Goal: Task Accomplishment & Management: Manage account settings

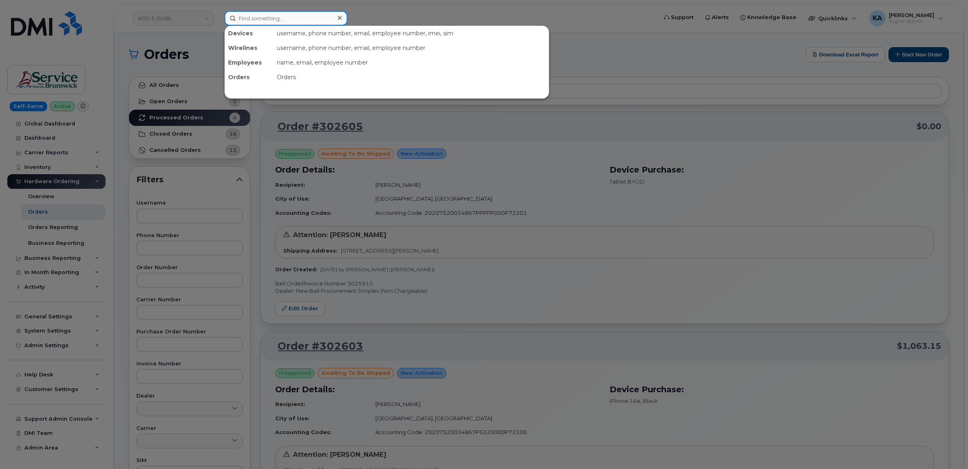
paste input "5068382195"
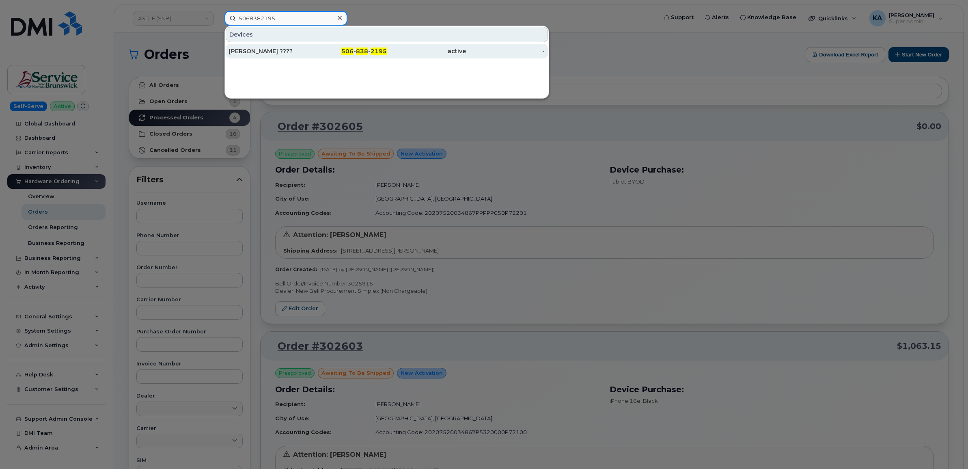
type input "5068382195"
click at [272, 50] on div "Ricky Marmen ????" at bounding box center [268, 51] width 79 height 8
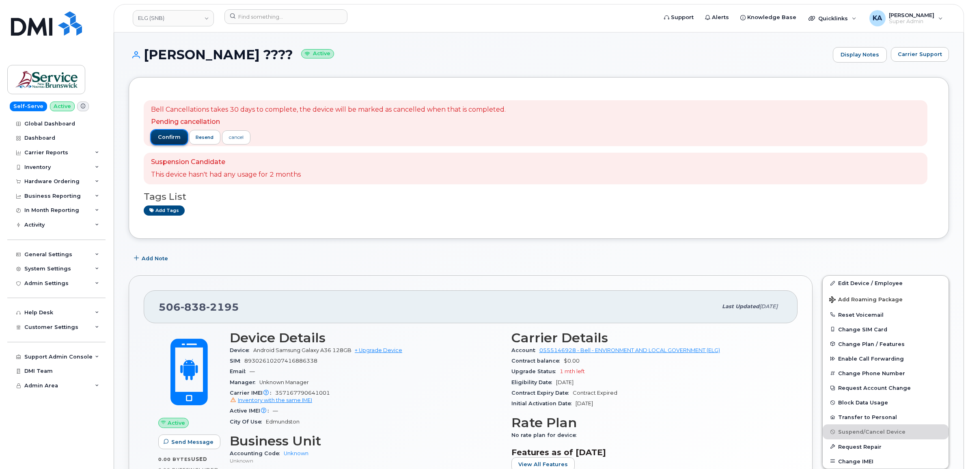
click at [171, 137] on span "confirm" at bounding box center [169, 137] width 23 height 7
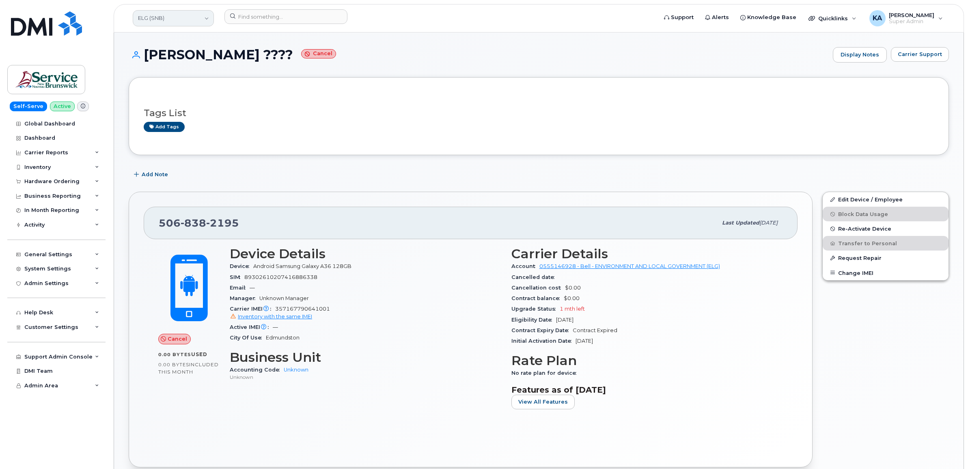
click at [191, 18] on link "ELG (SNB)" at bounding box center [173, 18] width 81 height 16
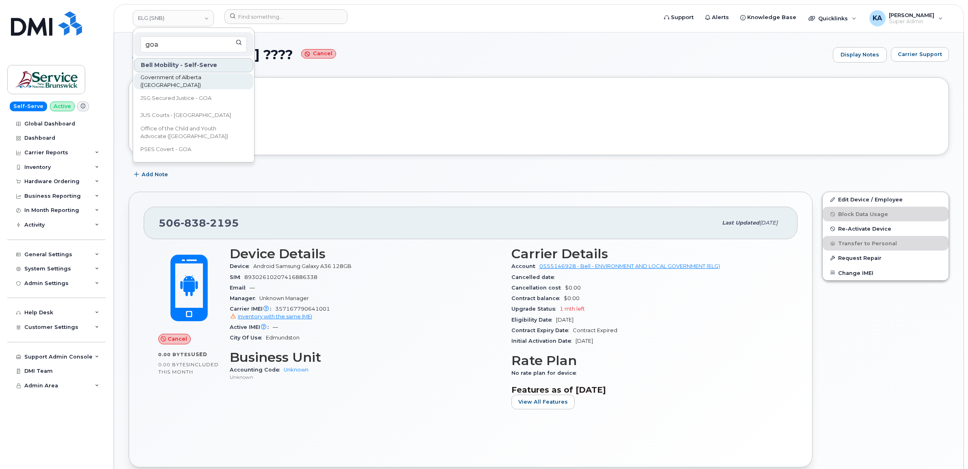
type input "goa"
click at [172, 79] on span "Government of Alberta ([GEOGRAPHIC_DATA])" at bounding box center [186, 81] width 93 height 16
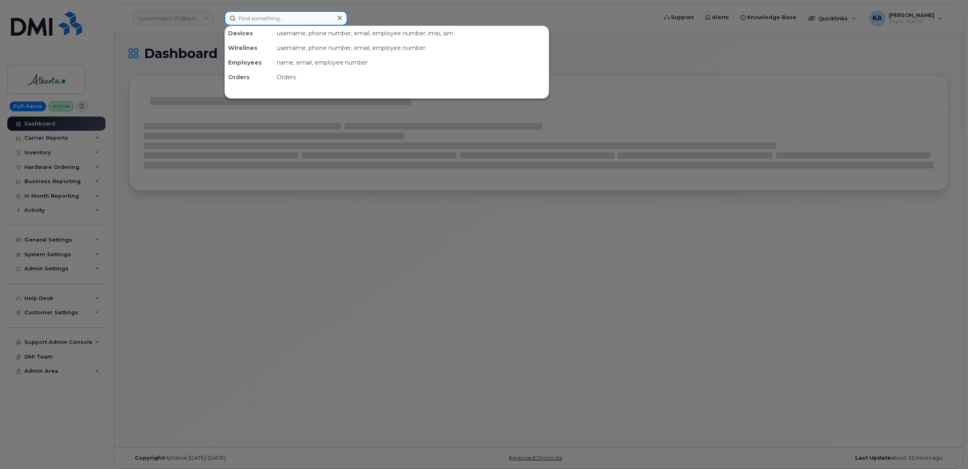
click at [280, 20] on input at bounding box center [285, 18] width 123 height 15
paste input "7803353675"
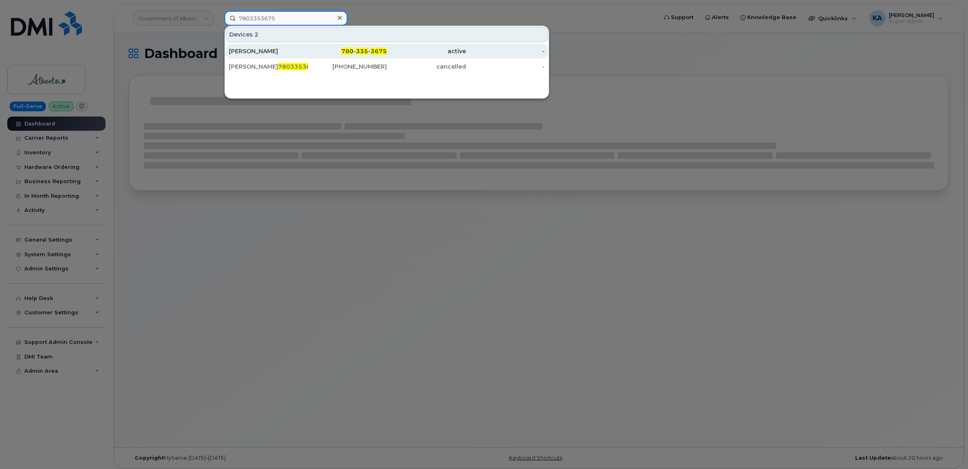
type input "7803353675"
click at [265, 52] on div "Alexandra Dunn" at bounding box center [268, 51] width 79 height 8
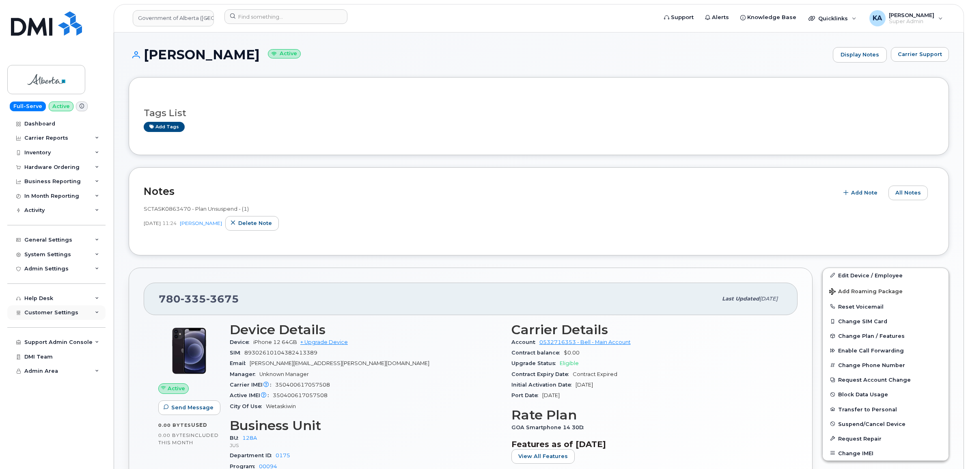
click at [39, 314] on span "Customer Settings" at bounding box center [51, 312] width 54 height 6
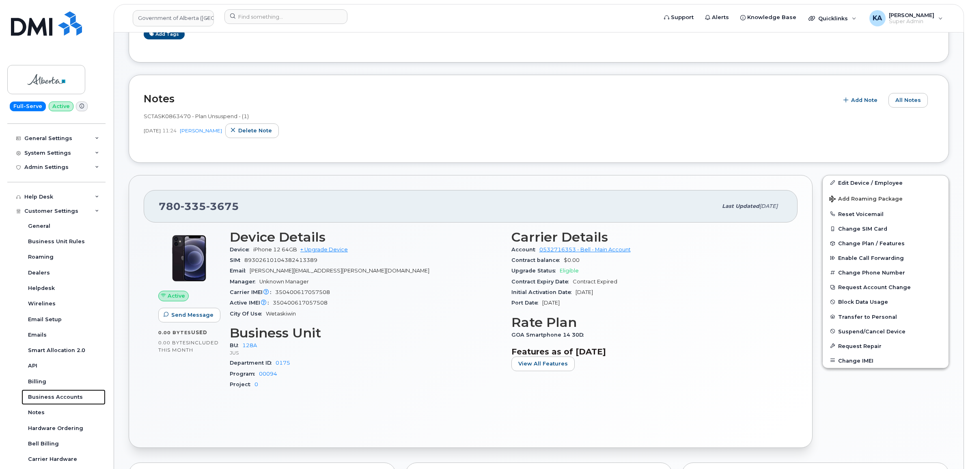
scroll to position [101, 0]
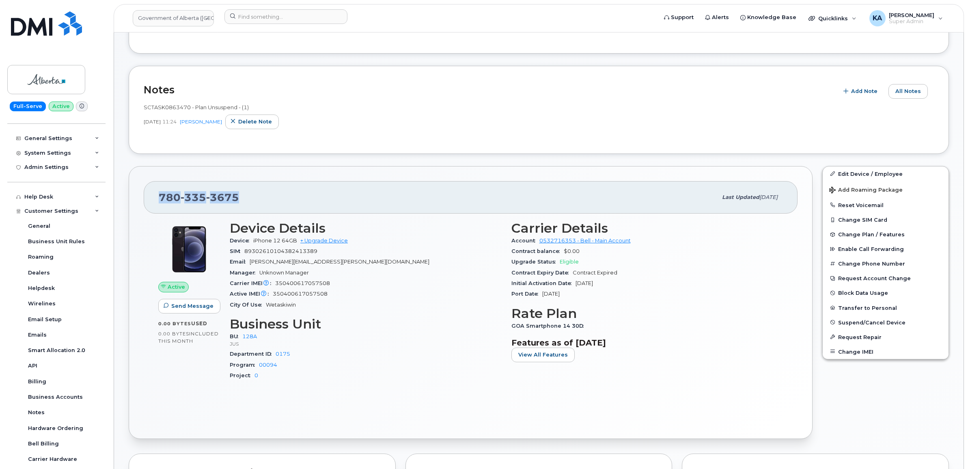
drag, startPoint x: 243, startPoint y: 197, endPoint x: 160, endPoint y: 196, distance: 82.4
click at [160, 196] on div "780 335 3675" at bounding box center [438, 197] width 558 height 17
copy span "780 335 3675"
click at [160, 200] on span "780 335 3675" at bounding box center [199, 197] width 80 height 12
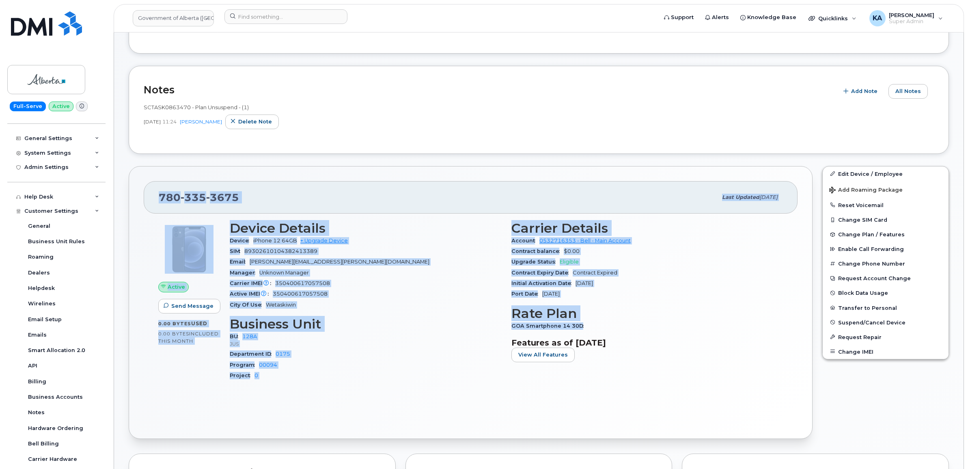
drag, startPoint x: 161, startPoint y: 197, endPoint x: 591, endPoint y: 323, distance: 448.7
click at [591, 323] on div "780 335 3675 Last updated Oct 08, 2025 Active Send Message 0.00 Bytes  used 0.0…" at bounding box center [471, 302] width 684 height 273
copy div "780 335 3675 Last updated Oct 08, 2025 Active Send Message 0.00 Bytes  used 0.0…"
drag, startPoint x: 266, startPoint y: 191, endPoint x: 252, endPoint y: 196, distance: 14.6
click at [266, 191] on div "780 335 3675" at bounding box center [438, 197] width 558 height 17
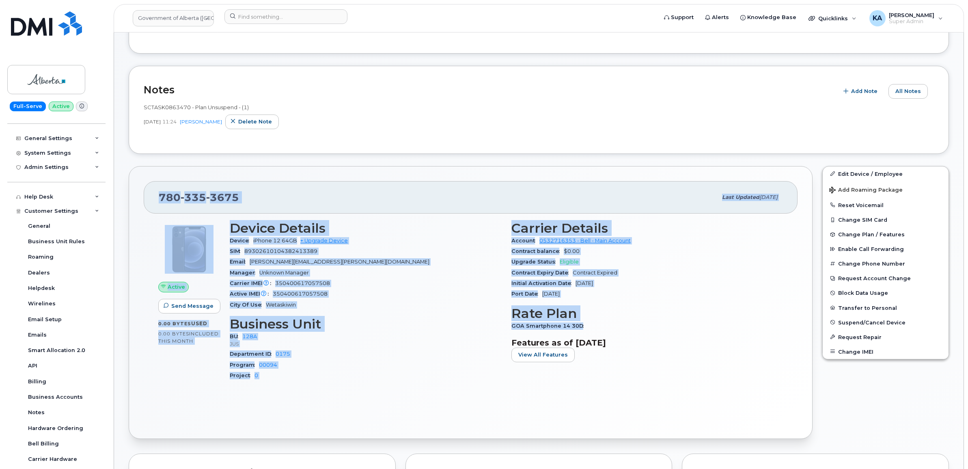
click at [249, 198] on div "780 335 3675" at bounding box center [438, 197] width 558 height 17
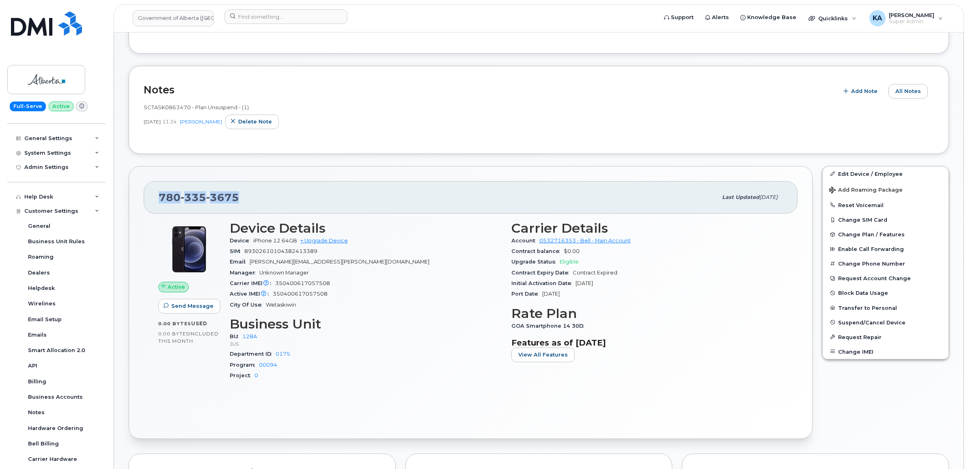
drag, startPoint x: 245, startPoint y: 198, endPoint x: 161, endPoint y: 199, distance: 84.0
click at [161, 199] on div "780 335 3675" at bounding box center [438, 197] width 558 height 17
copy span "780 335 3675"
click at [289, 17] on input at bounding box center [285, 16] width 123 height 15
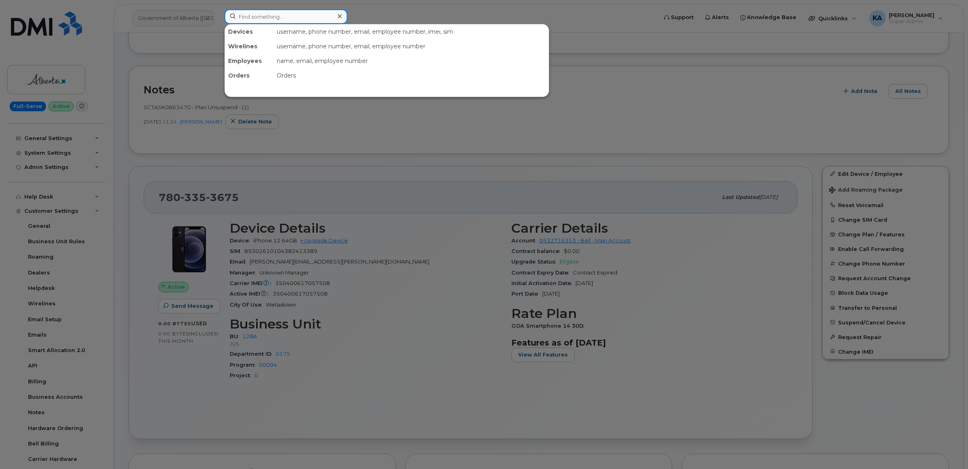
paste input "7788860682"
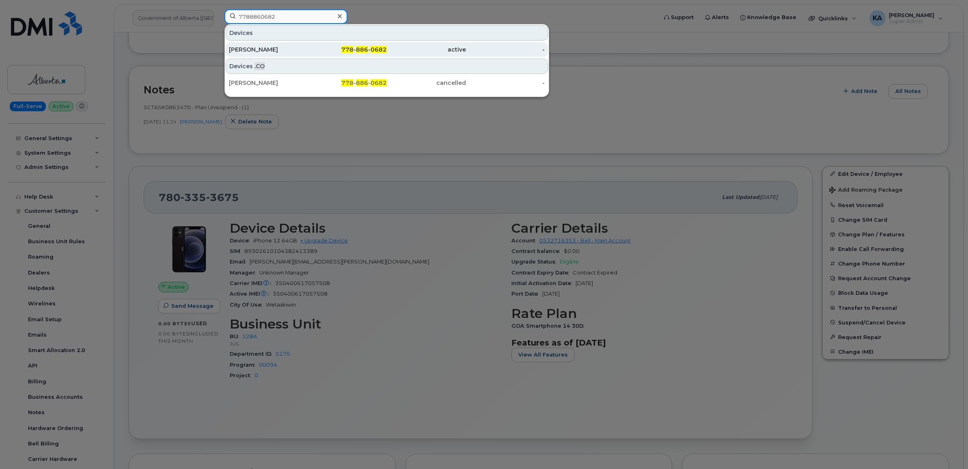
type input "7788860682"
click at [266, 47] on div "[PERSON_NAME]" at bounding box center [268, 49] width 79 height 8
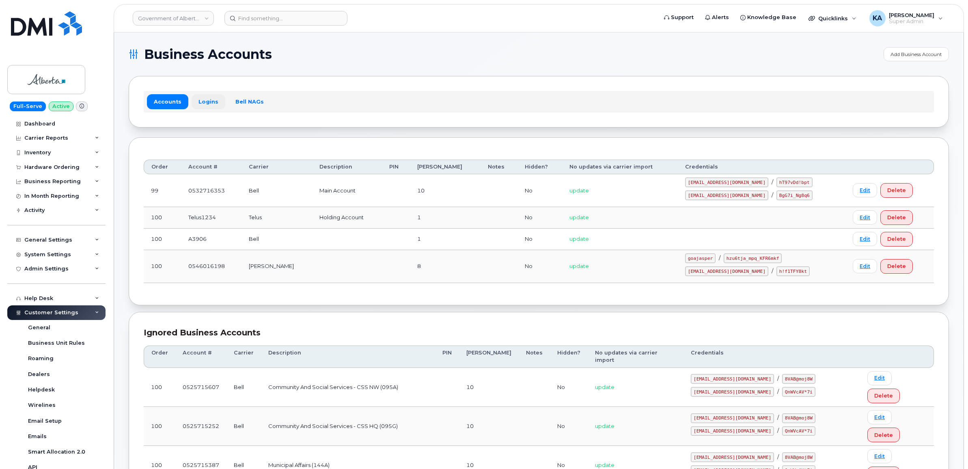
click at [199, 104] on link "Logins" at bounding box center [209, 101] width 34 height 15
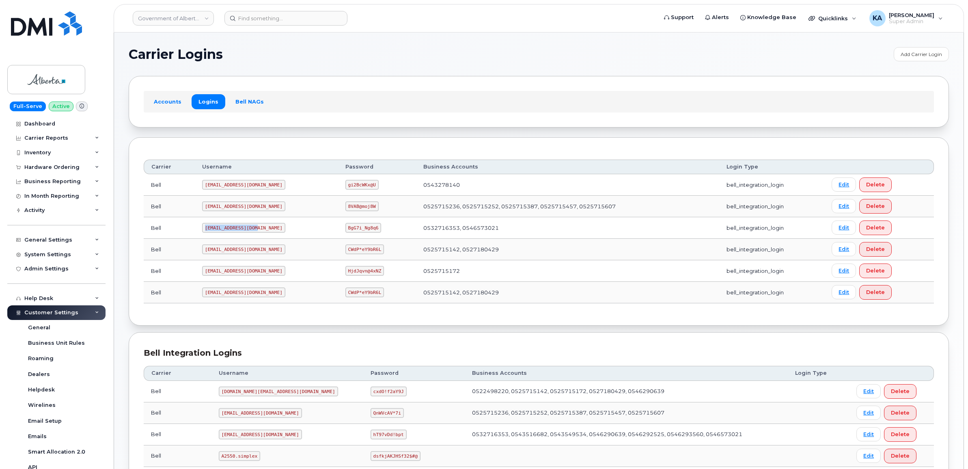
drag, startPoint x: 204, startPoint y: 230, endPoint x: 252, endPoint y: 234, distance: 48.5
click at [252, 234] on td "goa482E2@myserve.ca" at bounding box center [266, 228] width 143 height 22
drag, startPoint x: 319, startPoint y: 228, endPoint x: 349, endPoint y: 232, distance: 29.8
click at [349, 232] on code "BgG7i_Ng8q6" at bounding box center [363, 228] width 36 height 10
copy code "BgG7i_Ng8q6"
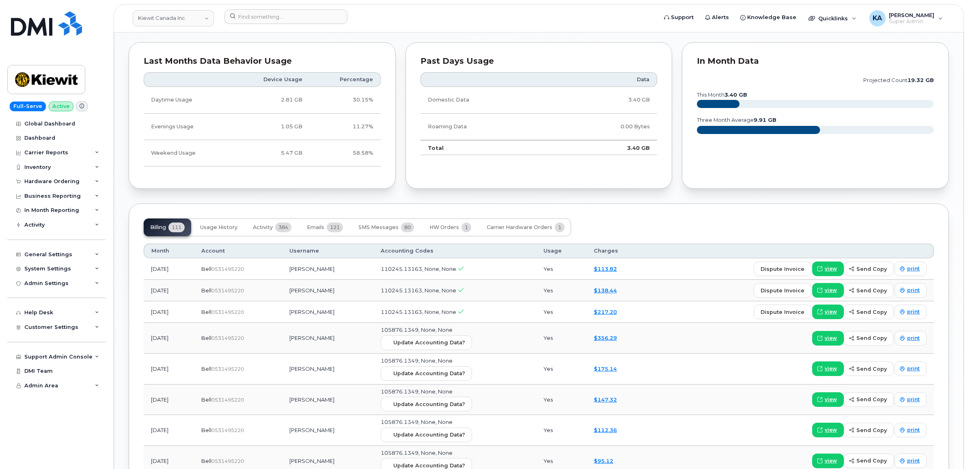
scroll to position [862, 0]
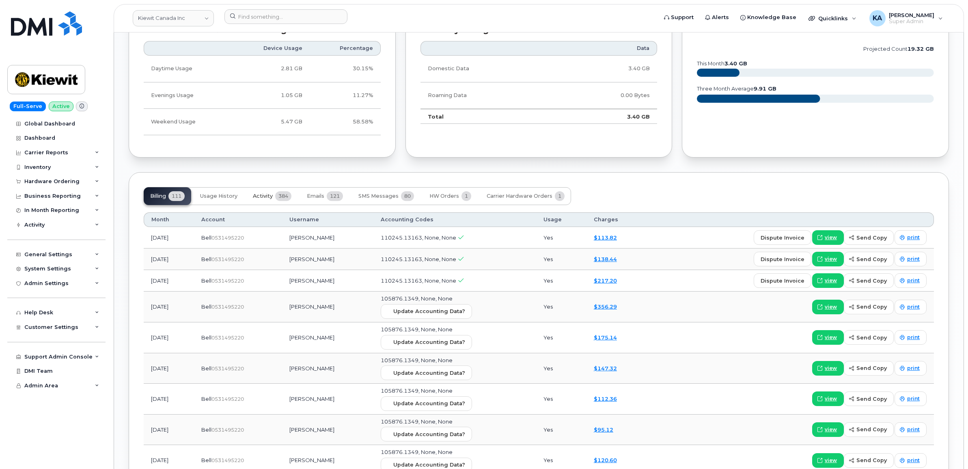
click at [272, 198] on span "Activity" at bounding box center [263, 196] width 20 height 6
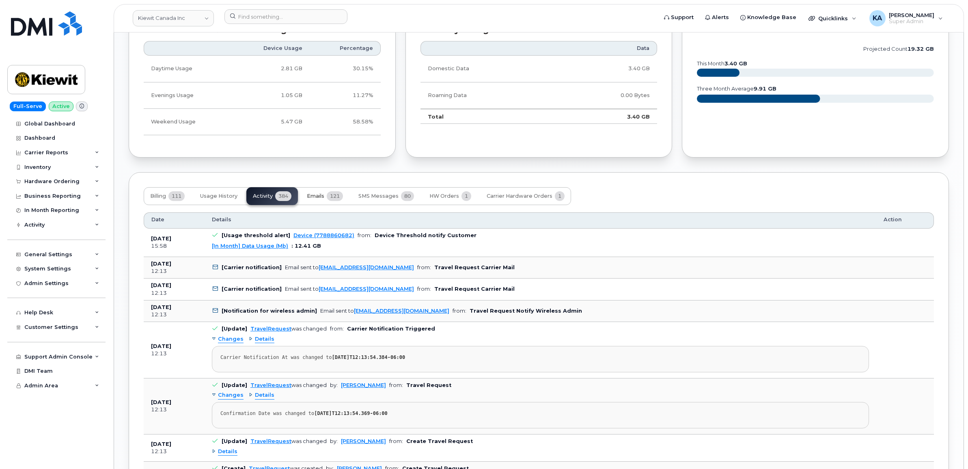
click at [327, 199] on button "Emails 121" at bounding box center [324, 196] width 49 height 18
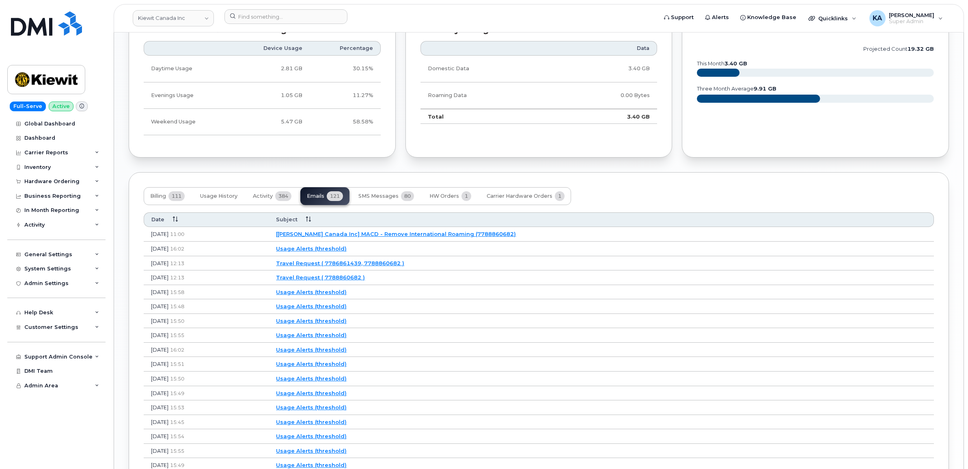
click at [365, 279] on link "Travel Request ( 7788860682 )" at bounding box center [320, 277] width 89 height 6
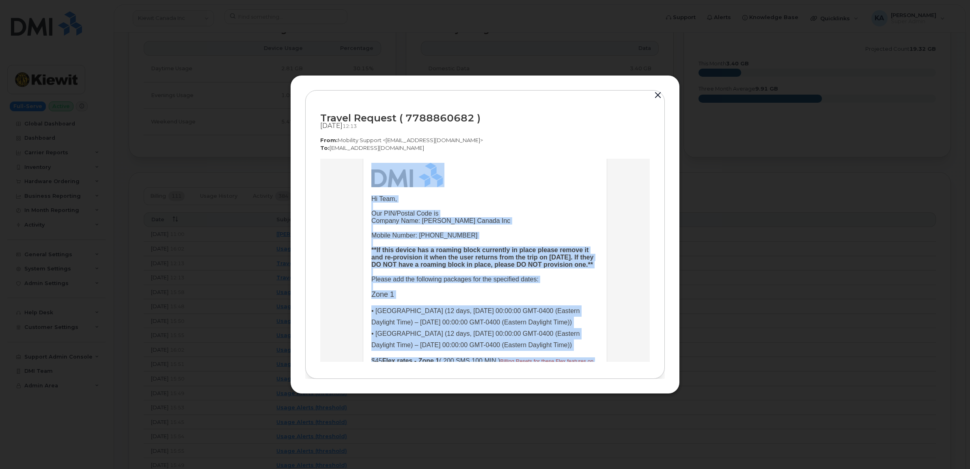
scroll to position [0, 0]
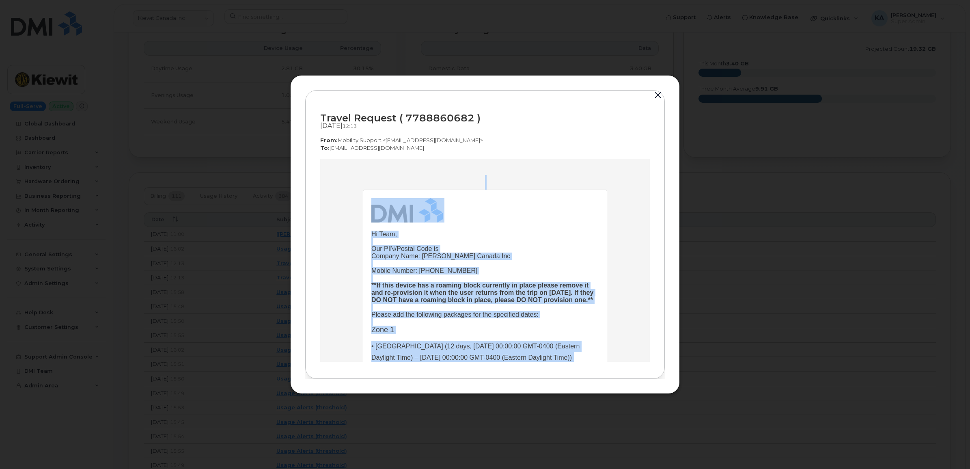
drag, startPoint x: 515, startPoint y: 315, endPoint x: 327, endPoint y: 131, distance: 263.1
click at [327, 159] on html "Hi Team, Our PIN/Postal Code is Company Name: Kiewit Canada Inc Mobile Number: …" at bounding box center [485, 260] width 330 height 203
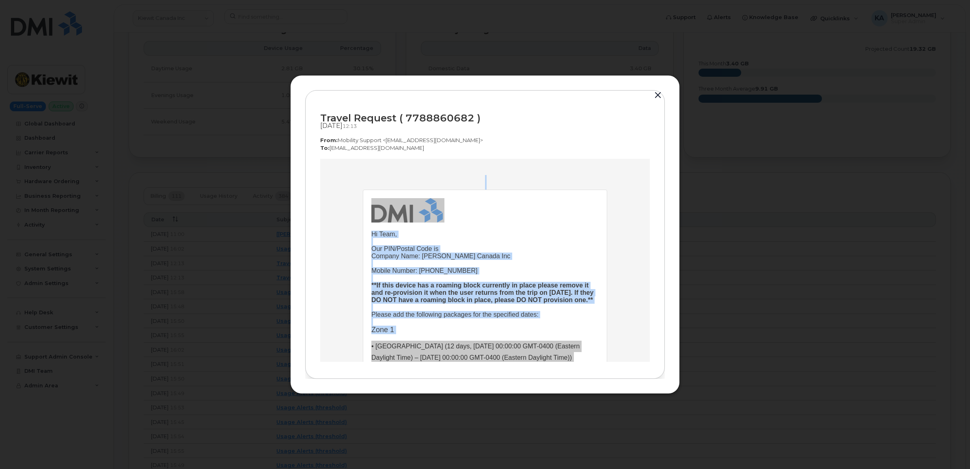
drag, startPoint x: 6, startPoint y: -28, endPoint x: 320, endPoint y: 119, distance: 346.0
click at [320, 119] on div "Travel Request ( 7788860682 )" at bounding box center [485, 117] width 330 height 11
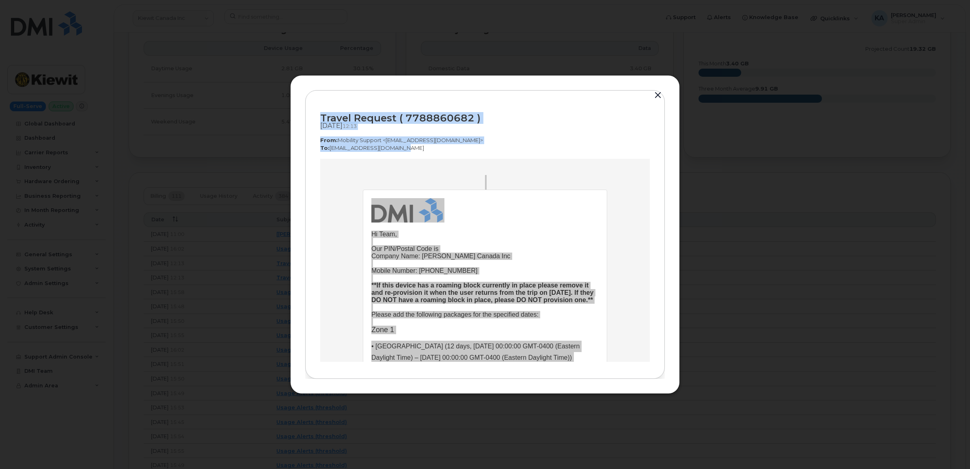
drag, startPoint x: 319, startPoint y: 117, endPoint x: 404, endPoint y: 151, distance: 91.0
click at [404, 151] on div "Travel Request ( 7788860682 ) Oct 01, 2025  12:13 From:  Mobility Support <nore…" at bounding box center [485, 234] width 360 height 289
copy div "Travel Request ( 7788860682 ) Oct 01, 2025  12:13 From:  Mobility Support <nore…"
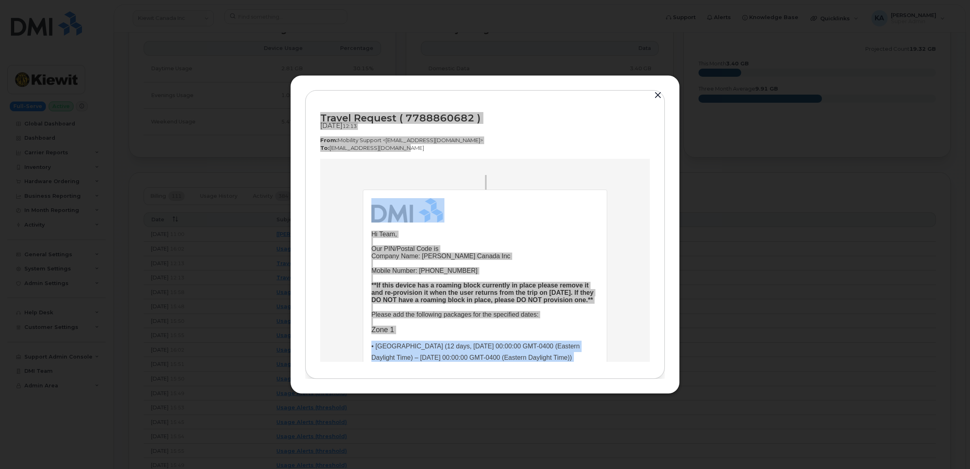
click at [549, 260] on td "Hi Team, Our PIN/Postal Code is Company Name: Kiewit Canada Inc Mobile Number: …" at bounding box center [484, 368] width 227 height 276
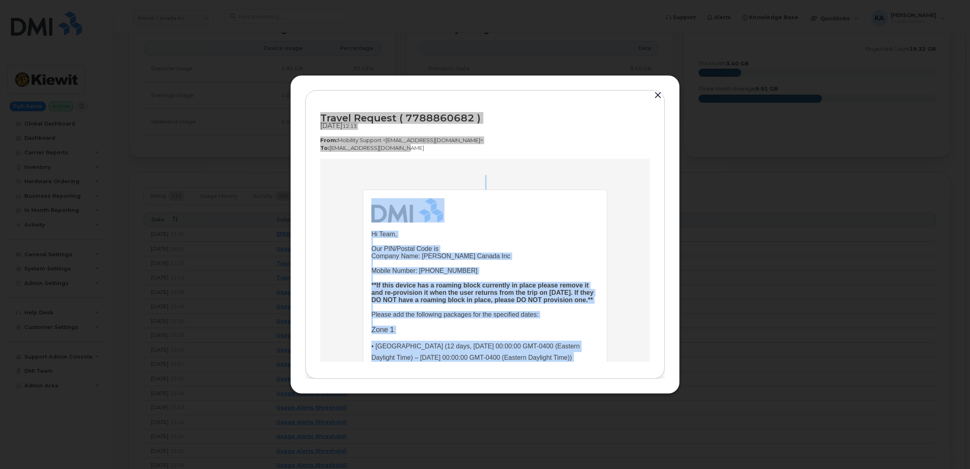
copy div "Travel Request ( 7788860682 ) Oct 01, 2025  12:13 From:  Mobility Support <nore…"
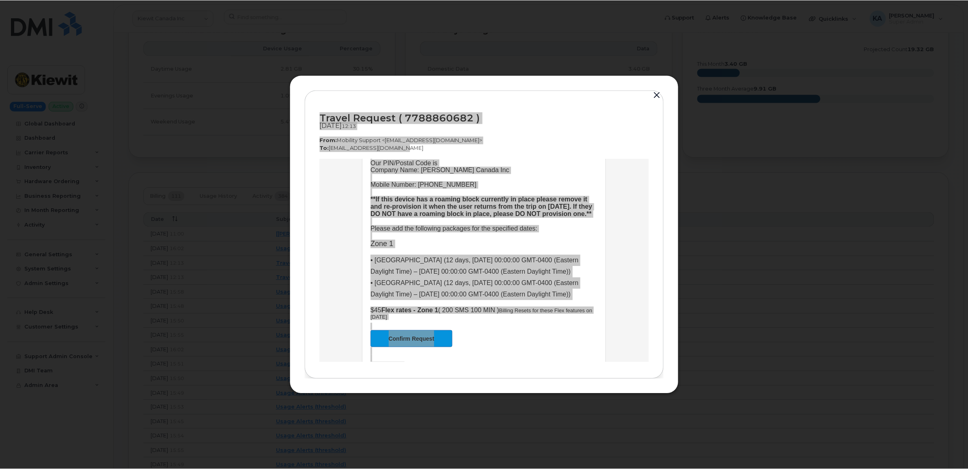
scroll to position [101, 0]
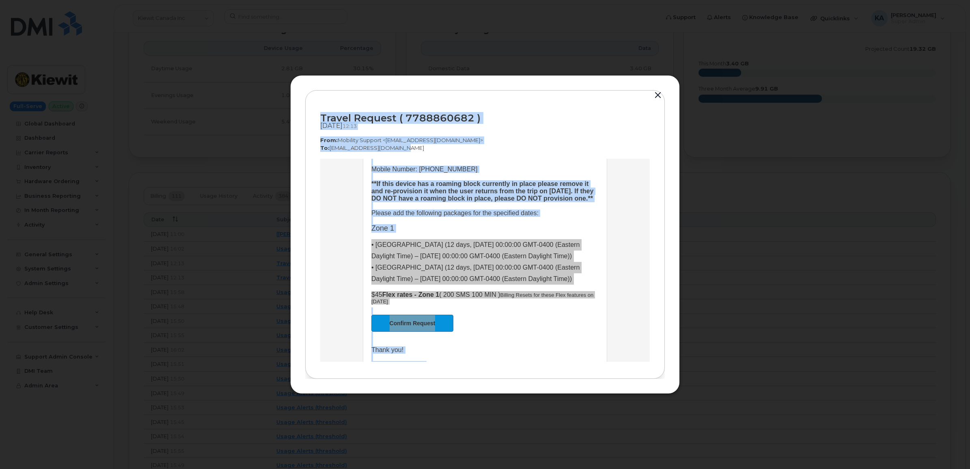
click at [657, 94] on button "button" at bounding box center [658, 95] width 12 height 11
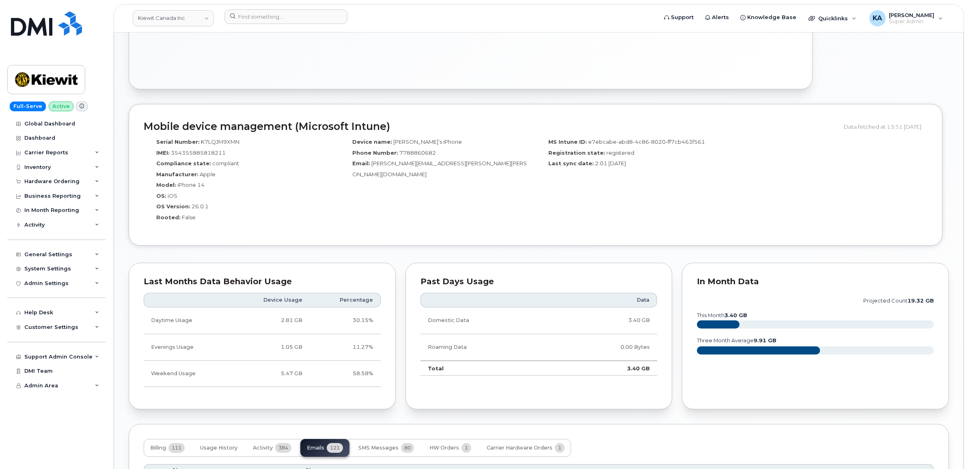
scroll to position [609, 0]
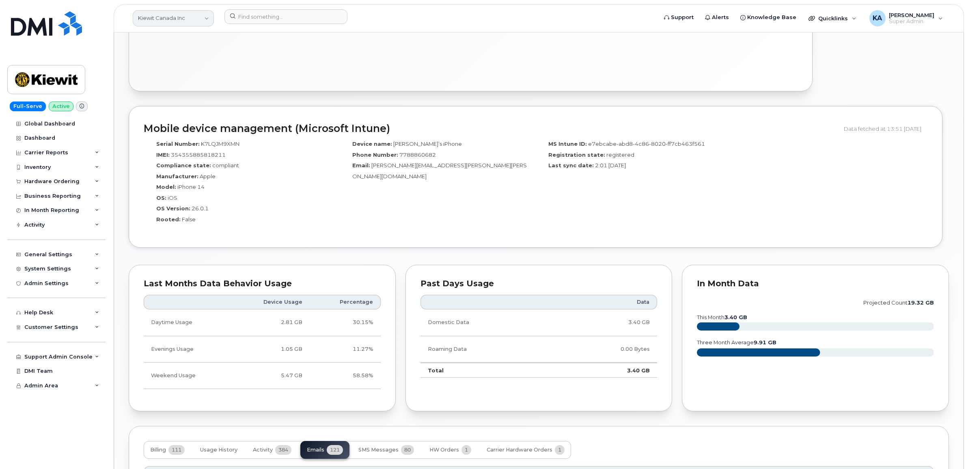
click at [172, 16] on link "Kiewit Canada Inc" at bounding box center [173, 18] width 81 height 16
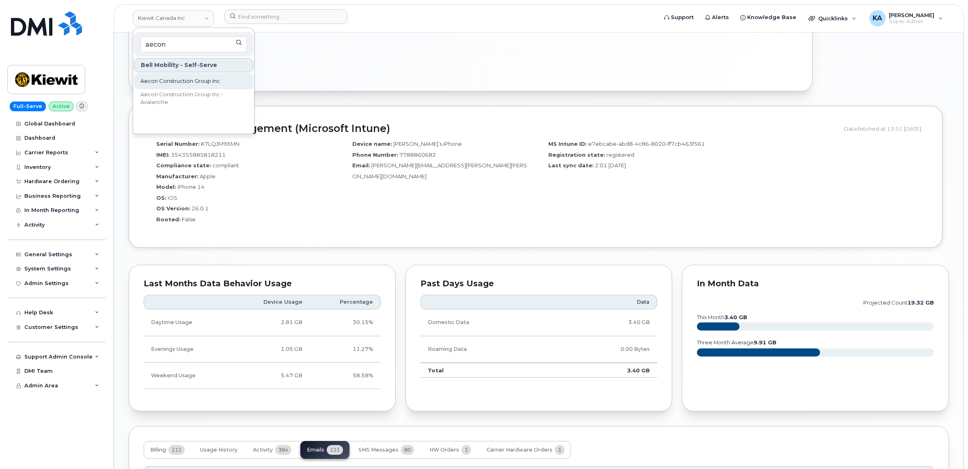
type input "aecon"
click at [151, 80] on span "Aecon Construction Group Inc" at bounding box center [180, 81] width 80 height 8
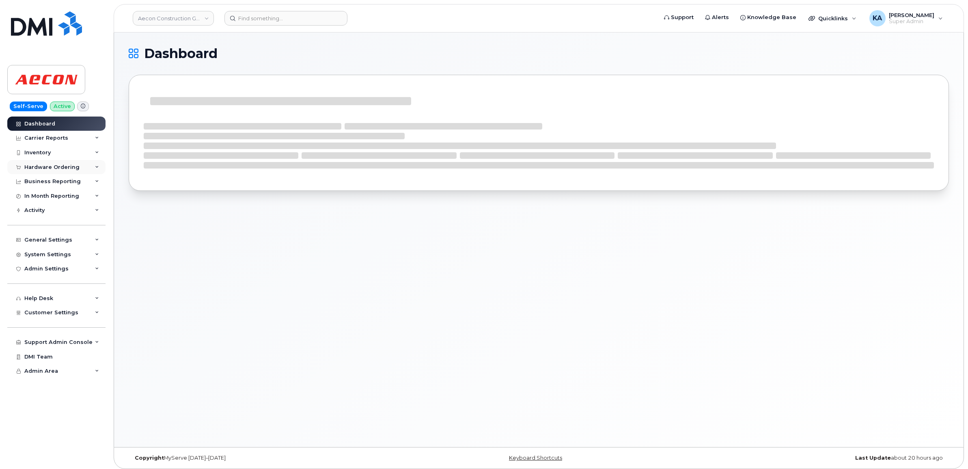
drag, startPoint x: 0, startPoint y: 0, endPoint x: 51, endPoint y: 165, distance: 172.4
click at [51, 165] on div "Hardware Ordering" at bounding box center [51, 167] width 55 height 6
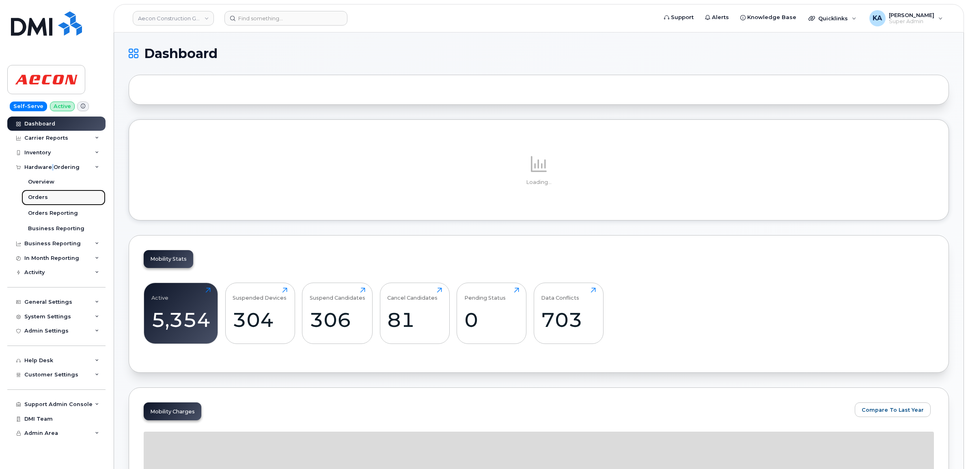
click at [36, 195] on div "Orders" at bounding box center [38, 197] width 20 height 7
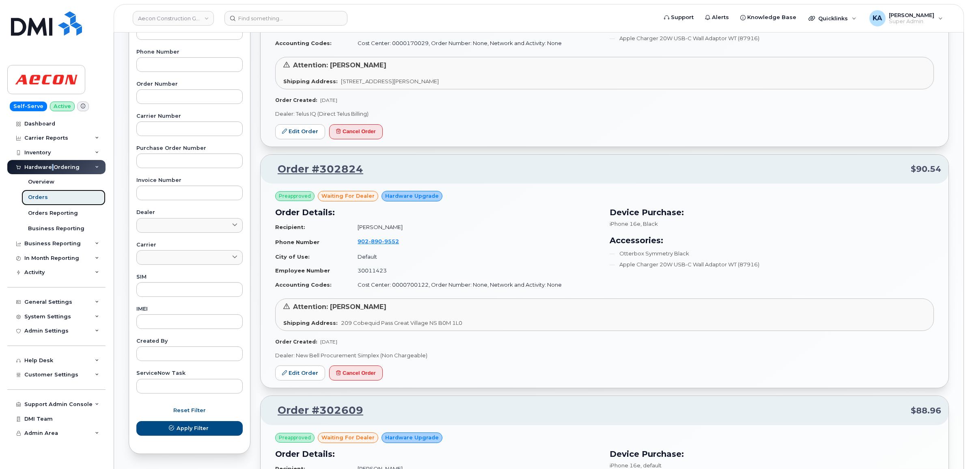
scroll to position [203, 0]
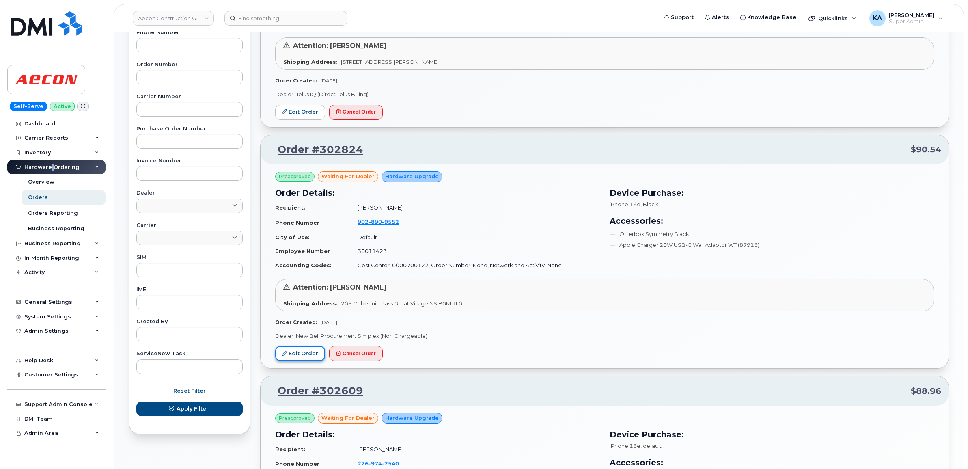
click at [298, 352] on link "Edit Order" at bounding box center [300, 353] width 50 height 15
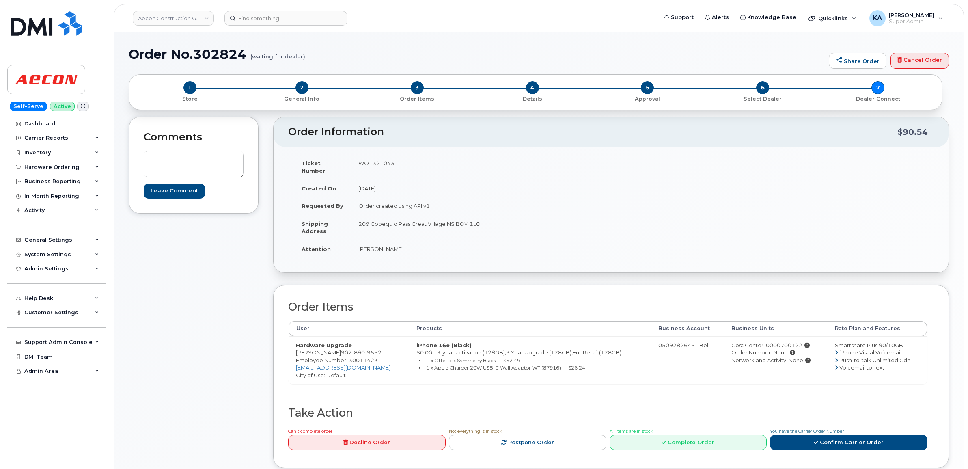
scroll to position [51, 0]
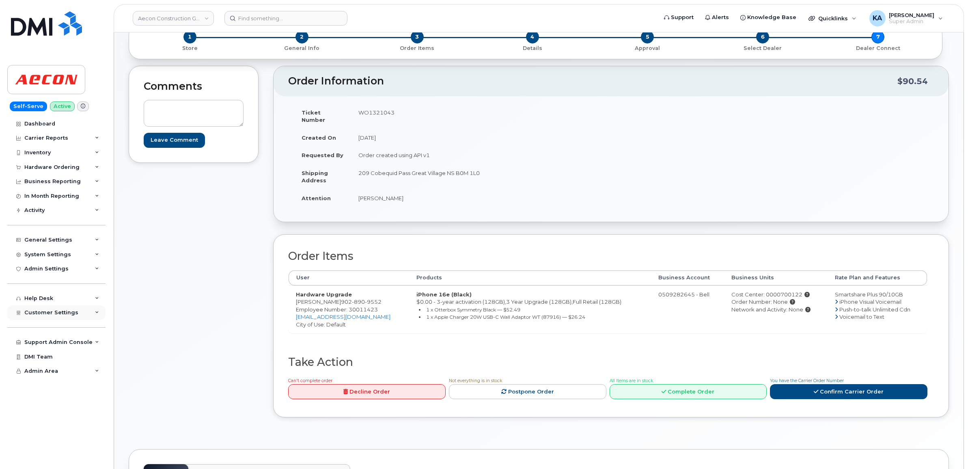
click at [45, 314] on span "Customer Settings" at bounding box center [51, 312] width 54 height 6
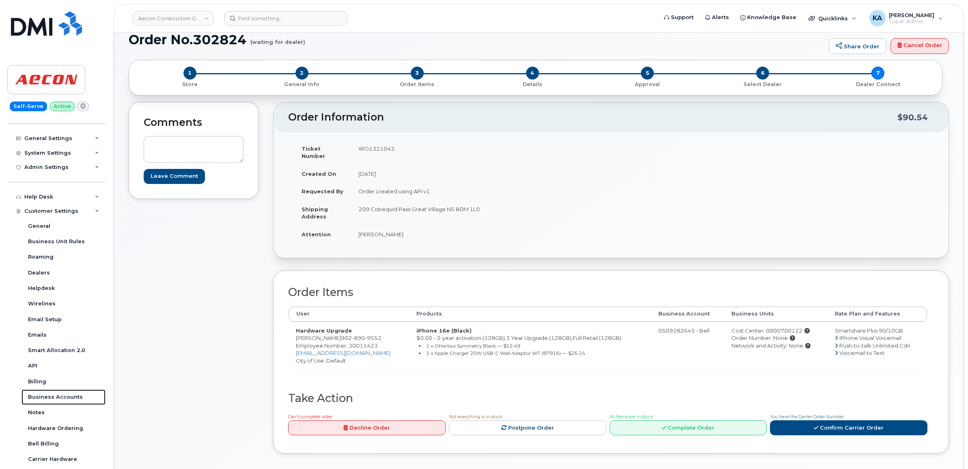
scroll to position [0, 0]
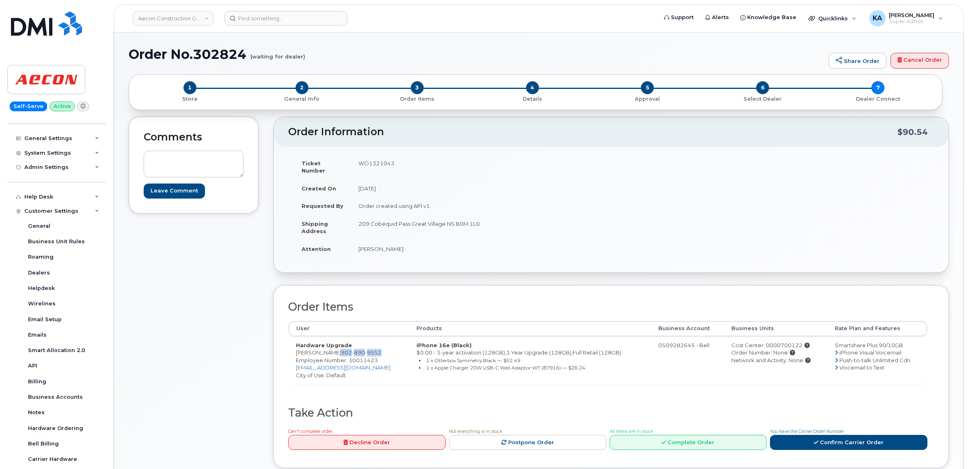
drag, startPoint x: 377, startPoint y: 345, endPoint x: 333, endPoint y: 346, distance: 43.4
click at [333, 346] on td "Hardware Upgrade Cheryl Cooke 902 890 9552 Employee Number: 30011423 ccooke@aec…" at bounding box center [349, 360] width 121 height 48
copy span "902 890 9552"
click at [366, 357] on span "Employee Number: 30011423" at bounding box center [337, 360] width 82 height 6
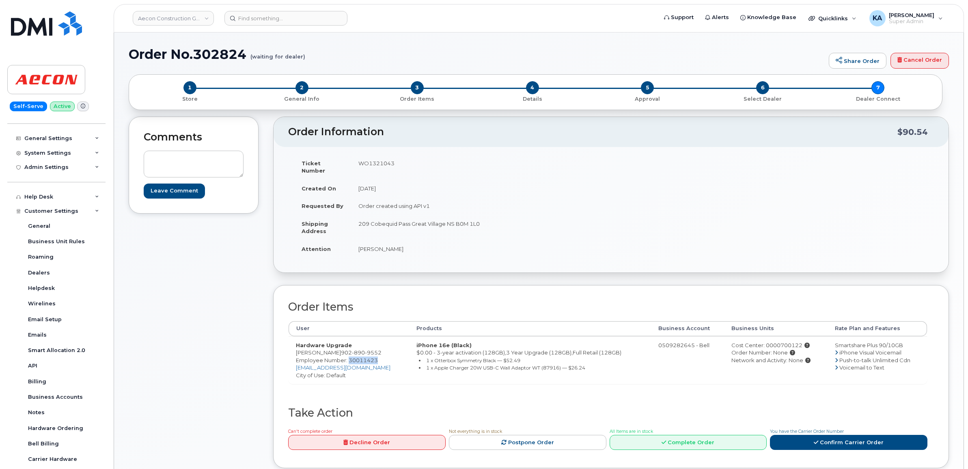
copy span "30011423"
drag, startPoint x: 355, startPoint y: 215, endPoint x: 410, endPoint y: 223, distance: 55.0
click at [410, 223] on td "209 Cobequid Pass Great Village NS B0M 1L0" at bounding box center [478, 227] width 254 height 25
copy td "209 Cobequid Pass"
drag, startPoint x: 455, startPoint y: 216, endPoint x: 484, endPoint y: 220, distance: 29.4
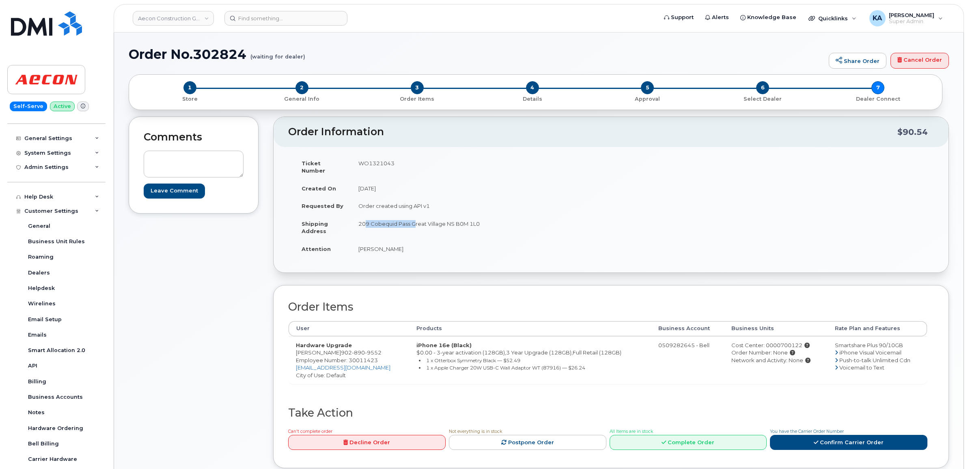
click at [484, 220] on td "209 Cobequid Pass Great Village NS B0M 1L0" at bounding box center [478, 227] width 254 height 25
copy td "B0M 1L0"
drag, startPoint x: 356, startPoint y: 243, endPoint x: 394, endPoint y: 248, distance: 38.1
click at [394, 248] on td "Cheryl Cooke" at bounding box center [478, 249] width 254 height 18
copy td "Cheryl Cooke"
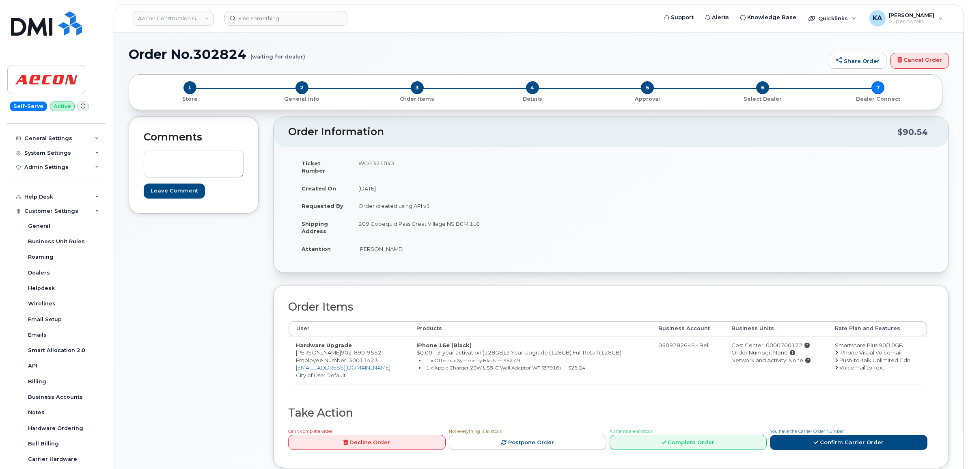
click at [360, 357] on span "Employee Number: 30011423" at bounding box center [337, 360] width 82 height 6
copy span "30011423"
click at [775, 341] on div "Cost Center: 0000700122" at bounding box center [775, 345] width 89 height 8
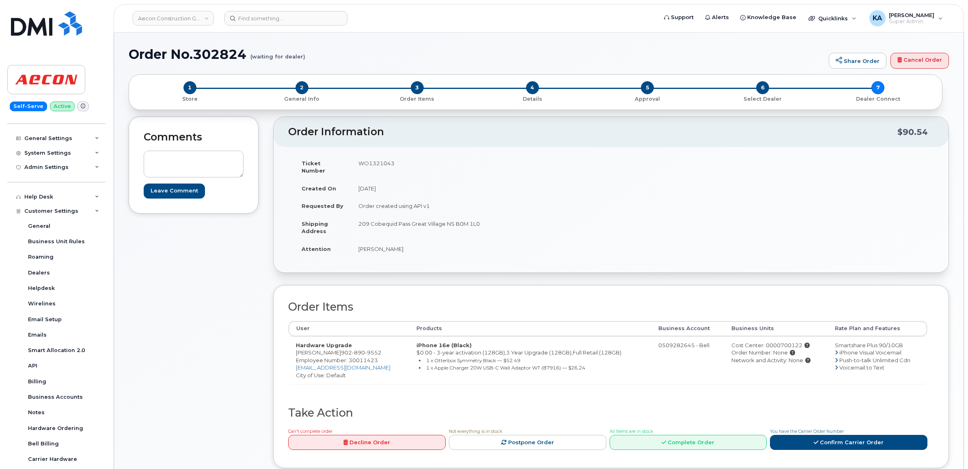
copy div "0000700122"
click at [377, 163] on td "WO1321043" at bounding box center [478, 166] width 254 height 25
copy td "WO1321043"
click at [416, 163] on td "WO1321043" at bounding box center [478, 166] width 254 height 25
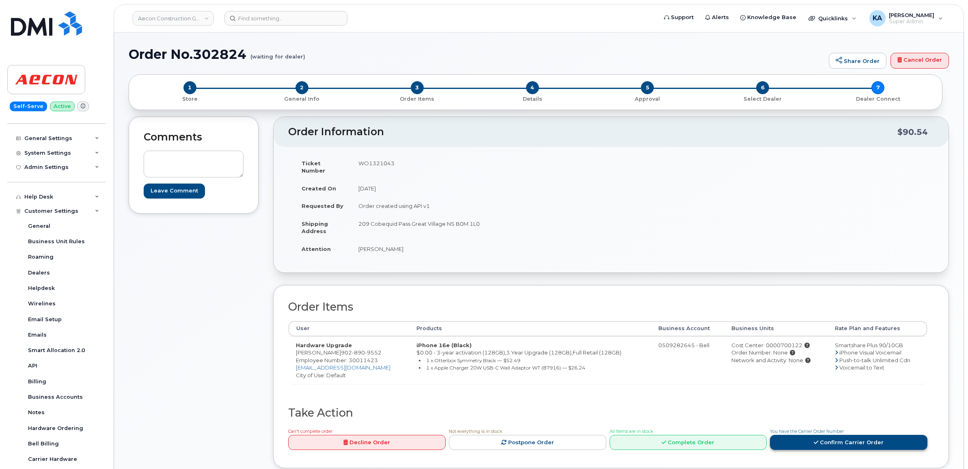
click at [845, 438] on link "Confirm Carrier Order" at bounding box center [848, 442] width 157 height 15
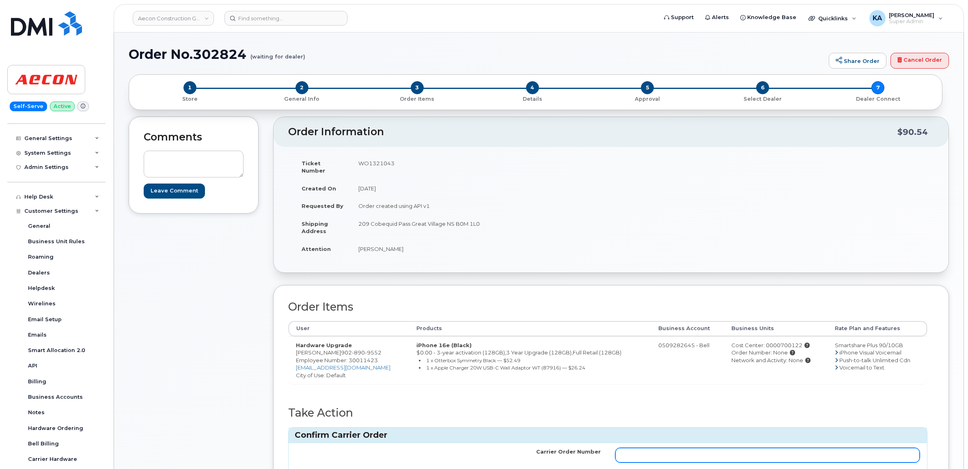
click at [678, 448] on input "Carrier Order Number" at bounding box center [767, 455] width 305 height 15
paste input "3027081"
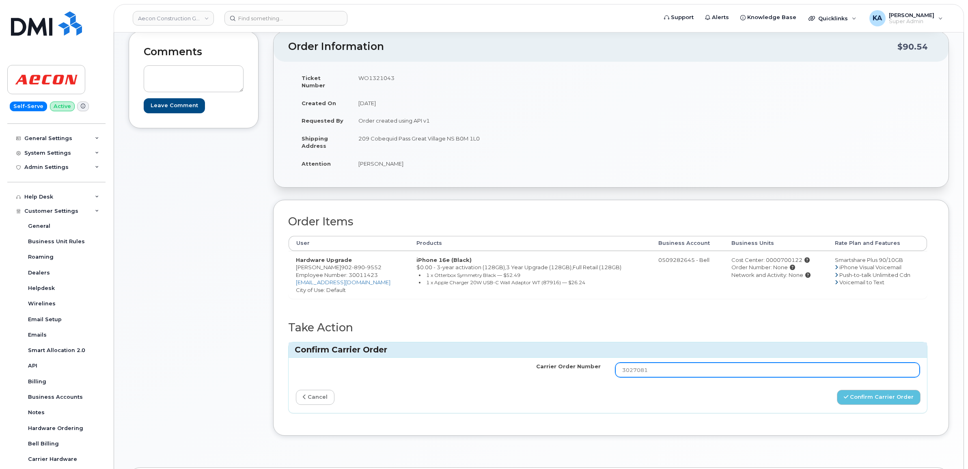
scroll to position [101, 0]
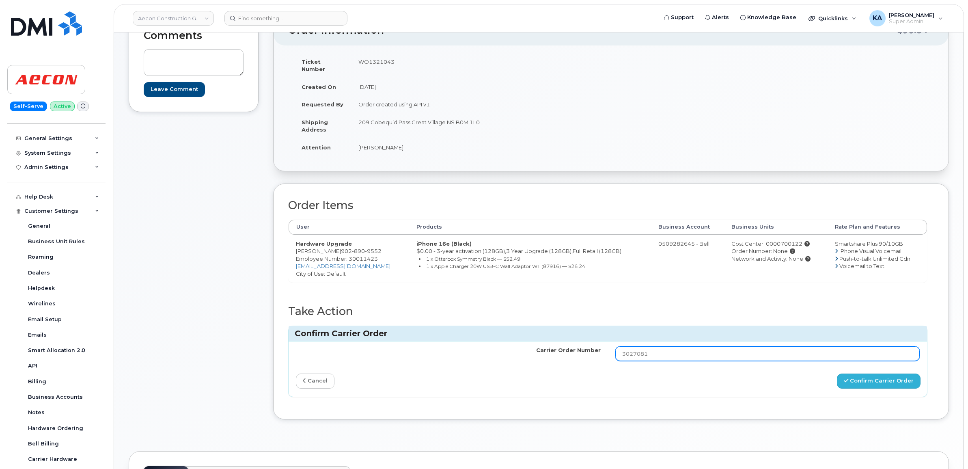
type input "3027081"
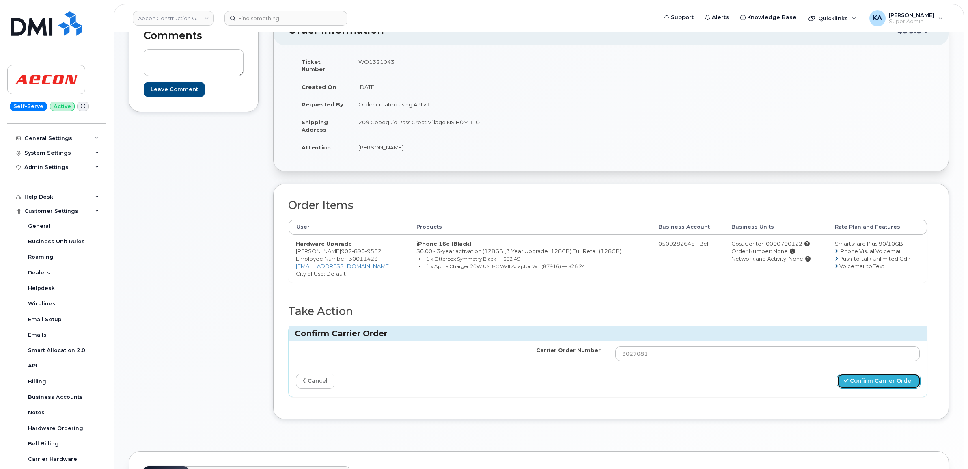
click at [855, 373] on button "Confirm Carrier Order" at bounding box center [879, 380] width 84 height 15
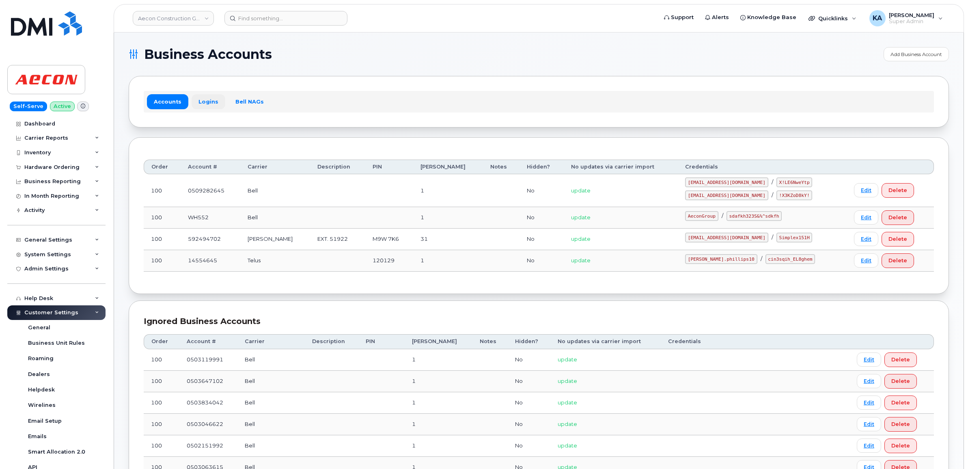
click at [201, 102] on link "Logins" at bounding box center [209, 101] width 34 height 15
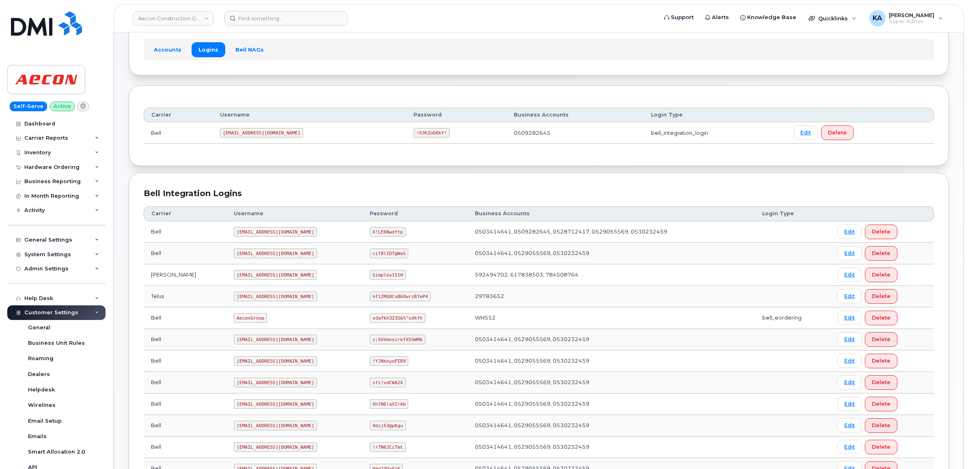
scroll to position [101, 0]
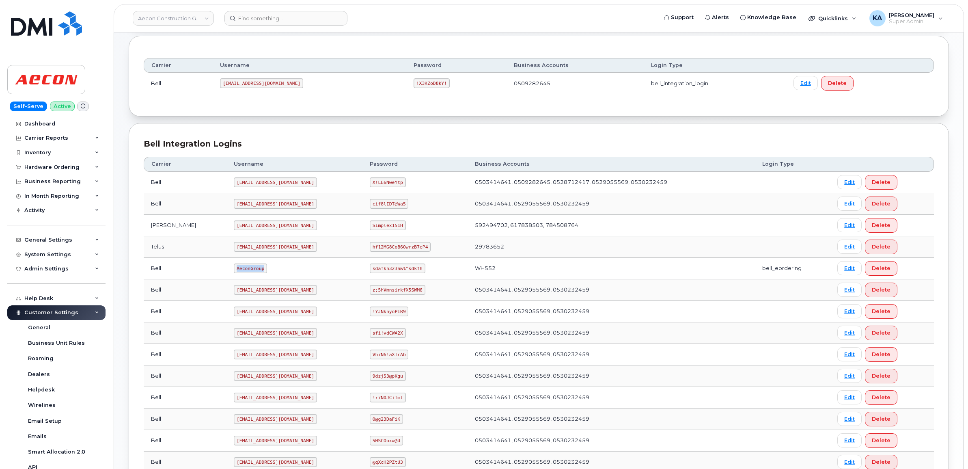
drag, startPoint x: 201, startPoint y: 270, endPoint x: 232, endPoint y: 275, distance: 31.6
click at [232, 275] on td "AeconGroup" at bounding box center [294, 269] width 136 height 22
copy code "AeconGroup"
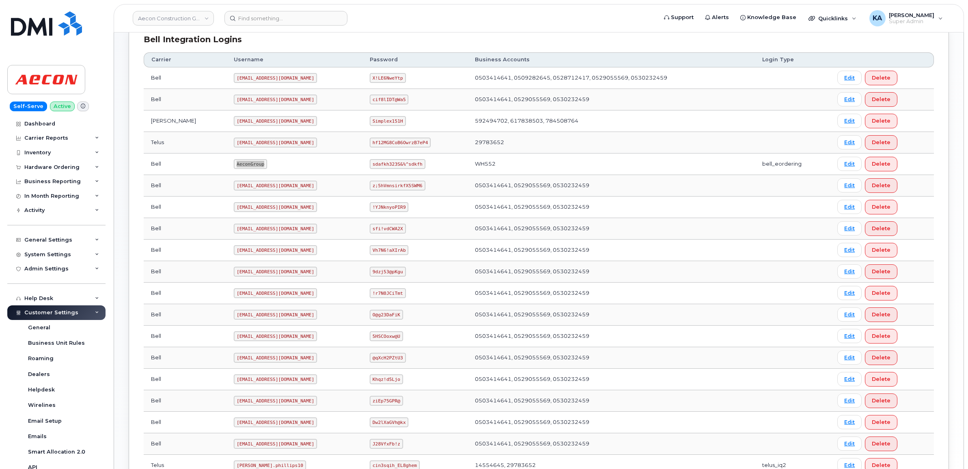
scroll to position [184, 0]
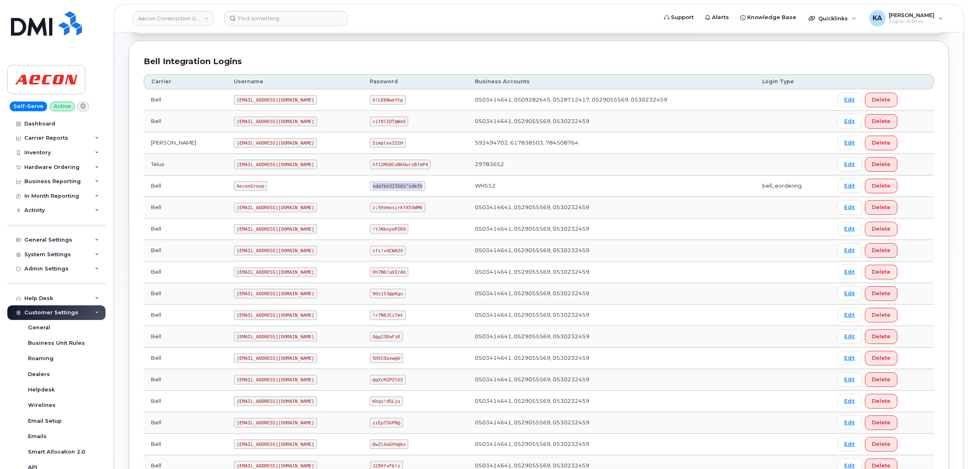
drag, startPoint x: 360, startPoint y: 189, endPoint x: 396, endPoint y: 194, distance: 36.4
click at [396, 194] on td "sdafkh323S&%^sdkfh" at bounding box center [414, 186] width 105 height 22
copy code "sdafkh323S&%^sdkfh"
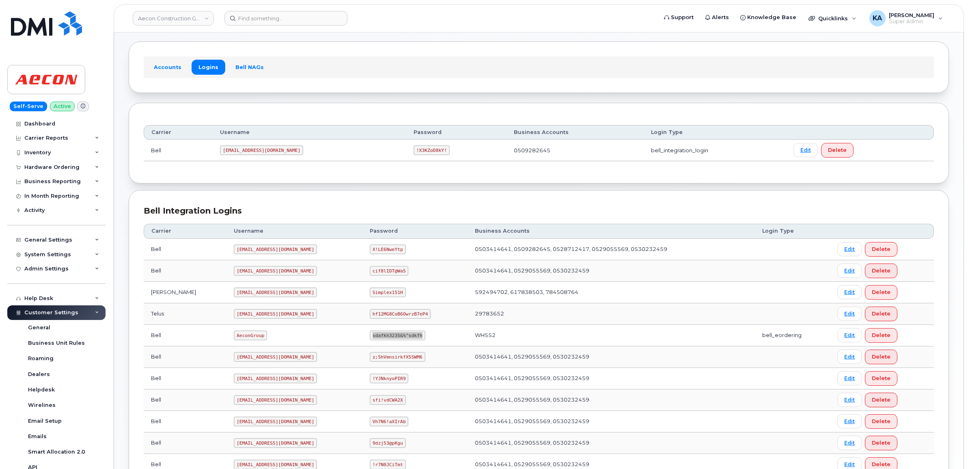
scroll to position [32, 0]
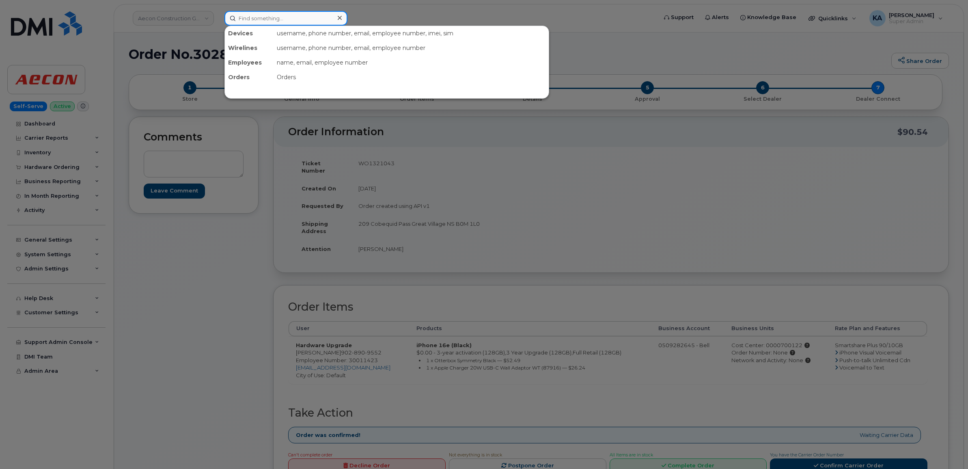
paste input "7786861439"
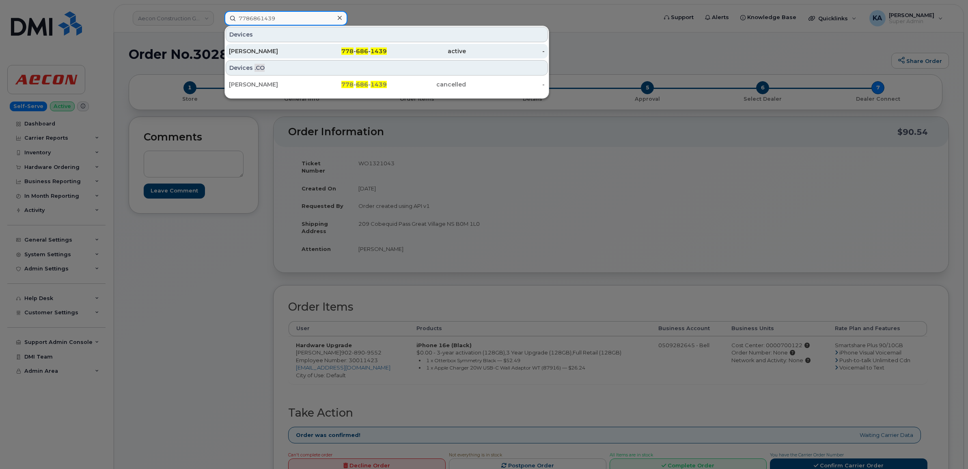
type input "7786861439"
click at [251, 49] on div "[PERSON_NAME]" at bounding box center [268, 51] width 79 height 8
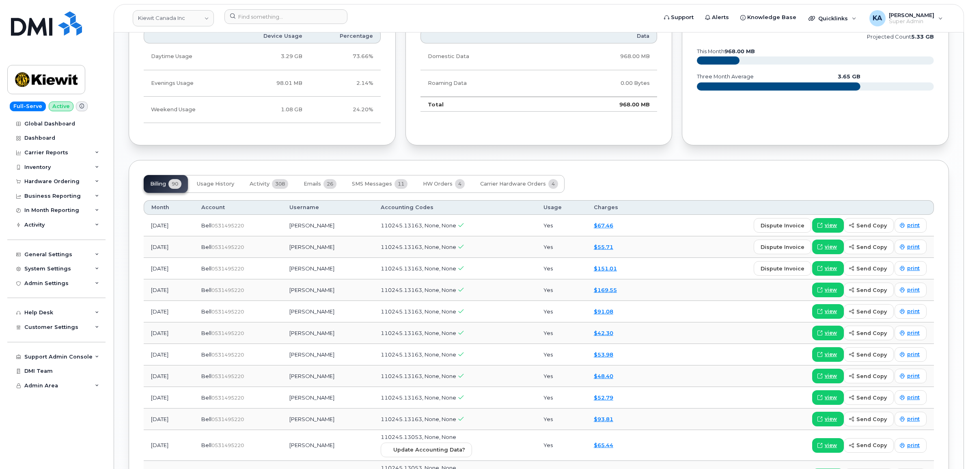
scroll to position [964, 0]
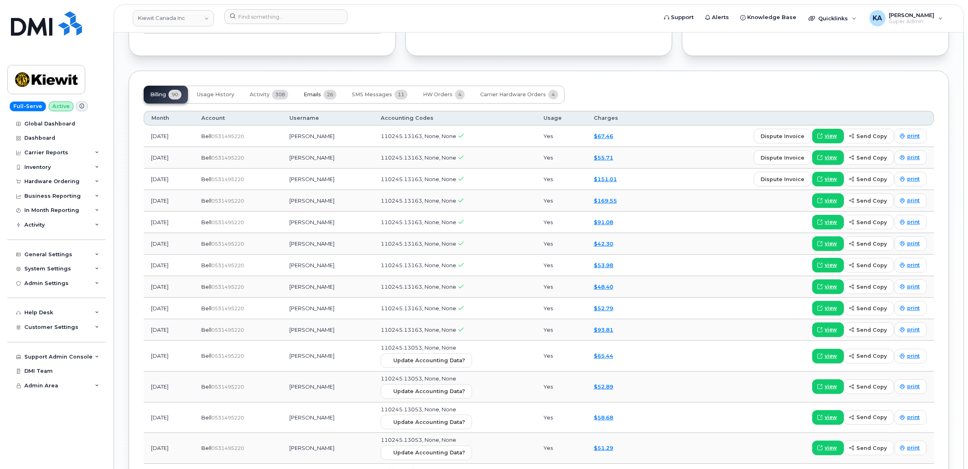
click at [317, 96] on span "Emails" at bounding box center [312, 94] width 17 height 6
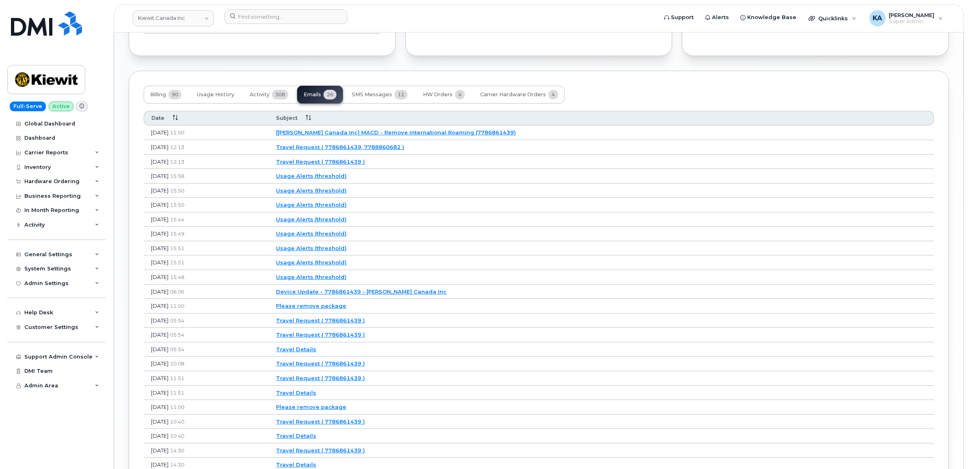
click at [358, 163] on link "Travel Request ( 7786861439 )" at bounding box center [320, 161] width 89 height 6
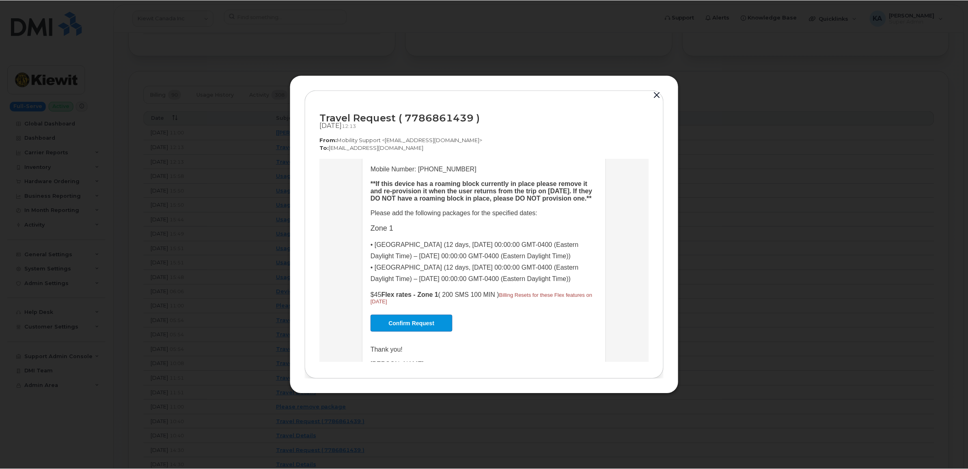
scroll to position [0, 0]
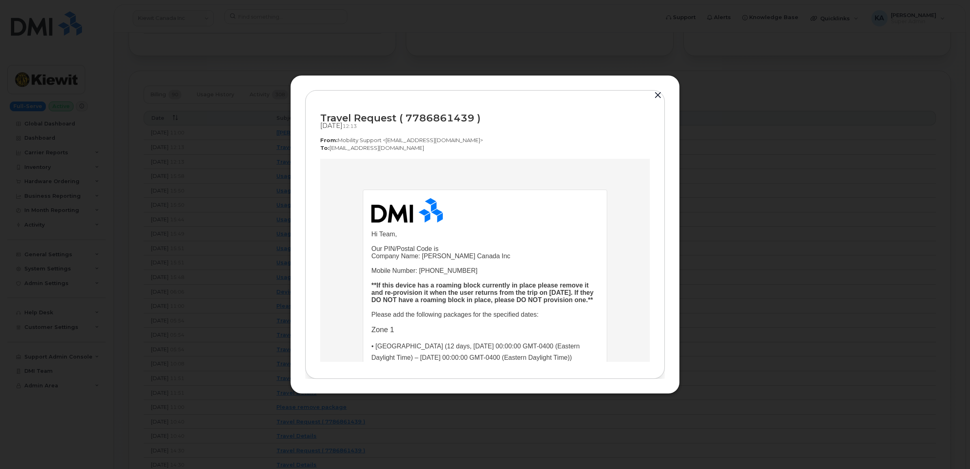
click at [657, 95] on button "button" at bounding box center [658, 95] width 12 height 11
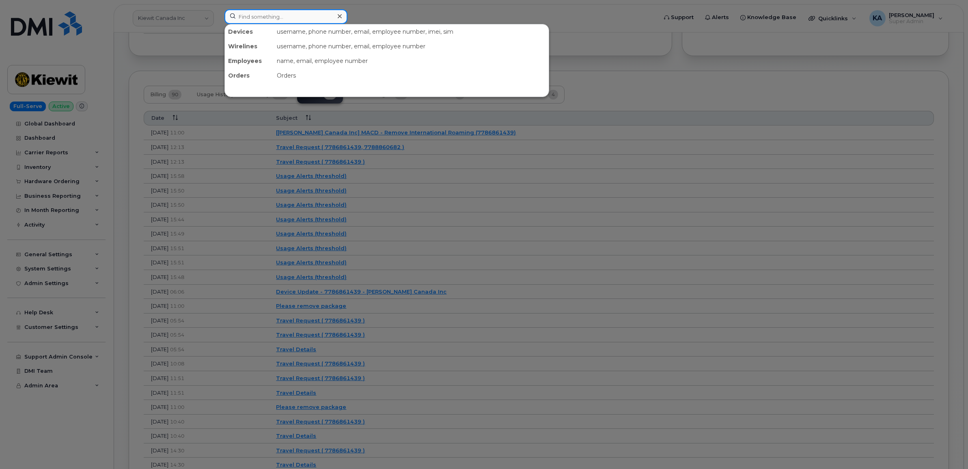
click at [250, 16] on input at bounding box center [285, 16] width 123 height 15
paste input "7788869707"
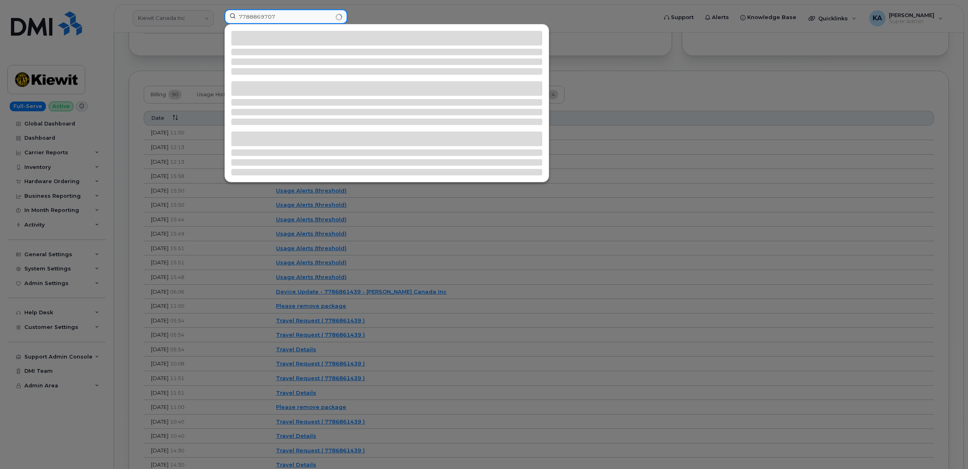
type input "7788869707"
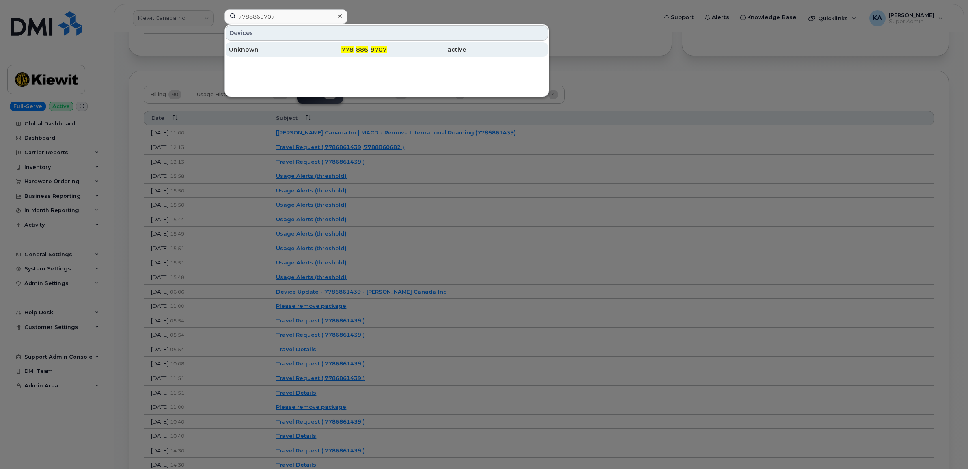
click at [254, 48] on div "Unknown" at bounding box center [268, 49] width 79 height 8
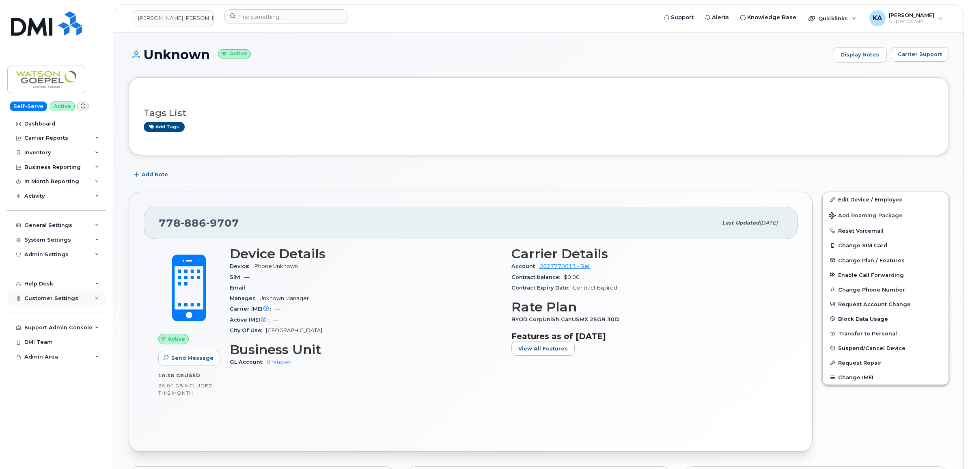
click at [51, 299] on span "Customer Settings" at bounding box center [51, 298] width 54 height 6
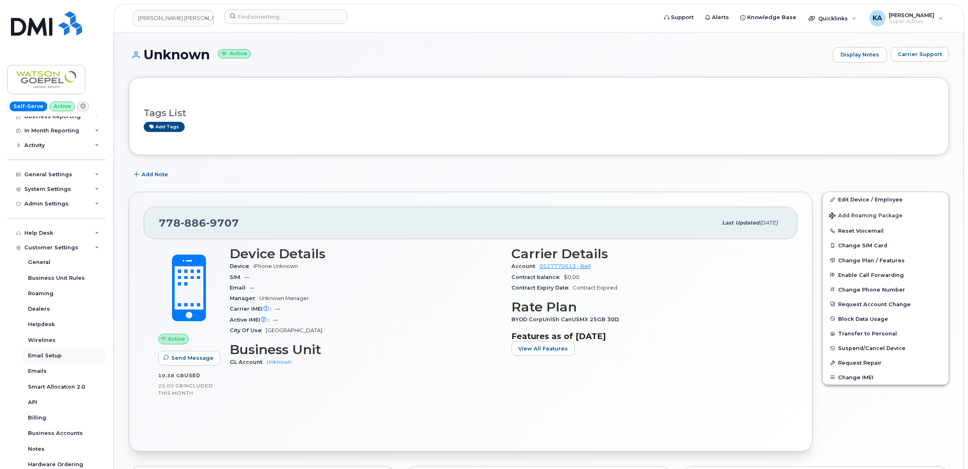
scroll to position [101, 0]
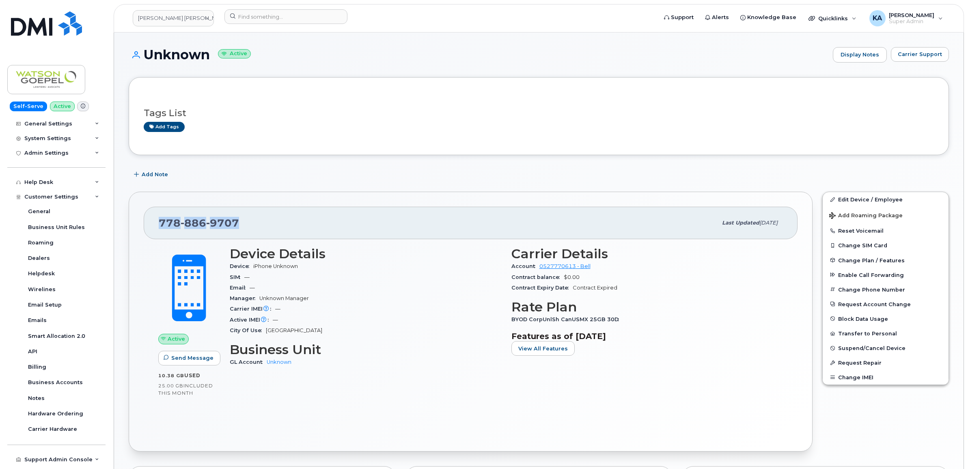
drag, startPoint x: 241, startPoint y: 223, endPoint x: 161, endPoint y: 220, distance: 80.8
click at [161, 220] on div "778 886 9707" at bounding box center [438, 222] width 558 height 17
copy span "778 886 9707"
click at [259, 19] on input at bounding box center [285, 16] width 123 height 15
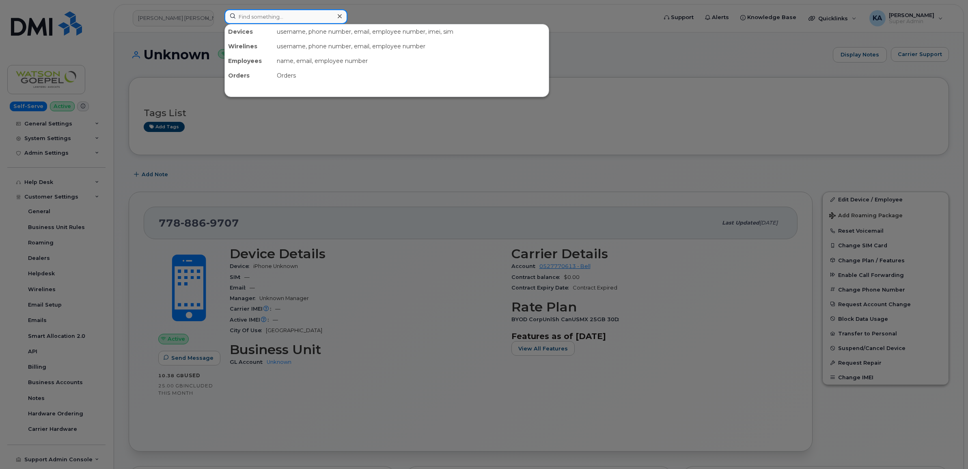
paste input "4038294971"
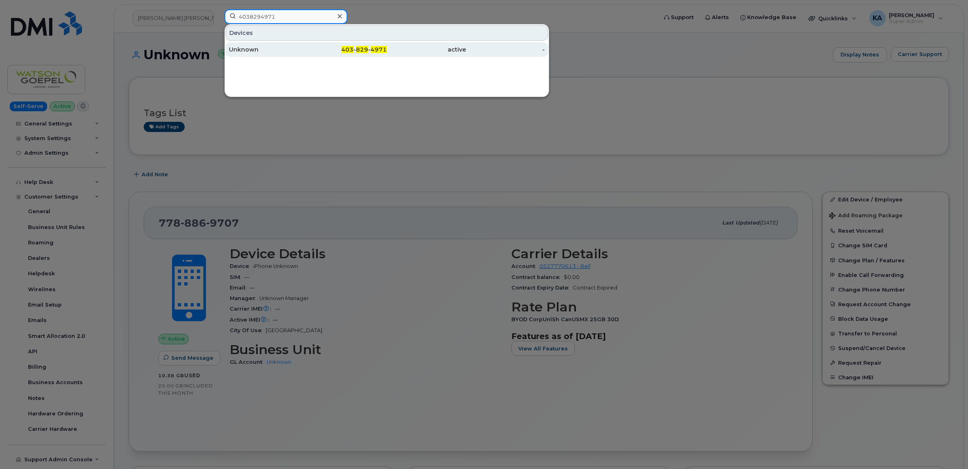
type input "4038294971"
click at [256, 47] on div "Unknown" at bounding box center [268, 49] width 79 height 8
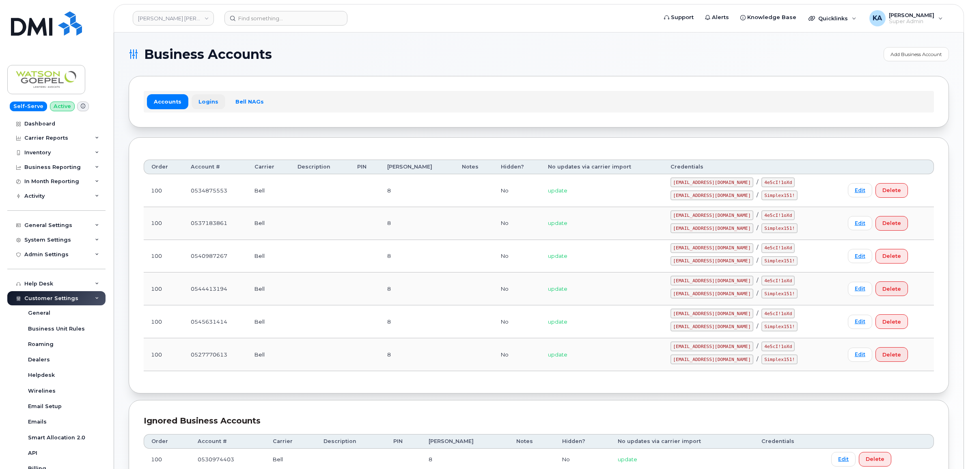
click at [209, 101] on link "Logins" at bounding box center [209, 101] width 34 height 15
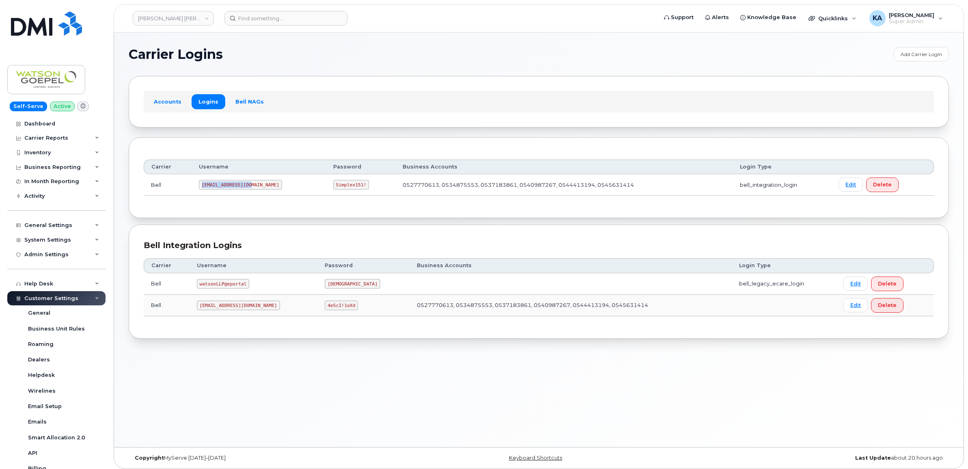
drag, startPoint x: 200, startPoint y: 187, endPoint x: 245, endPoint y: 191, distance: 44.8
click at [245, 191] on td "[EMAIL_ADDRESS][DOMAIN_NAME]" at bounding box center [259, 185] width 134 height 22
copy code "[EMAIL_ADDRESS][DOMAIN_NAME]"
drag, startPoint x: 295, startPoint y: 185, endPoint x: 335, endPoint y: 190, distance: 40.4
click at [335, 190] on td "Simplex151!" at bounding box center [360, 185] width 69 height 22
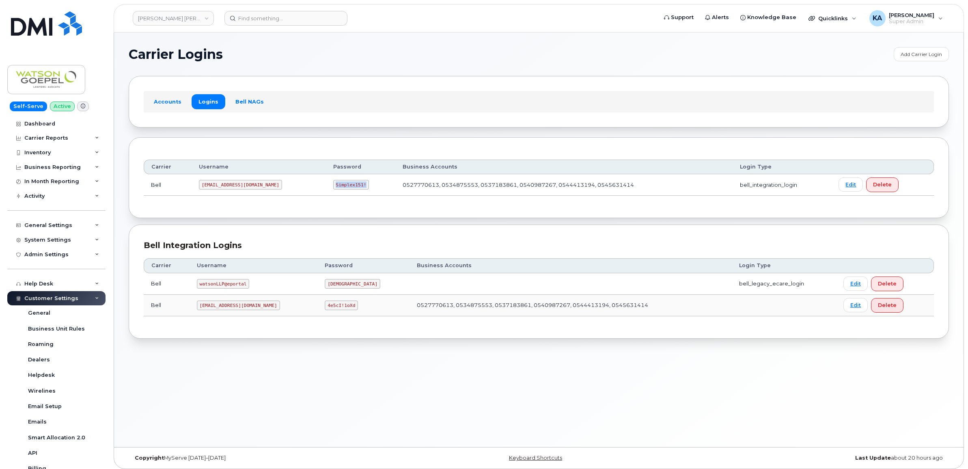
copy code "Simplex151!"
click at [174, 18] on link "[PERSON_NAME] [PERSON_NAME] LLP" at bounding box center [173, 18] width 81 height 15
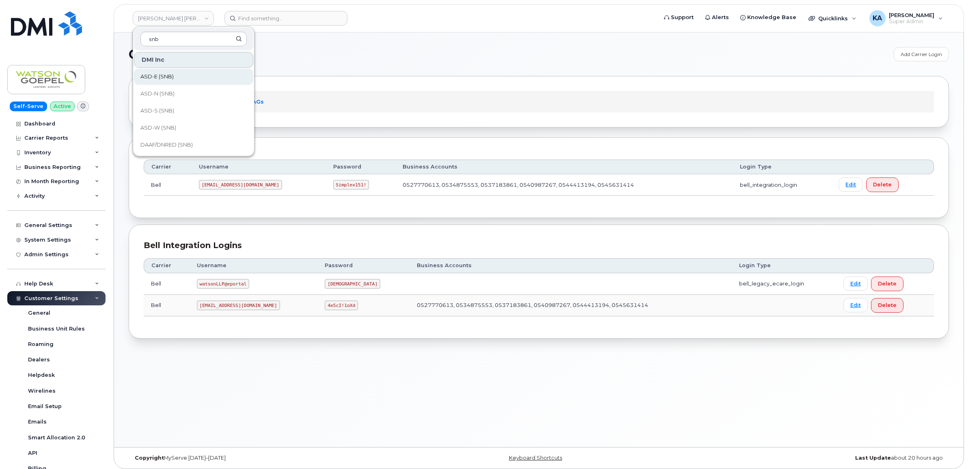
type input "snb"
click at [164, 74] on span "ASD-E (SNB)" at bounding box center [156, 77] width 33 height 8
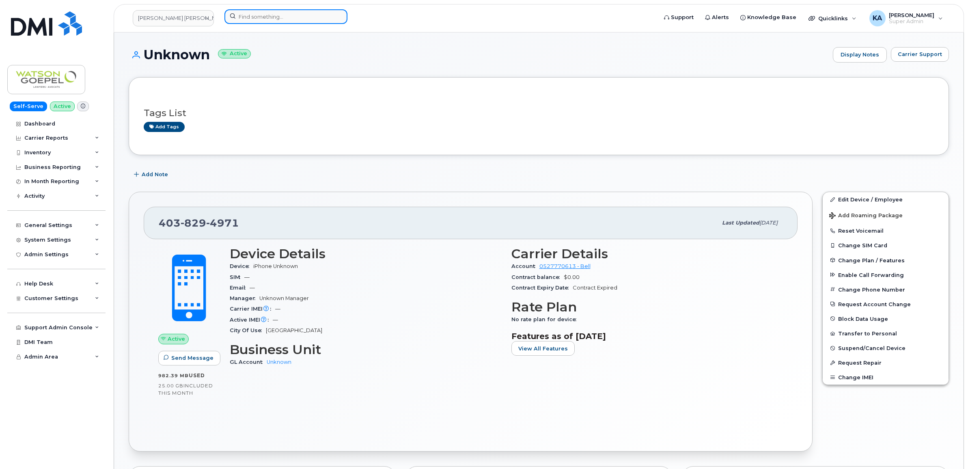
click at [241, 15] on input at bounding box center [285, 16] width 123 height 15
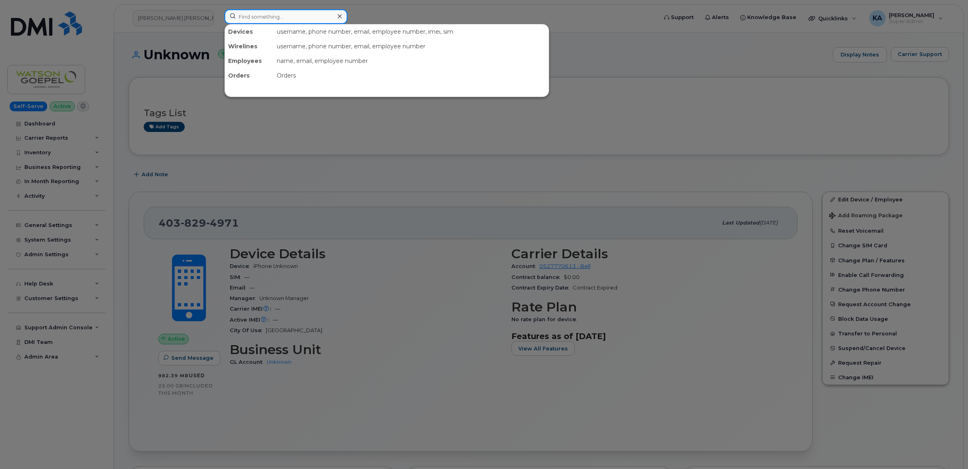
paste input "6047292299"
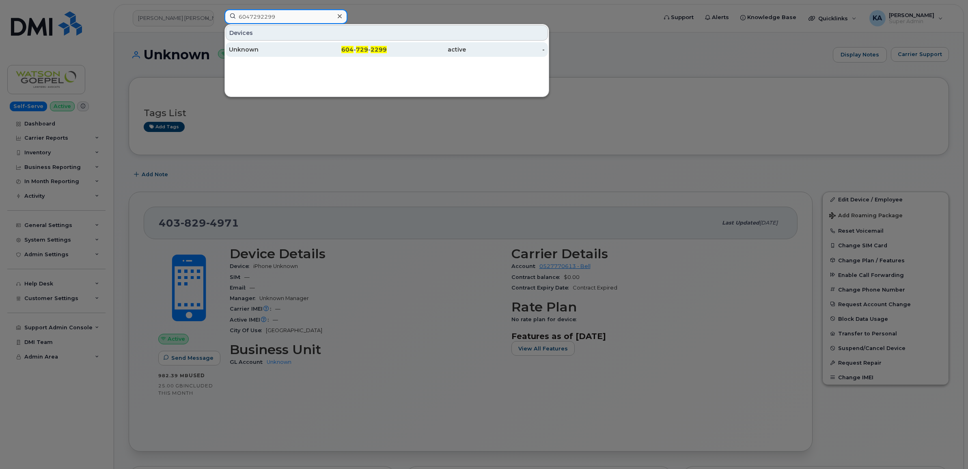
type input "6047292299"
click at [254, 50] on div "Unknown" at bounding box center [268, 49] width 79 height 8
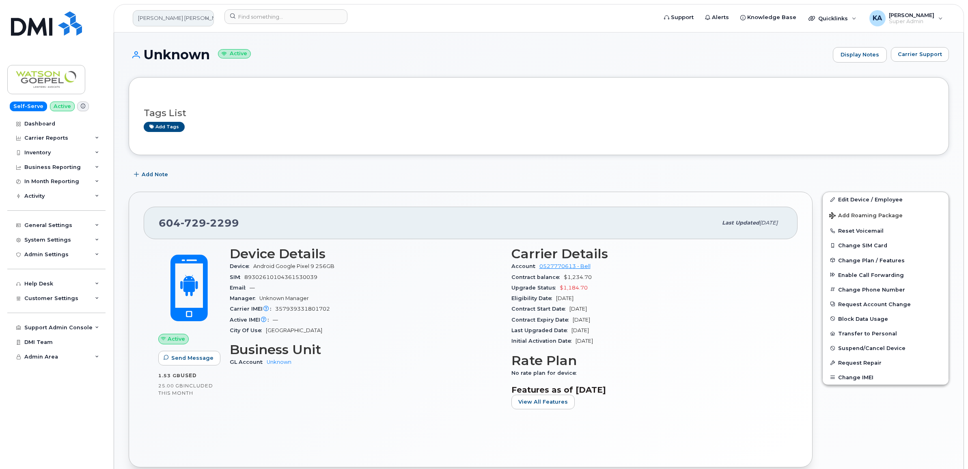
click at [173, 23] on link "Watson Goepel LLP" at bounding box center [173, 18] width 81 height 16
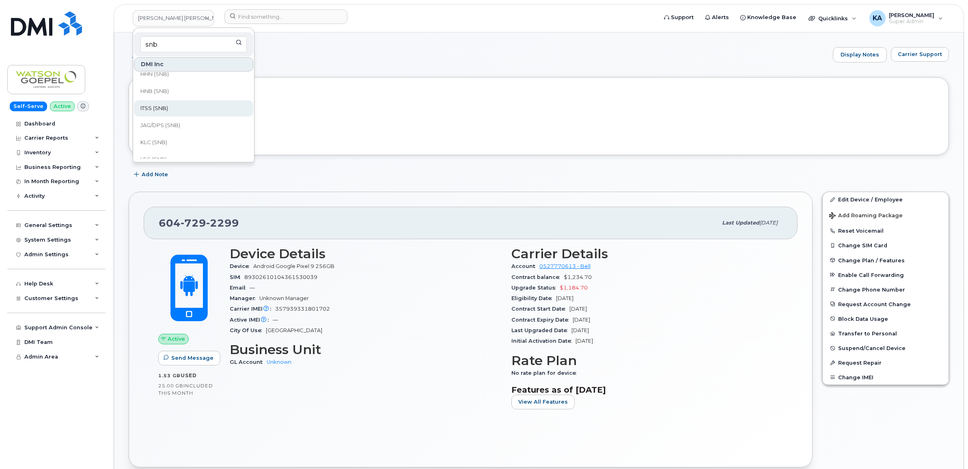
scroll to position [254, 0]
type input "snb"
click at [146, 131] on span "LEG (SNB)" at bounding box center [153, 134] width 26 height 8
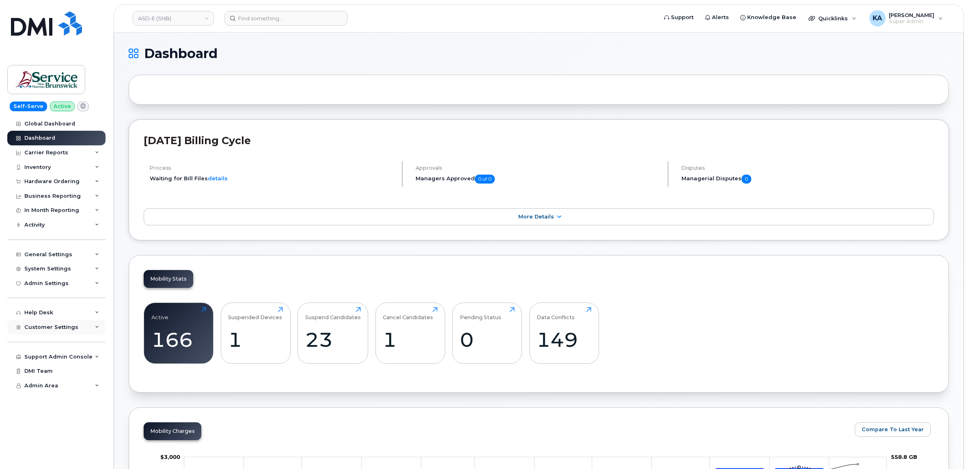
click at [50, 327] on span "Customer Settings" at bounding box center [51, 327] width 54 height 6
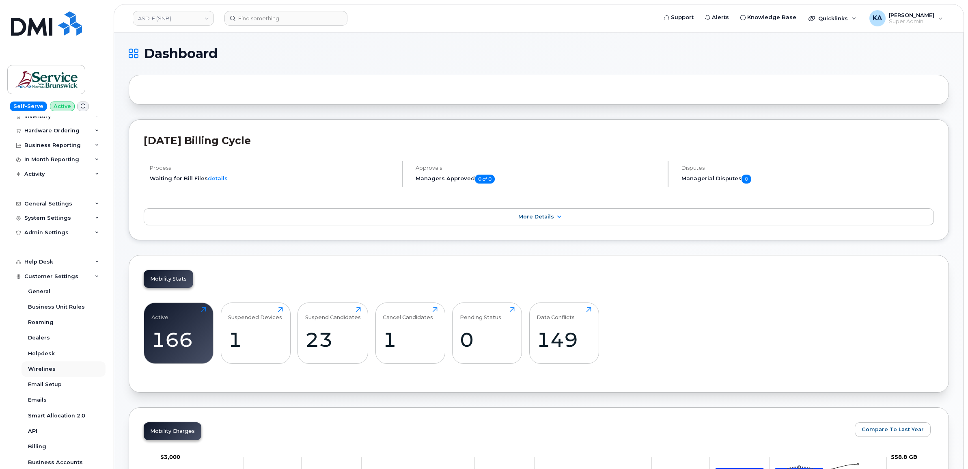
scroll to position [101, 0]
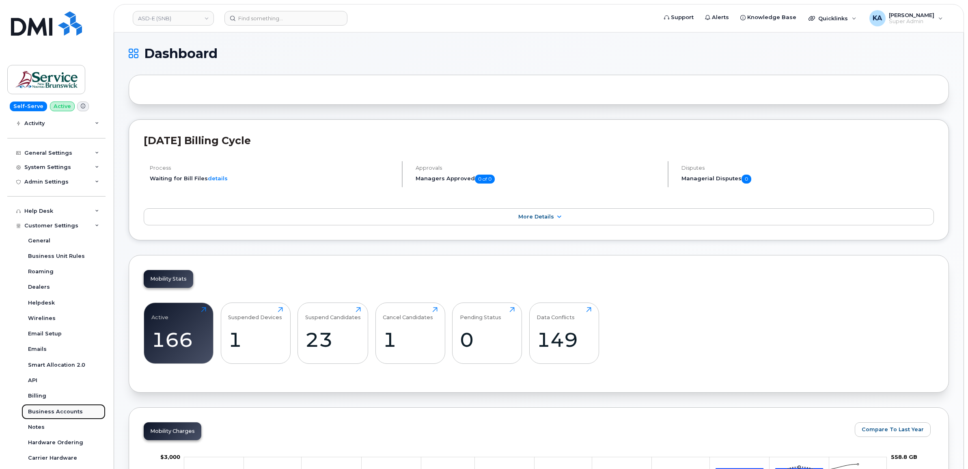
click at [40, 415] on div "Business Accounts" at bounding box center [55, 411] width 55 height 7
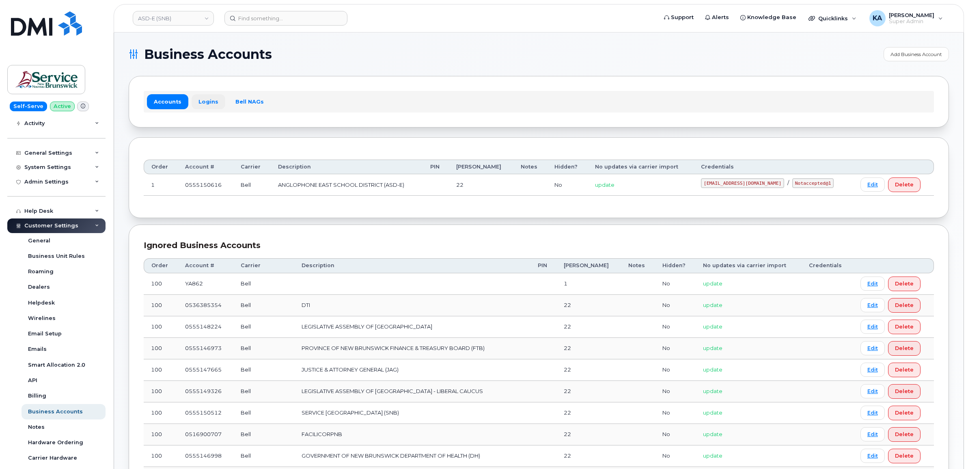
click at [203, 100] on link "Logins" at bounding box center [209, 101] width 34 height 15
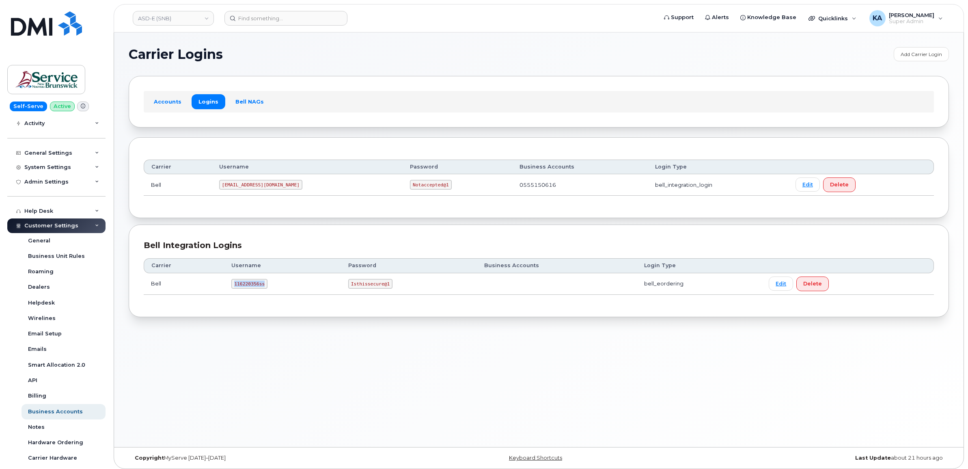
drag, startPoint x: 232, startPoint y: 286, endPoint x: 270, endPoint y: 288, distance: 38.6
click at [270, 288] on td "116220356ss" at bounding box center [282, 284] width 117 height 22
copy code "116220356ss"
drag, startPoint x: 348, startPoint y: 283, endPoint x: 392, endPoint y: 292, distance: 45.6
click at [392, 292] on td "Isthissecure@1" at bounding box center [409, 284] width 136 height 22
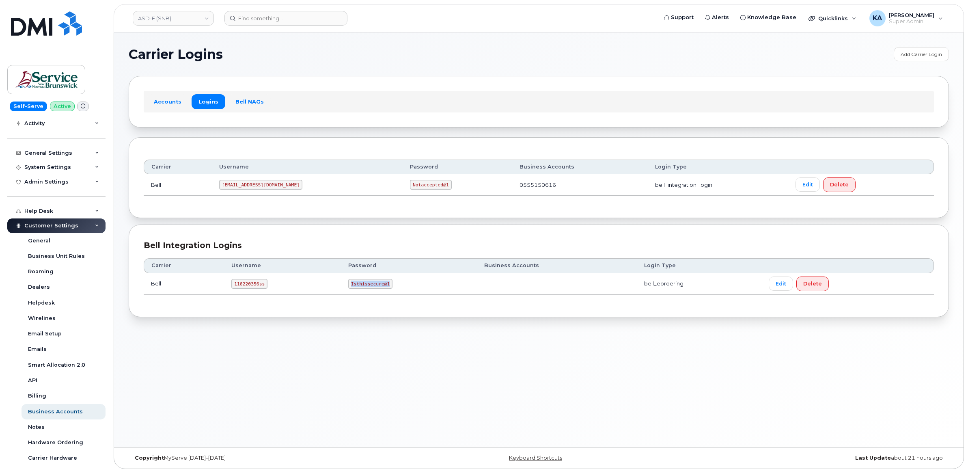
copy code "Isthissecure@1"
click at [253, 19] on input at bounding box center [285, 18] width 123 height 15
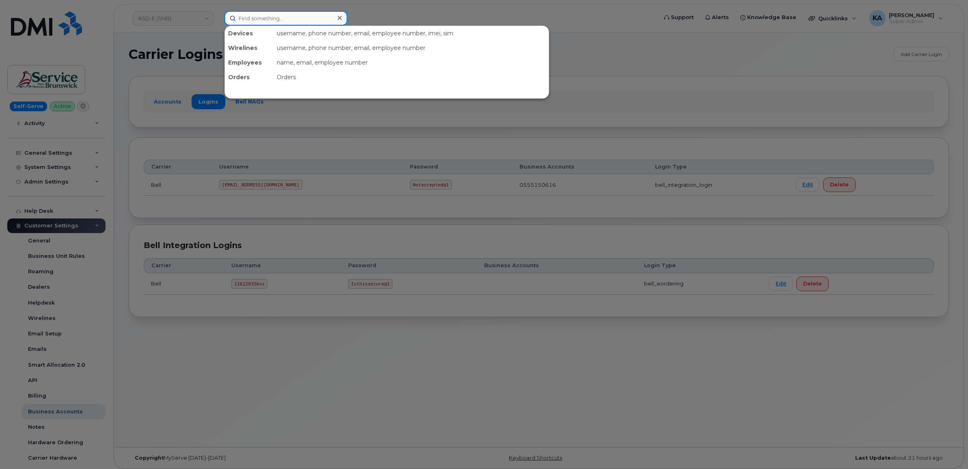
paste input "506-378-2981"
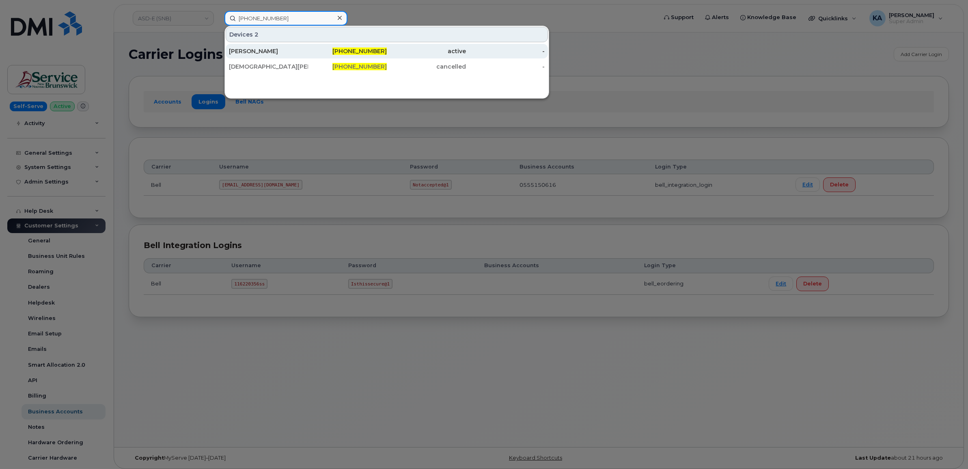
type input "506-378-2981"
click at [263, 51] on div "[PERSON_NAME]" at bounding box center [268, 51] width 79 height 8
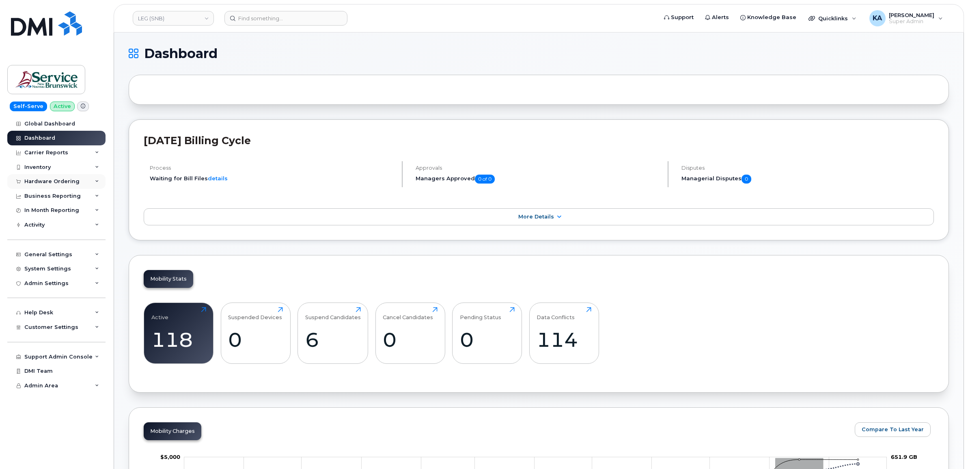
click at [61, 179] on div "Hardware Ordering" at bounding box center [51, 181] width 55 height 6
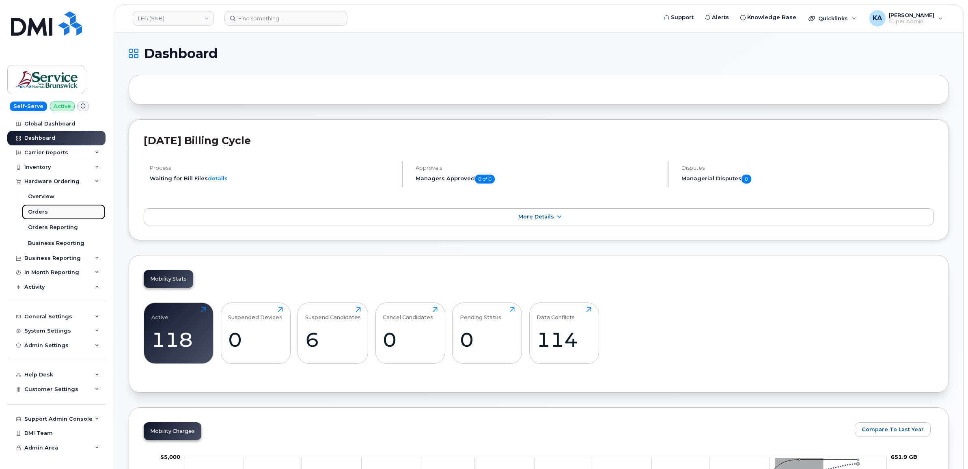
click at [31, 210] on div "Orders" at bounding box center [38, 211] width 20 height 7
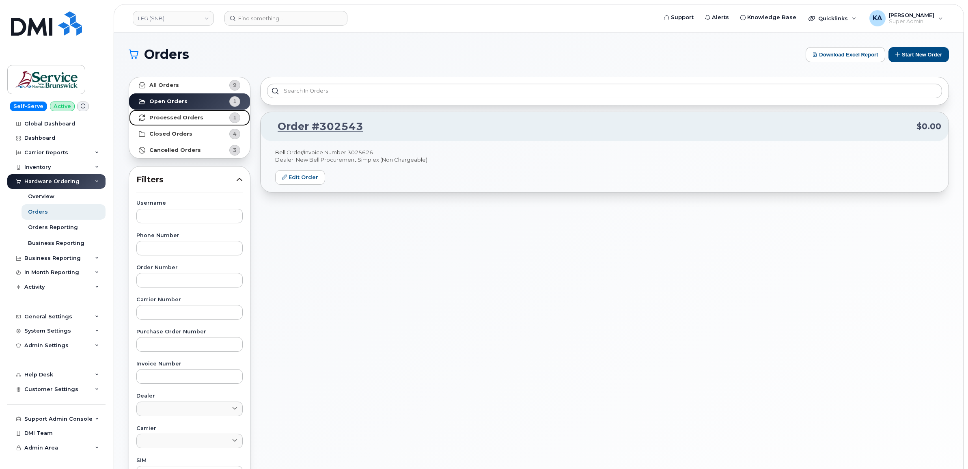
click at [183, 118] on strong "Processed Orders" at bounding box center [176, 117] width 54 height 6
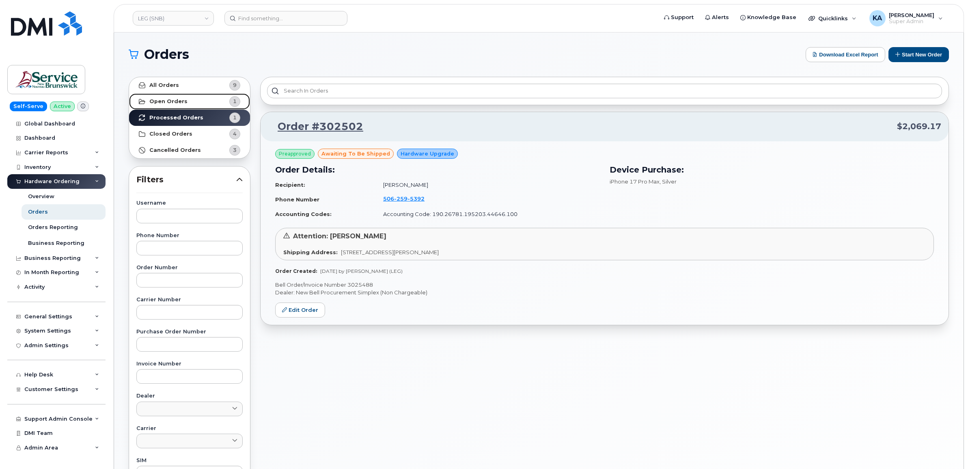
click at [167, 101] on strong "Open Orders" at bounding box center [168, 101] width 38 height 6
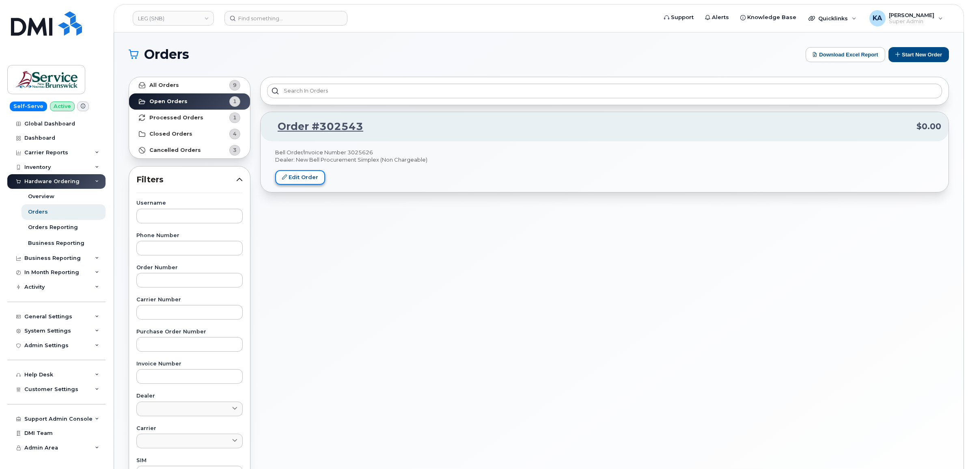
click at [291, 176] on link "Edit Order" at bounding box center [300, 177] width 50 height 15
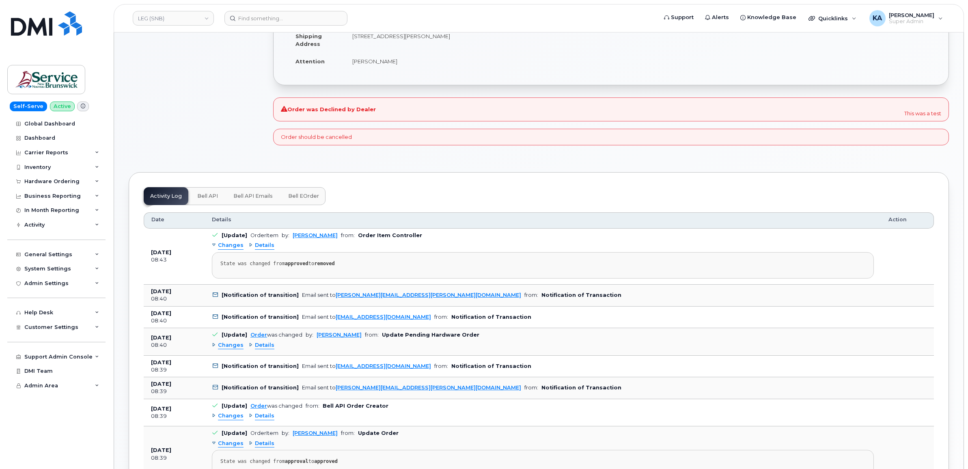
scroll to position [203, 0]
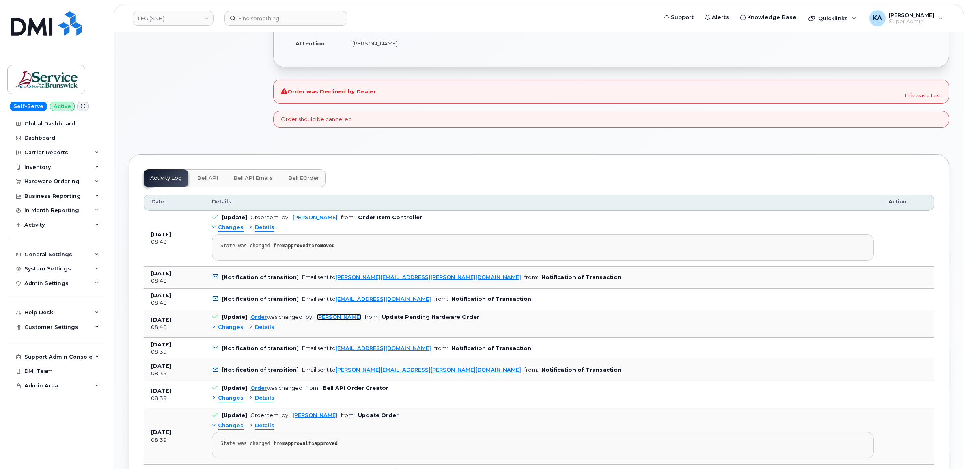
click at [323, 319] on link "[PERSON_NAME]" at bounding box center [339, 317] width 45 height 6
click at [319, 151] on div "× Share This Order If you want to allow others to create or edit orders, share …" at bounding box center [539, 441] width 820 height 1141
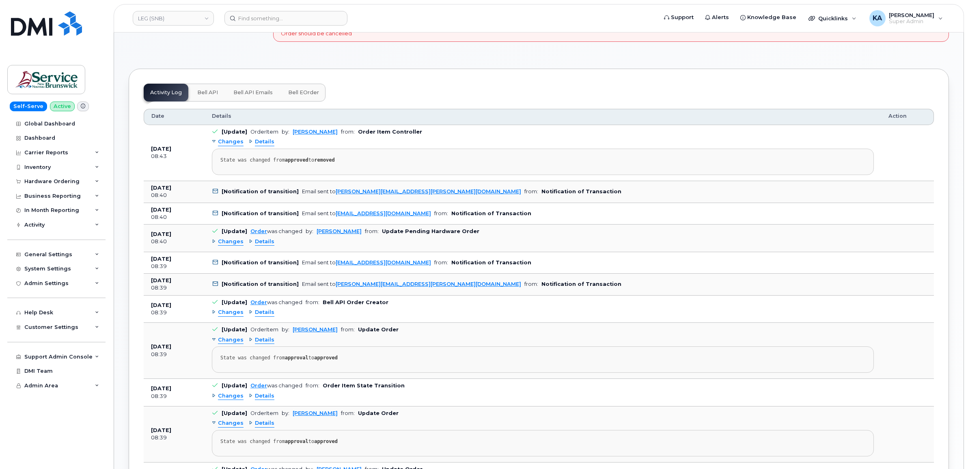
scroll to position [238, 0]
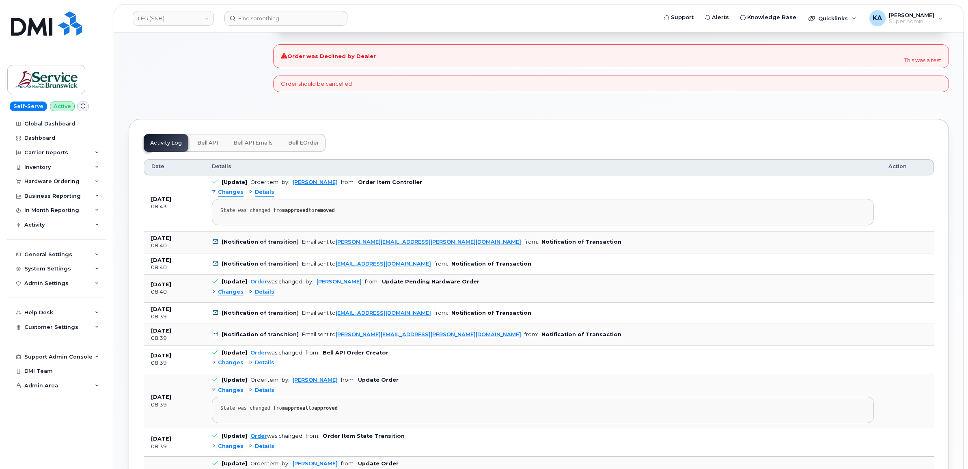
click at [299, 144] on span "Bell eOrder" at bounding box center [303, 143] width 31 height 6
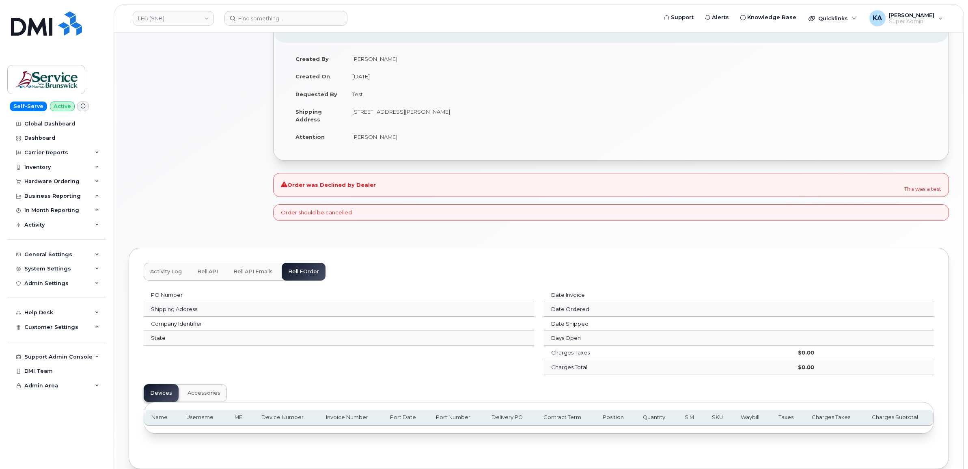
scroll to position [153, 0]
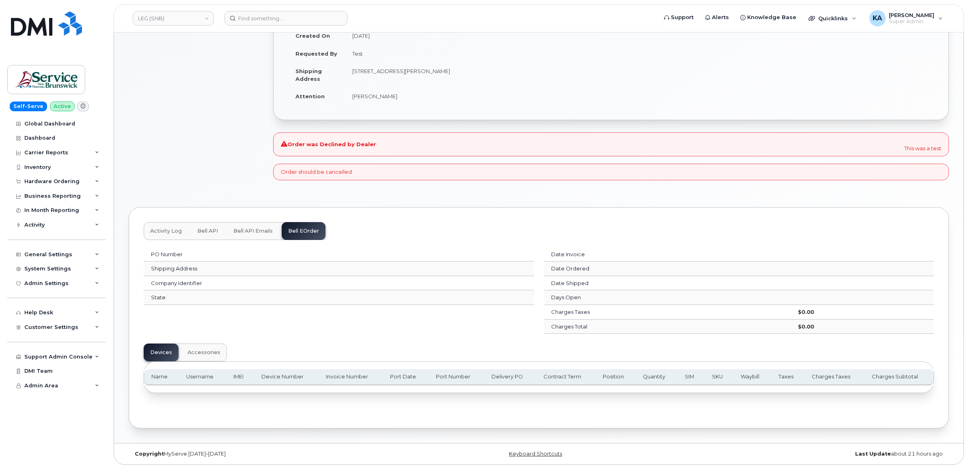
click at [256, 228] on span "Bell API Emails" at bounding box center [252, 231] width 39 height 6
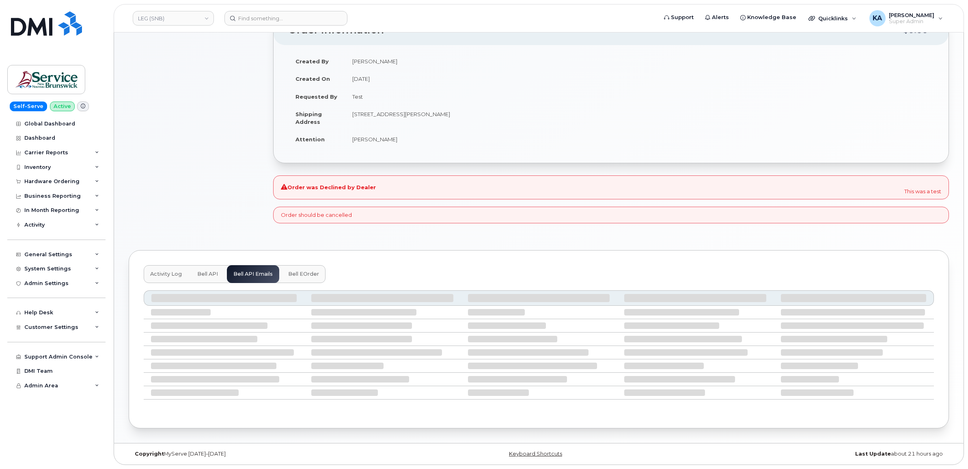
scroll to position [26, 0]
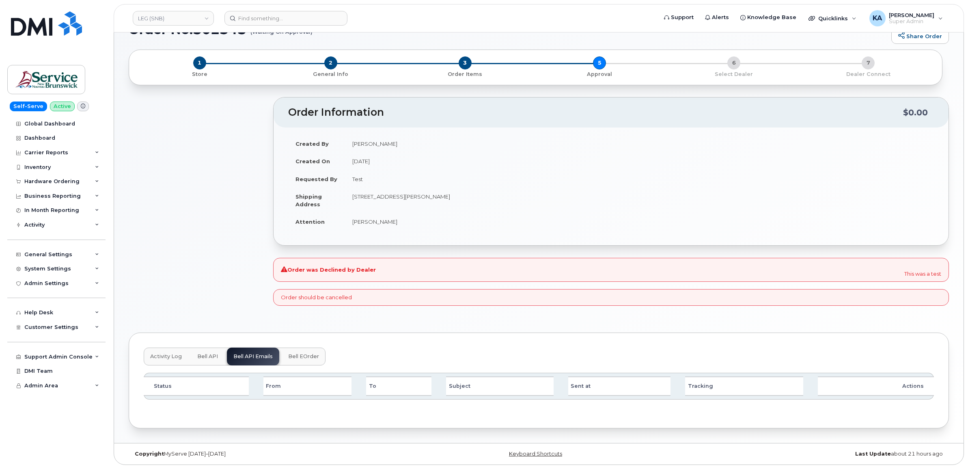
click at [210, 354] on span "Bell API" at bounding box center [207, 356] width 21 height 6
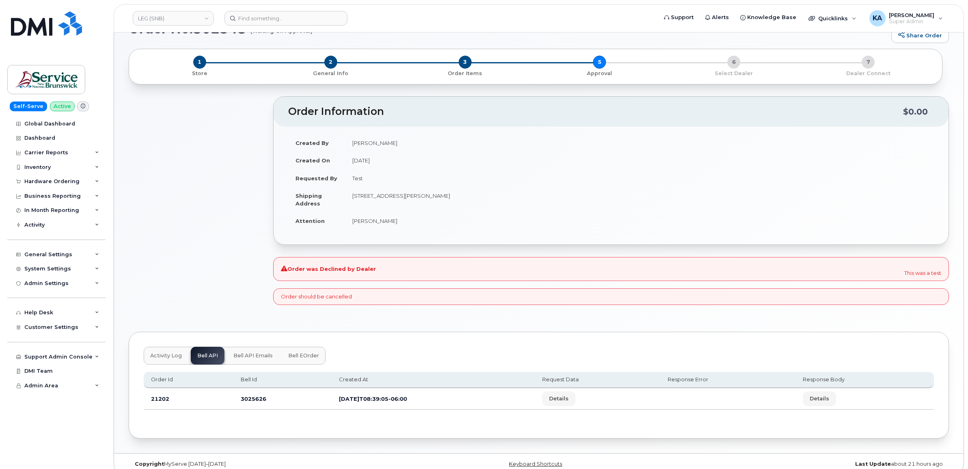
click at [168, 355] on span "Activity Log" at bounding box center [166, 355] width 32 height 6
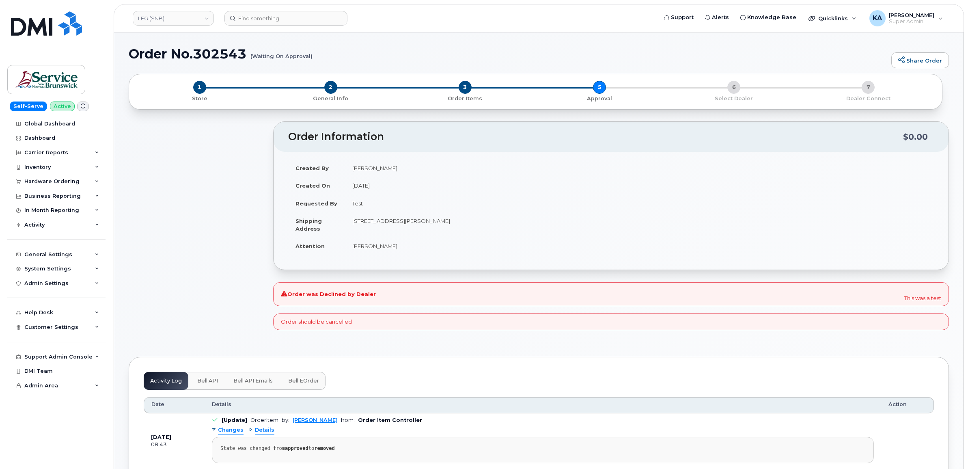
scroll to position [0, 0]
click at [30, 180] on div "Hardware Ordering" at bounding box center [51, 181] width 55 height 6
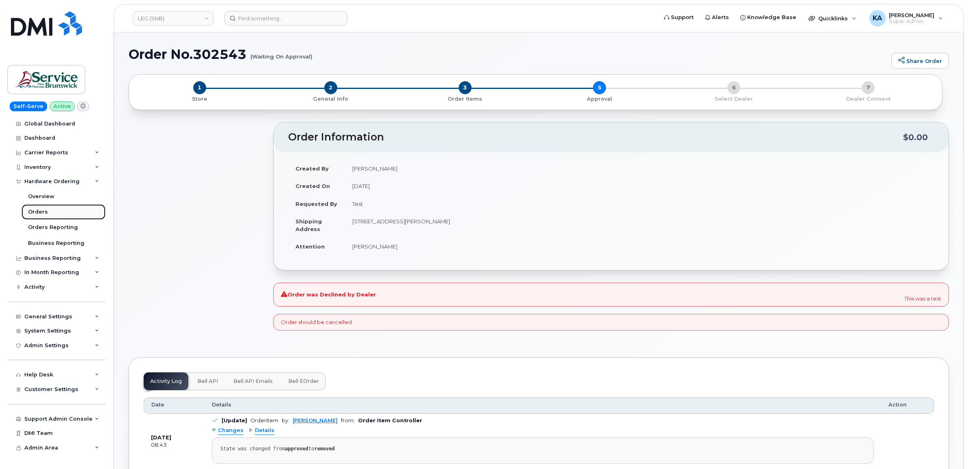
click at [33, 215] on div "Orders" at bounding box center [38, 211] width 20 height 7
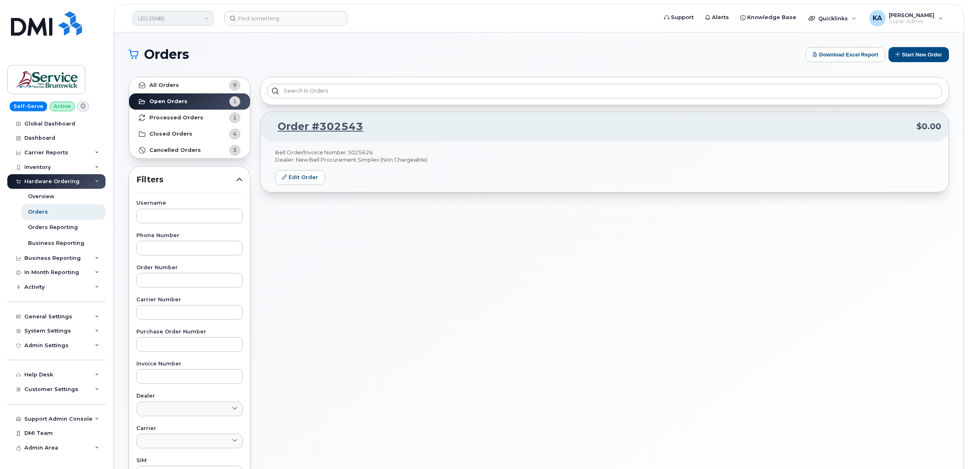
click at [157, 15] on link "LEG (SNB)" at bounding box center [173, 18] width 81 height 15
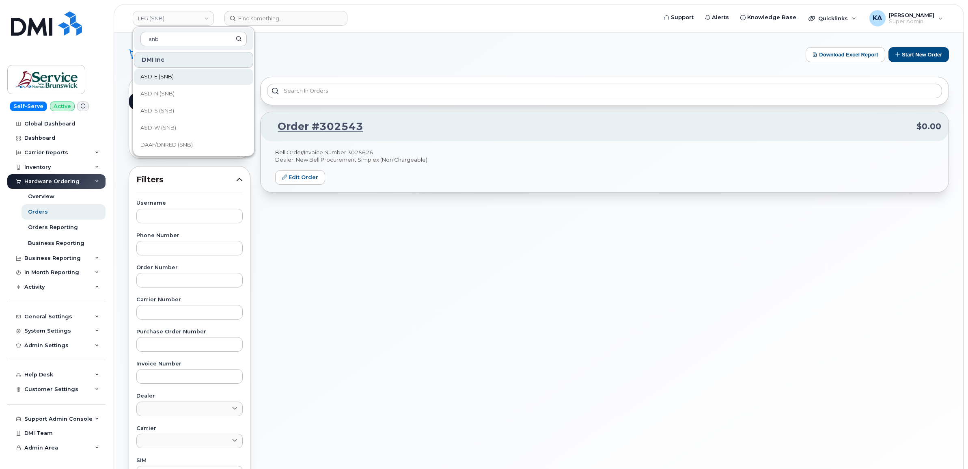
type input "snb"
click at [155, 74] on span "ASD-E (SNB)" at bounding box center [156, 77] width 33 height 8
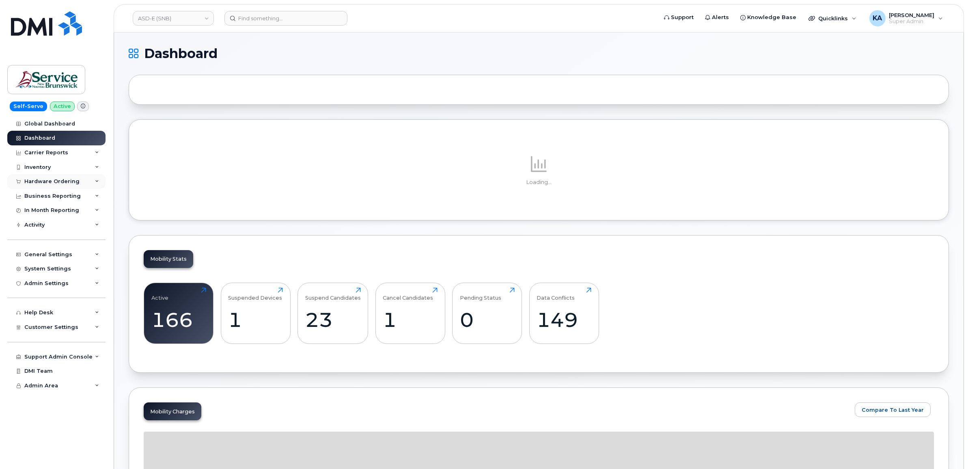
click at [54, 180] on div "Hardware Ordering" at bounding box center [51, 181] width 55 height 6
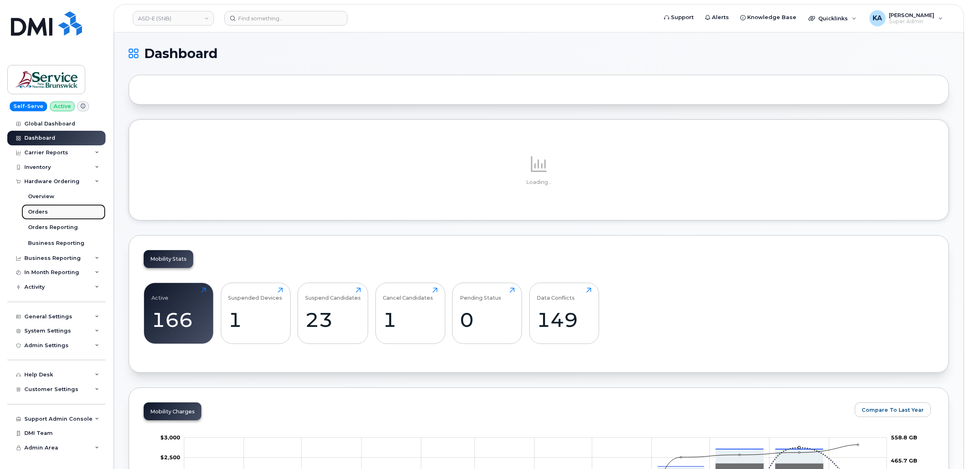
click at [33, 210] on div "Orders" at bounding box center [38, 211] width 20 height 7
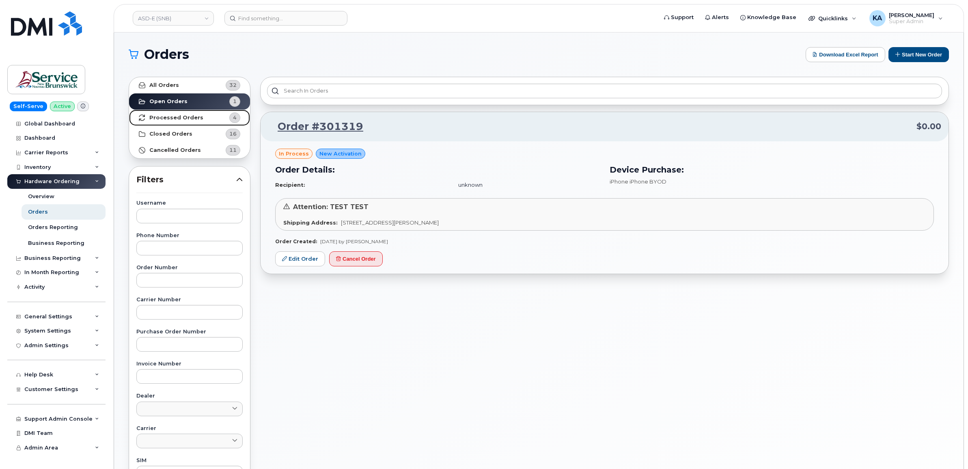
click at [182, 115] on strong "Processed Orders" at bounding box center [176, 117] width 54 height 6
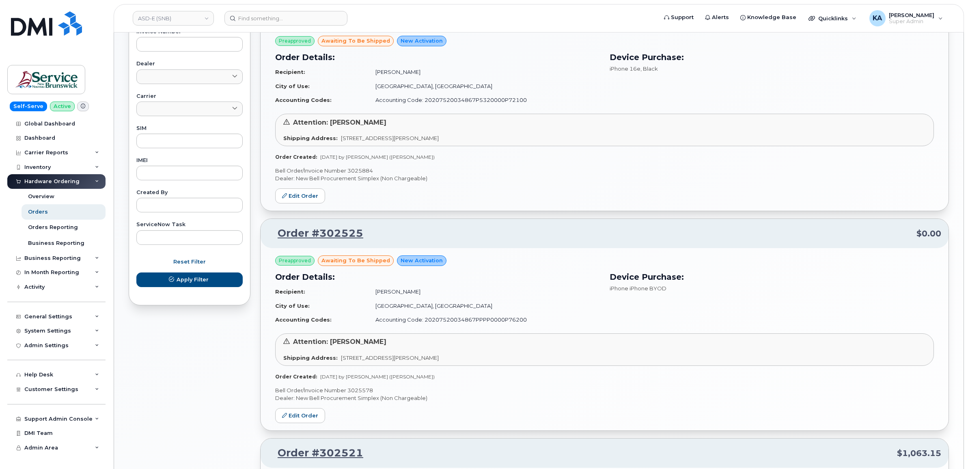
scroll to position [406, 0]
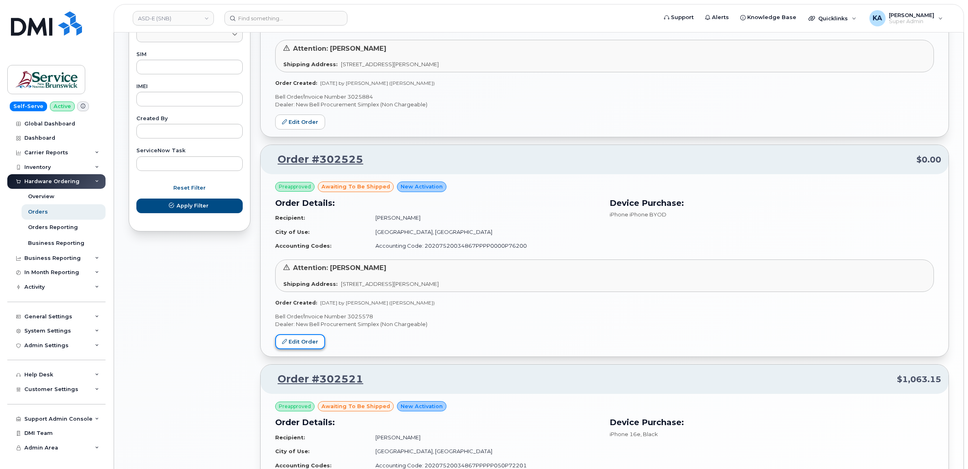
click at [291, 341] on link "Edit Order" at bounding box center [300, 341] width 50 height 15
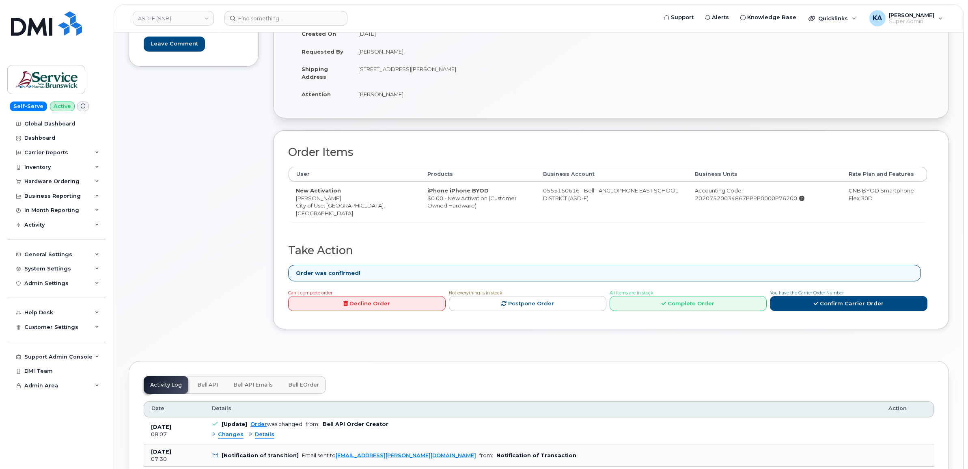
scroll to position [152, 0]
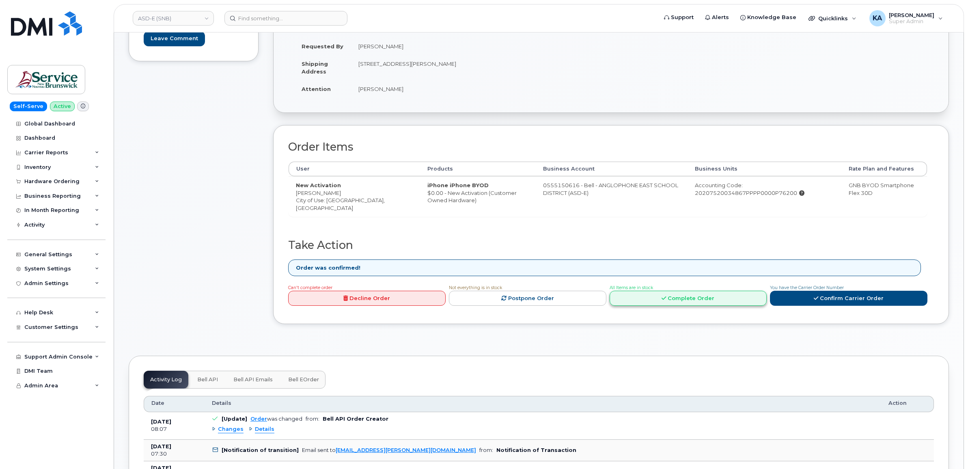
click at [684, 301] on link "Complete Order" at bounding box center [688, 298] width 157 height 15
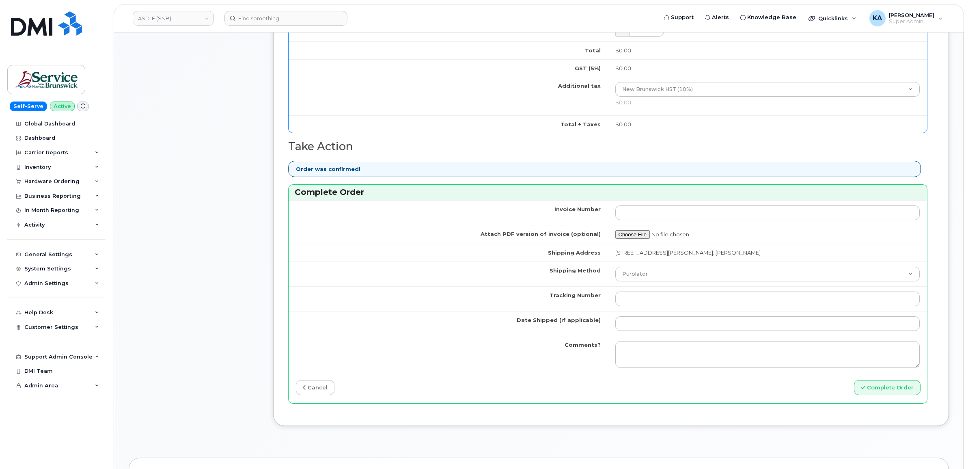
scroll to position [507, 0]
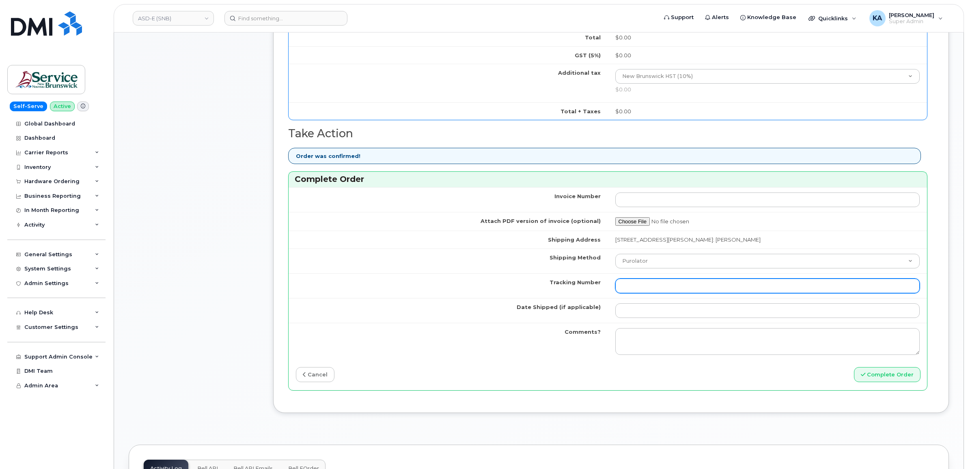
click at [656, 289] on input "Tracking Number" at bounding box center [767, 285] width 305 height 15
paste input "476303124301"
type input "476303124301"
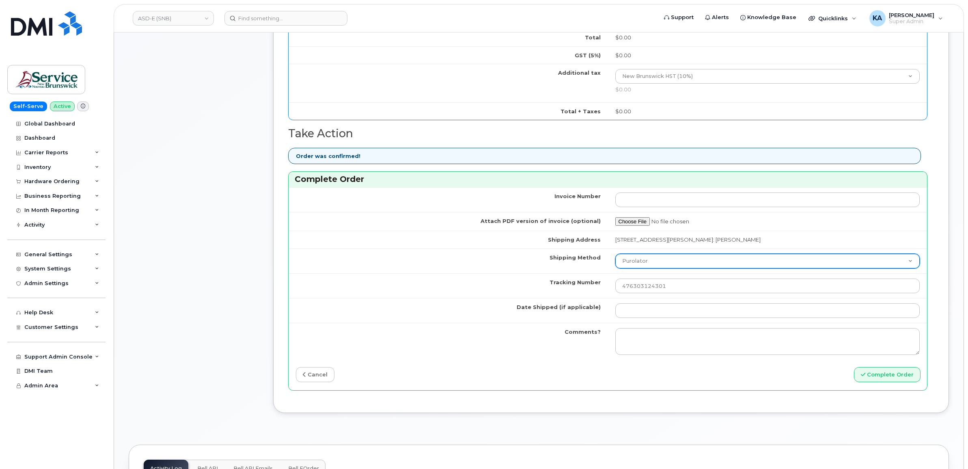
click at [664, 264] on select "Purolator UPS FedEx Canada Post Courier Other Drop Off Pick Up" at bounding box center [767, 261] width 305 height 15
select select "FedEx"
click at [615, 255] on select "Purolator UPS FedEx Canada Post Courier Other Drop Off Pick Up" at bounding box center [767, 261] width 305 height 15
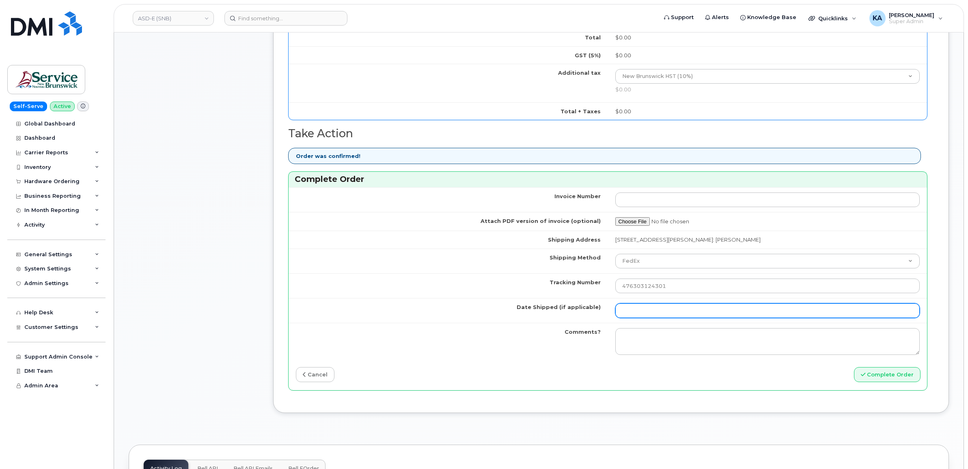
click at [644, 311] on input "Date Shipped (if applicable)" at bounding box center [767, 310] width 305 height 15
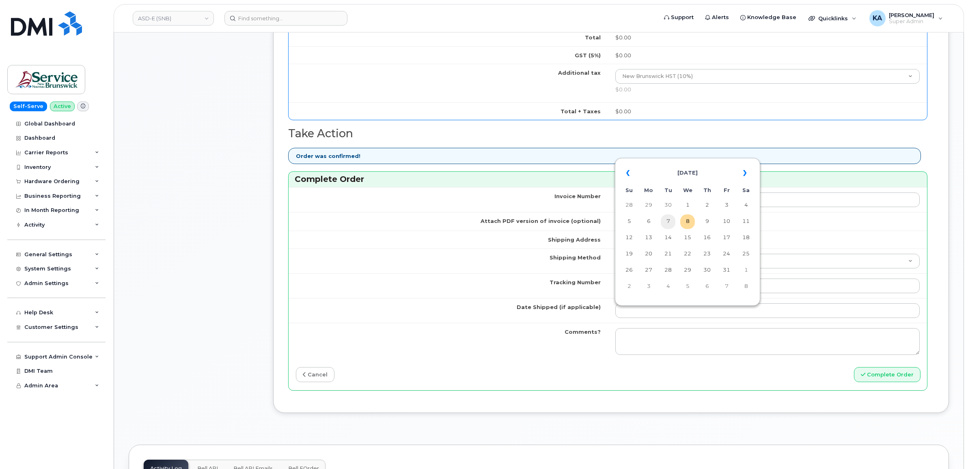
click at [670, 223] on td "7" at bounding box center [668, 221] width 15 height 15
type input "[DATE]"
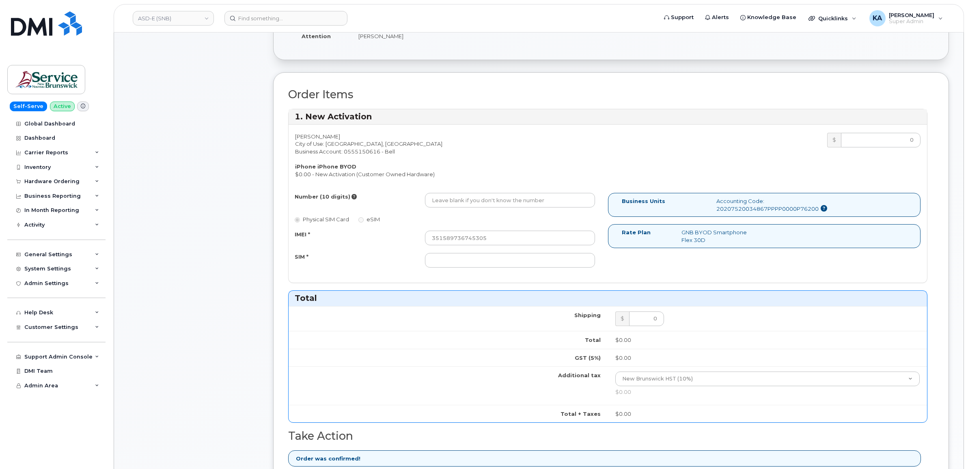
scroll to position [203, 0]
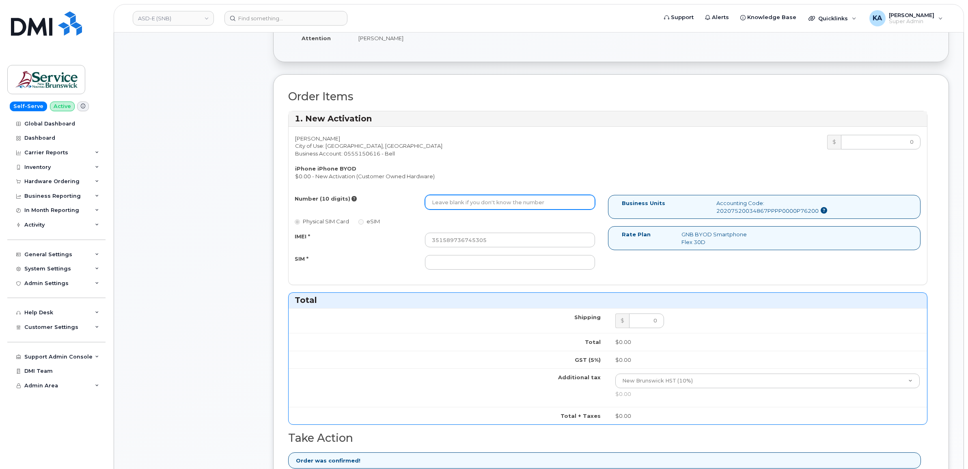
click at [502, 204] on input "Number (10 digits)" at bounding box center [510, 202] width 170 height 15
paste input "[PHONE_NUMBER]"
type input "5063782981"
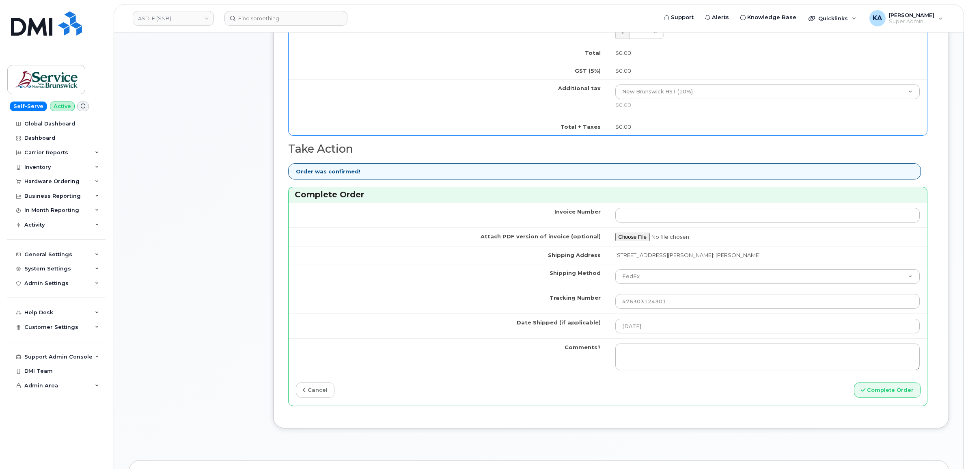
scroll to position [507, 0]
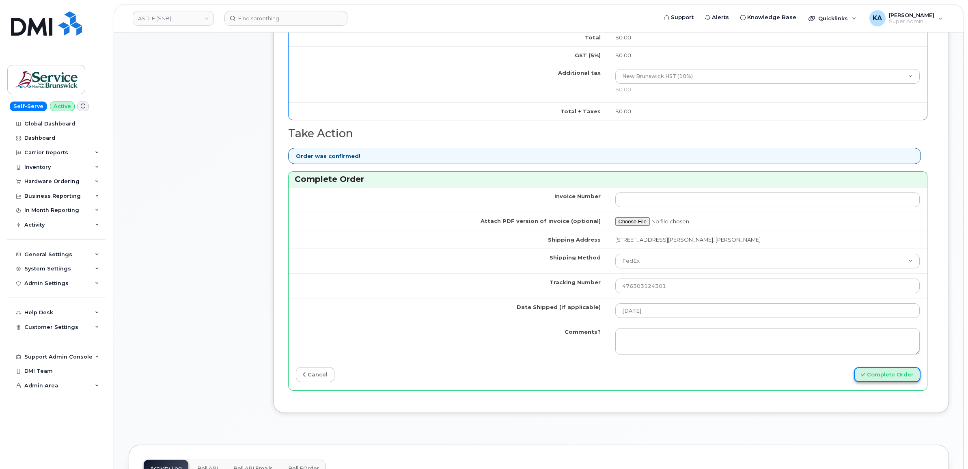
click at [890, 374] on button "Complete Order" at bounding box center [887, 374] width 67 height 15
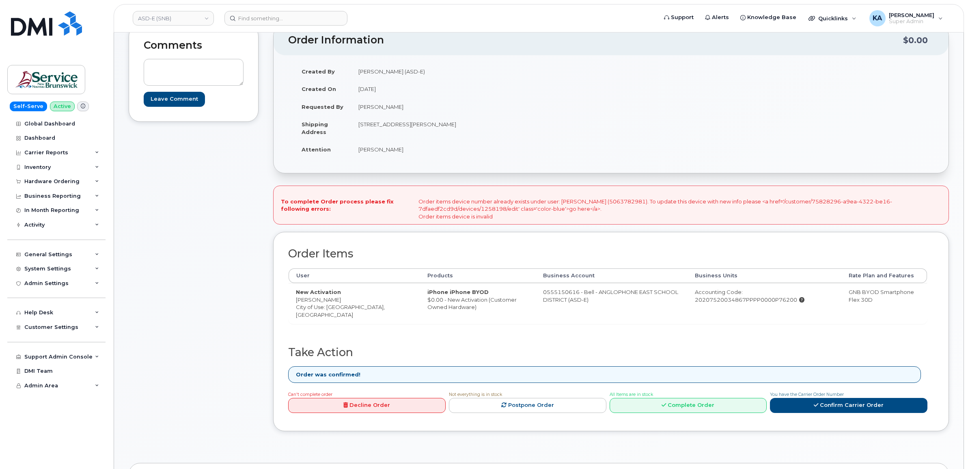
scroll to position [101, 0]
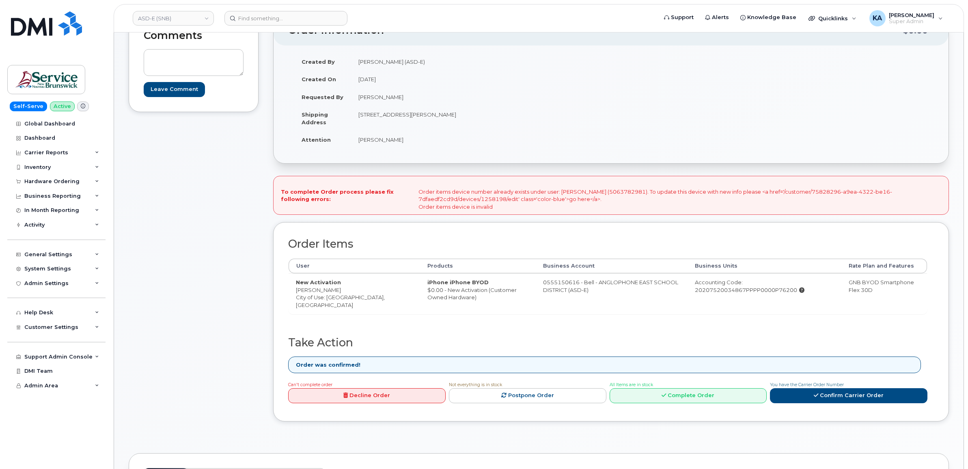
drag, startPoint x: 682, startPoint y: 291, endPoint x: 784, endPoint y: 298, distance: 103.0
click at [784, 298] on td "Accounting Code: 20207520034867PPPP0000P76200" at bounding box center [764, 293] width 154 height 40
copy div "20207520034867PPPP0000P76200"
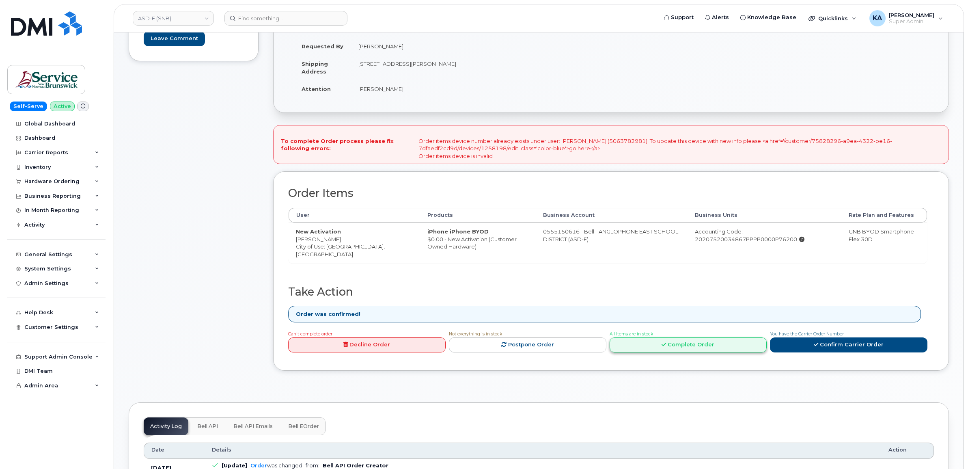
click at [662, 345] on icon at bounding box center [663, 344] width 4 height 5
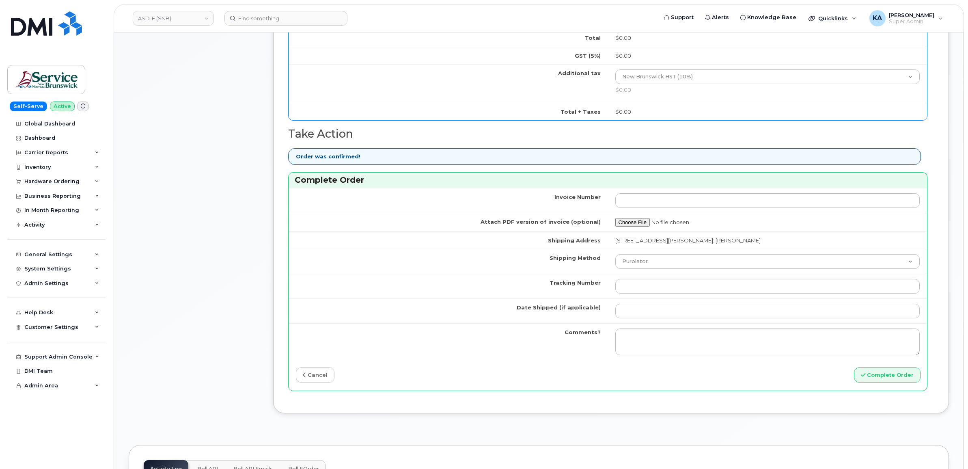
scroll to position [558, 0]
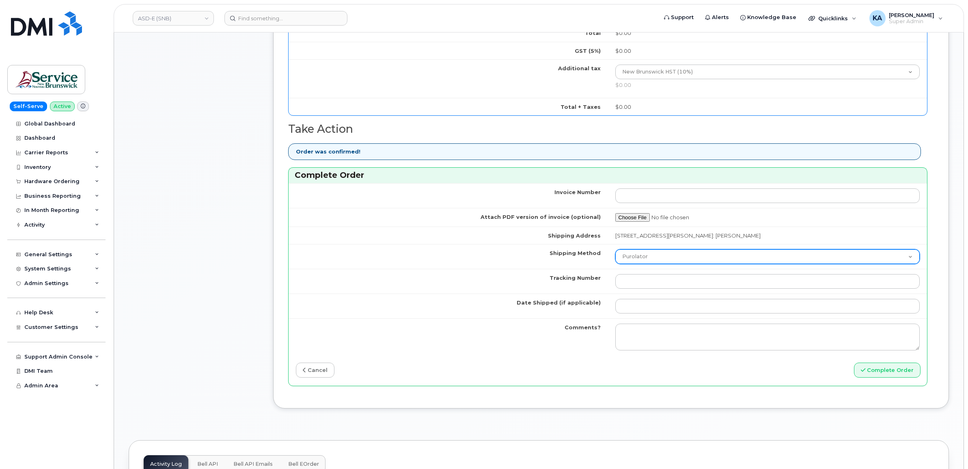
drag, startPoint x: 651, startPoint y: 261, endPoint x: 648, endPoint y: 267, distance: 6.7
click at [651, 261] on select "Purolator UPS FedEx Canada Post Courier Other Drop Off Pick Up" at bounding box center [767, 256] width 305 height 15
select select "FedEx"
click at [615, 251] on select "Purolator UPS FedEx Canada Post Courier Other Drop Off Pick Up" at bounding box center [767, 256] width 305 height 15
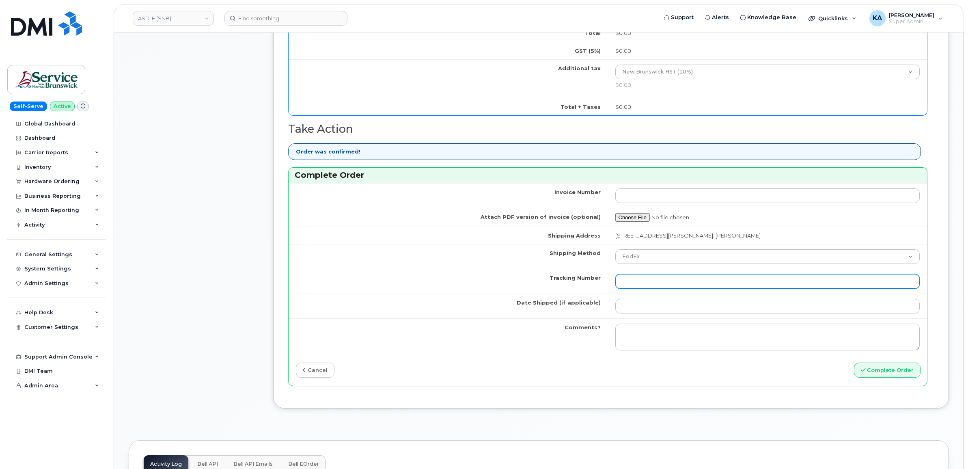
click at [641, 284] on input "Tracking Number" at bounding box center [767, 281] width 305 height 15
paste input "476303124301"
type input "476303124301"
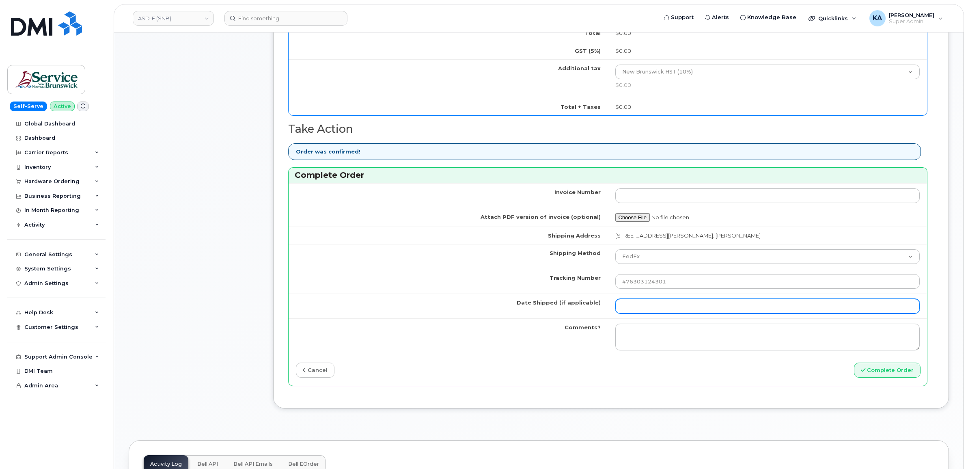
click at [648, 308] on input "Date Shipped (if applicable)" at bounding box center [767, 306] width 305 height 15
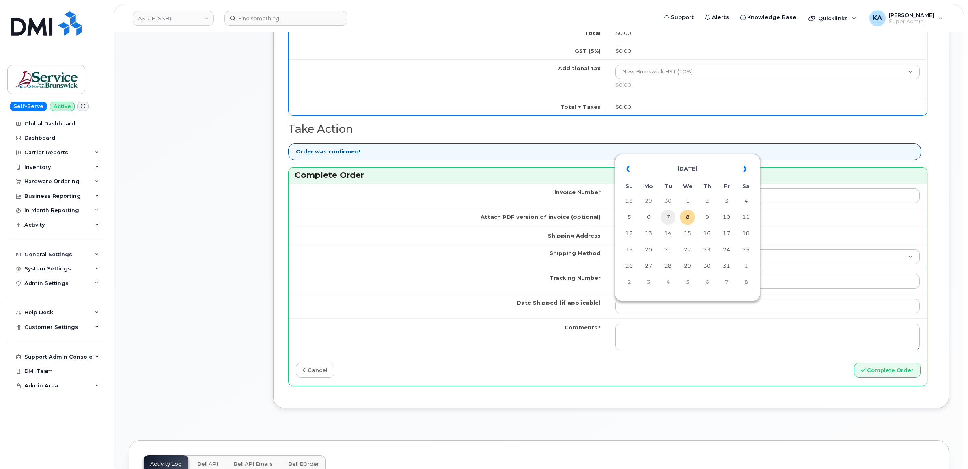
click at [667, 218] on td "7" at bounding box center [668, 217] width 15 height 15
type input "2025-10-07"
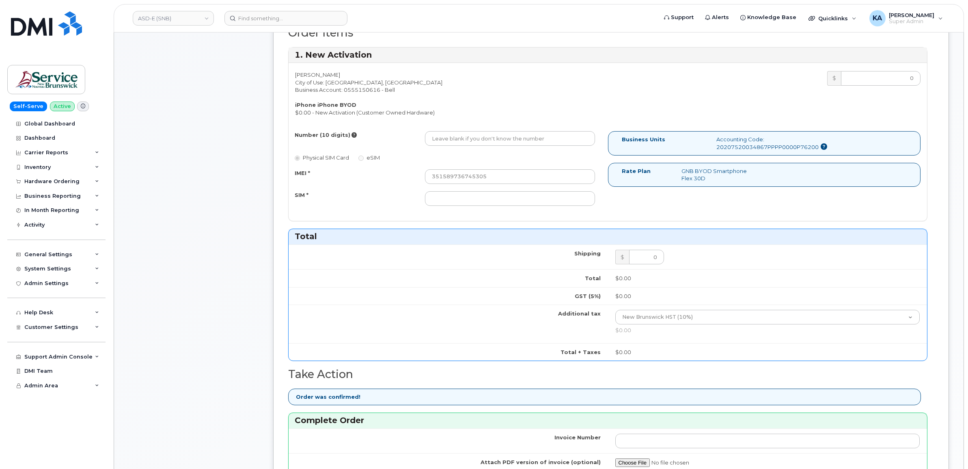
scroll to position [304, 0]
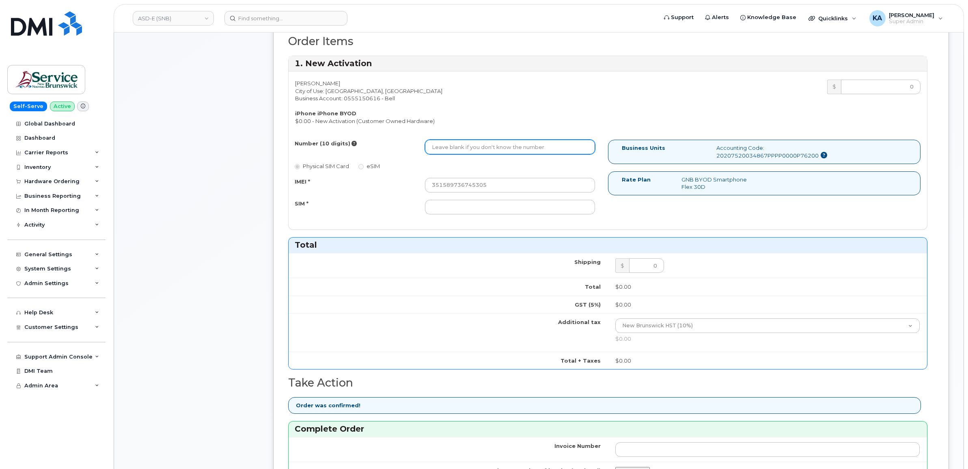
click at [461, 145] on input "Number (10 digits)" at bounding box center [510, 147] width 170 height 15
paste input "[PHONE_NUMBER]"
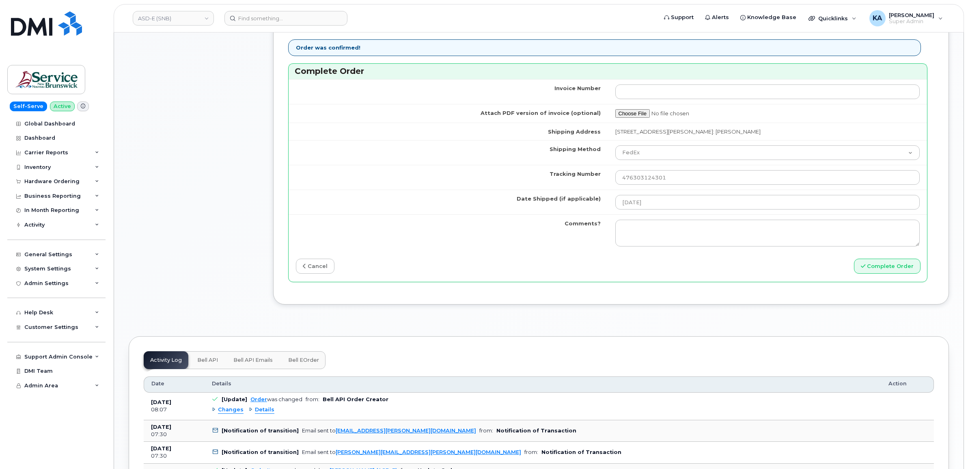
scroll to position [710, 0]
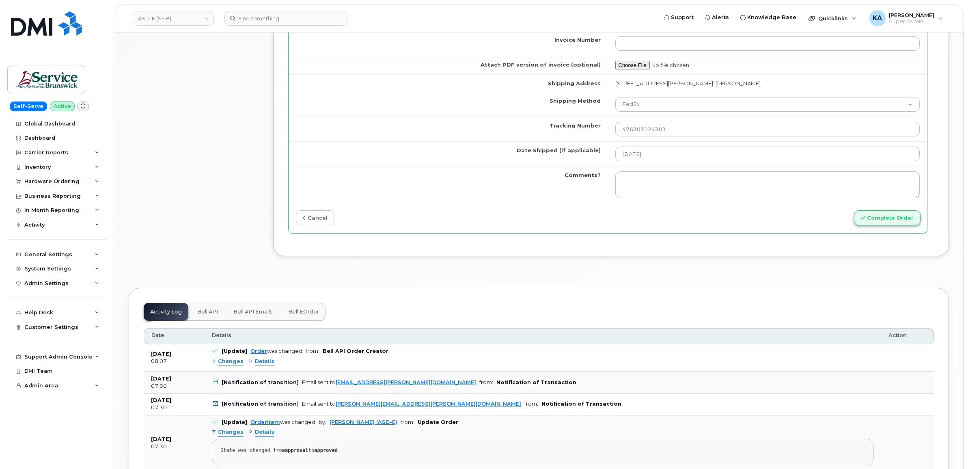
type input "5063782981"
click at [870, 220] on button "Complete Order" at bounding box center [887, 217] width 67 height 15
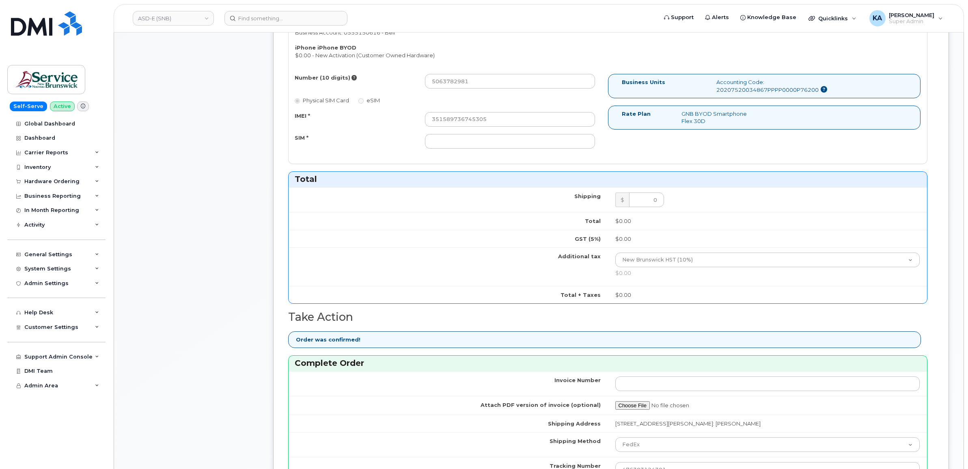
scroll to position [355, 0]
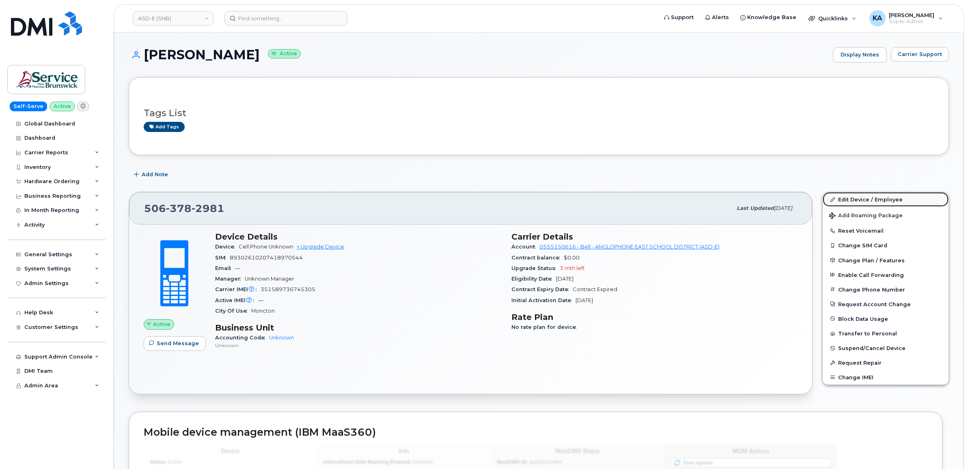
click at [851, 196] on link "Edit Device / Employee" at bounding box center [886, 199] width 126 height 15
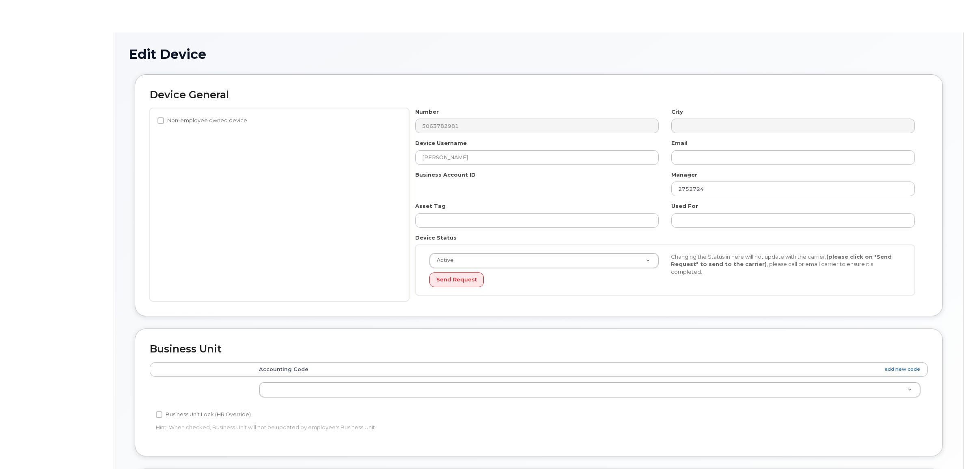
select select "34535613"
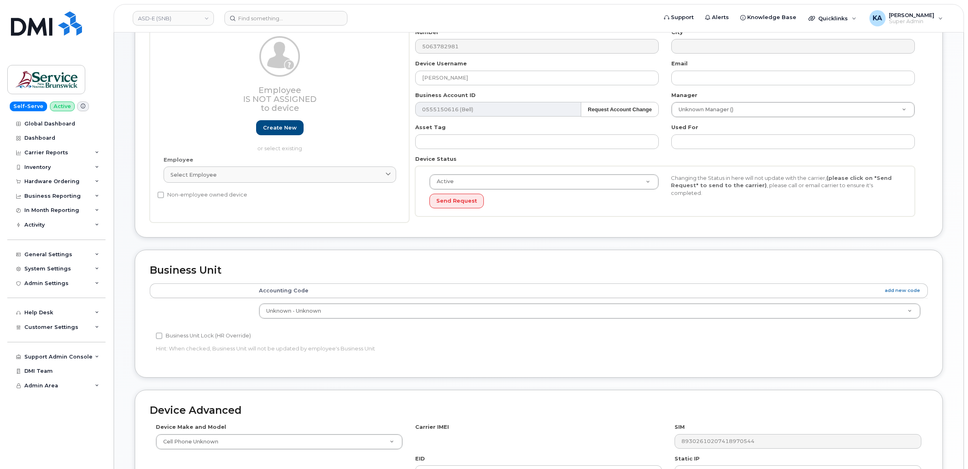
scroll to position [101, 0]
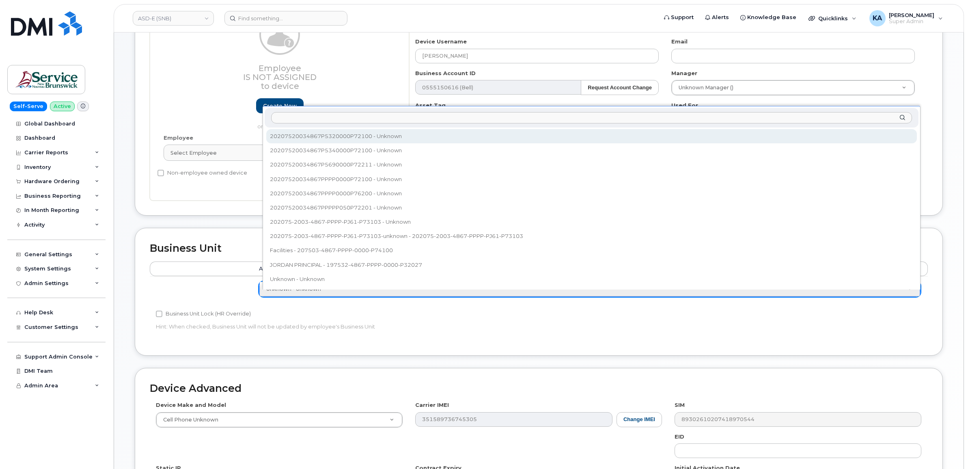
click at [373, 116] on input "text" at bounding box center [591, 118] width 640 height 12
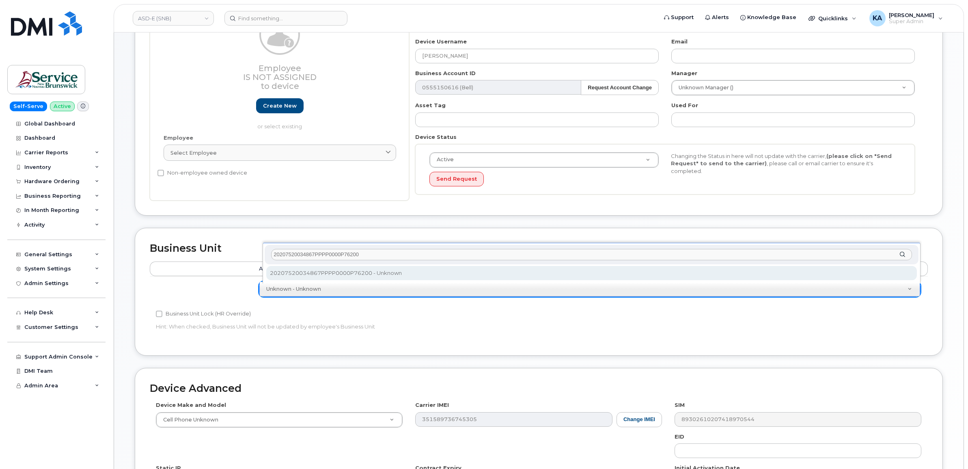
type input "20207520034867PPPP0000P76200"
select select "35845202"
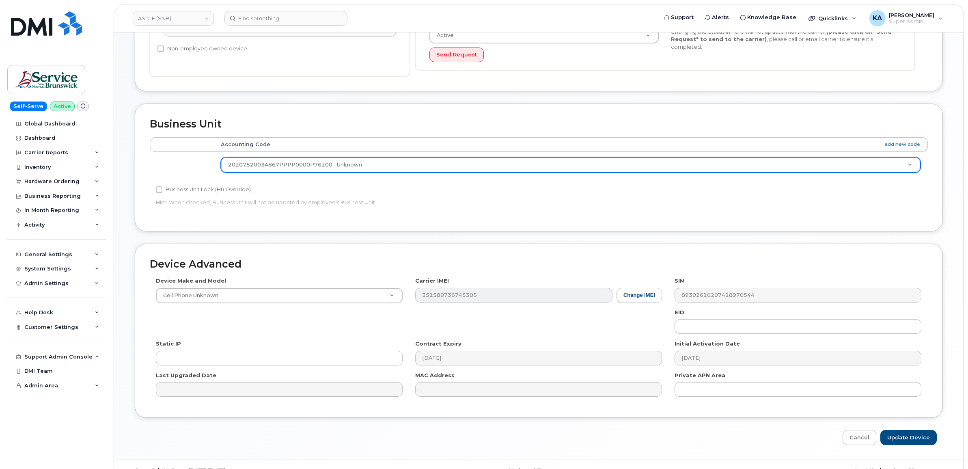
scroll to position [244, 0]
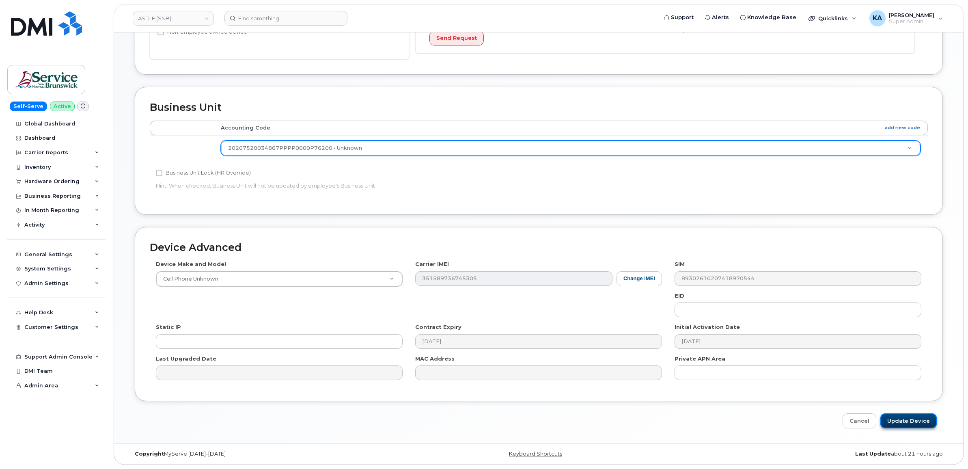
click at [897, 420] on input "Update Device" at bounding box center [908, 420] width 56 height 15
type input "Saving..."
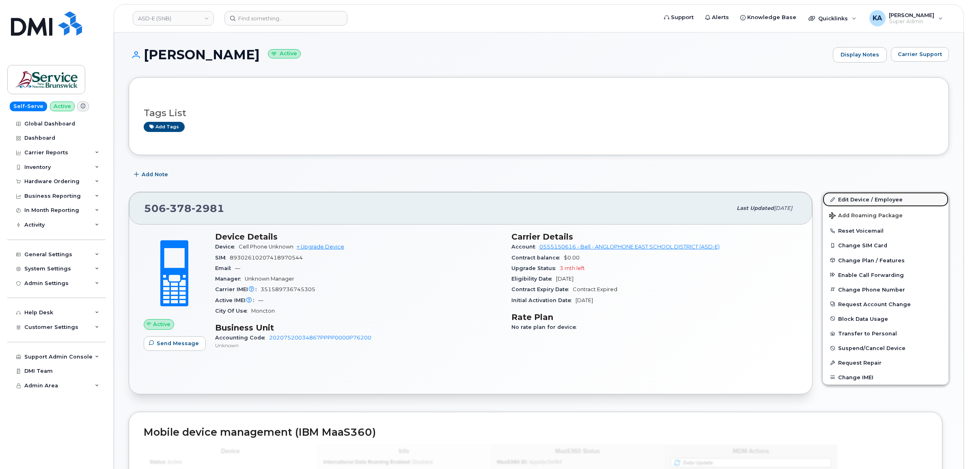
drag, startPoint x: 844, startPoint y: 197, endPoint x: 838, endPoint y: 198, distance: 5.7
click at [844, 197] on link "Edit Device / Employee" at bounding box center [886, 199] width 126 height 15
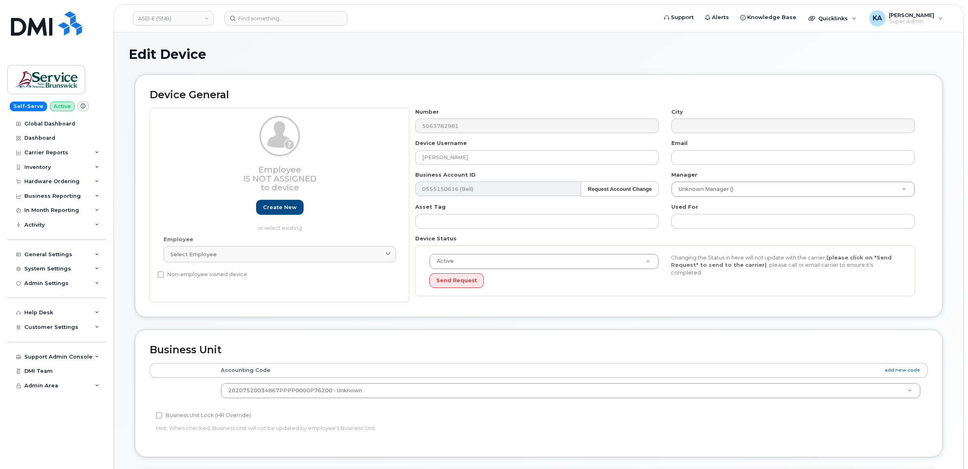
select select "35845202"
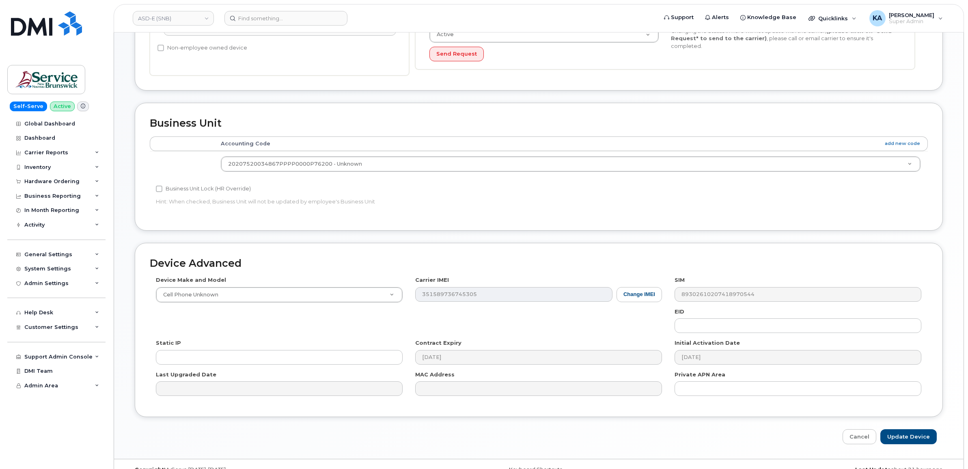
scroll to position [244, 0]
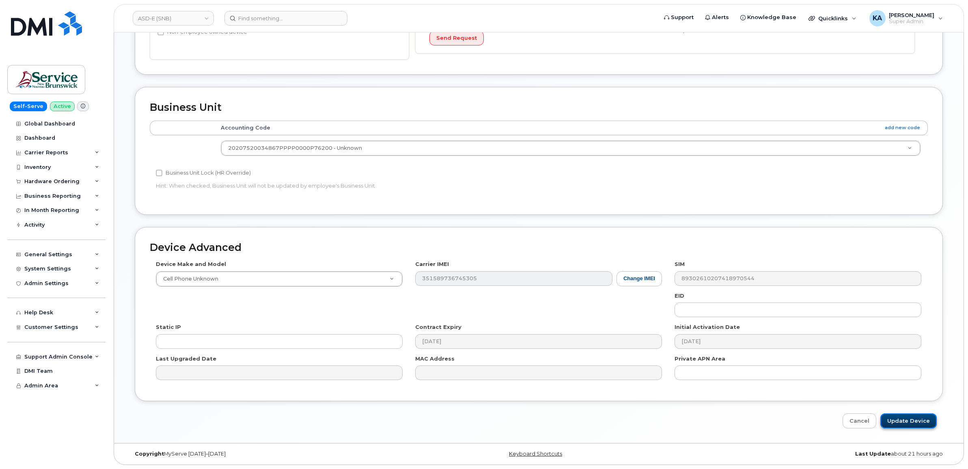
click at [910, 419] on input "Update Device" at bounding box center [908, 420] width 56 height 15
type input "Saving..."
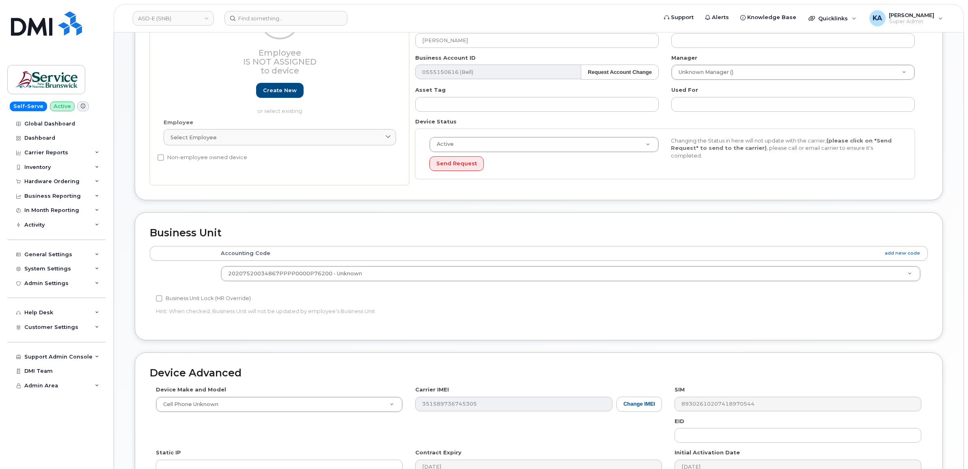
scroll to position [92, 0]
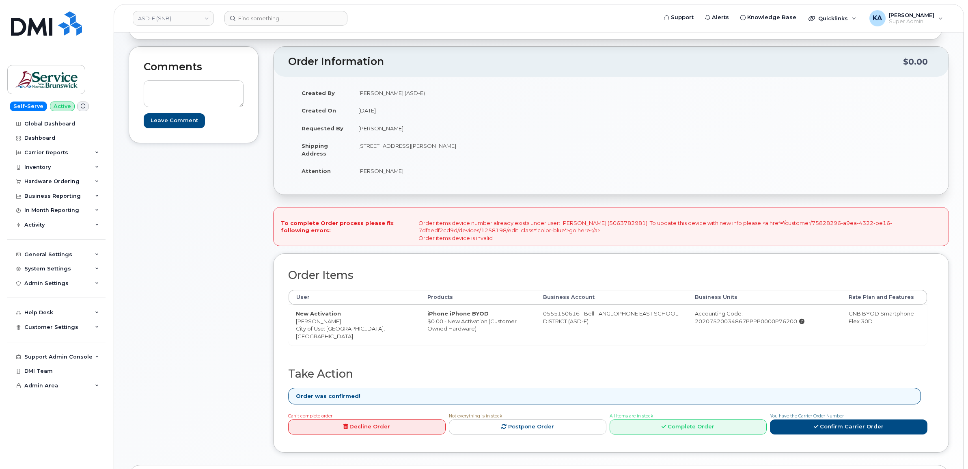
scroll to position [101, 0]
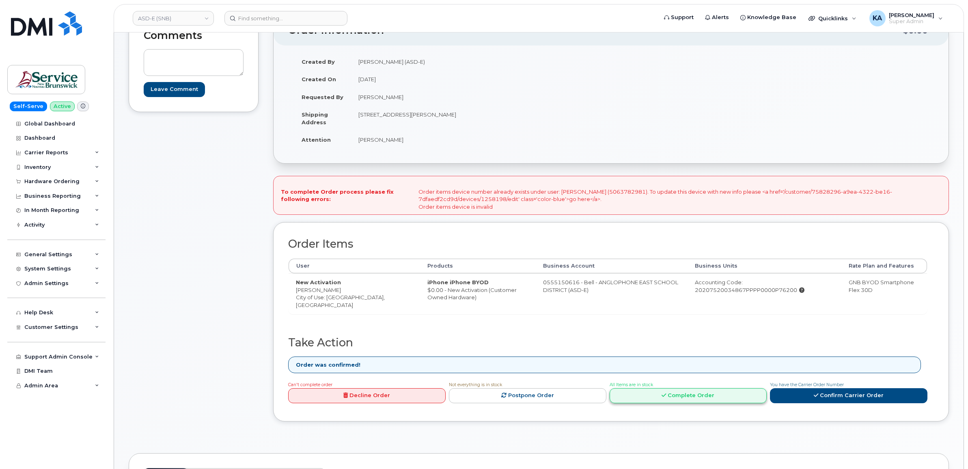
click at [676, 396] on link "Complete Order" at bounding box center [688, 395] width 157 height 15
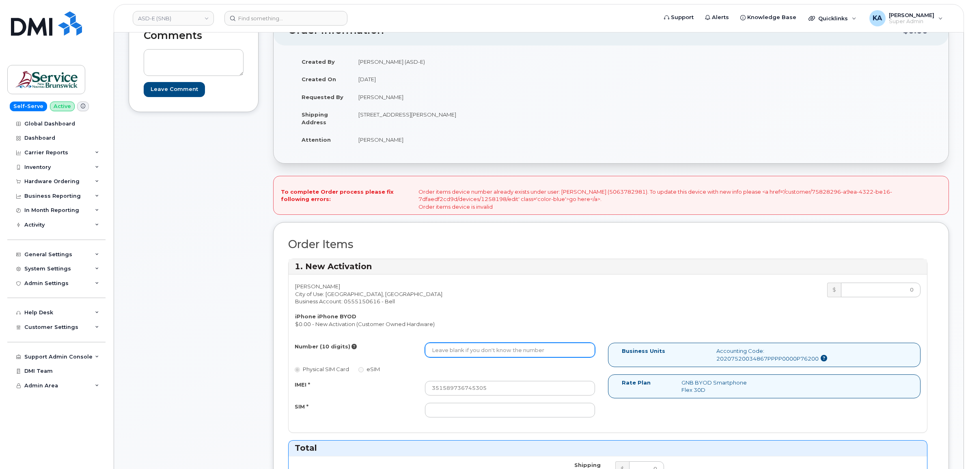
click at [476, 350] on input "Number (10 digits)" at bounding box center [510, 349] width 170 height 15
paste input "[PHONE_NUMBER]"
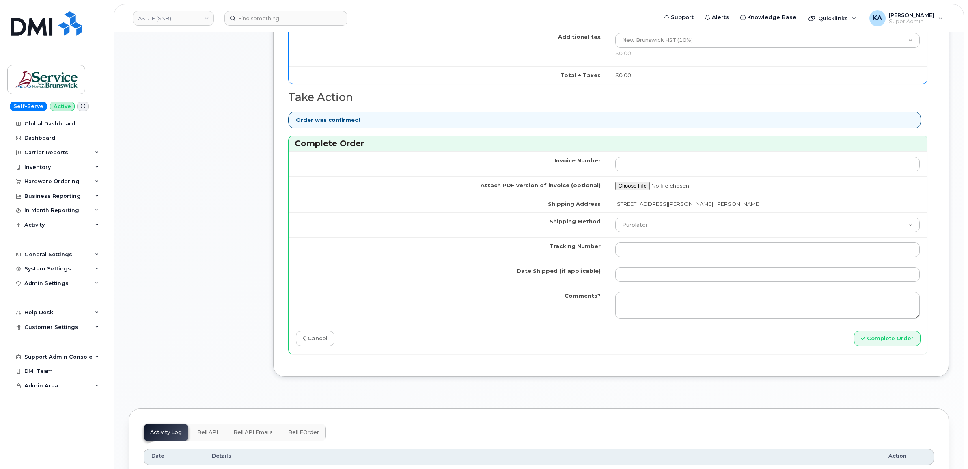
scroll to position [609, 0]
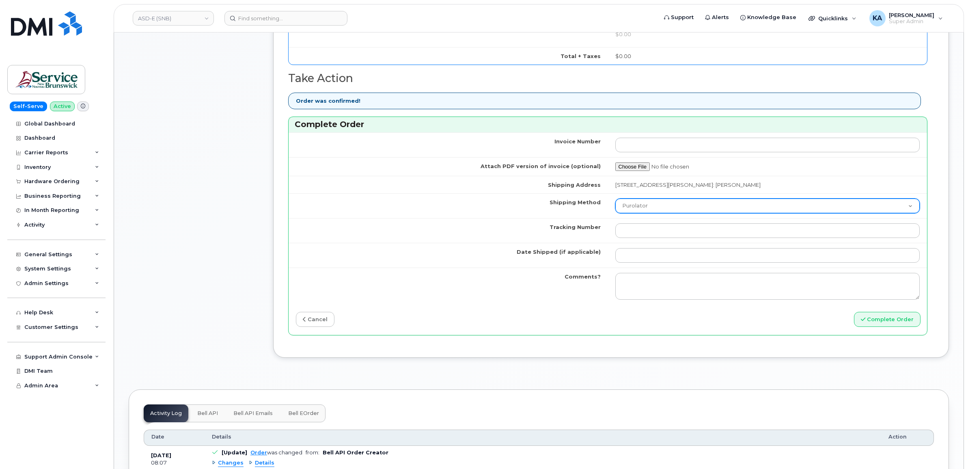
type input "5063782981"
click at [670, 207] on select "Purolator UPS FedEx Canada Post Courier Other Drop Off Pick Up" at bounding box center [767, 205] width 305 height 15
select select "FedEx"
click at [615, 200] on select "Purolator UPS FedEx Canada Post Courier Other Drop Off Pick Up" at bounding box center [767, 205] width 305 height 15
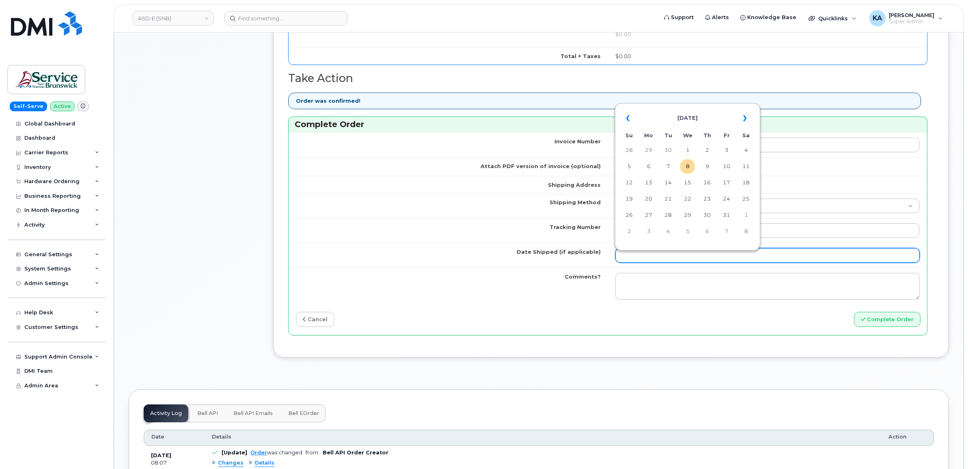
click at [646, 256] on input "Date Shipped (if applicable)" at bounding box center [767, 255] width 305 height 15
click at [668, 165] on td "7" at bounding box center [668, 166] width 15 height 15
type input "[DATE]"
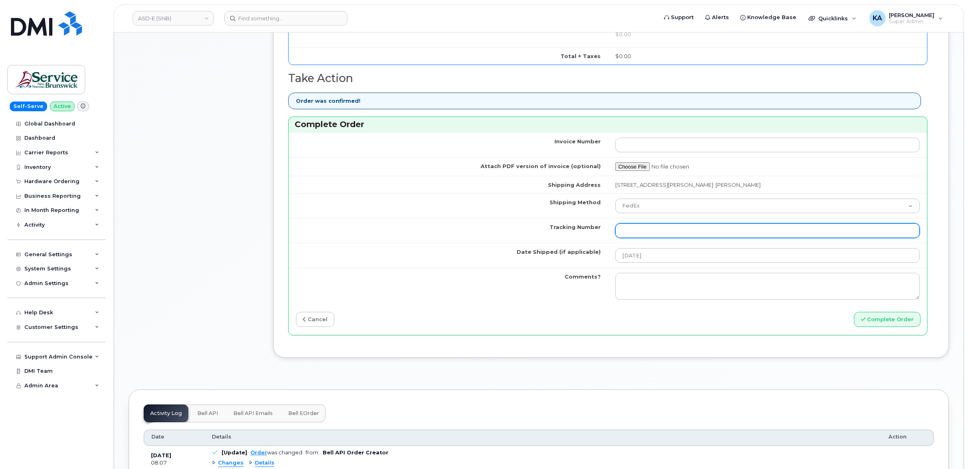
click at [678, 232] on input "Tracking Number" at bounding box center [767, 230] width 305 height 15
paste input "476303124301"
type input "476303124301"
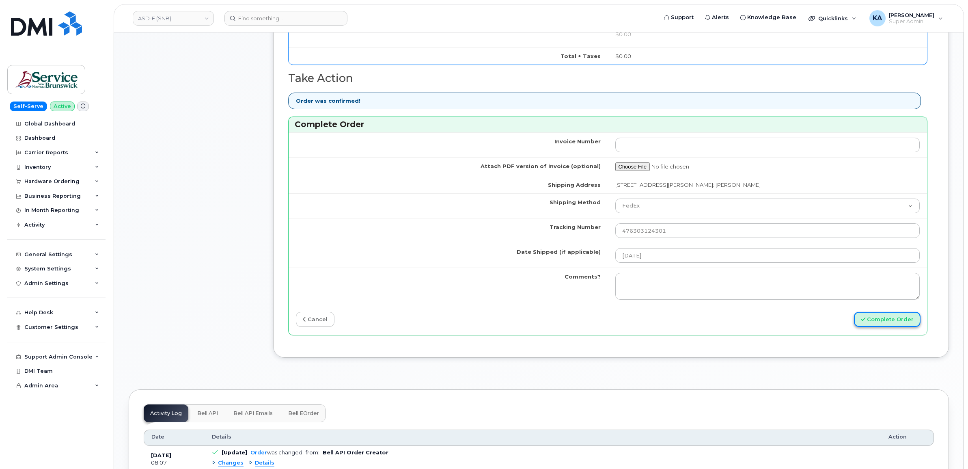
click at [892, 323] on button "Complete Order" at bounding box center [887, 319] width 67 height 15
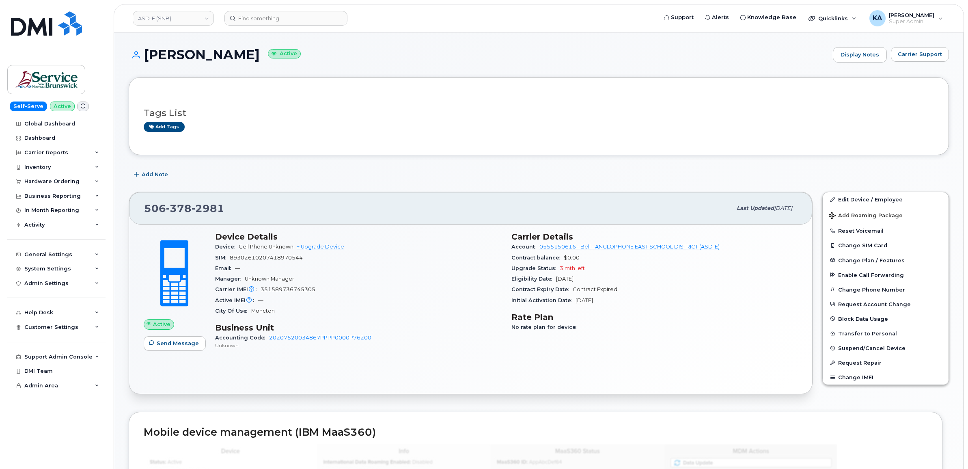
click at [275, 255] on span "89302610207418970544" at bounding box center [266, 257] width 73 height 6
copy span "89302610207418970544"
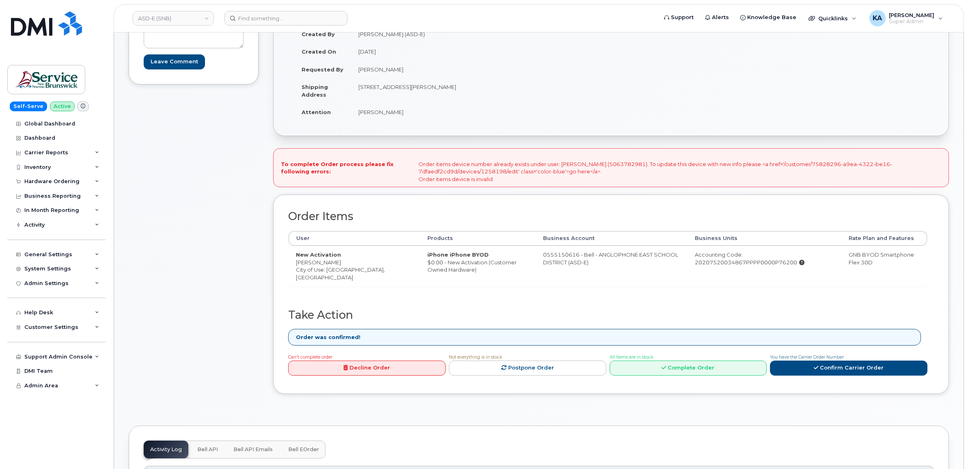
scroll to position [152, 0]
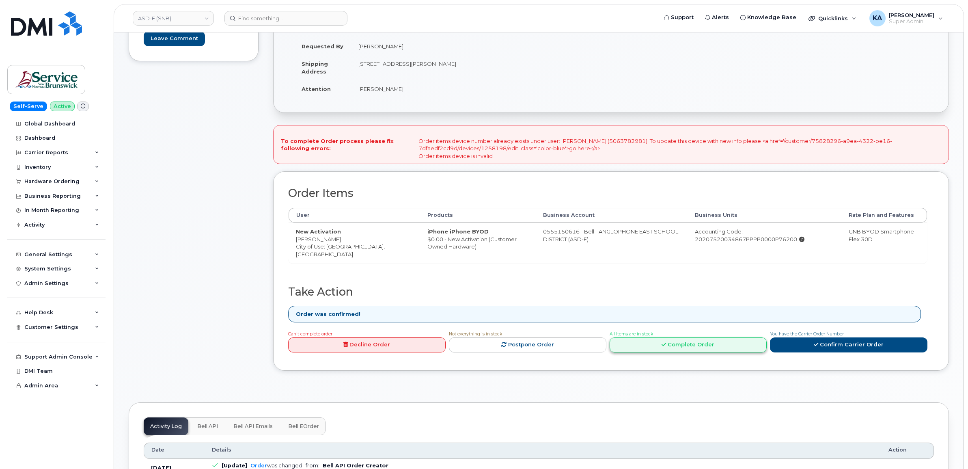
click at [660, 341] on link "Complete Order" at bounding box center [688, 344] width 157 height 15
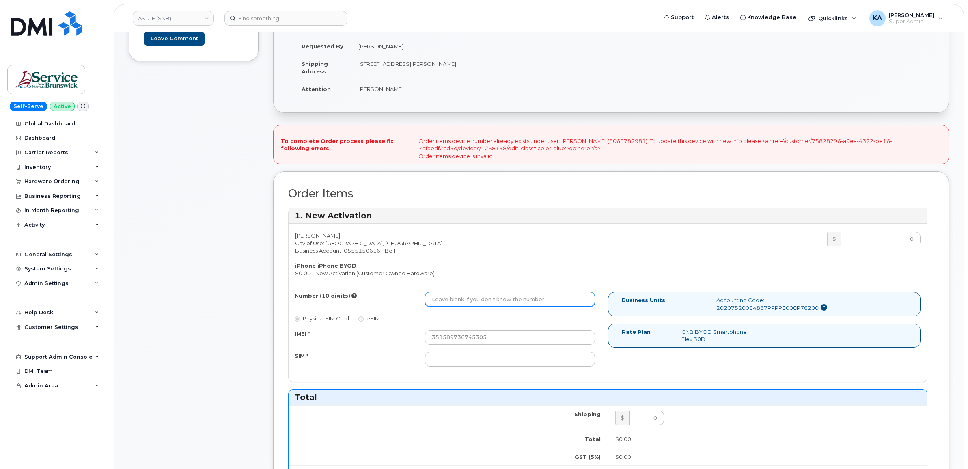
click at [463, 301] on input "Number (10 digits)" at bounding box center [510, 299] width 170 height 15
paste input "[PHONE_NUMBER]"
type input "5063782981"
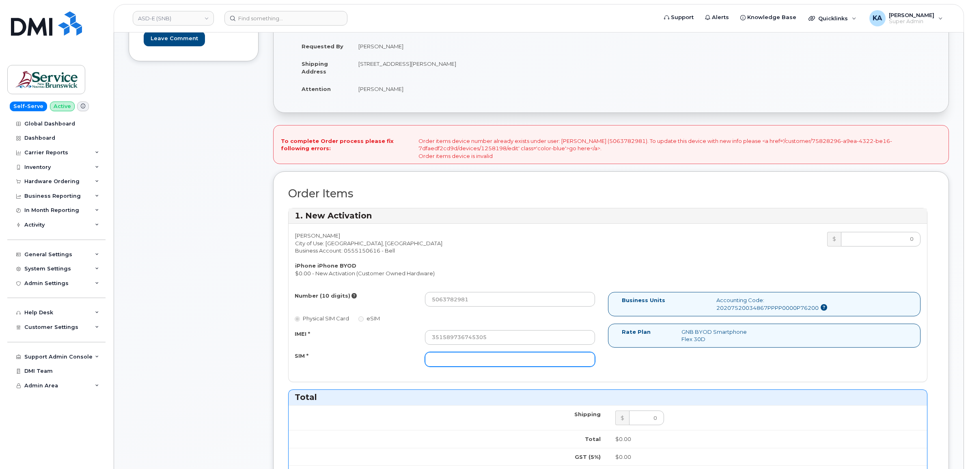
click at [454, 355] on input "SIM *" at bounding box center [510, 359] width 170 height 15
paste input "89302610207418970544"
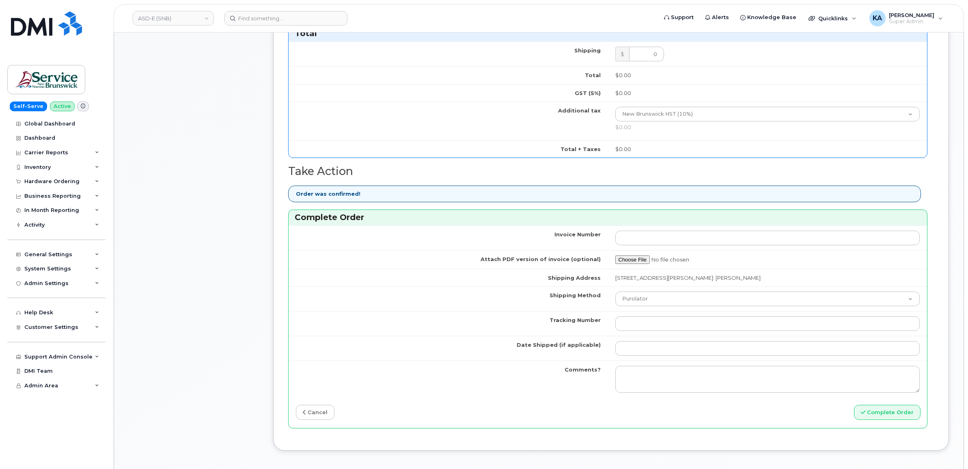
scroll to position [558, 0]
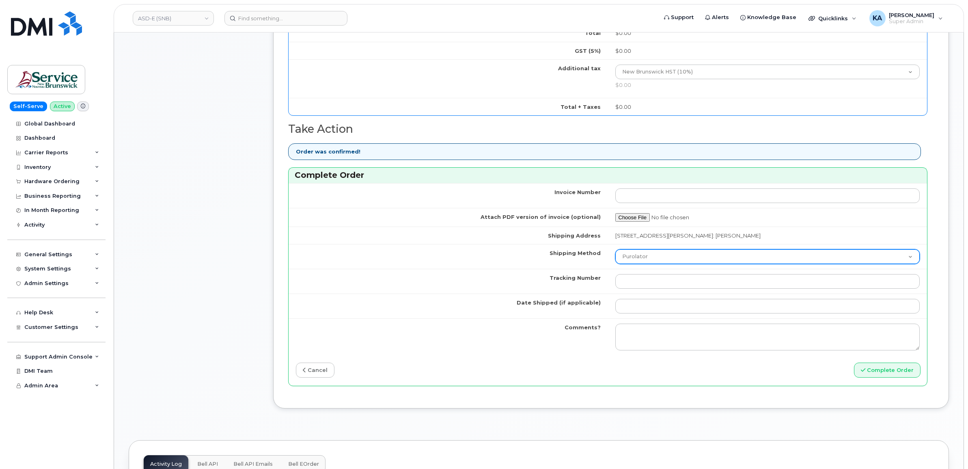
type input "89302610207418970544"
click at [654, 261] on select "Purolator UPS FedEx Canada Post Courier Other Drop Off Pick Up" at bounding box center [767, 256] width 305 height 15
select select "FedEx"
click at [615, 251] on select "Purolator UPS FedEx Canada Post Courier Other Drop Off Pick Up" at bounding box center [767, 256] width 305 height 15
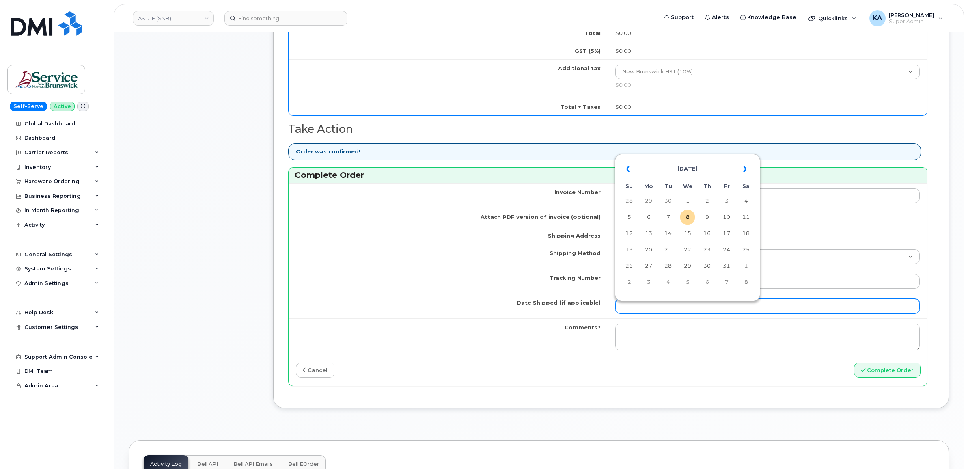
click at [642, 305] on input "Date Shipped (if applicable)" at bounding box center [767, 306] width 305 height 15
click at [668, 217] on td "7" at bounding box center [668, 217] width 15 height 15
type input "2025-10-07"
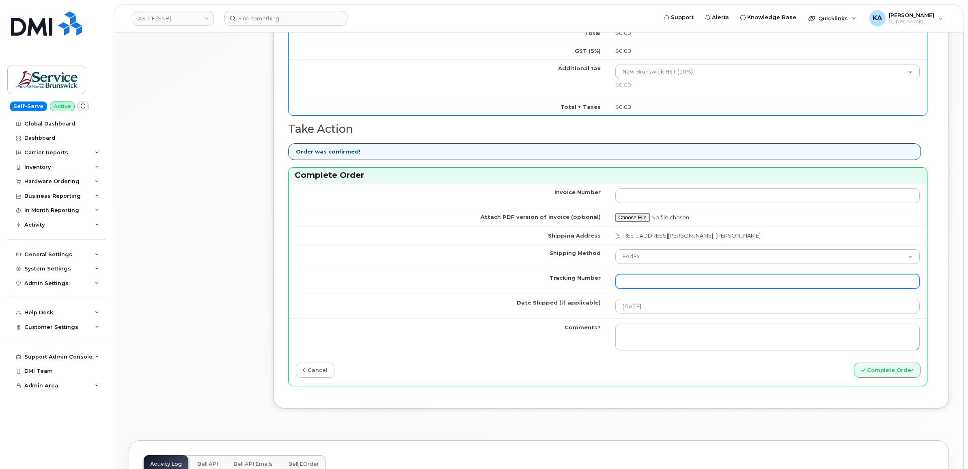
click at [632, 283] on input "Tracking Number" at bounding box center [767, 281] width 305 height 15
paste input "476303124301"
type input "476303124301"
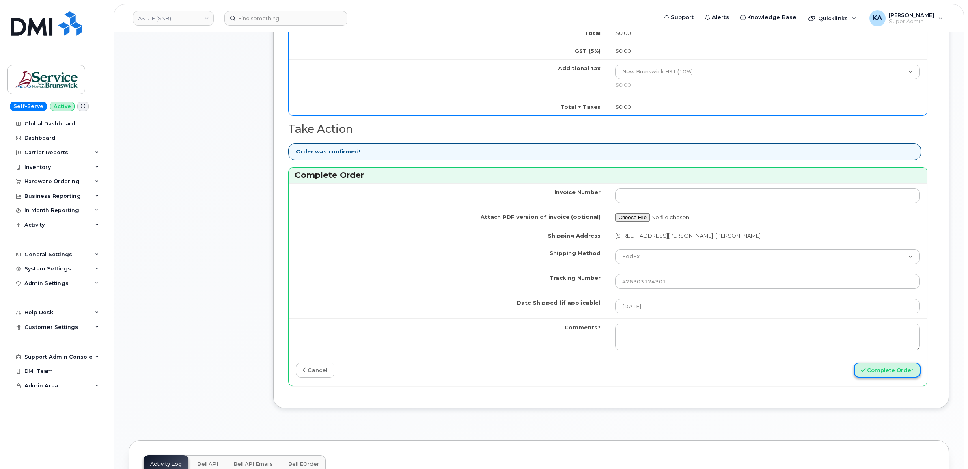
click at [872, 373] on button "Complete Order" at bounding box center [887, 369] width 67 height 15
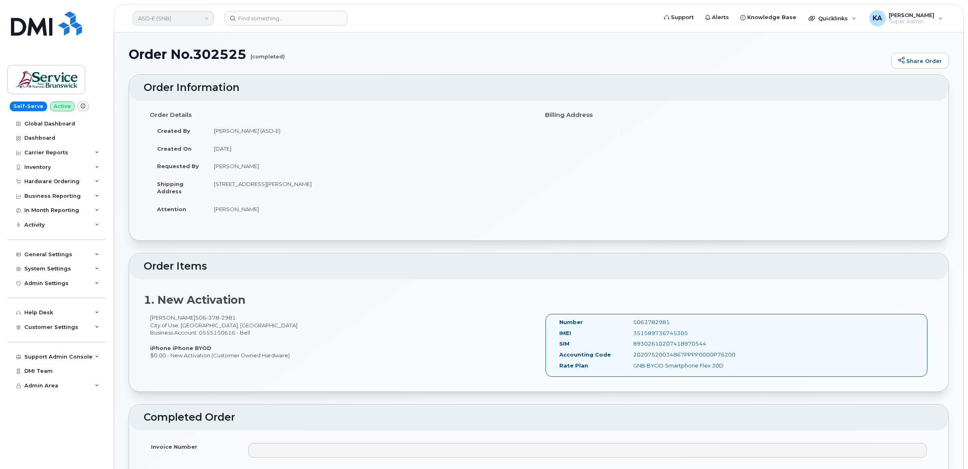
click at [157, 16] on link "ASD-E (SNB)" at bounding box center [173, 18] width 81 height 15
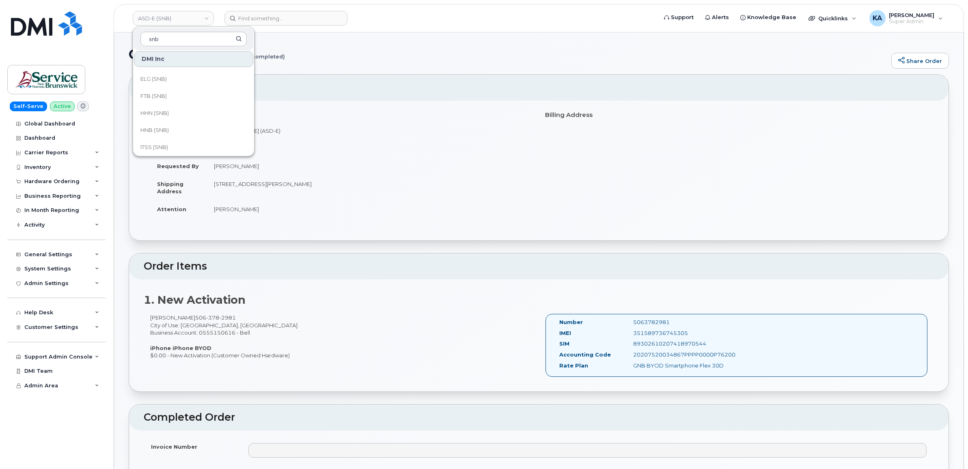
scroll to position [203, 0]
type input "snb"
click at [149, 110] on span "HNB (SNB)" at bounding box center [154, 112] width 28 height 8
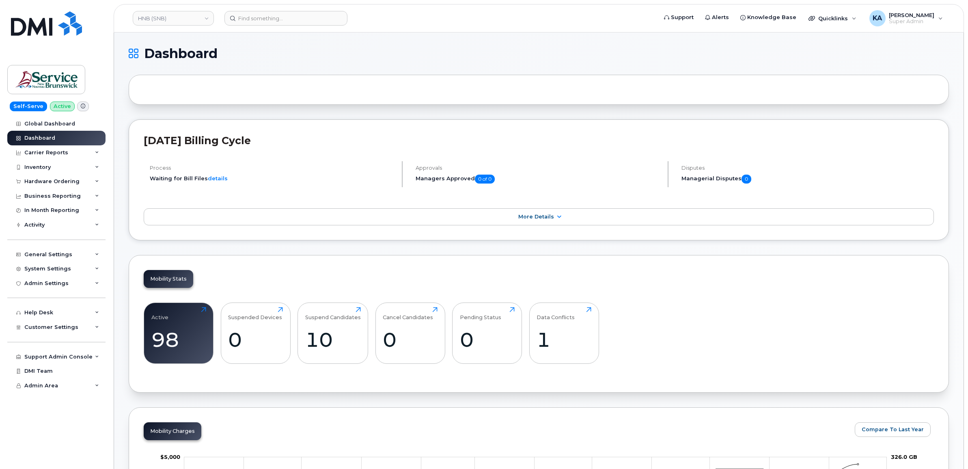
click at [55, 181] on div "Hardware Ordering" at bounding box center [51, 181] width 55 height 6
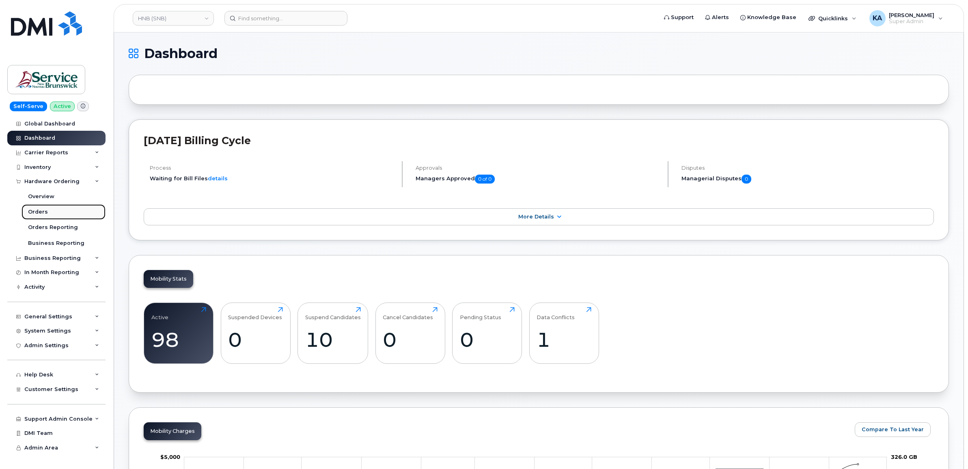
click at [37, 211] on div "Orders" at bounding box center [38, 211] width 20 height 7
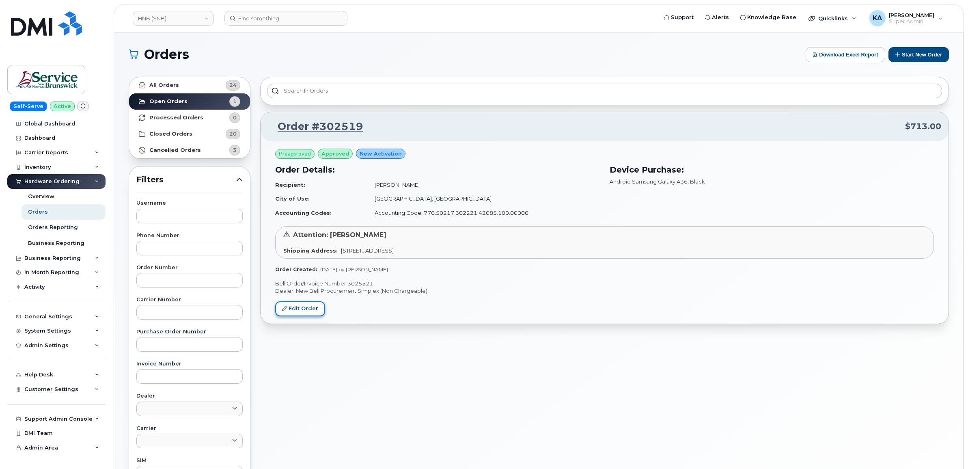
click at [304, 305] on link "Edit Order" at bounding box center [300, 308] width 50 height 15
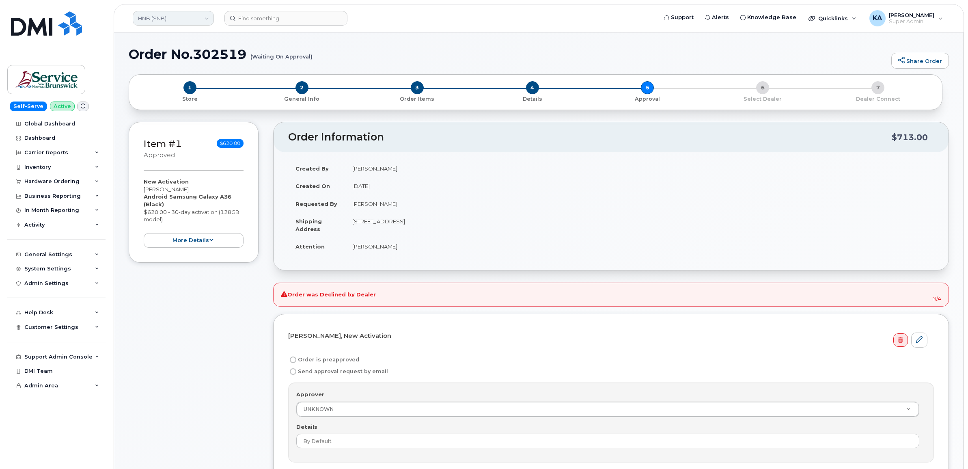
click at [181, 21] on link "HNB (SNB)" at bounding box center [173, 18] width 81 height 15
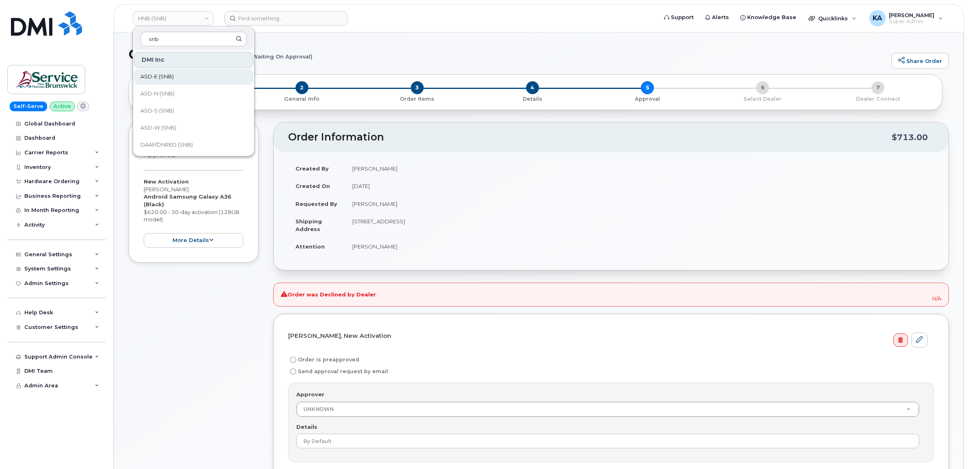
type input "snb"
click at [169, 78] on span "ASD-E (SNB)" at bounding box center [156, 77] width 33 height 8
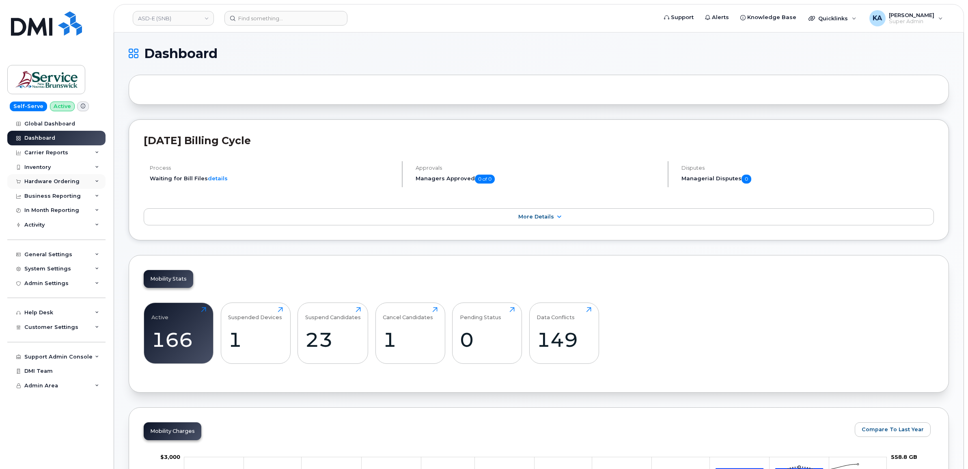
click at [53, 179] on div "Hardware Ordering" at bounding box center [56, 181] width 98 height 15
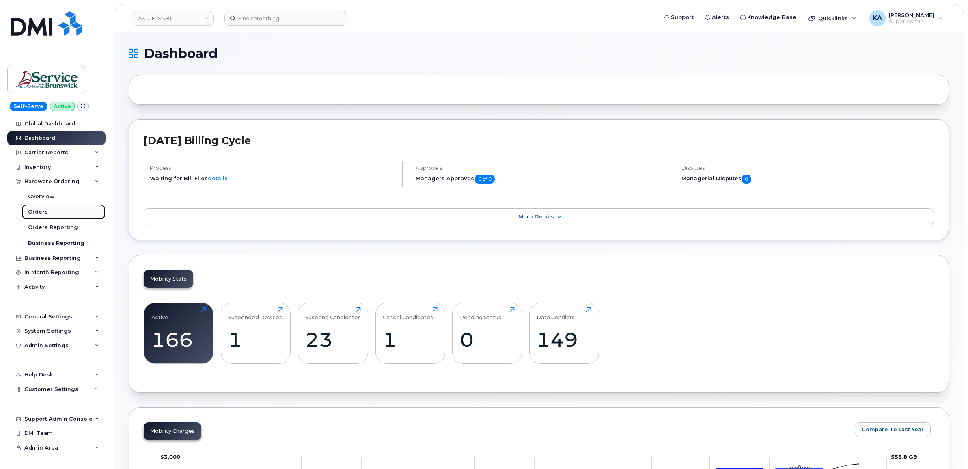
click at [37, 209] on div "Orders" at bounding box center [38, 211] width 20 height 7
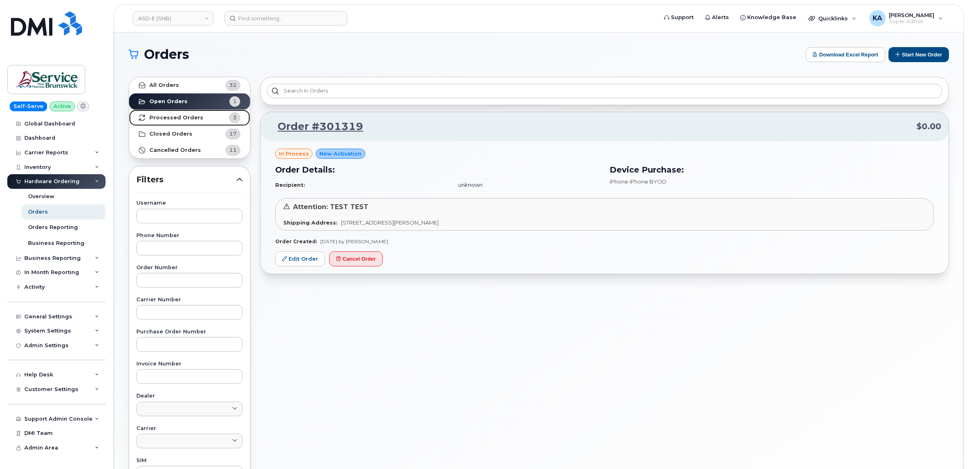
click at [168, 116] on strong "Processed Orders" at bounding box center [176, 117] width 54 height 6
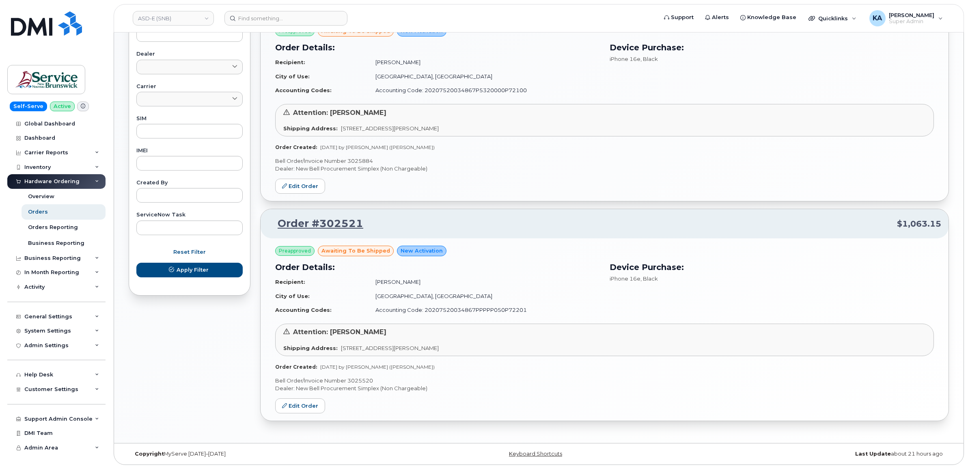
scroll to position [344, 0]
click at [299, 402] on link "Edit Order" at bounding box center [300, 405] width 50 height 15
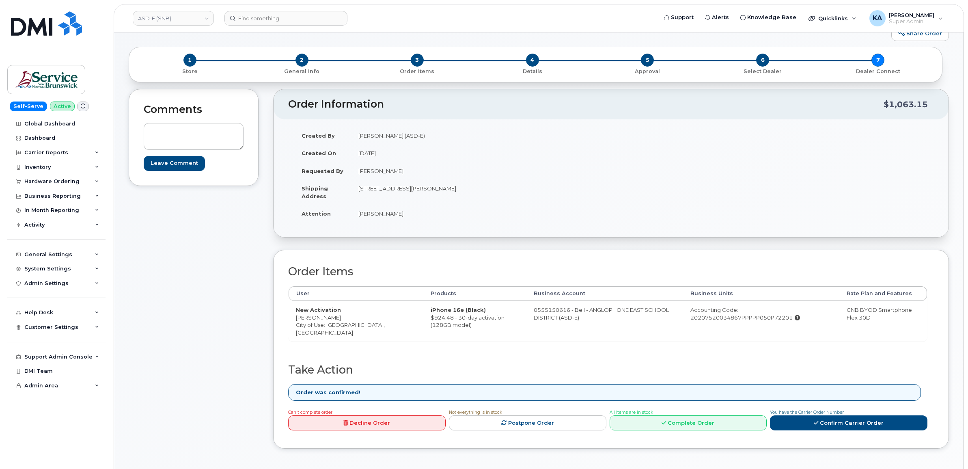
scroll to position [51, 0]
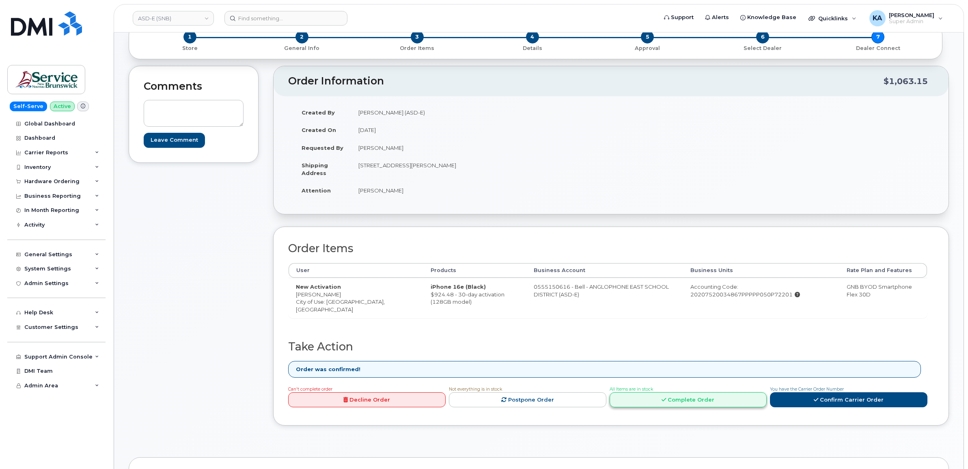
click at [693, 403] on link "Complete Order" at bounding box center [688, 399] width 157 height 15
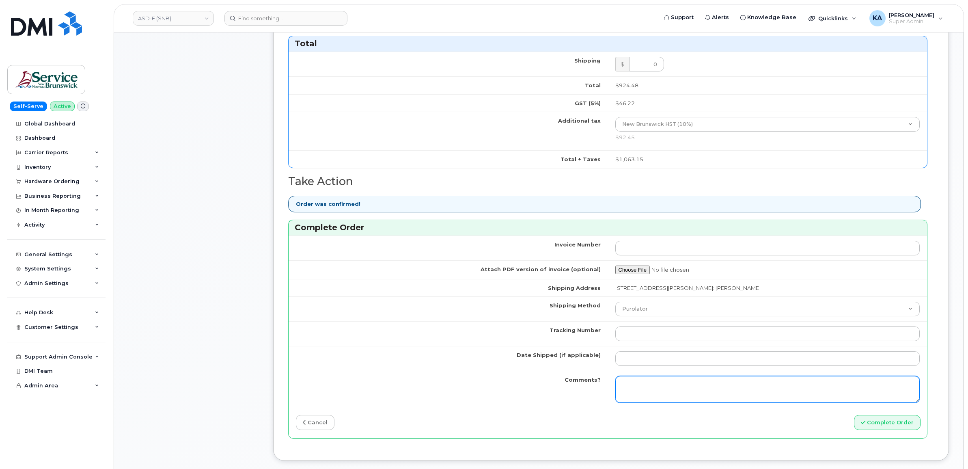
scroll to position [457, 0]
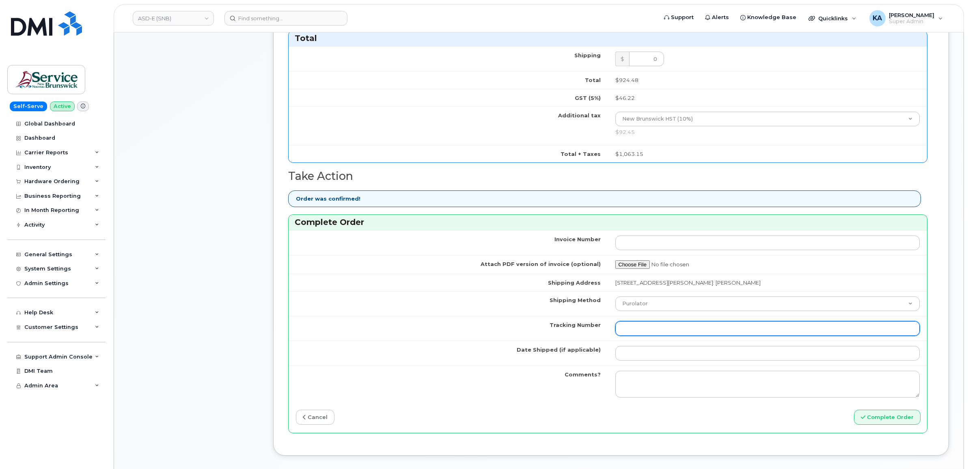
click at [705, 325] on input "Tracking Number" at bounding box center [767, 328] width 305 height 15
paste input "476423894816"
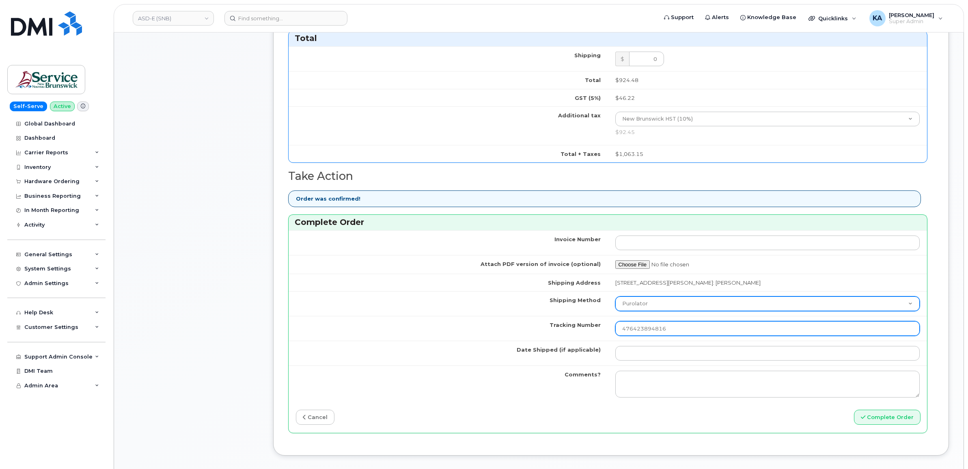
type input "476423894816"
click at [683, 306] on select "Purolator UPS FedEx Canada Post Courier Other Drop Off Pick Up" at bounding box center [767, 303] width 305 height 15
select select "FedEx"
click at [615, 298] on select "Purolator UPS FedEx Canada Post Courier Other Drop Off Pick Up" at bounding box center [767, 303] width 305 height 15
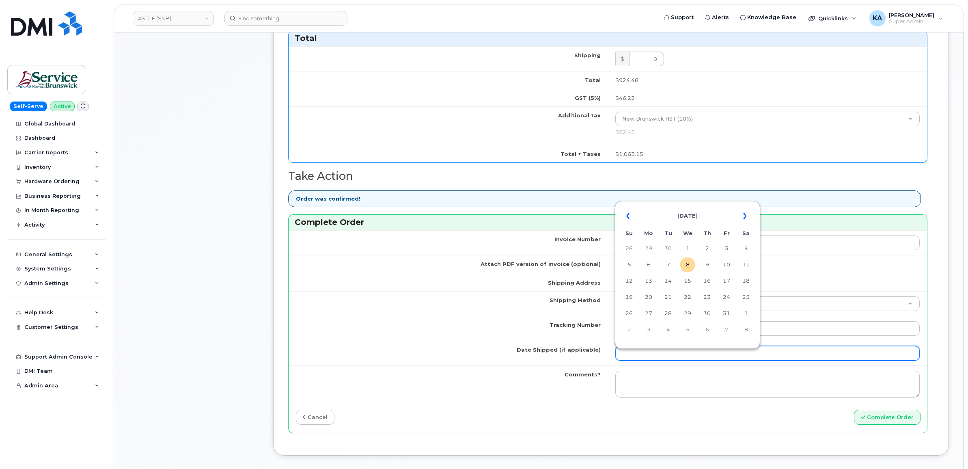
click at [633, 359] on input "Date Shipped (if applicable)" at bounding box center [767, 353] width 305 height 15
click at [676, 204] on table "« October 2025 » Su Mo Tu We Th Fr Sa 28 29 30 1 2 3 4 5 6 7 8 9 10 11 12 13 14…" at bounding box center [687, 272] width 141 height 139
click at [668, 263] on td "7" at bounding box center [668, 264] width 15 height 15
type input "2025-10-07"
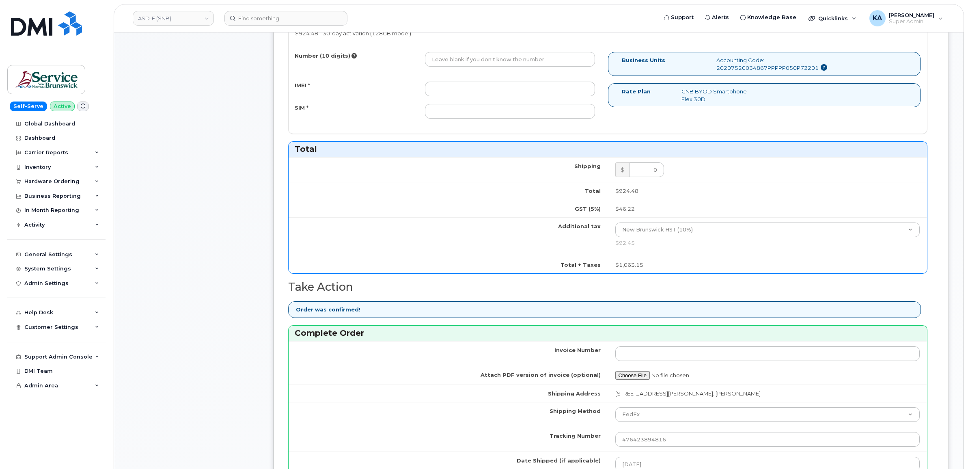
scroll to position [203, 0]
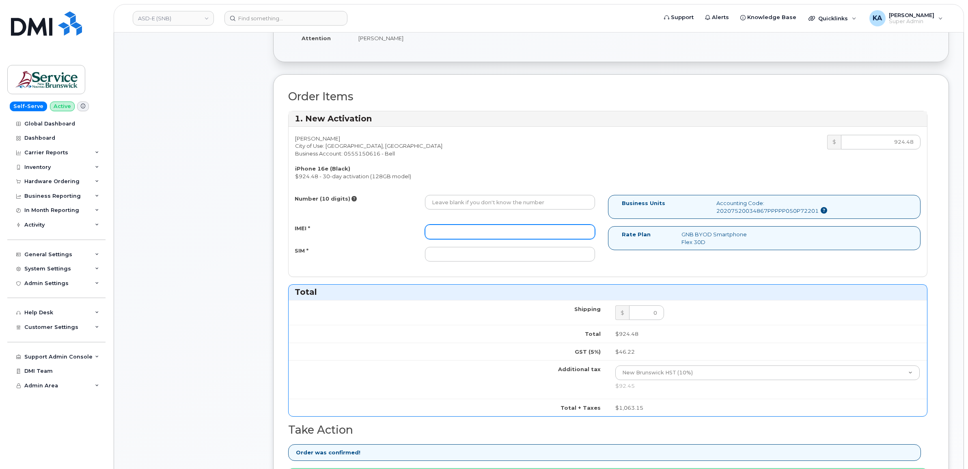
click at [476, 232] on input "IMEI *" at bounding box center [510, 231] width 170 height 15
paste input "354216330765789"
type input "354216330765789"
click at [506, 258] on input "SIM *" at bounding box center [510, 254] width 170 height 15
paste input "89302610207414130671"
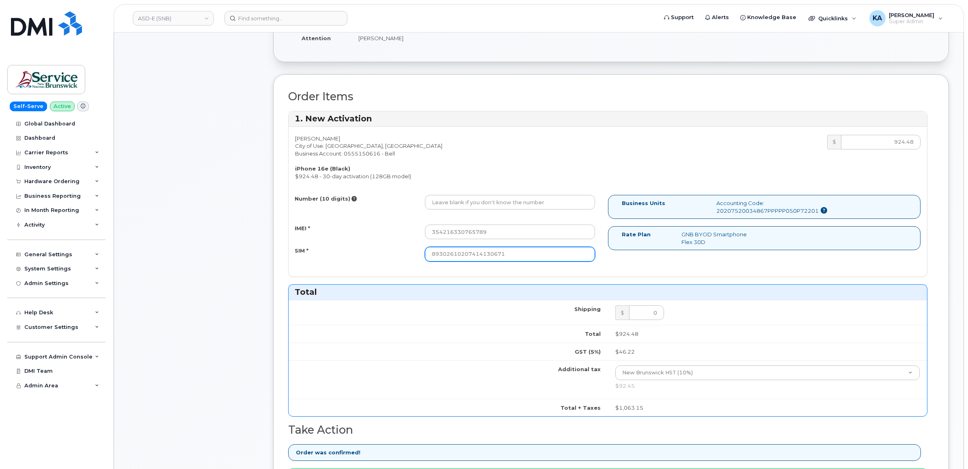
type input "89302610207414130671"
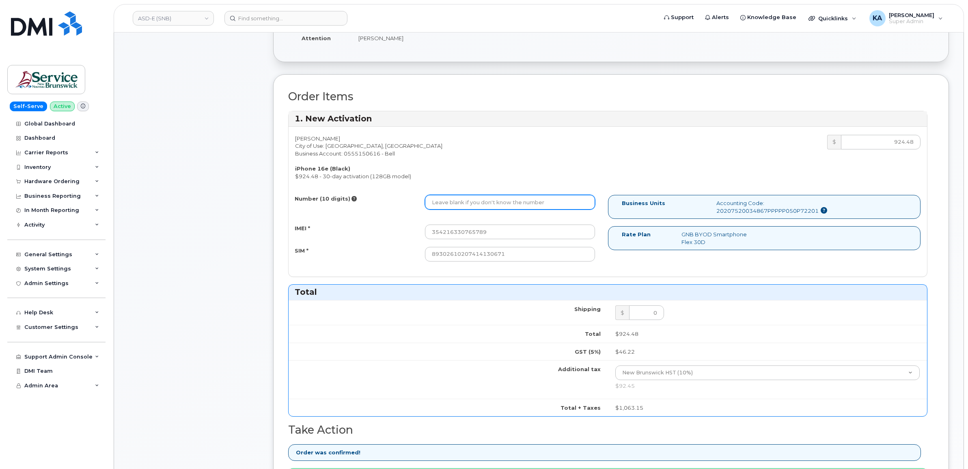
click at [465, 207] on input "Number (10 digits)" at bounding box center [510, 202] width 170 height 15
paste input "506-380-9610"
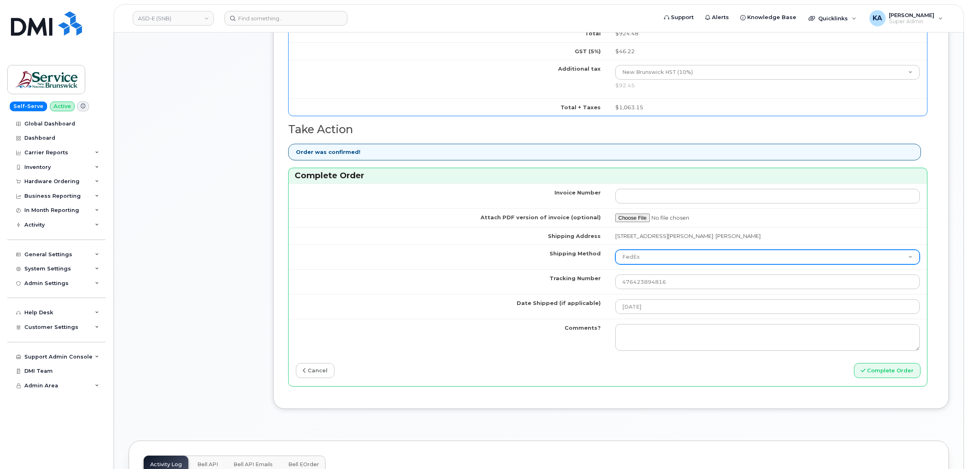
scroll to position [507, 0]
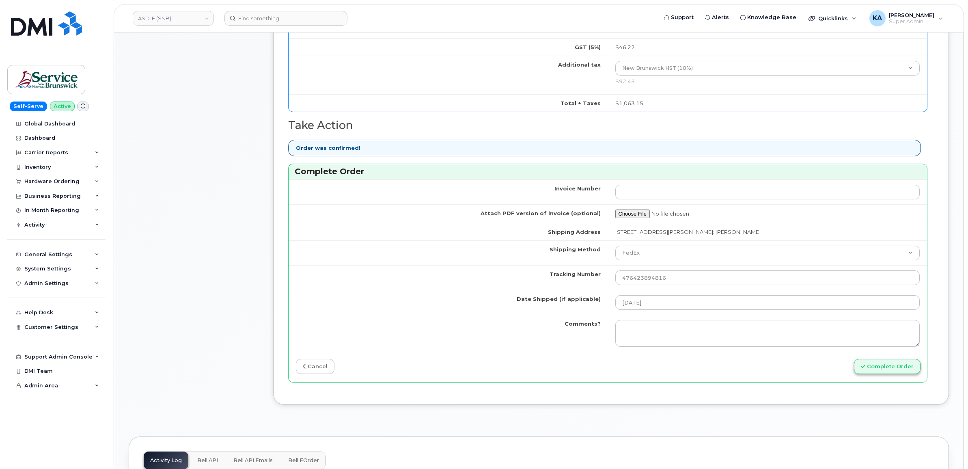
type input "5063809610"
click at [872, 370] on button "Complete Order" at bounding box center [887, 366] width 67 height 15
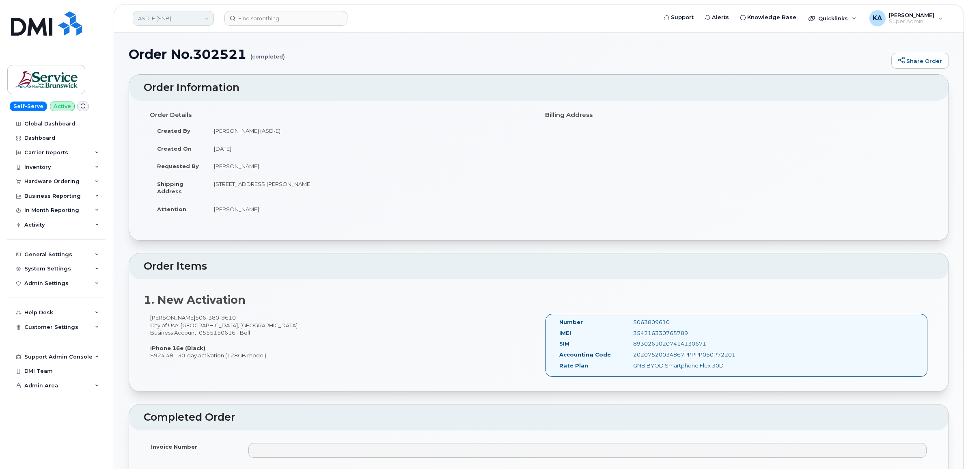
click at [183, 17] on link "ASD-E (SNB)" at bounding box center [173, 18] width 81 height 15
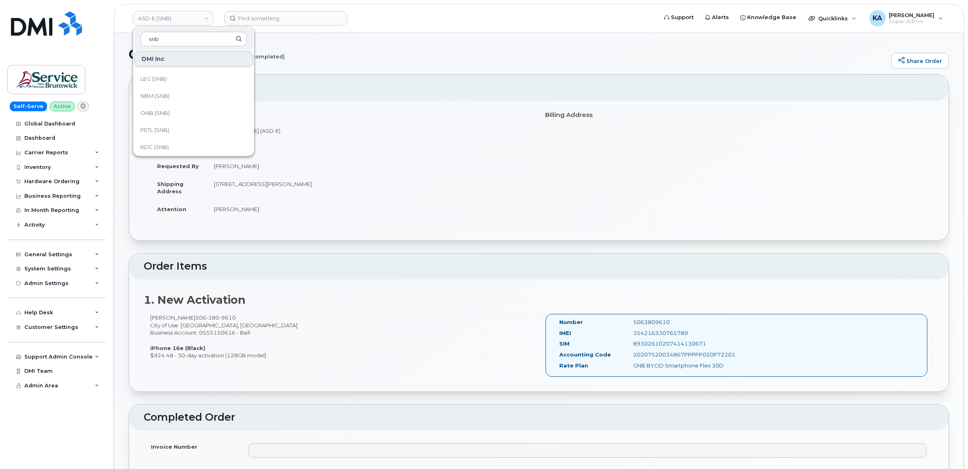
scroll to position [355, 0]
type input "snb"
click at [157, 112] on span "SD (SNB)" at bounding box center [152, 114] width 24 height 8
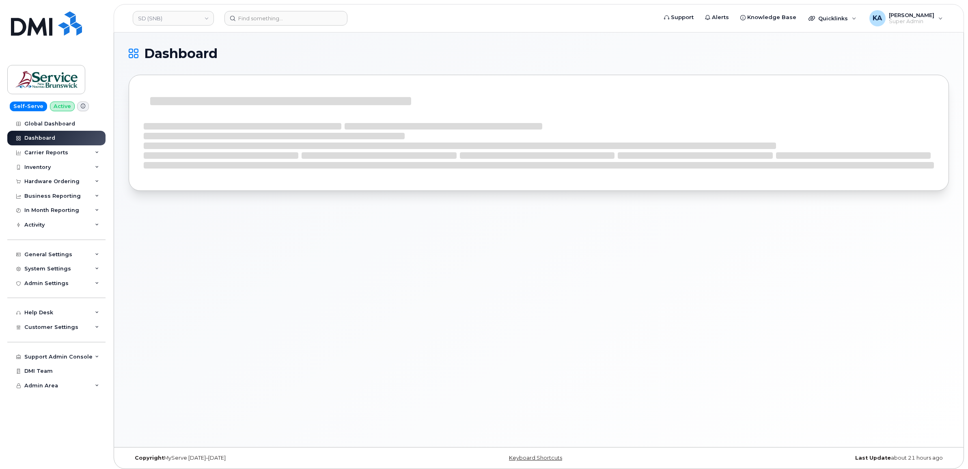
click at [67, 182] on div "Hardware Ordering" at bounding box center [51, 181] width 55 height 6
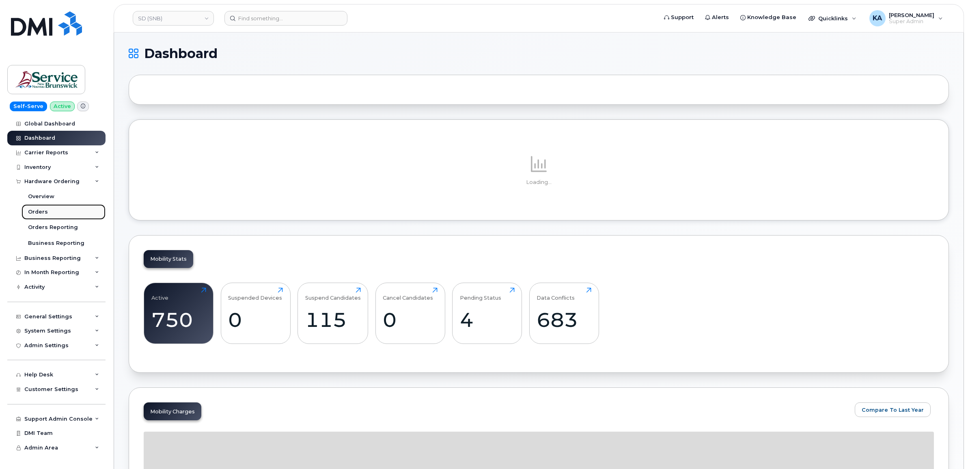
click at [38, 212] on div "Orders" at bounding box center [38, 211] width 20 height 7
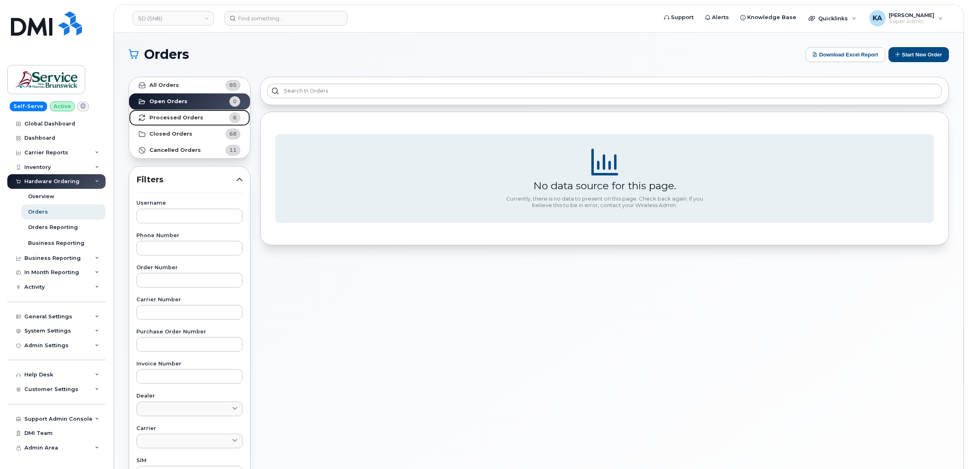
click at [191, 117] on strong "Processed Orders" at bounding box center [176, 117] width 54 height 6
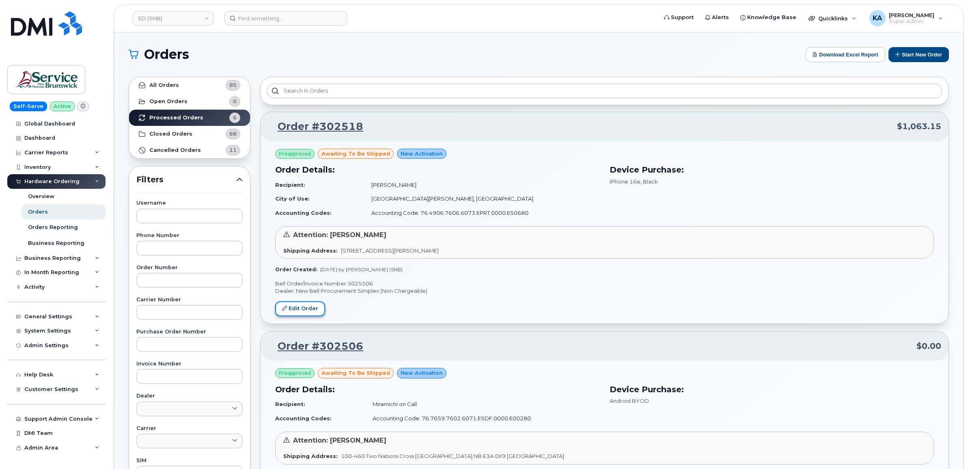
click at [299, 307] on link "Edit Order" at bounding box center [300, 308] width 50 height 15
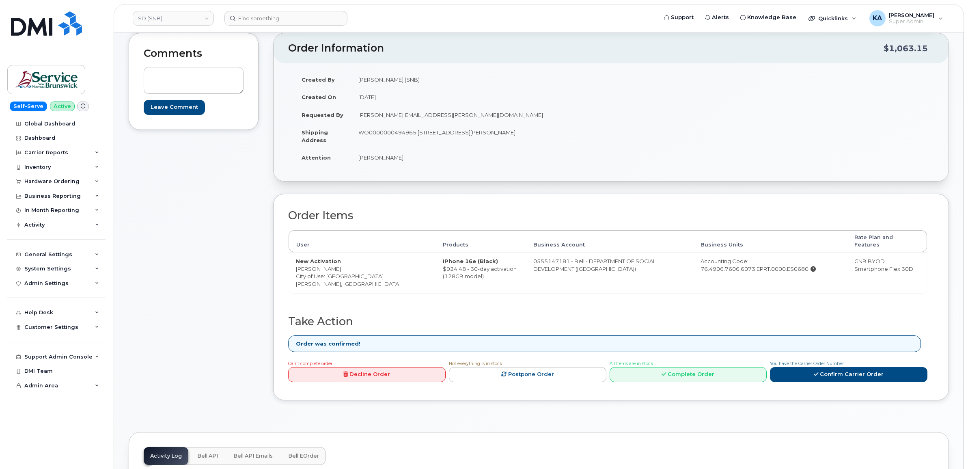
scroll to position [101, 0]
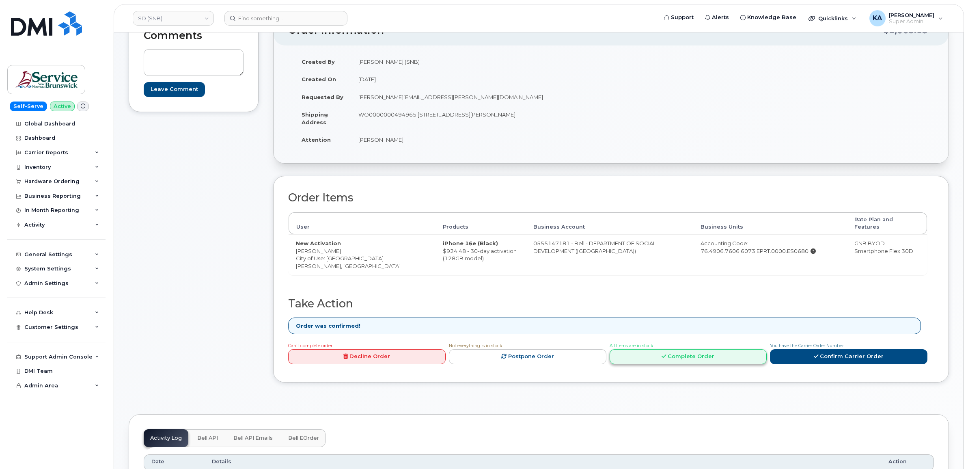
click at [670, 349] on link "Complete Order" at bounding box center [688, 356] width 157 height 15
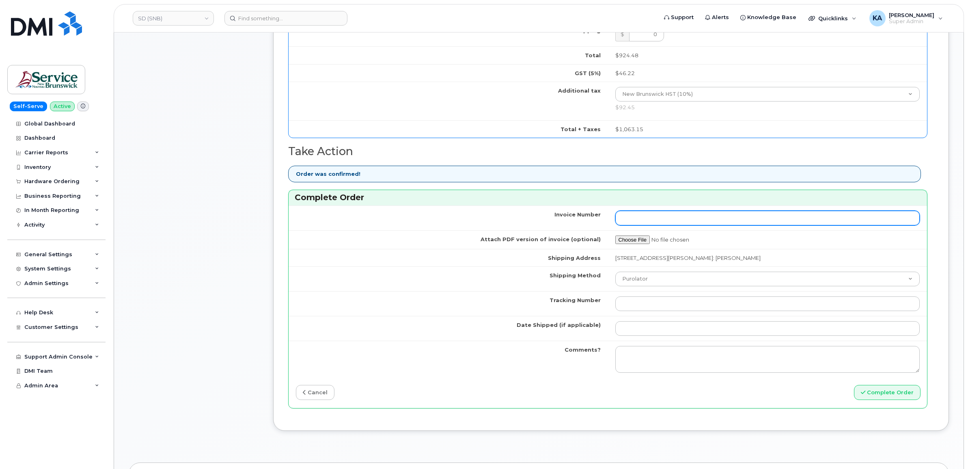
scroll to position [507, 0]
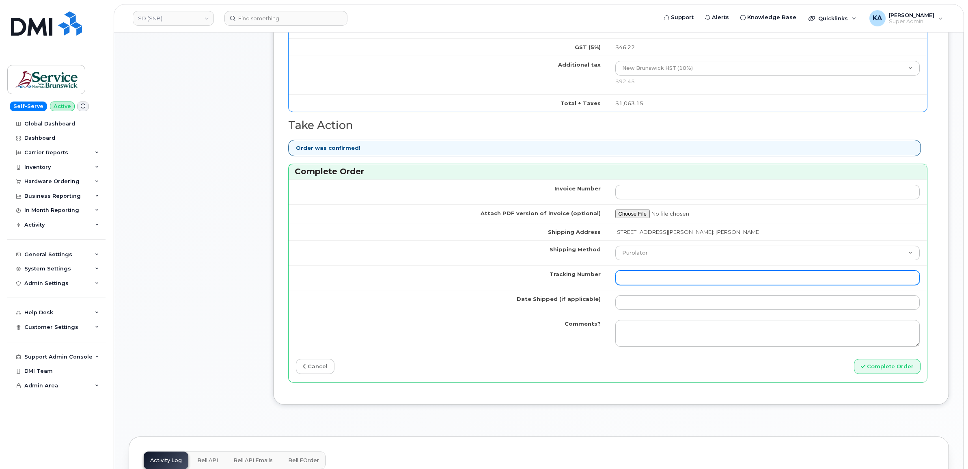
click at [687, 278] on input "Tracking Number" at bounding box center [767, 277] width 305 height 15
paste input "476423895054"
type input "476423895054"
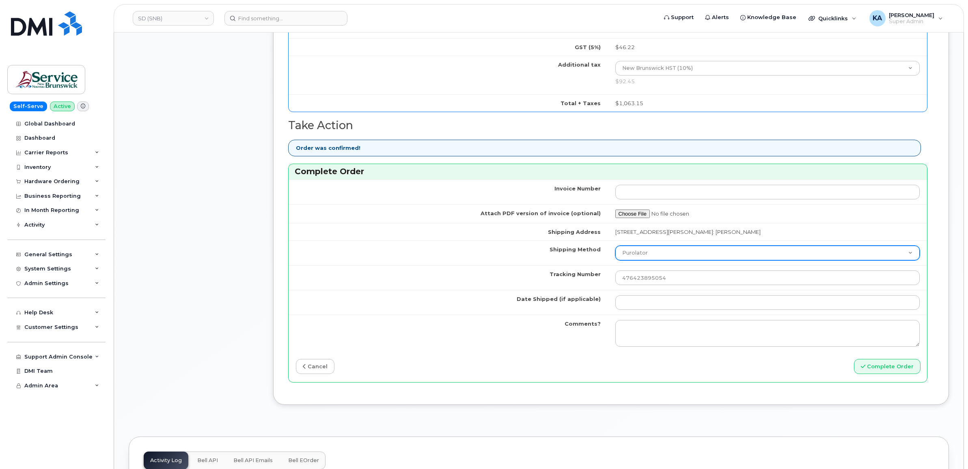
click at [672, 258] on select "Purolator UPS FedEx Canada Post Courier Other Drop Off Pick Up" at bounding box center [767, 253] width 305 height 15
select select "FedEx"
click at [615, 248] on select "Purolator UPS FedEx Canada Post Courier Other Drop Off Pick Up" at bounding box center [767, 253] width 305 height 15
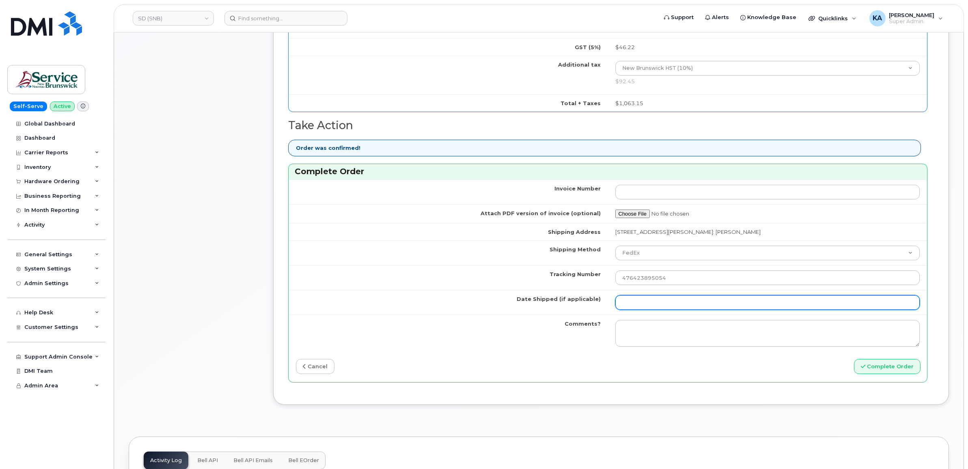
click at [639, 302] on input "Date Shipped (if applicable)" at bounding box center [767, 302] width 305 height 15
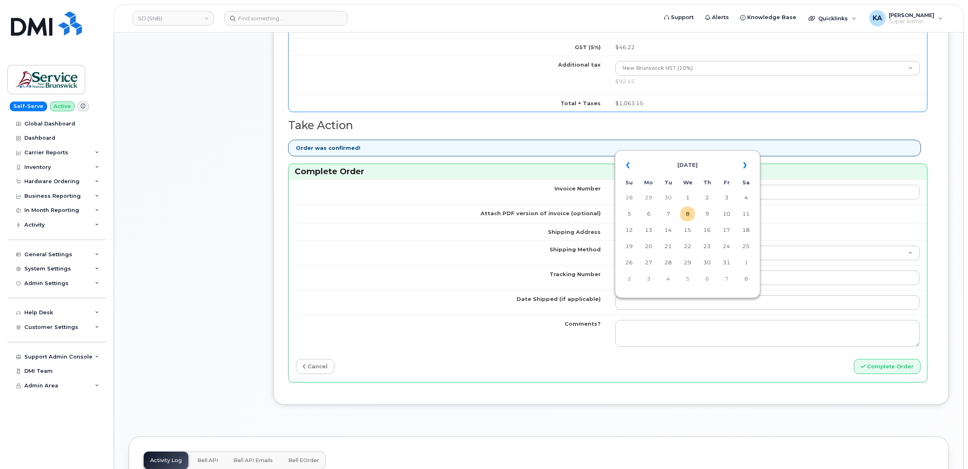
click at [672, 214] on td "7" at bounding box center [668, 214] width 15 height 15
type input "[DATE]"
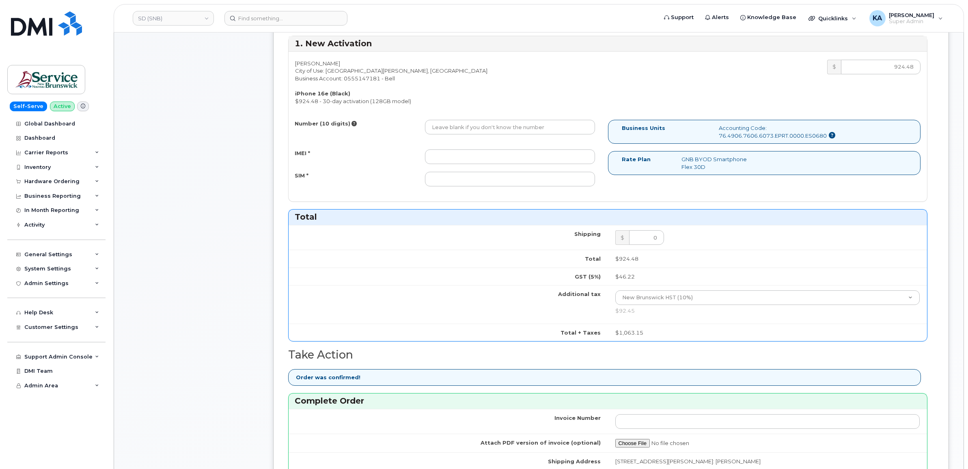
scroll to position [203, 0]
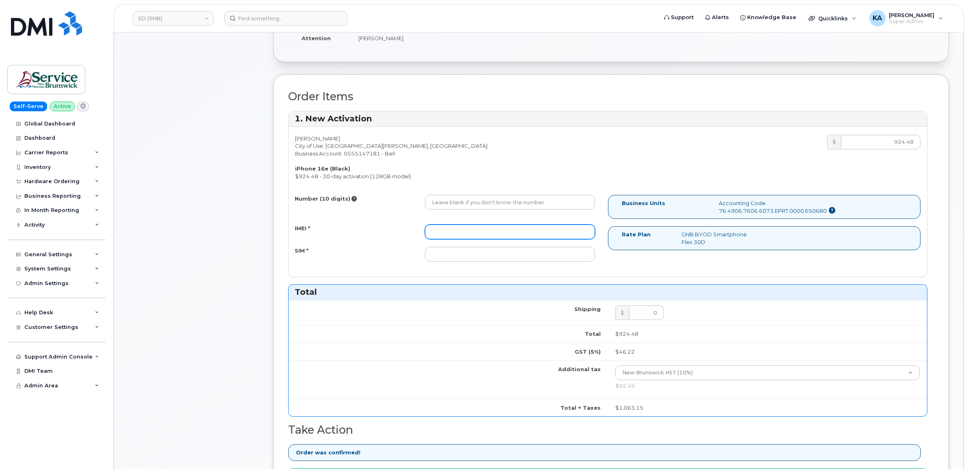
click at [534, 230] on input "IMEI *" at bounding box center [510, 231] width 170 height 15
paste input "354216331389431"
type input "354216331389431"
click at [470, 252] on input "SIM *" at bounding box center [510, 254] width 170 height 15
paste input "89302610207414149713"
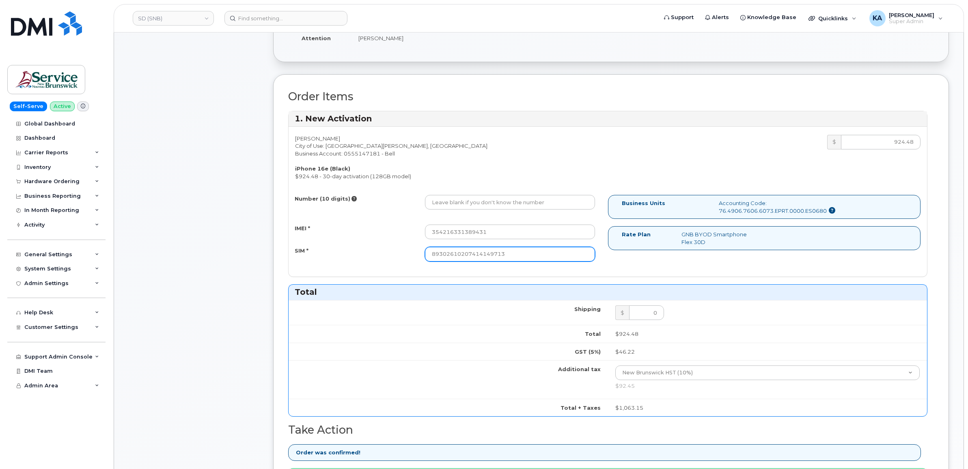
type input "89302610207414149713"
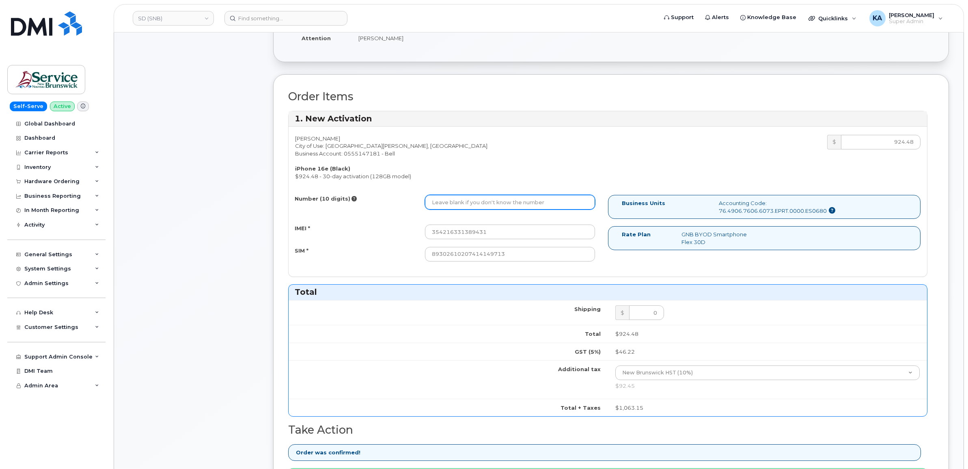
click at [439, 200] on input "Number (10 digits)" at bounding box center [510, 202] width 170 height 15
paste input "5066546765"
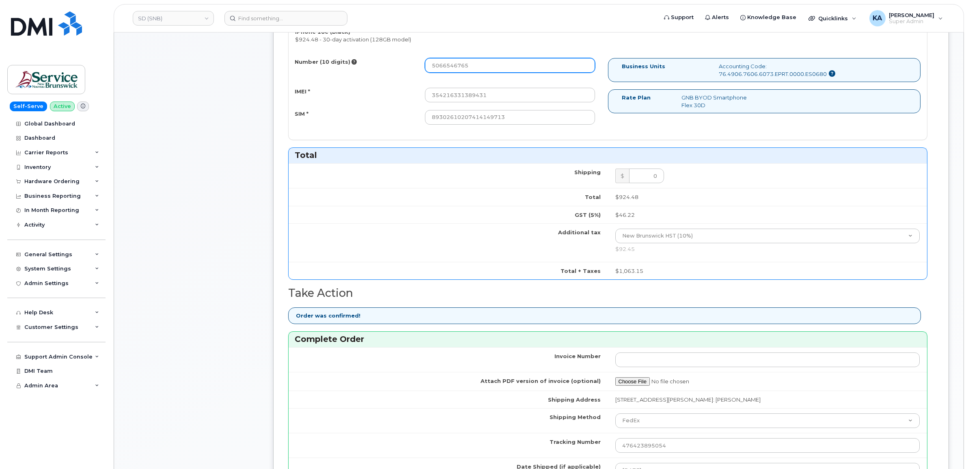
scroll to position [406, 0]
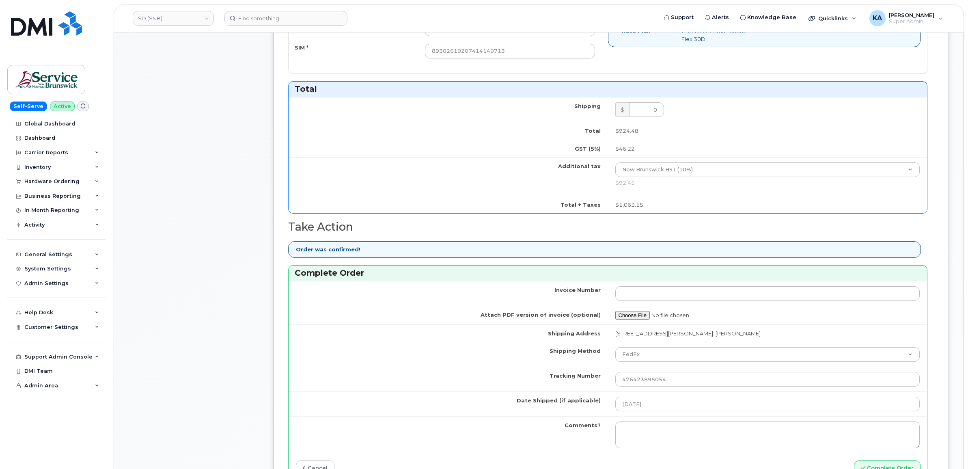
type input "5066546765"
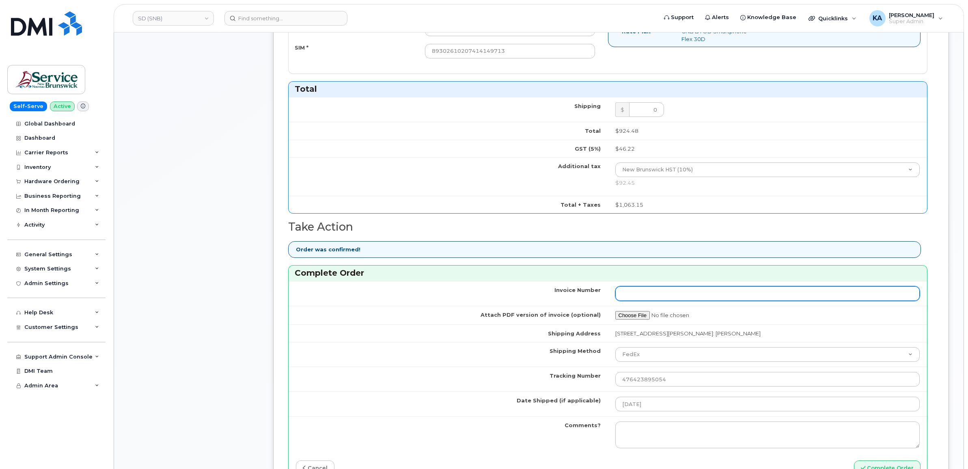
click at [725, 298] on input "Invoice Number" at bounding box center [767, 293] width 305 height 15
paste input "1306868524"
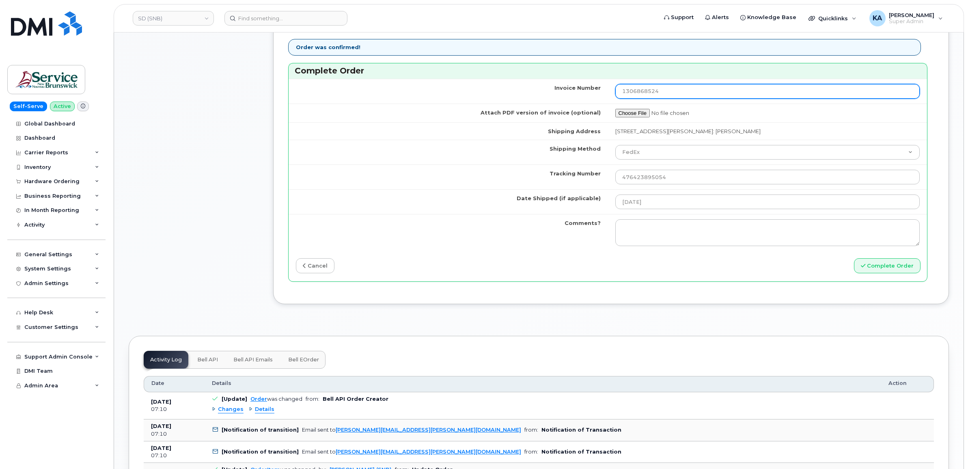
scroll to position [609, 0]
type input "1306868524"
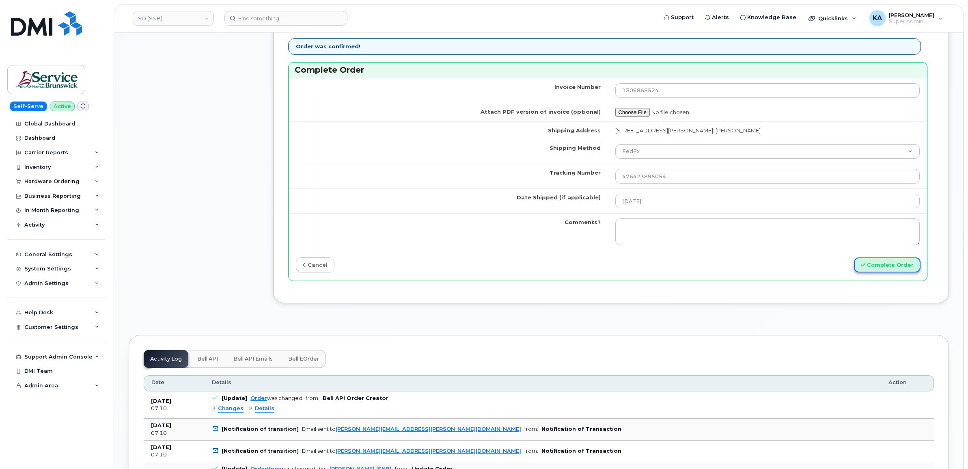
click at [892, 268] on button "Complete Order" at bounding box center [887, 264] width 67 height 15
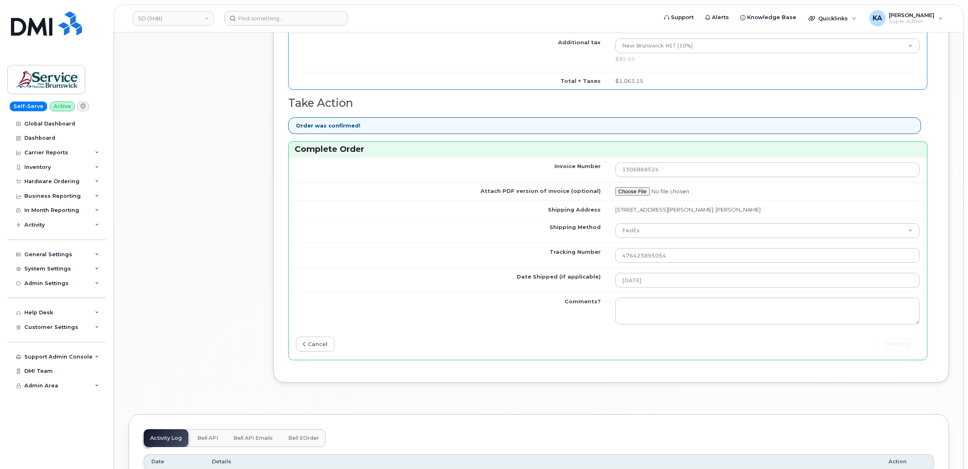
scroll to position [659, 0]
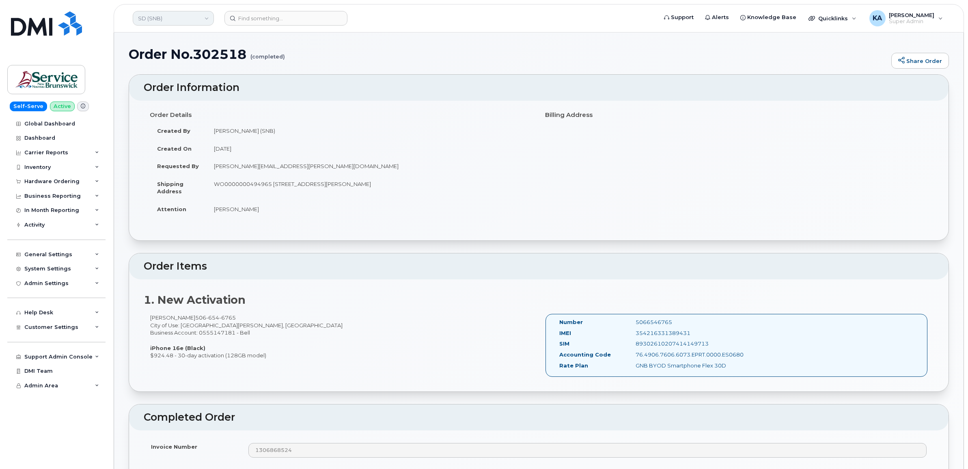
click at [178, 19] on link "SD (SNB)" at bounding box center [173, 18] width 81 height 15
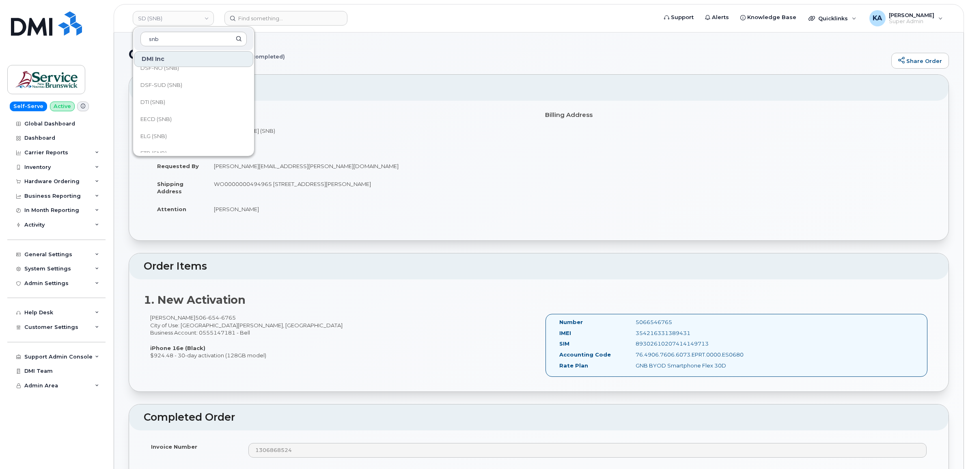
scroll to position [152, 0]
type input "snb"
click at [155, 110] on span "ELG (SNB)" at bounding box center [153, 112] width 26 height 8
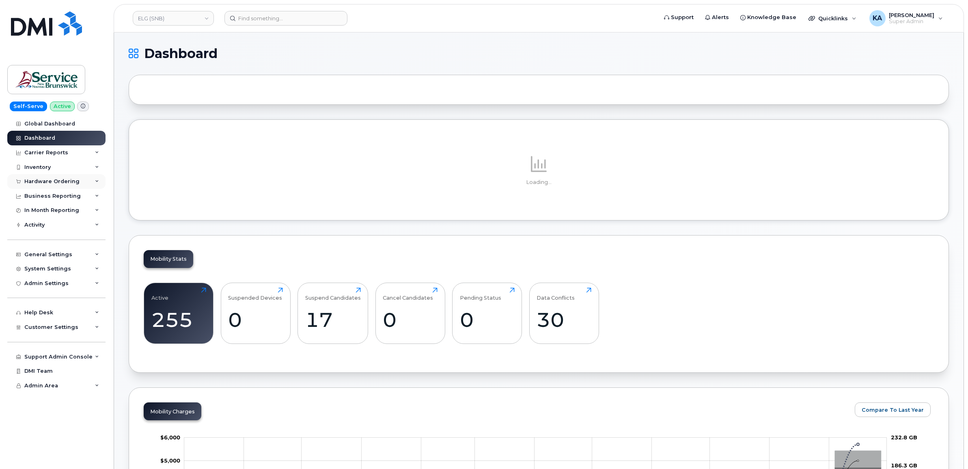
click at [69, 182] on div "Hardware Ordering" at bounding box center [51, 181] width 55 height 6
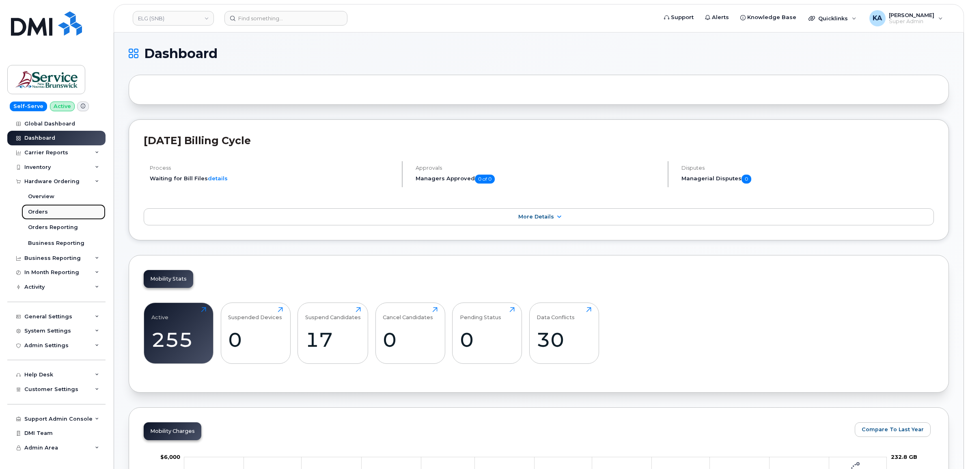
click at [36, 211] on div "Orders" at bounding box center [38, 211] width 20 height 7
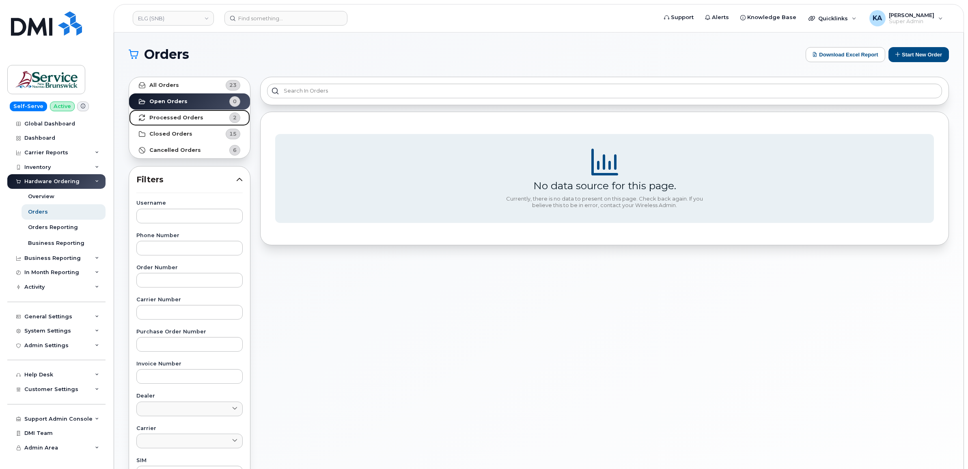
click at [186, 118] on strong "Processed Orders" at bounding box center [176, 117] width 54 height 6
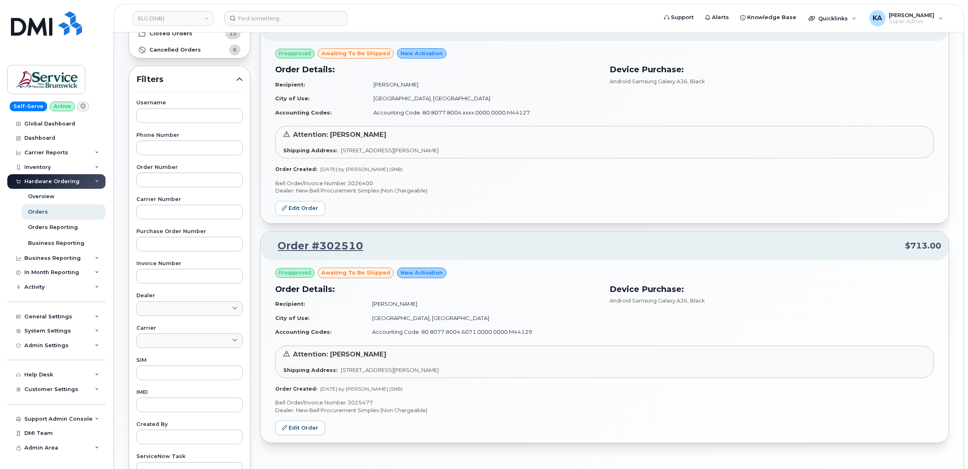
scroll to position [101, 0]
click at [309, 425] on link "Edit Order" at bounding box center [300, 426] width 50 height 15
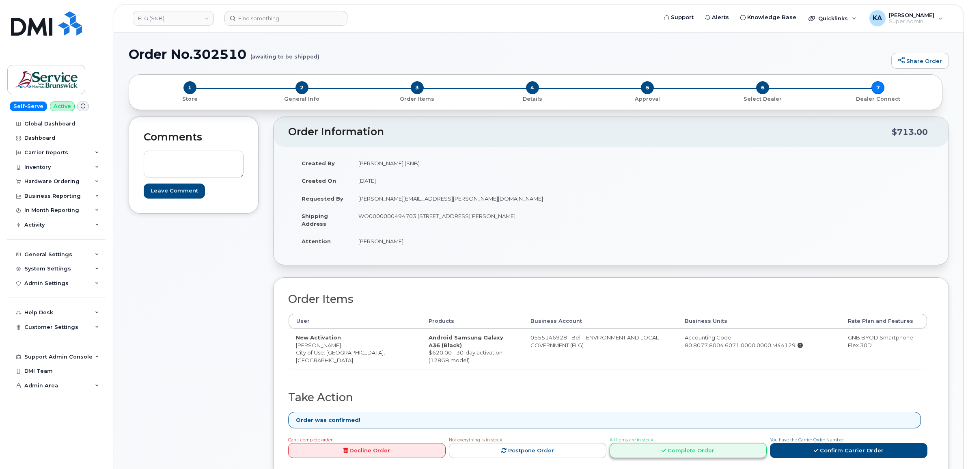
click at [683, 447] on link "Complete Order" at bounding box center [688, 450] width 157 height 15
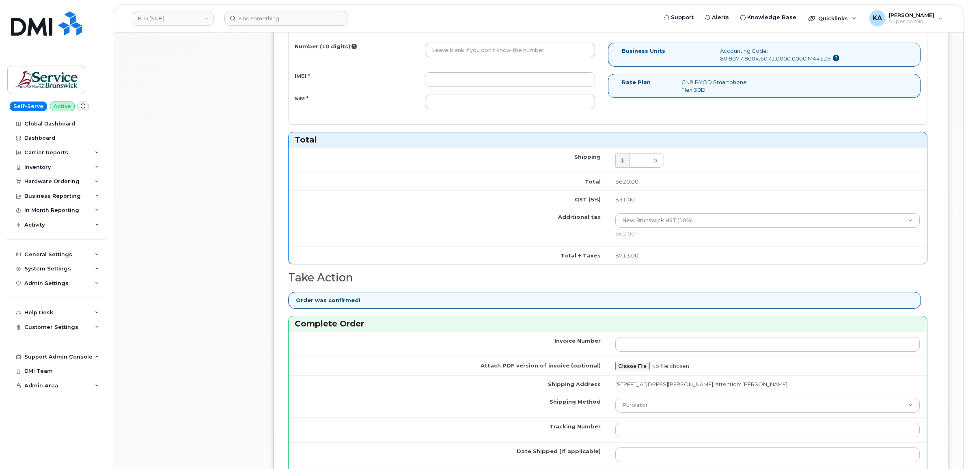
scroll to position [406, 0]
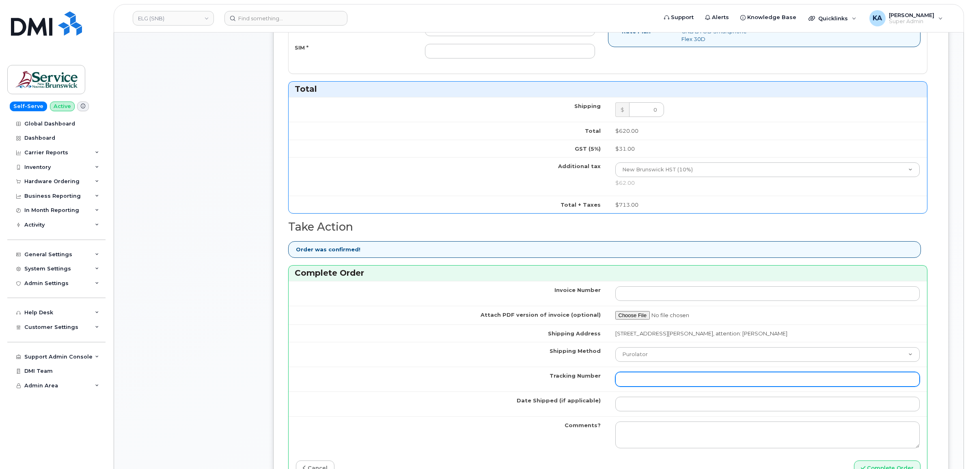
click at [646, 380] on input "Tracking Number" at bounding box center [767, 379] width 305 height 15
paste input "475744981911"
type input "475744981911"
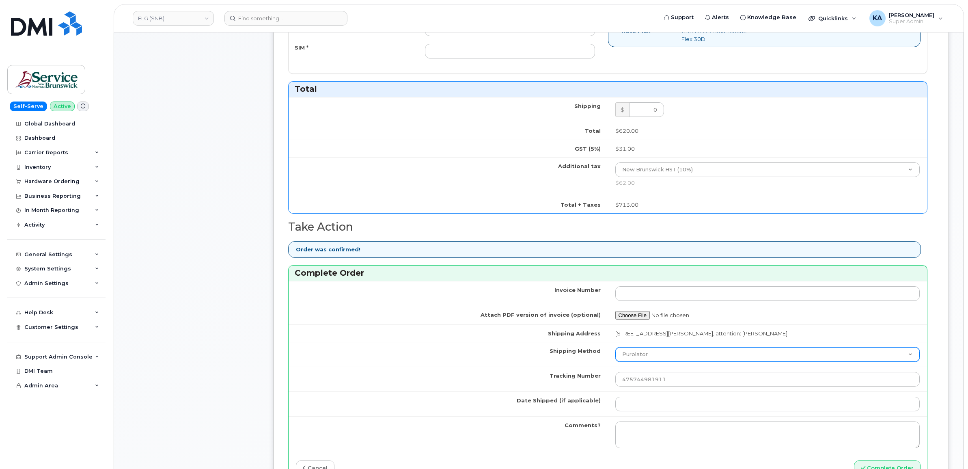
click at [647, 355] on select "Purolator UPS FedEx Canada Post Courier Other Drop Off Pick Up" at bounding box center [767, 354] width 305 height 15
select select "FedEx"
click at [615, 349] on select "Purolator UPS FedEx Canada Post Courier Other Drop Off Pick Up" at bounding box center [767, 354] width 305 height 15
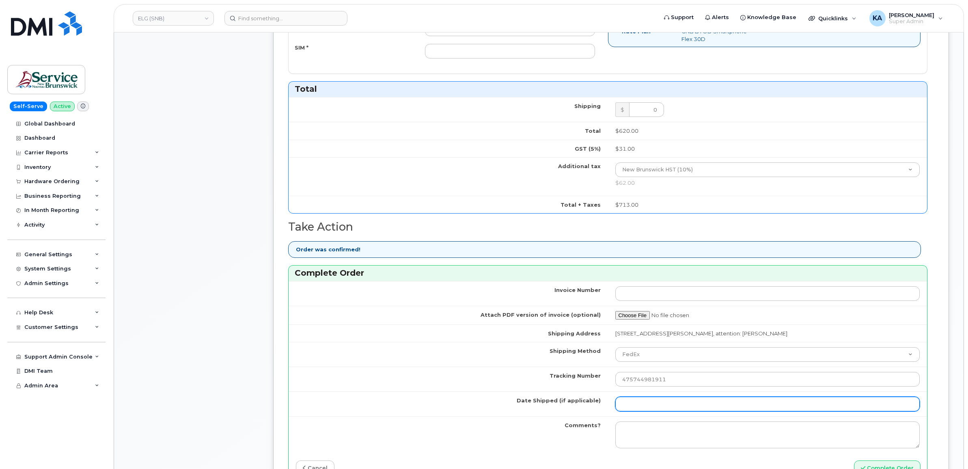
click at [642, 407] on input "Date Shipped (if applicable)" at bounding box center [767, 403] width 305 height 15
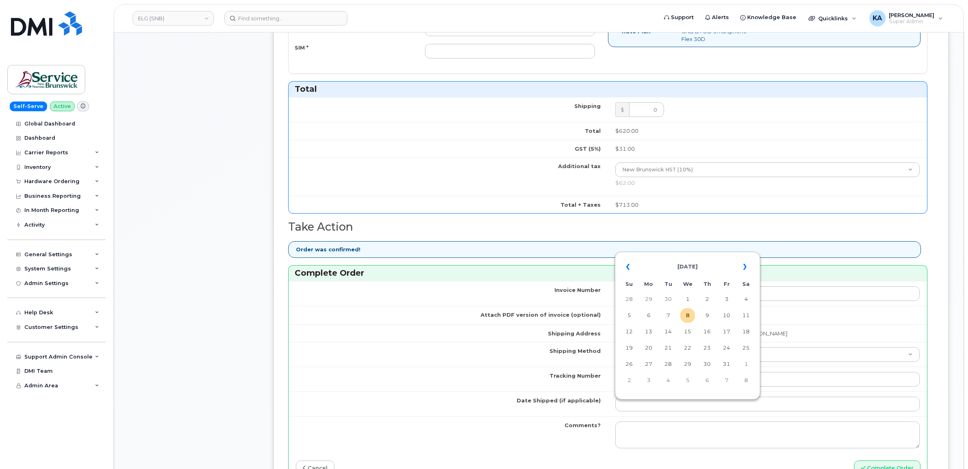
click at [676, 256] on table "« October 2025 » Su Mo Tu We Th Fr Sa 28 29 30 1 2 3 4 5 6 7 8 9 10 11 12 13 14…" at bounding box center [687, 323] width 141 height 139
click at [669, 311] on td "7" at bounding box center [668, 315] width 15 height 15
type input "2025-10-07"
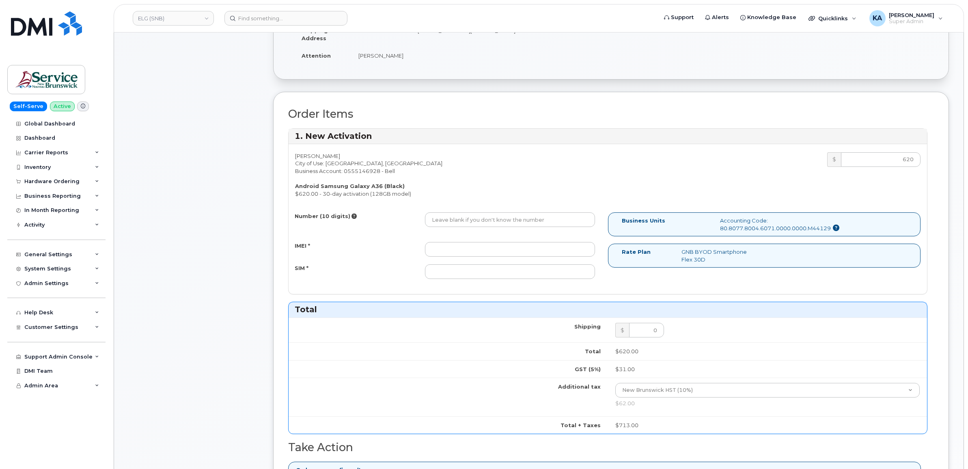
scroll to position [152, 0]
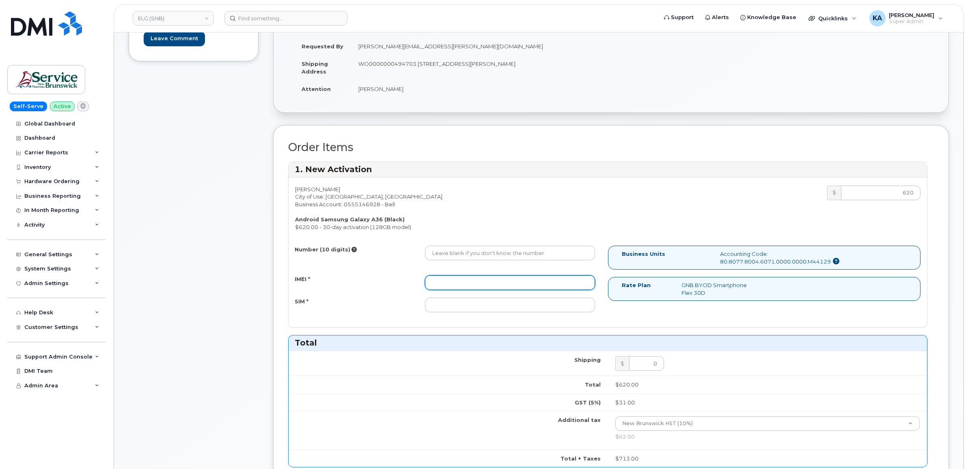
click at [504, 285] on input "IMEI *" at bounding box center [510, 282] width 170 height 15
paste input "357167790650358"
type input "357167790650358"
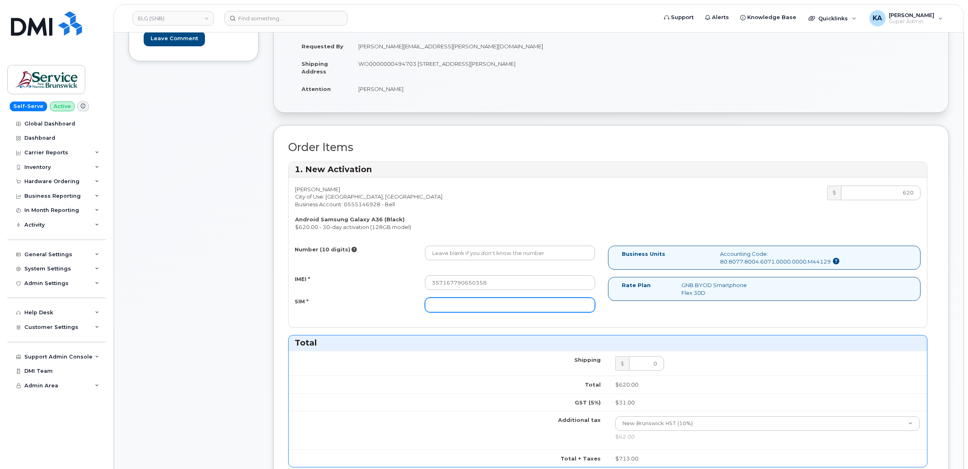
click at [517, 304] on input "SIM *" at bounding box center [510, 304] width 170 height 15
paste input "89302610207413880540"
type input "89302610207413880540"
click at [495, 254] on input "Number (10 digits)" at bounding box center [510, 253] width 170 height 15
paste input "5062820392"
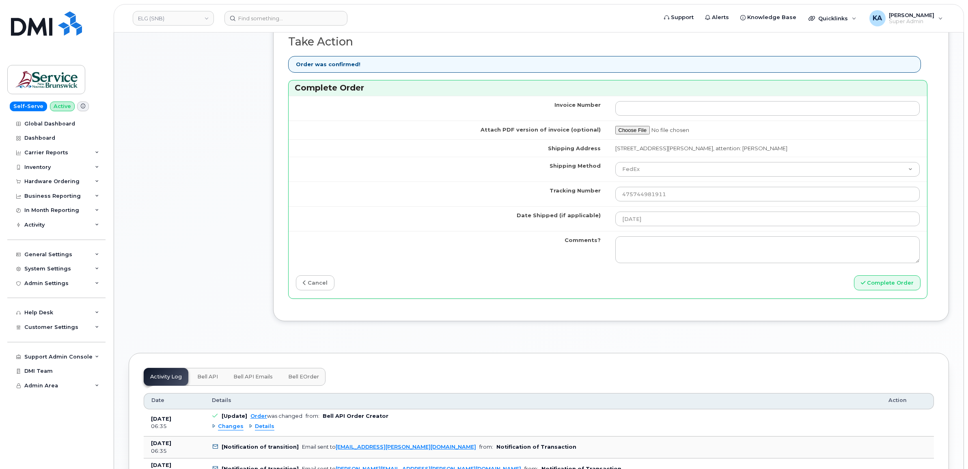
scroll to position [609, 0]
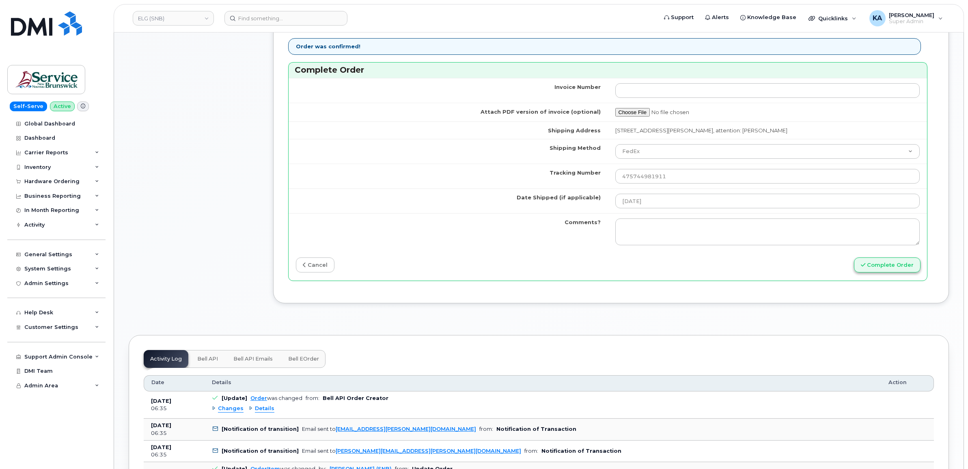
type input "5062820392"
click at [892, 270] on button "Complete Order" at bounding box center [887, 264] width 67 height 15
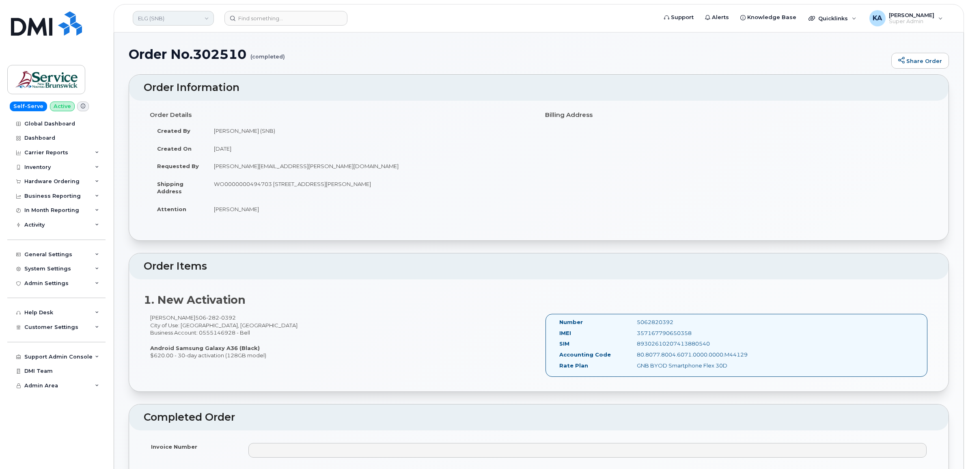
click at [170, 19] on link "ELG (SNB)" at bounding box center [173, 18] width 81 height 15
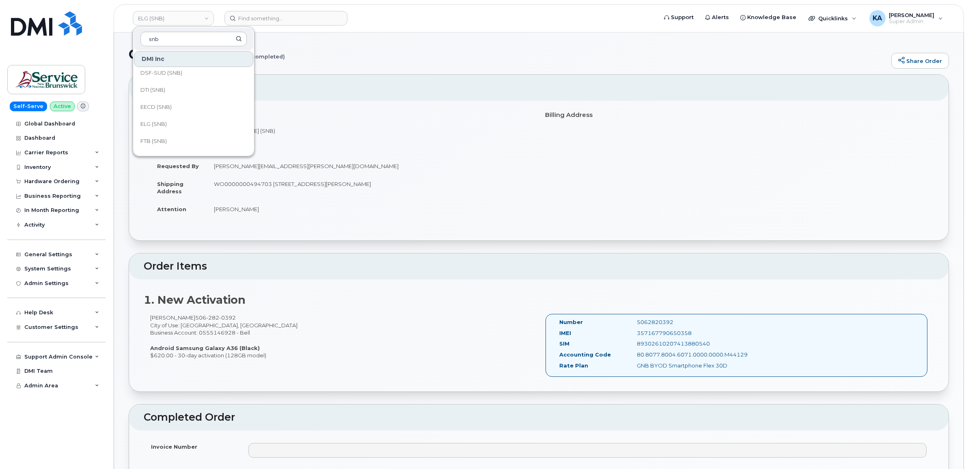
scroll to position [152, 0]
type input "snb"
click at [159, 142] on link "HHN (SNB)" at bounding box center [193, 146] width 119 height 16
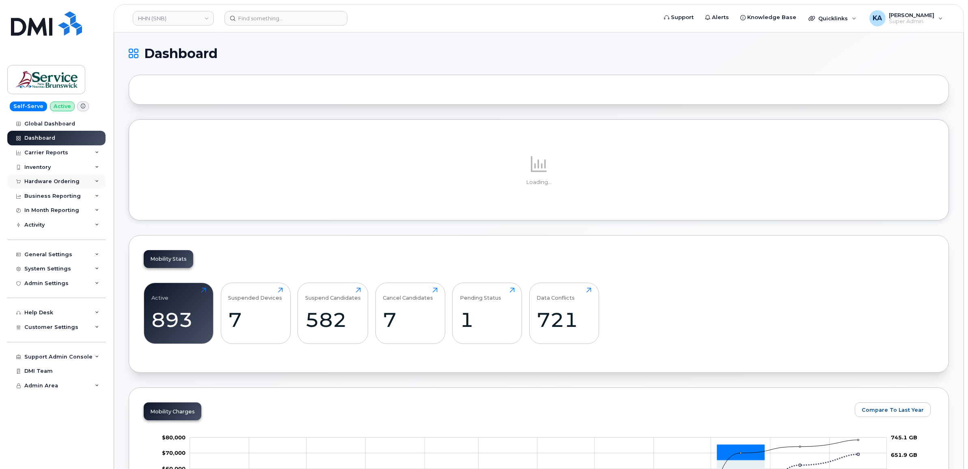
click at [47, 179] on div "Hardware Ordering" at bounding box center [56, 181] width 98 height 15
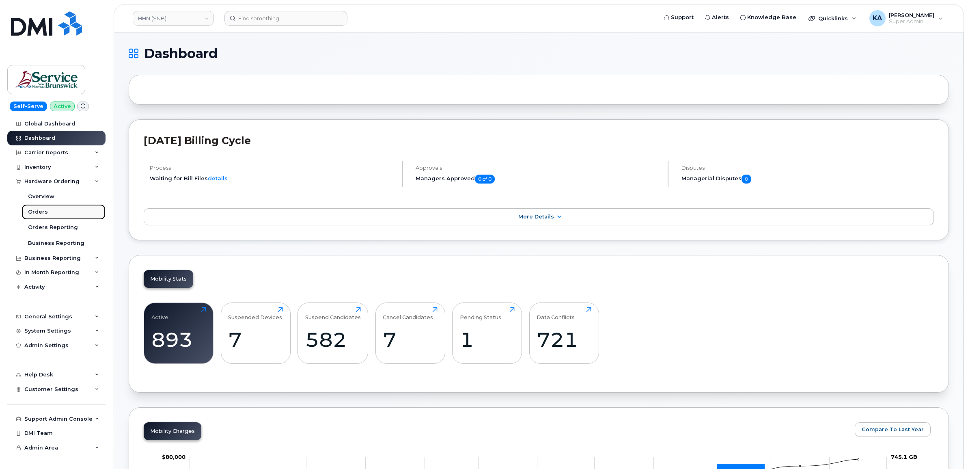
click at [39, 210] on div "Orders" at bounding box center [38, 211] width 20 height 7
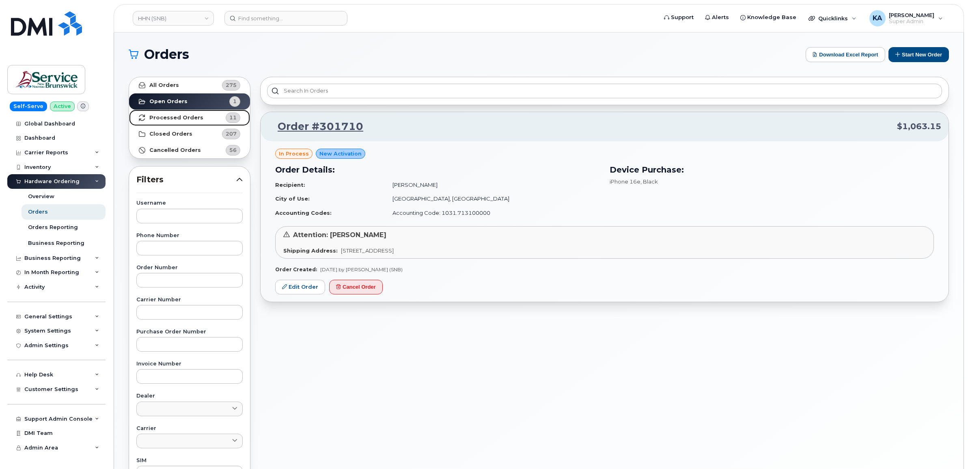
click at [173, 117] on strong "Processed Orders" at bounding box center [176, 117] width 54 height 6
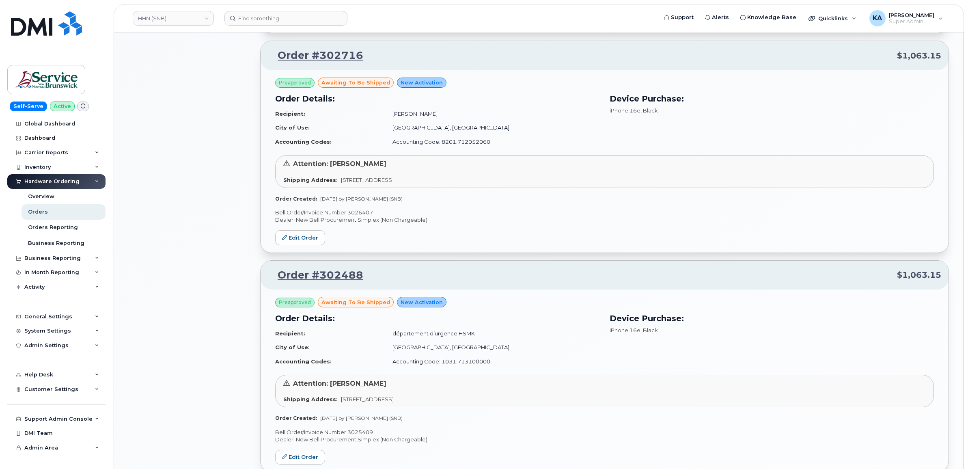
scroll to position [761, 0]
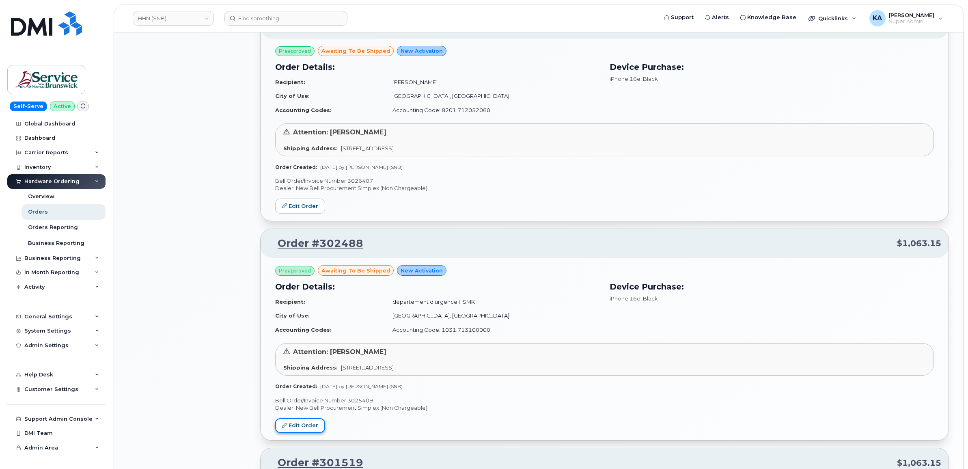
click at [306, 424] on link "Edit Order" at bounding box center [300, 425] width 50 height 15
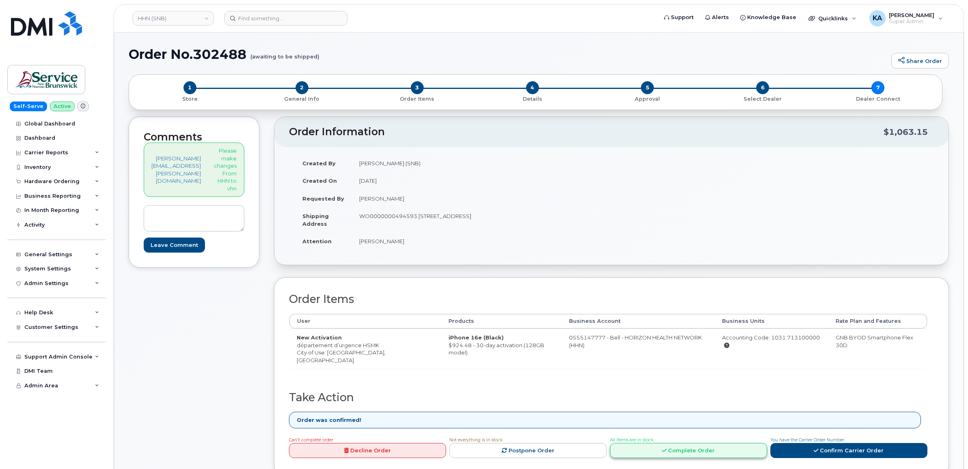
click at [682, 454] on link "Complete Order" at bounding box center [688, 450] width 157 height 15
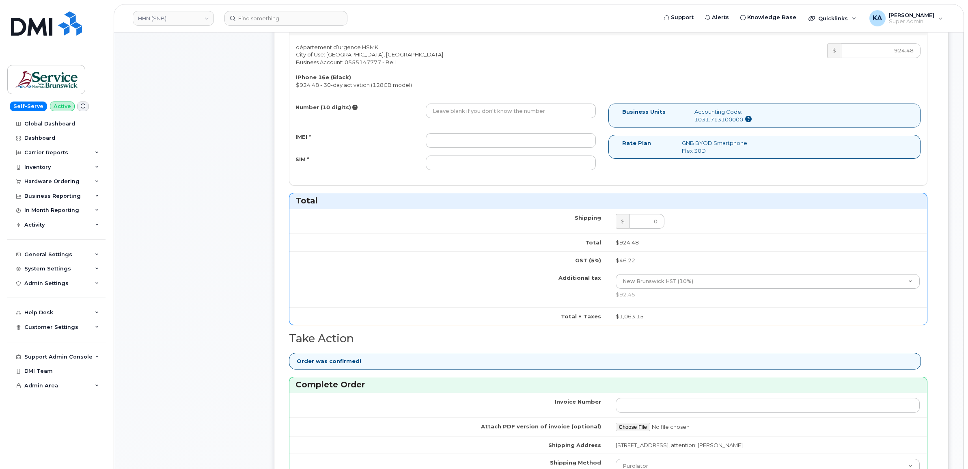
scroll to position [406, 0]
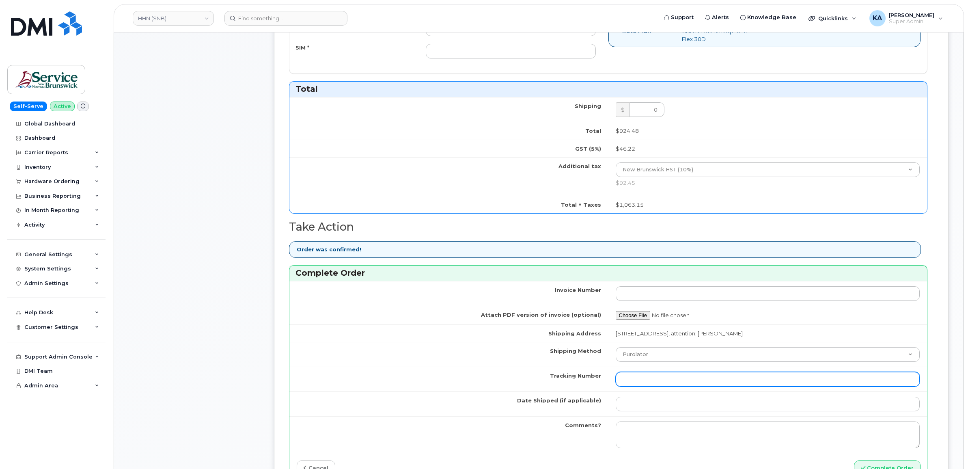
click at [642, 383] on input "Tracking Number" at bounding box center [768, 379] width 304 height 15
paste input "476423893875"
type input "476423893875"
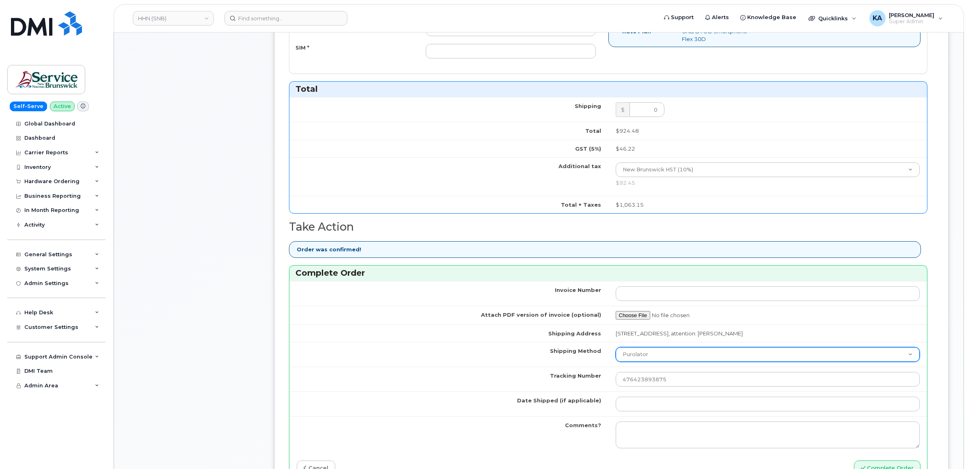
click at [661, 356] on select "Purolator UPS FedEx Canada Post Courier Other Drop Off Pick Up" at bounding box center [768, 354] width 304 height 15
select select "FedEx"
click at [622, 349] on select "Purolator UPS FedEx Canada Post Courier Other Drop Off Pick Up" at bounding box center [768, 354] width 304 height 15
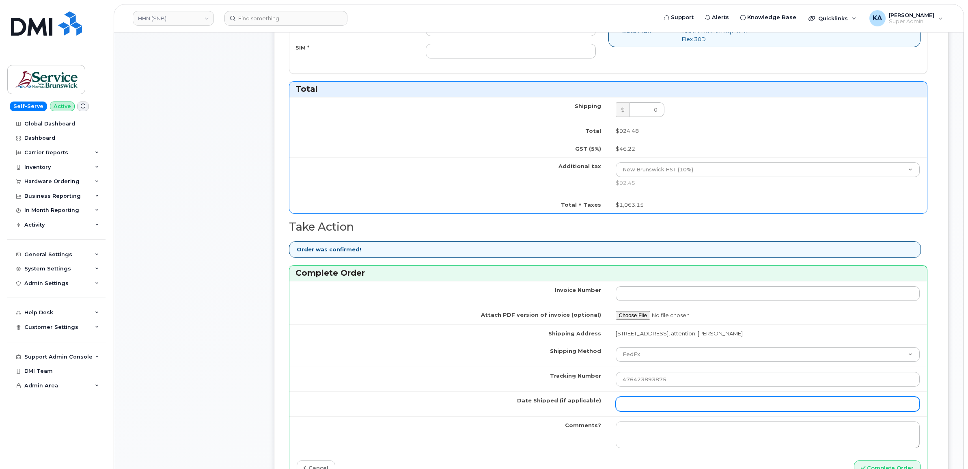
click at [649, 409] on input "Date Shipped (if applicable)" at bounding box center [768, 403] width 304 height 15
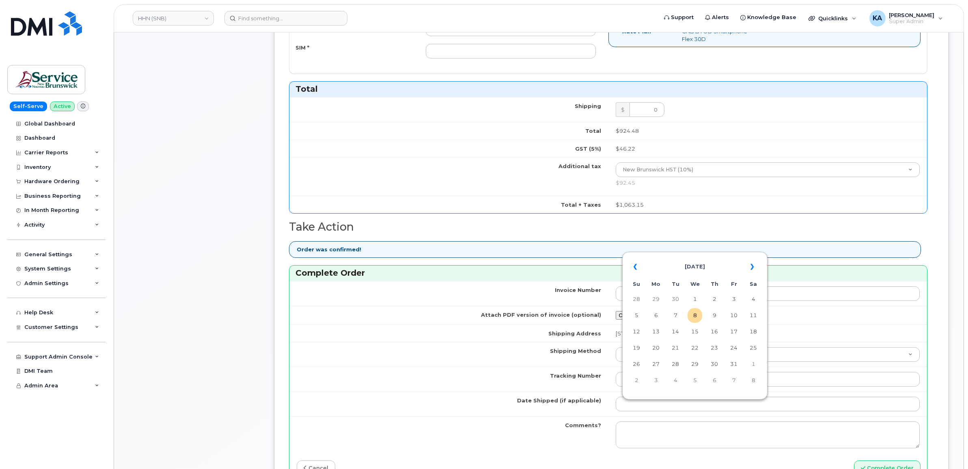
click at [680, 256] on table "« October 2025 » Su Mo Tu We Th Fr Sa 28 29 30 1 2 3 4 5 6 7 8 9 10 11 12 13 14…" at bounding box center [694, 323] width 141 height 139
click at [676, 313] on td "7" at bounding box center [675, 315] width 15 height 15
type input "2025-10-07"
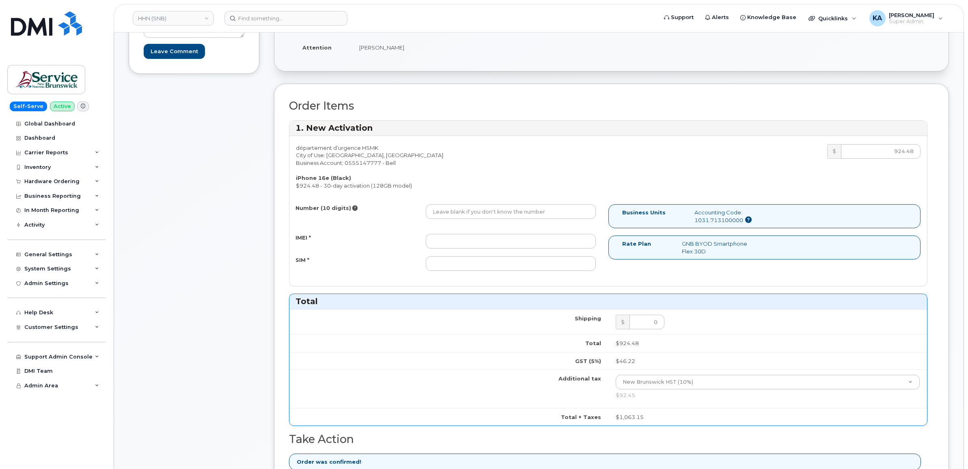
scroll to position [152, 0]
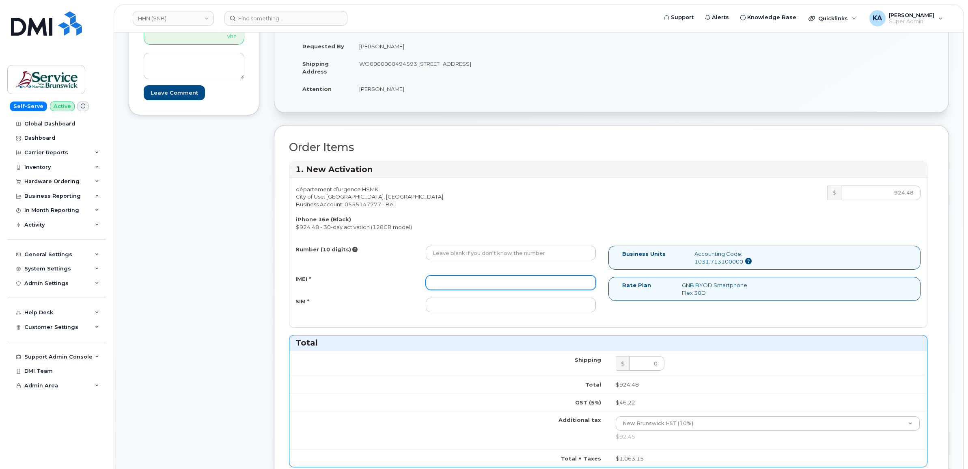
click at [463, 281] on input "IMEI *" at bounding box center [511, 282] width 170 height 15
paste input "354216331413587"
type input "354216331413587"
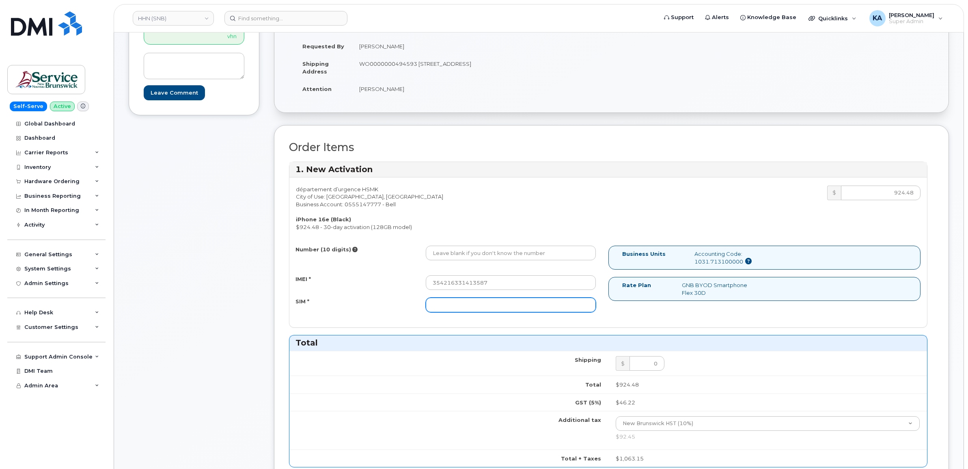
click at [509, 304] on input "SIM *" at bounding box center [511, 304] width 170 height 15
paste input "89302610207413893675"
type input "89302610207413893675"
click at [502, 250] on input "Number (10 digits)" at bounding box center [511, 253] width 170 height 15
paste input "5063809184"
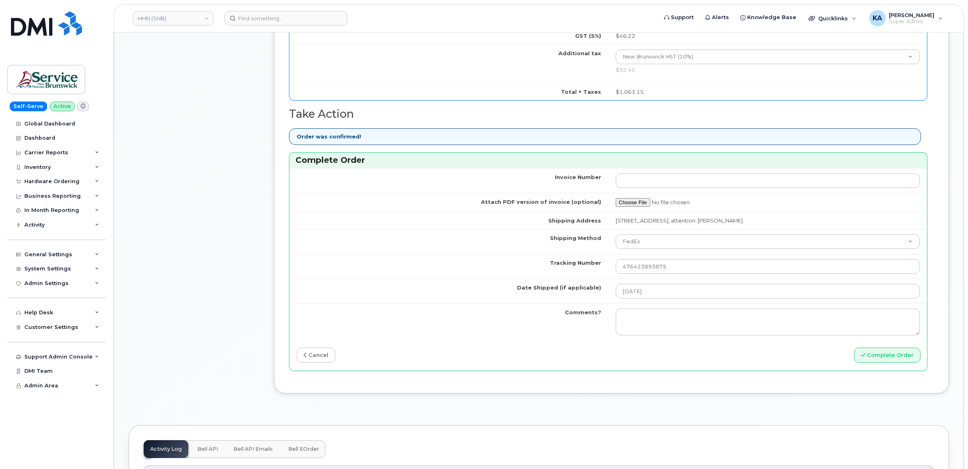
scroll to position [558, 0]
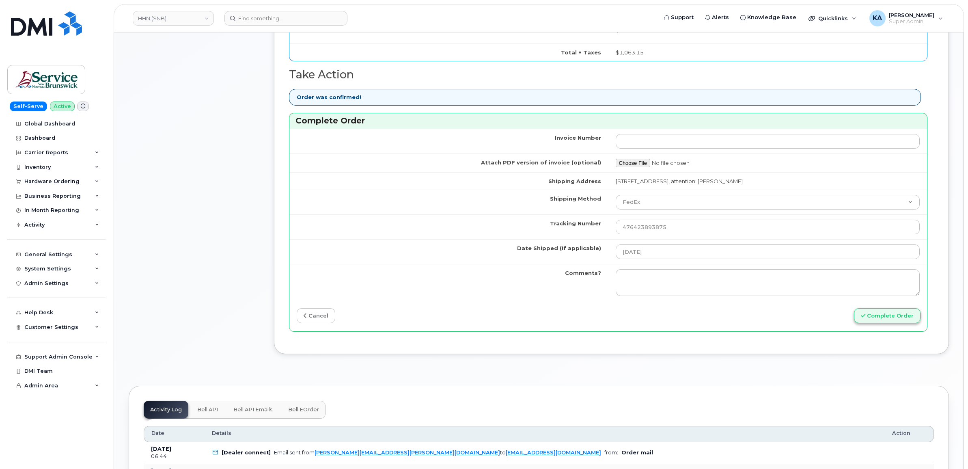
type input "5063809184"
click at [873, 317] on button "Complete Order" at bounding box center [887, 315] width 67 height 15
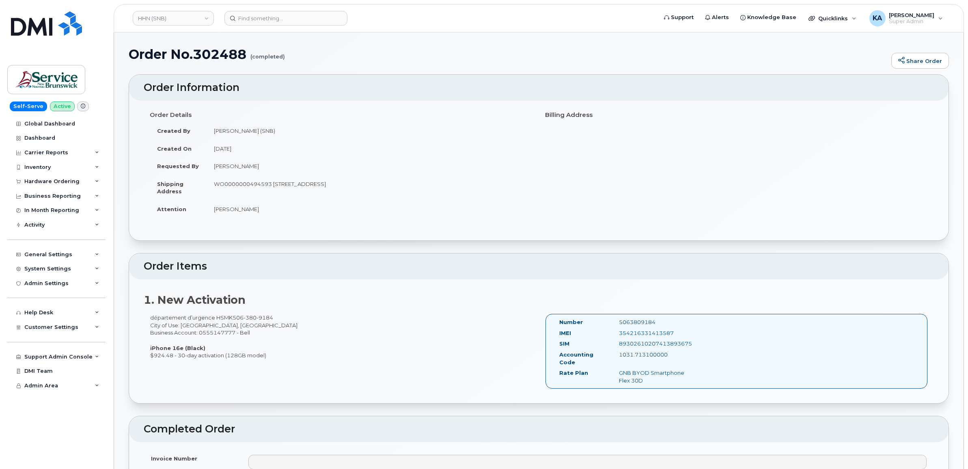
drag, startPoint x: 556, startPoint y: 321, endPoint x: 688, endPoint y: 380, distance: 143.9
click at [688, 380] on div "Number 5063809184 IMEI 354216331413587 SIM 89302610207413893675 Accounting Code…" at bounding box center [625, 351] width 144 height 66
copy div "Number 5063809184 IMEI 354216331413587 SIM 89302610207413893675 Accounting Code…"
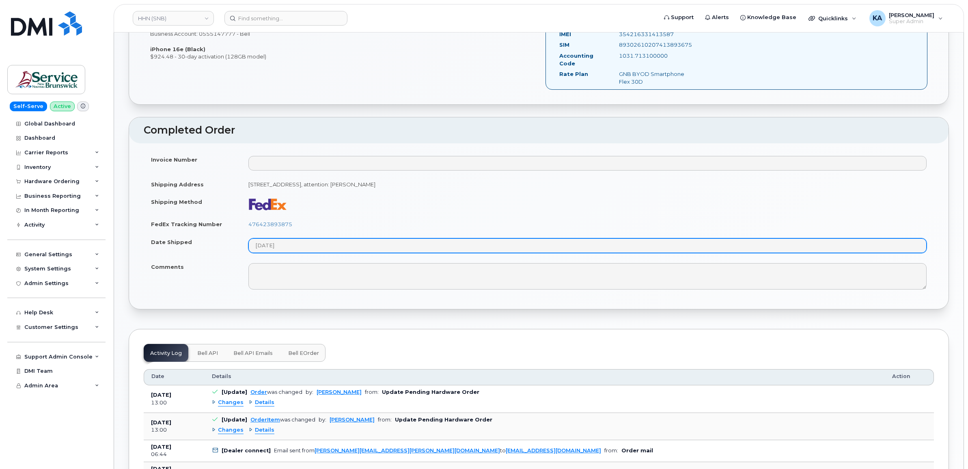
scroll to position [304, 0]
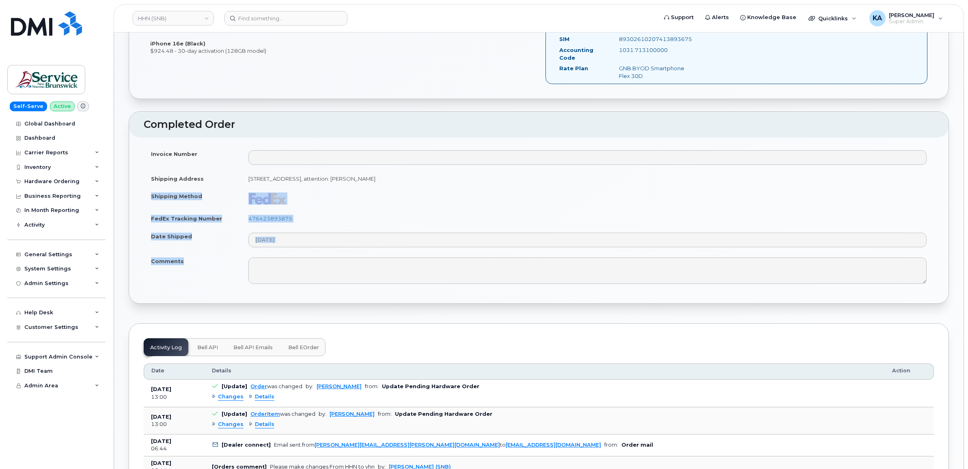
drag, startPoint x: 150, startPoint y: 195, endPoint x: 199, endPoint y: 270, distance: 89.5
click at [199, 270] on tbody "Invoice Number Shipping Address 202-15 Rue De l'Église EDMUNDSTON NB E3V 1J3 CA…" at bounding box center [539, 217] width 790 height 144
copy tbody "Shipping Method FedEx Tracking Number 476423893875 Date Shipped Comments"
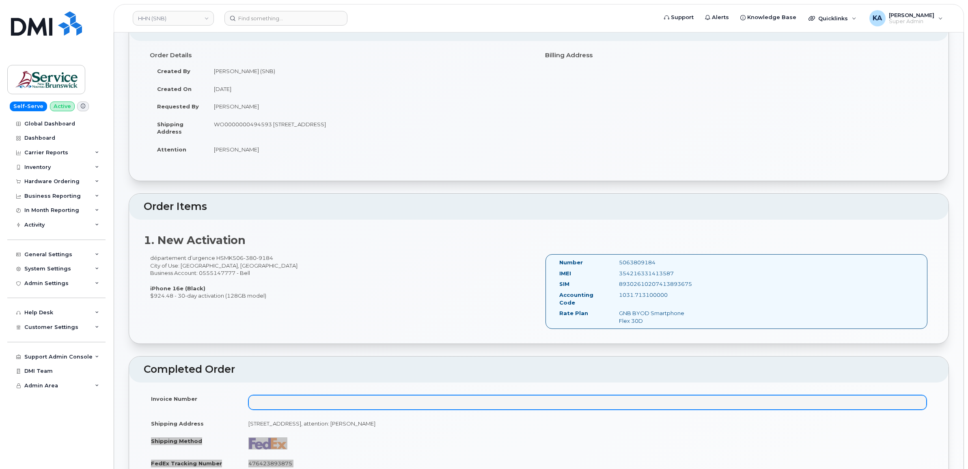
scroll to position [0, 0]
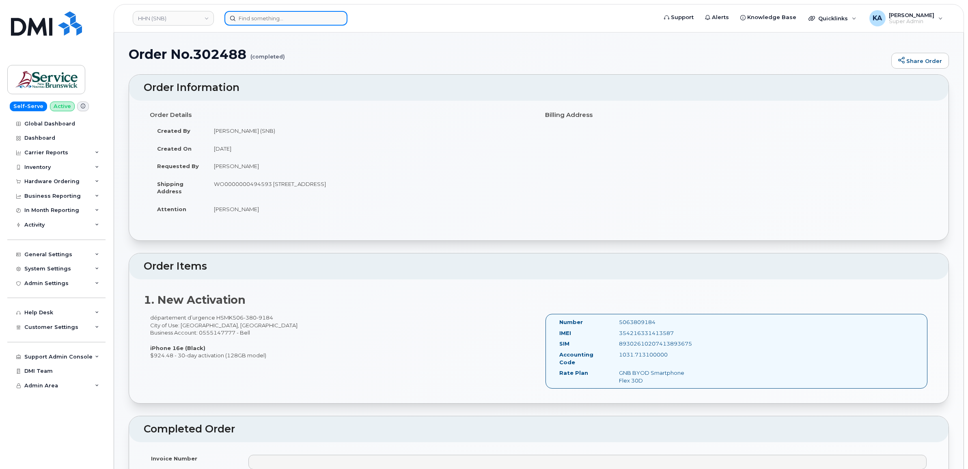
click at [269, 19] on input at bounding box center [285, 18] width 123 height 15
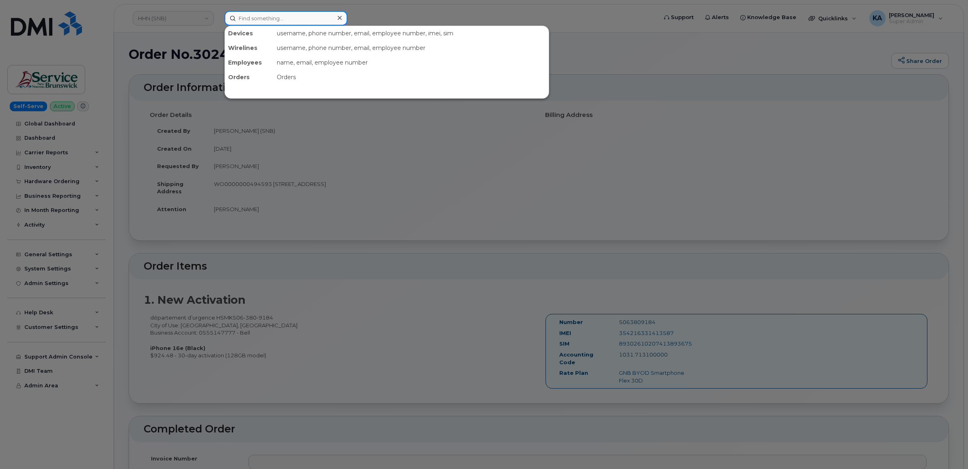
paste input "5873340815"
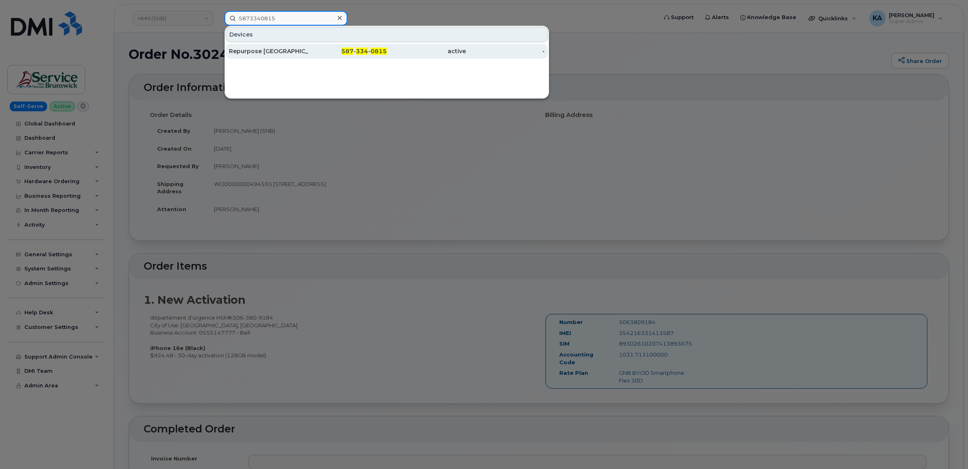
type input "5873340815"
click at [266, 50] on div "Repurpose [GEOGRAPHIC_DATA]" at bounding box center [268, 51] width 79 height 8
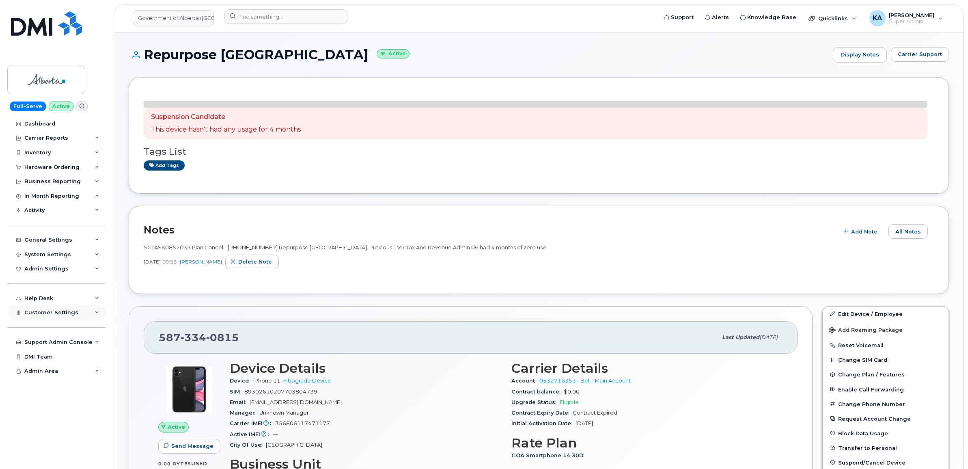
click at [52, 313] on span "Customer Settings" at bounding box center [51, 312] width 54 height 6
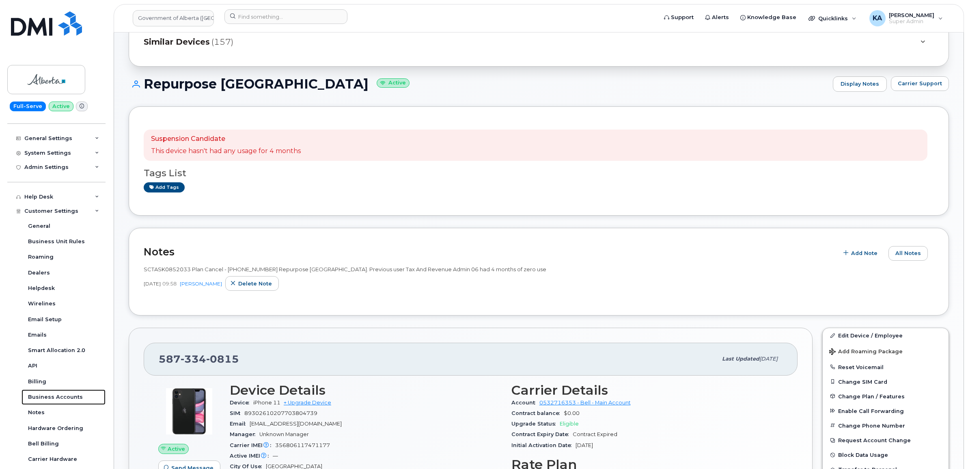
scroll to position [152, 0]
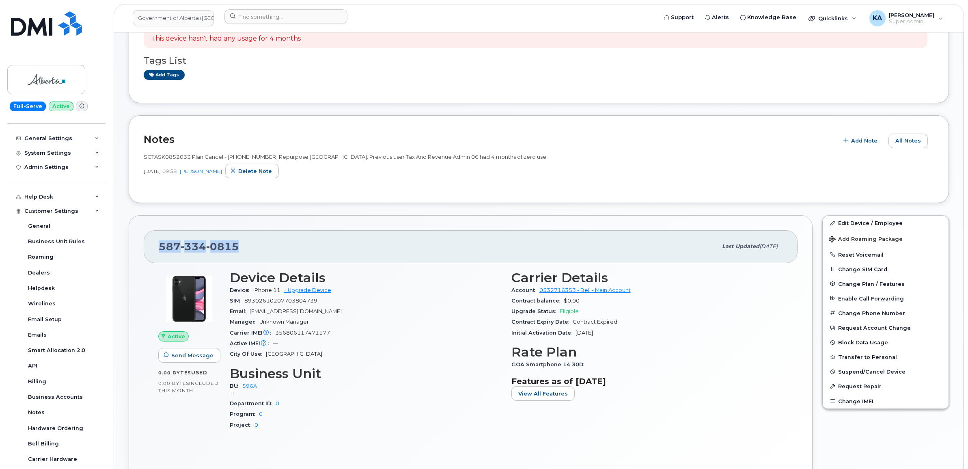
drag, startPoint x: 238, startPoint y: 247, endPoint x: 159, endPoint y: 244, distance: 79.6
click at [159, 244] on div "[PHONE_NUMBER]" at bounding box center [438, 246] width 558 height 17
copy span "[PHONE_NUMBER]"
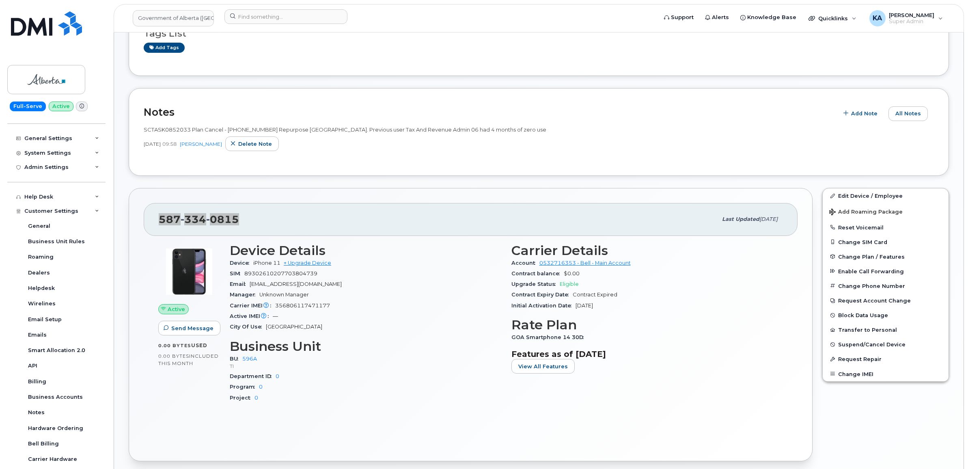
scroll to position [203, 0]
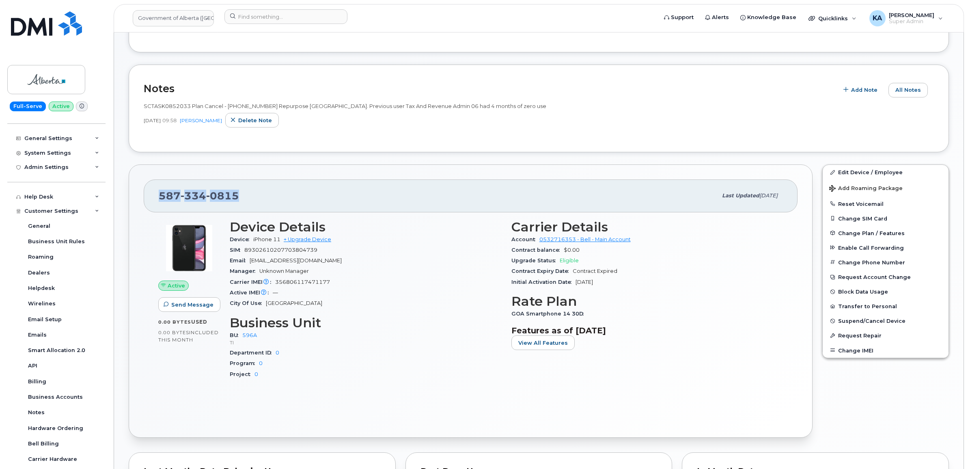
click at [148, 197] on div "587 334 0815 Last updated Oct 08, 2025" at bounding box center [471, 195] width 654 height 32
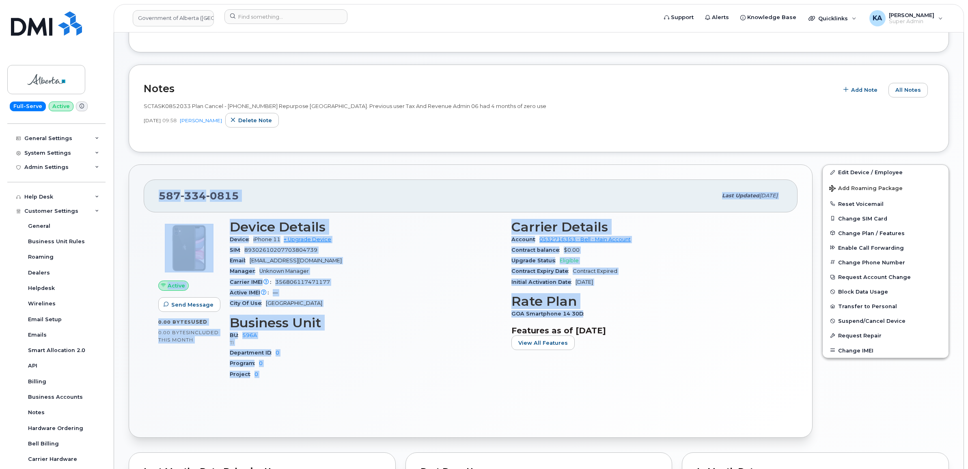
drag, startPoint x: 151, startPoint y: 197, endPoint x: 581, endPoint y: 313, distance: 444.7
click at [581, 313] on div "587 334 0815 Last updated Oct 08, 2025 Active Send Message 0.00 Bytes  used 0.0…" at bounding box center [471, 300] width 684 height 273
copy div "587 334 0815 Last updated Oct 08, 2025 Active Send Message 0.00 Bytes  used 0.0…"
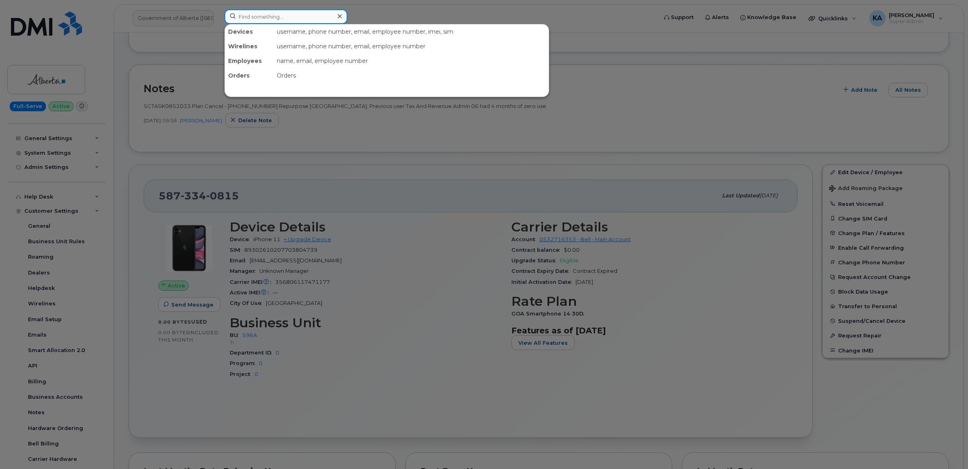
click at [259, 17] on input at bounding box center [285, 16] width 123 height 15
paste input "7802787316"
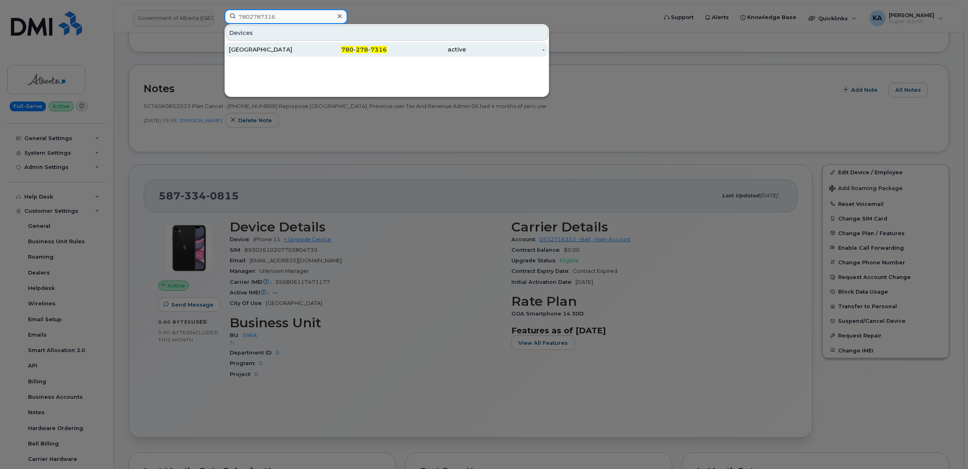
type input "7802787316"
click at [253, 50] on div "[GEOGRAPHIC_DATA]" at bounding box center [268, 49] width 79 height 8
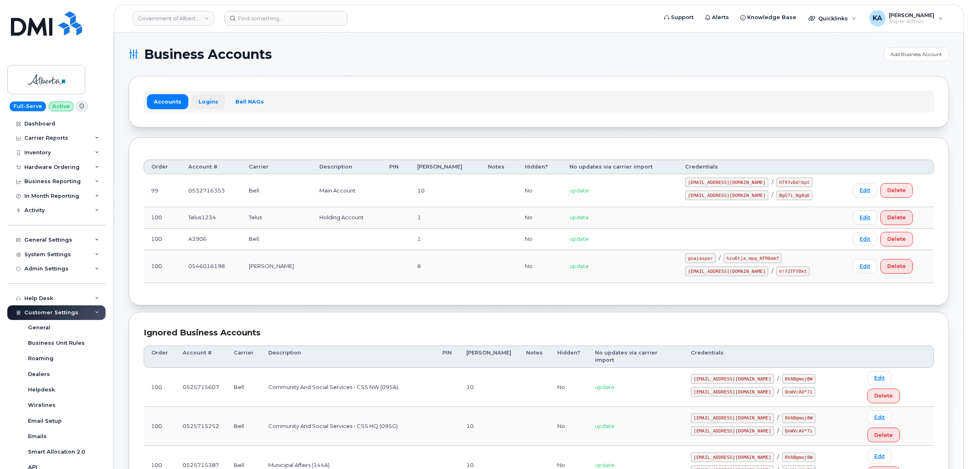
click at [204, 103] on link "Logins" at bounding box center [209, 101] width 34 height 15
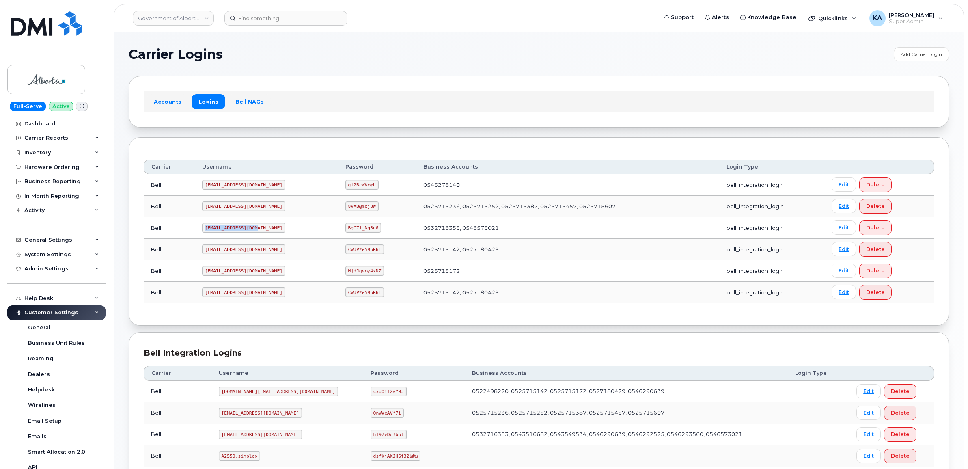
drag, startPoint x: 203, startPoint y: 230, endPoint x: 258, endPoint y: 233, distance: 54.5
click at [258, 233] on td "goa482E2@myserve.ca" at bounding box center [266, 228] width 143 height 22
copy code "goa482E2@myserve.ca"
drag, startPoint x: 319, startPoint y: 230, endPoint x: 353, endPoint y: 234, distance: 34.0
click at [353, 234] on td "BgG7i_Ng8q6" at bounding box center [377, 228] width 78 height 22
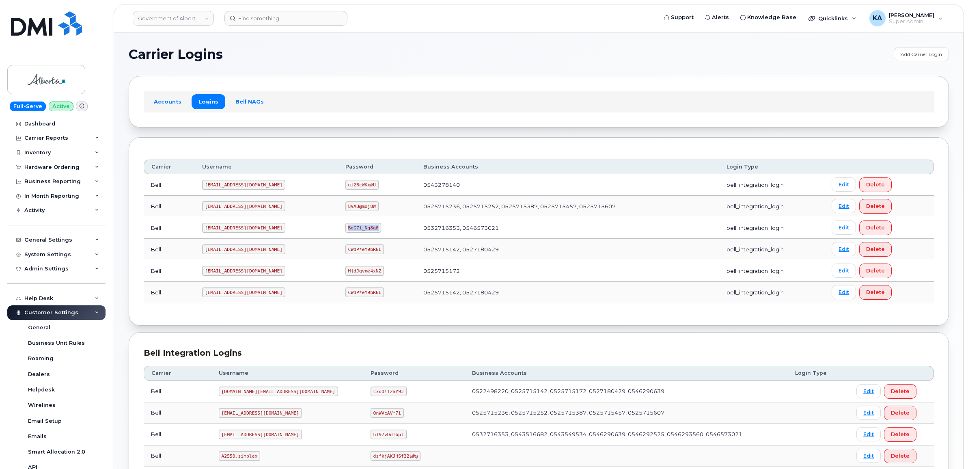
copy code "BgG7i_Ng8q6"
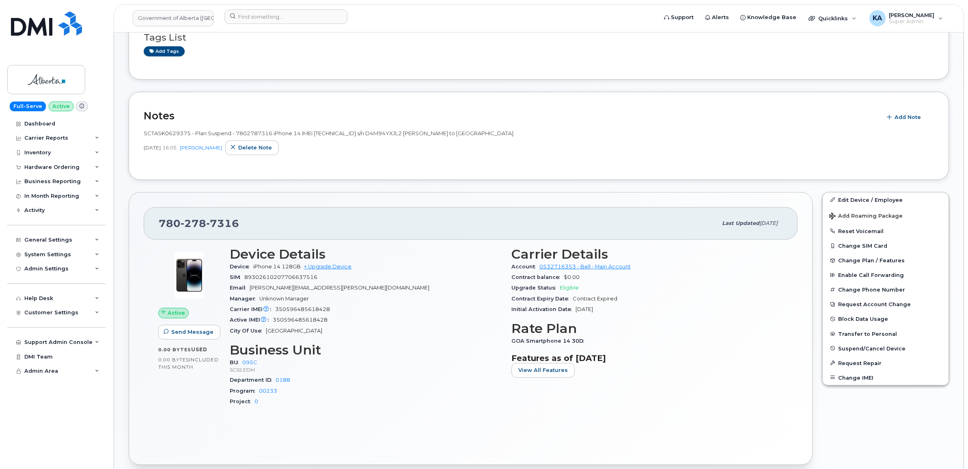
scroll to position [152, 0]
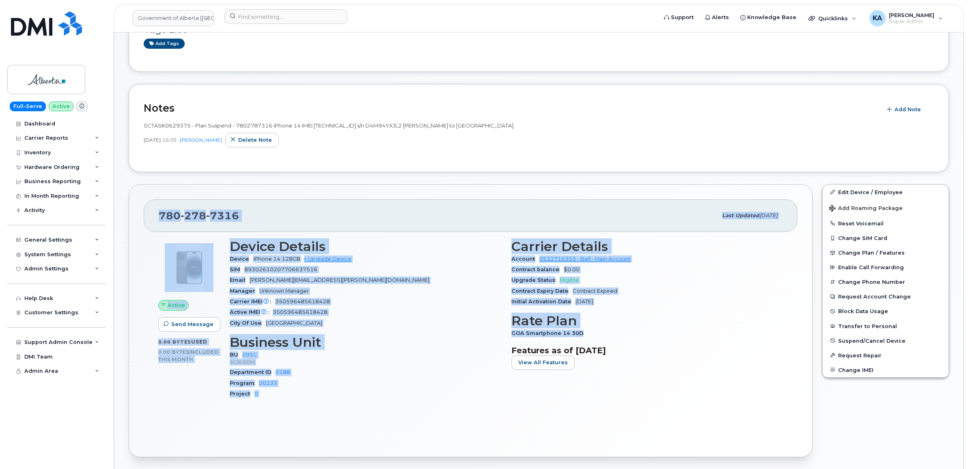
drag, startPoint x: 157, startPoint y: 215, endPoint x: 583, endPoint y: 331, distance: 441.5
click at [583, 331] on div "[PHONE_NUMBER] Last updated [DATE] Active Send Message 0.00 Bytes  used 0.00 By…" at bounding box center [471, 320] width 684 height 273
copy div "[PHONE_NUMBER] Last updated [DATE] Active Send Message 0.00 Bytes  used 0.00 By…"
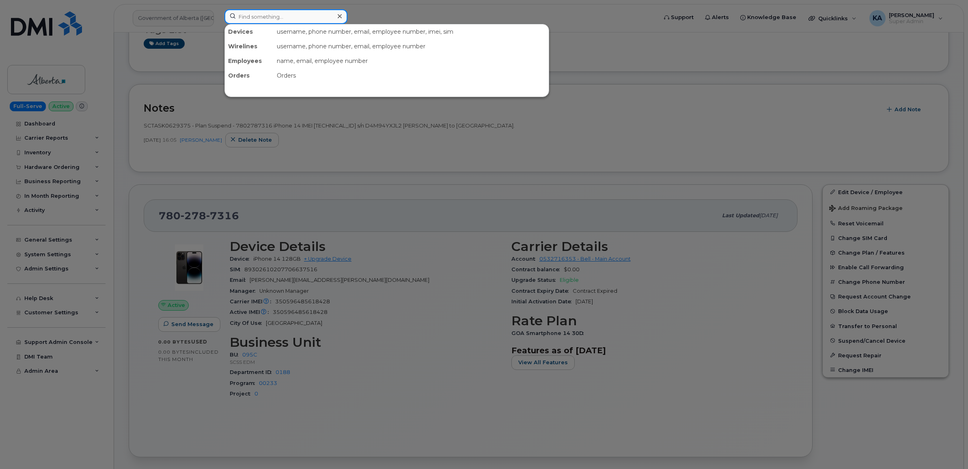
click at [263, 15] on input at bounding box center [285, 16] width 123 height 15
paste input "4383424357"
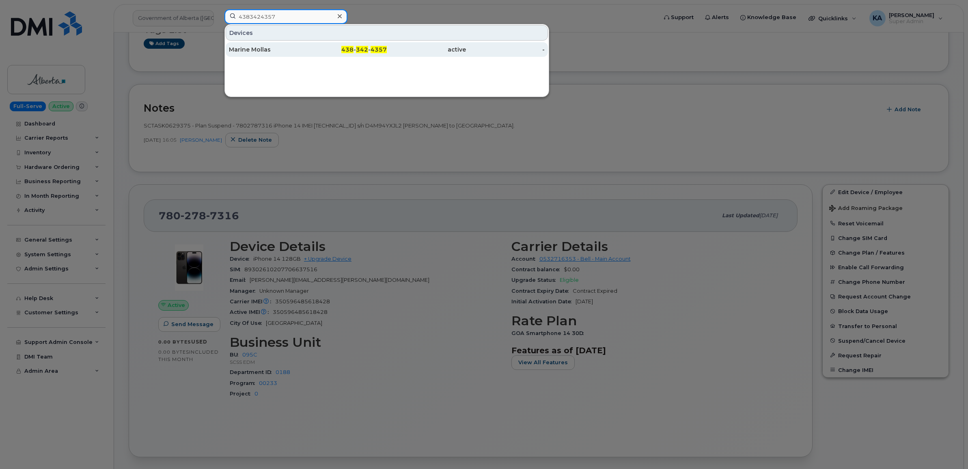
type input "4383424357"
click at [249, 47] on div "Marine Mollas" at bounding box center [268, 49] width 79 height 8
click at [262, 49] on div "Marine Mollas" at bounding box center [268, 49] width 79 height 8
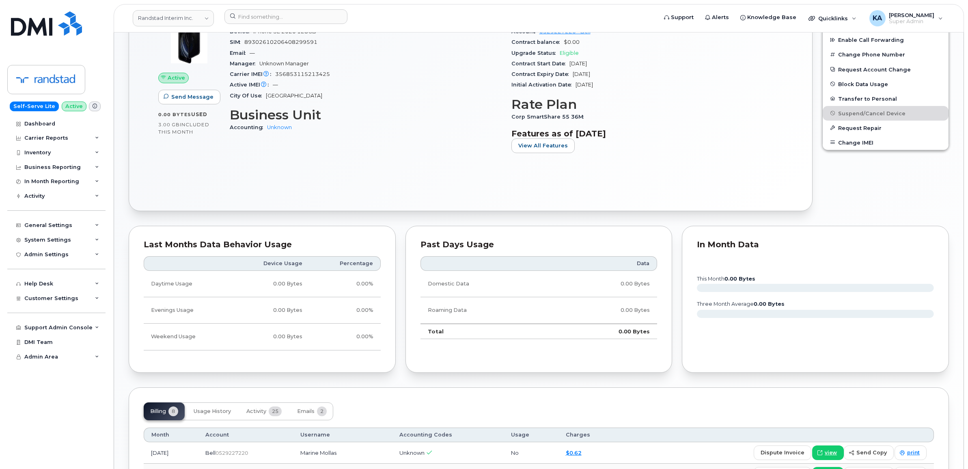
scroll to position [491, 0]
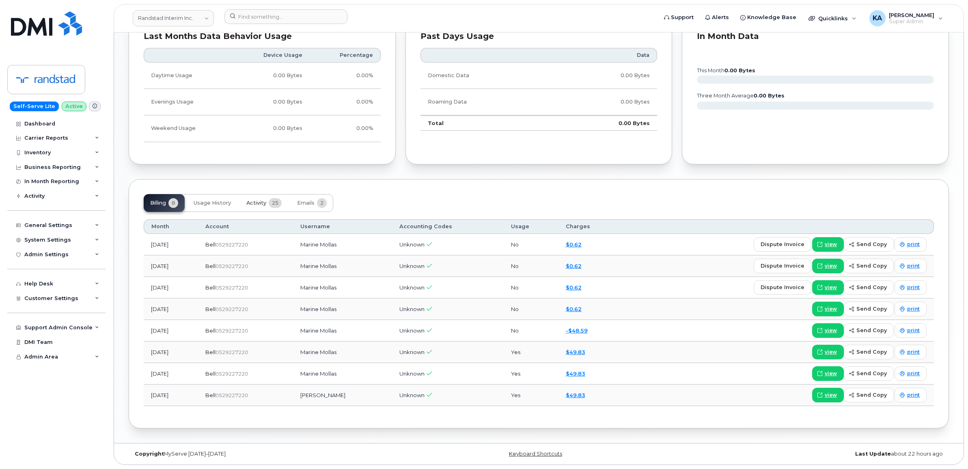
click at [256, 203] on span "Activity" at bounding box center [256, 203] width 20 height 6
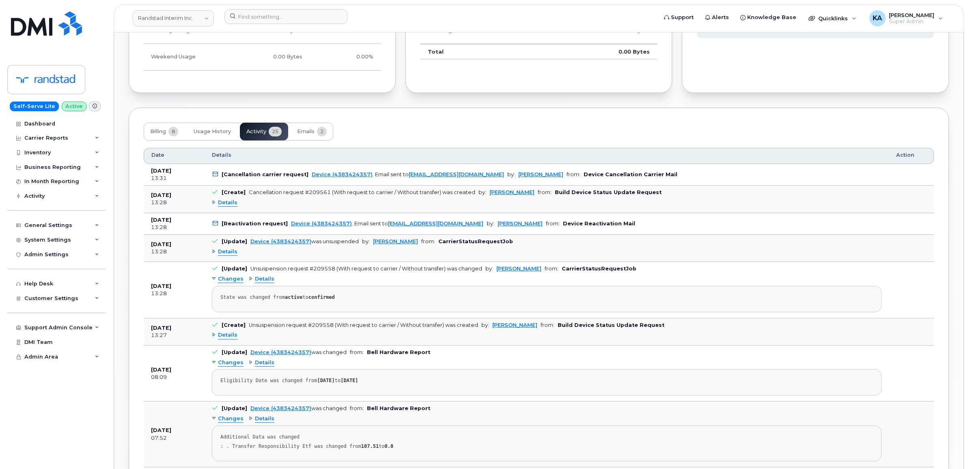
scroll to position [542, 0]
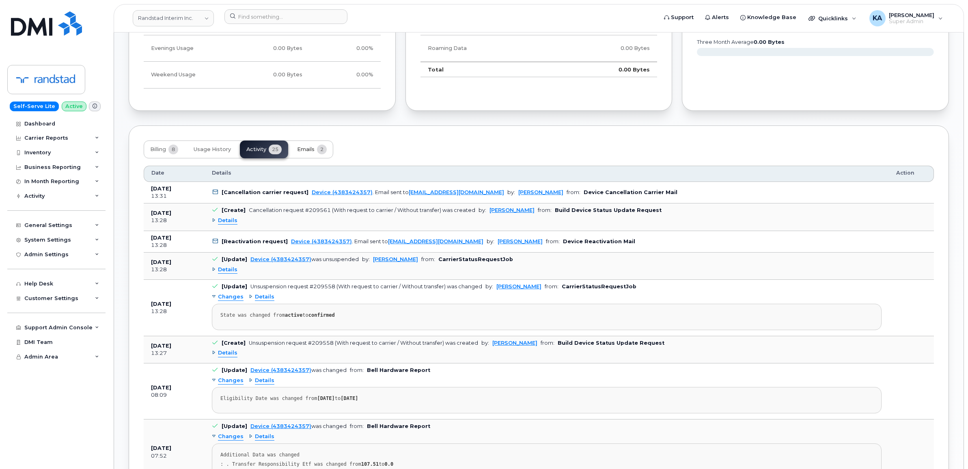
click at [307, 149] on span "Emails" at bounding box center [305, 149] width 17 height 6
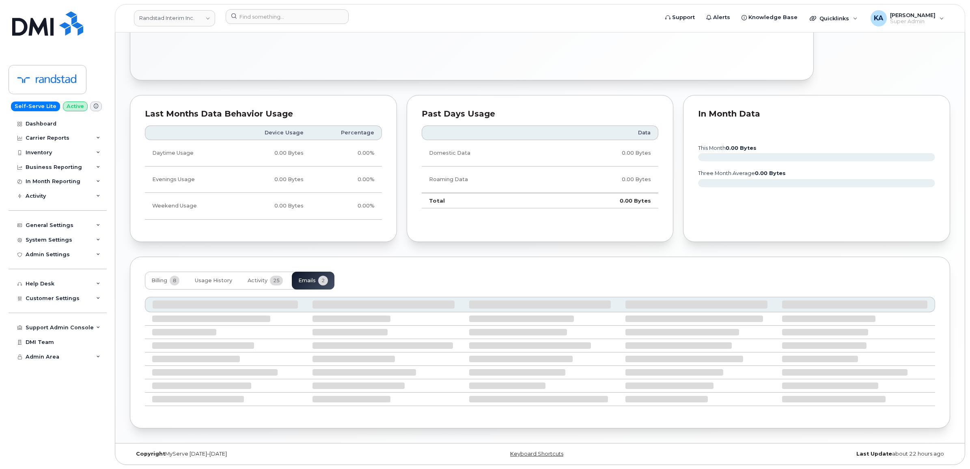
scroll to position [347, 0]
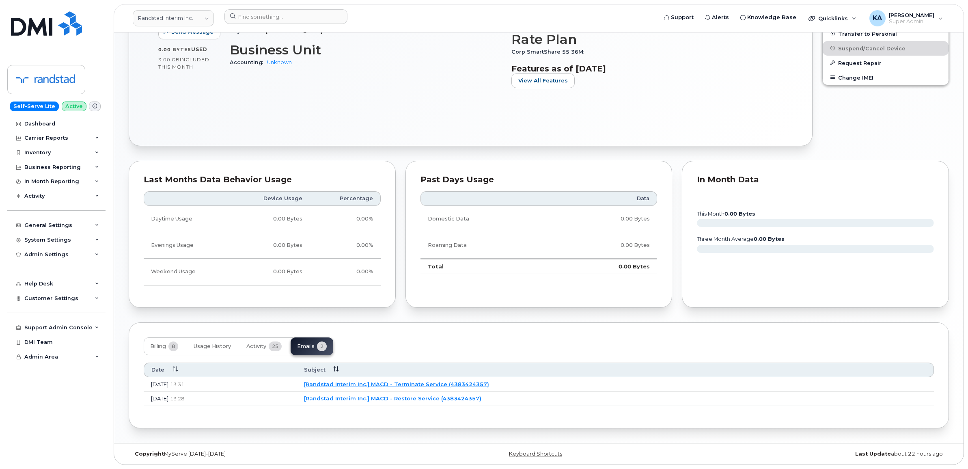
click at [392, 398] on link "[Randstad Interim Inc.] MACD - Restore Service (4383424357)" at bounding box center [392, 398] width 177 height 6
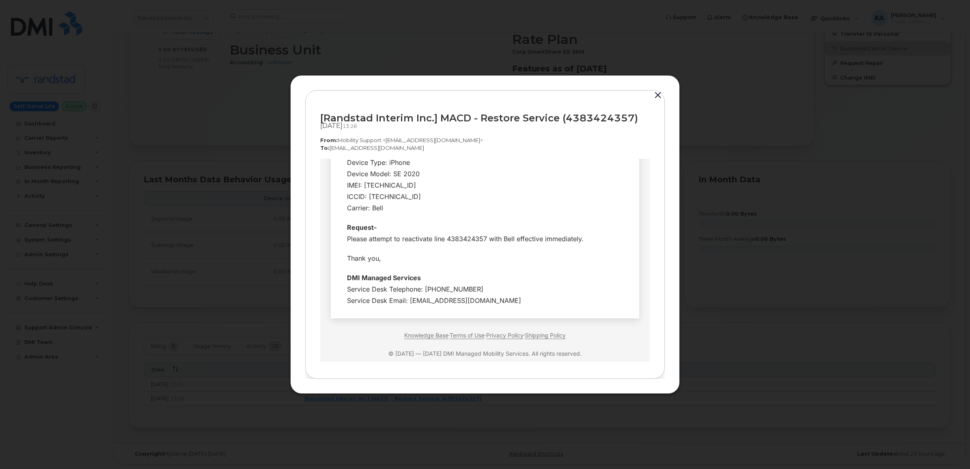
scroll to position [152, 0]
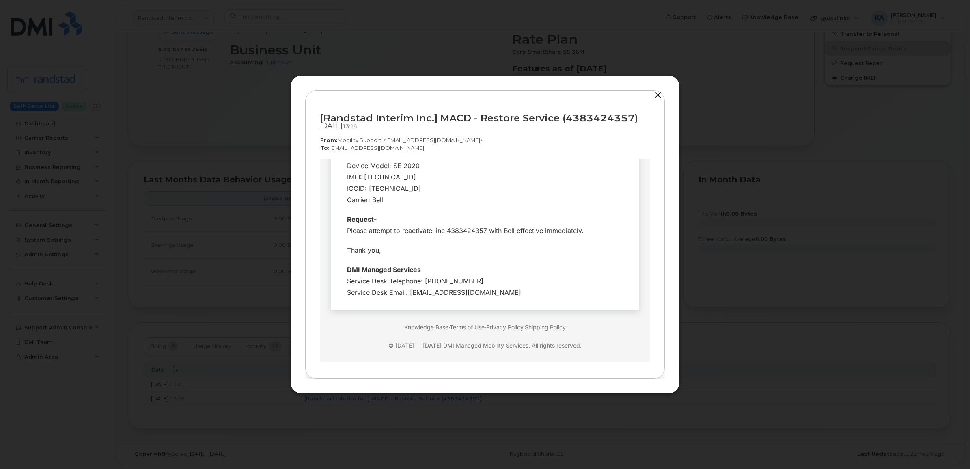
click at [657, 94] on button "button" at bounding box center [658, 95] width 12 height 11
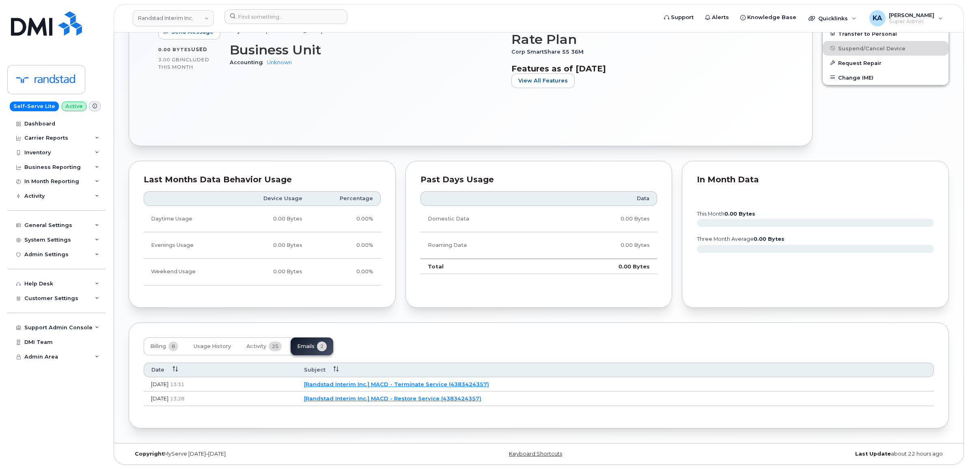
click at [417, 381] on link "[Randstad Interim Inc.] MACD - Terminate Service (4383424357)" at bounding box center [396, 384] width 185 height 6
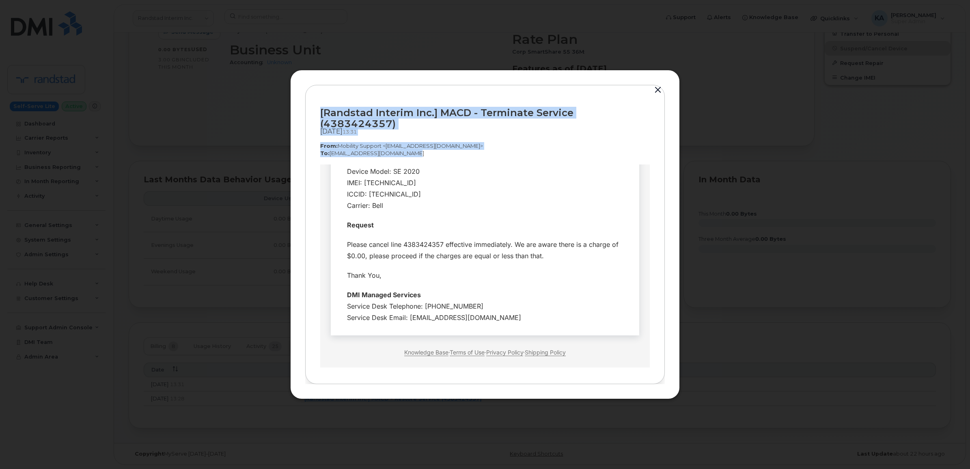
drag, startPoint x: 320, startPoint y: 118, endPoint x: 416, endPoint y: 149, distance: 101.0
click at [416, 149] on div "[Randstad Interim Inc.] MACD - Terminate Service (4383424357) Oct 08, 2025  13:…" at bounding box center [485, 132] width 330 height 65
copy div "[Randstad Interim Inc.] MACD - Terminate Service (4383424357) Oct 08, 2025  13:…"
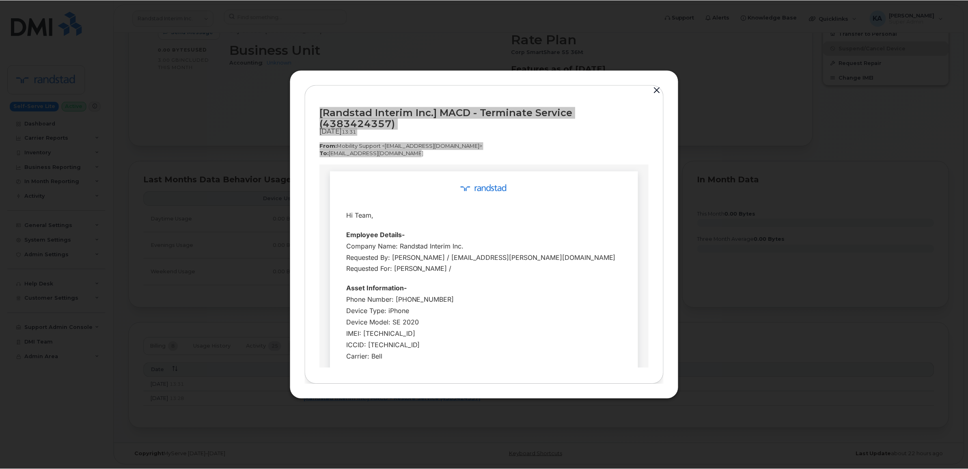
scroll to position [0, 0]
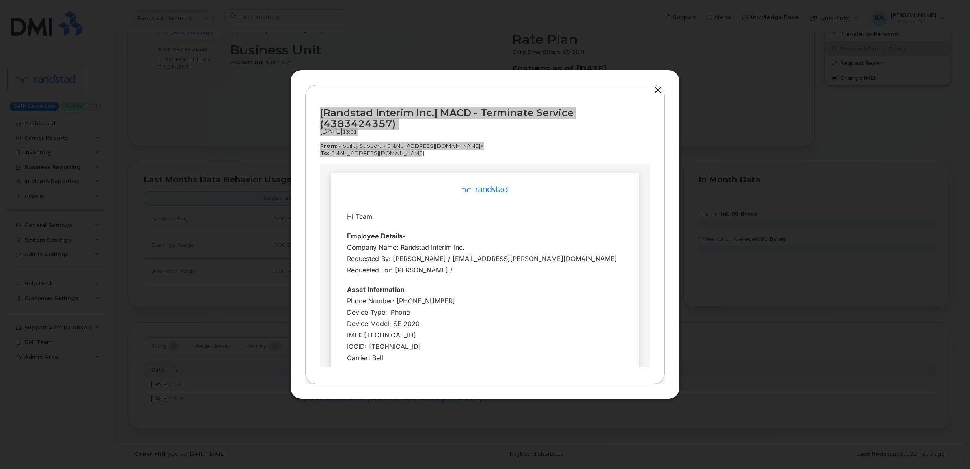
drag, startPoint x: 506, startPoint y: 288, endPoint x: 332, endPoint y: 211, distance: 190.8
click at [332, 211] on td "Hi Team, Request" at bounding box center [485, 329] width 308 height 315
copy div "Hi Team, Employee Details- Company Name: Randstad Interim Inc. Requested By: Ur…"
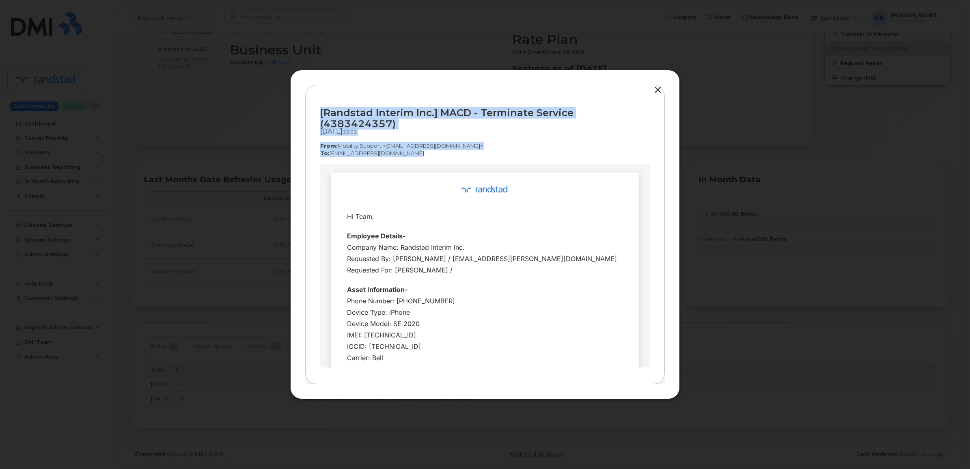
click at [659, 94] on button "button" at bounding box center [658, 89] width 12 height 11
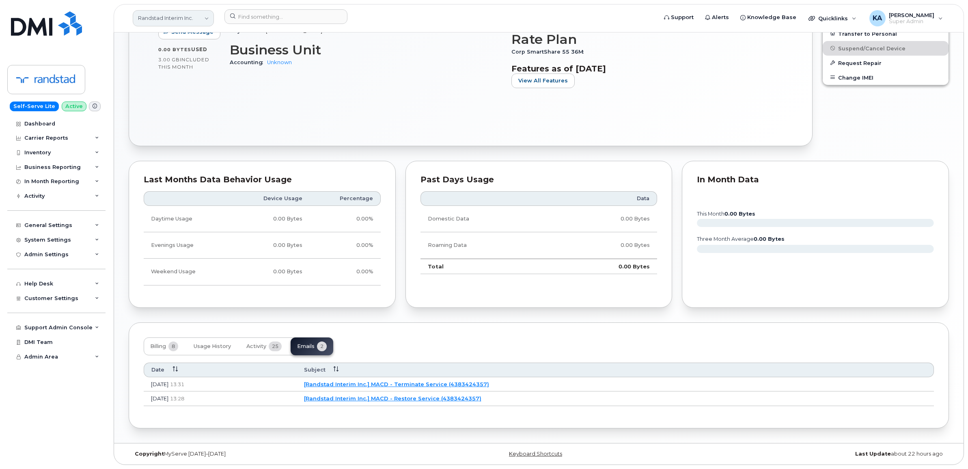
click at [184, 20] on link "Randstad Interim Inc." at bounding box center [173, 18] width 81 height 16
type input "infl"
click at [160, 83] on span "Inflector Environmental Services" at bounding box center [183, 81] width 86 height 8
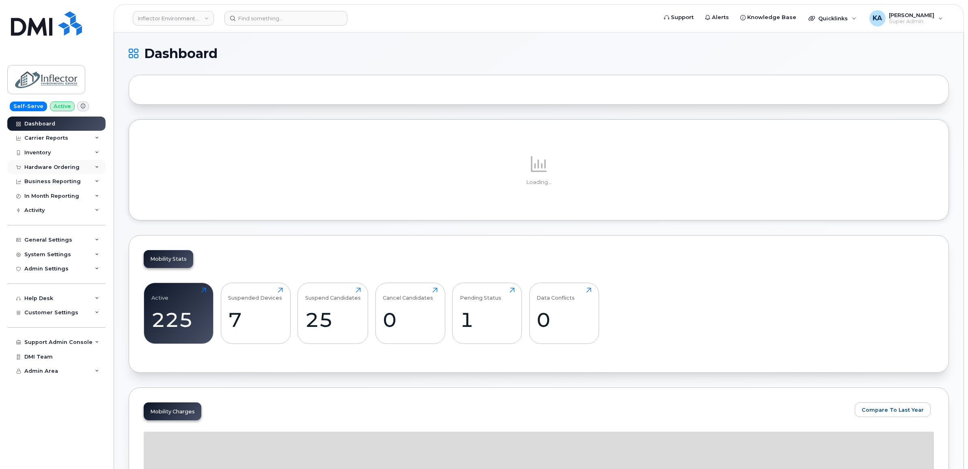
click at [38, 167] on div "Hardware Ordering" at bounding box center [51, 167] width 55 height 6
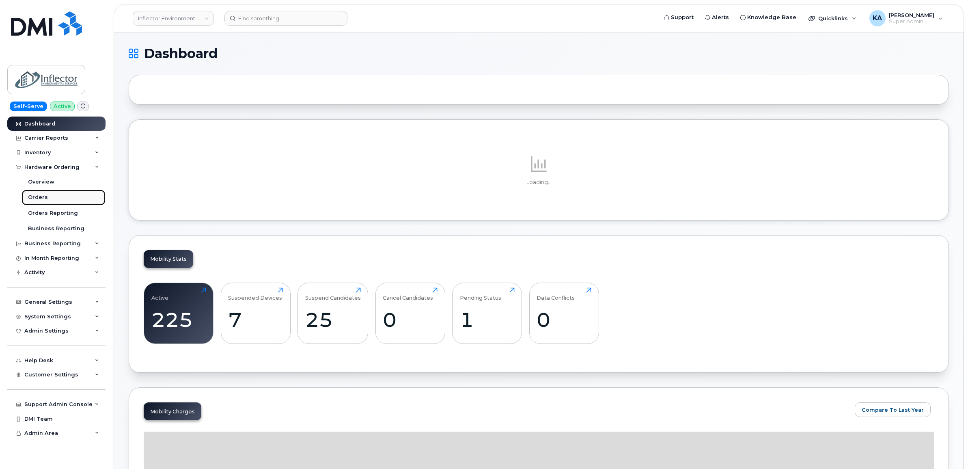
click at [27, 197] on link "Orders" at bounding box center [64, 197] width 84 height 15
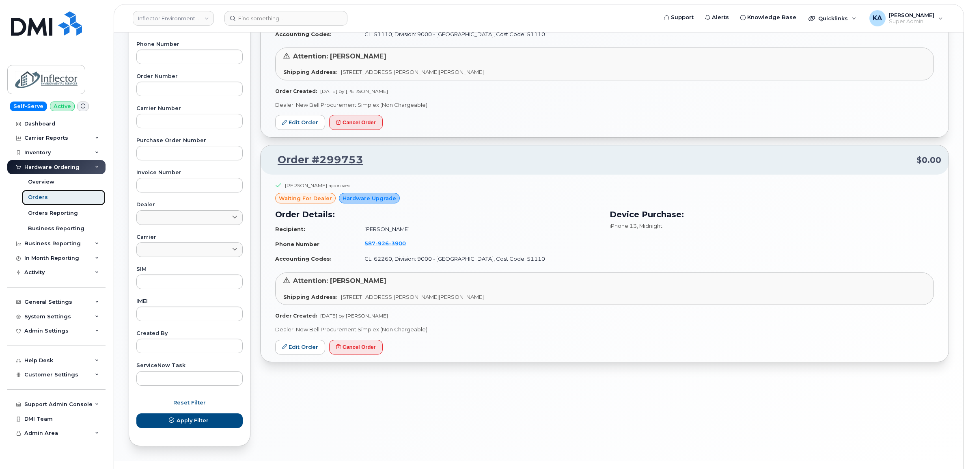
scroll to position [209, 0]
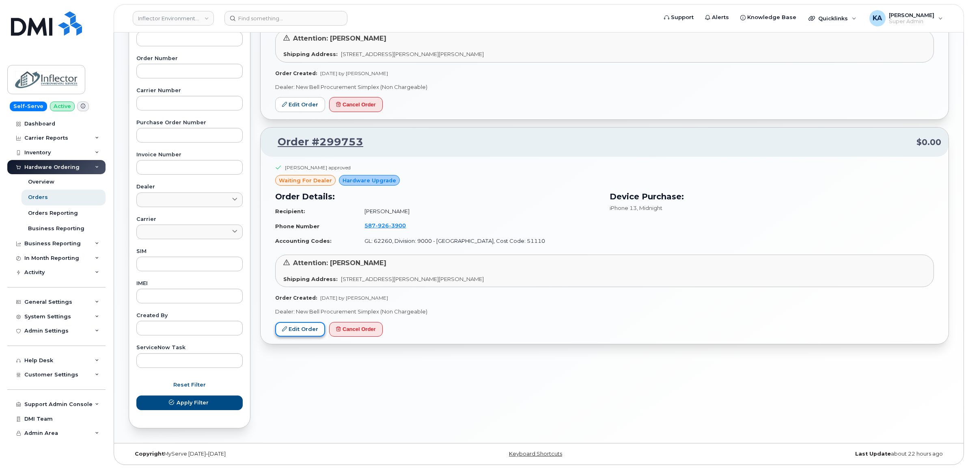
click at [296, 327] on link "Edit Order" at bounding box center [300, 329] width 50 height 15
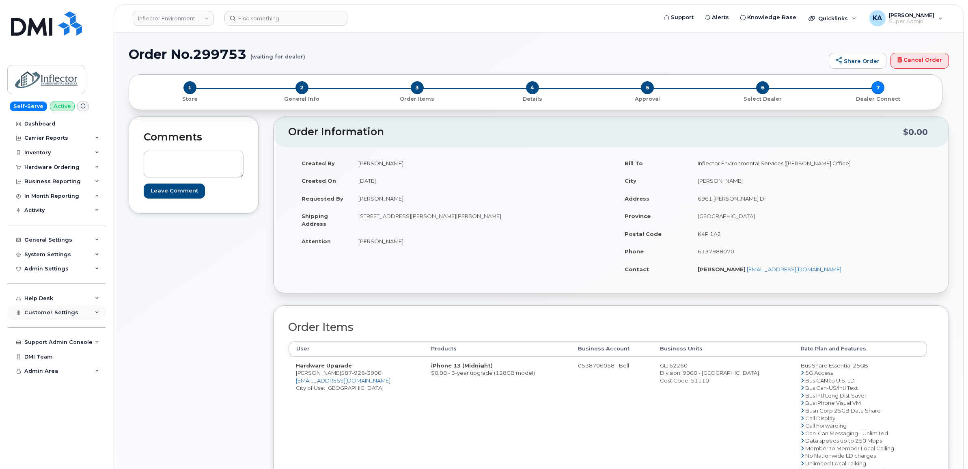
click at [41, 315] on span "Customer Settings" at bounding box center [51, 312] width 54 height 6
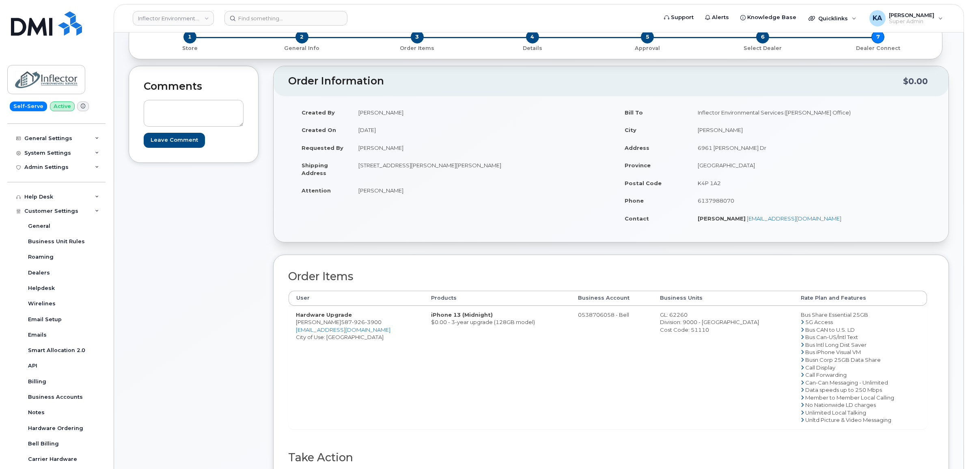
scroll to position [101, 0]
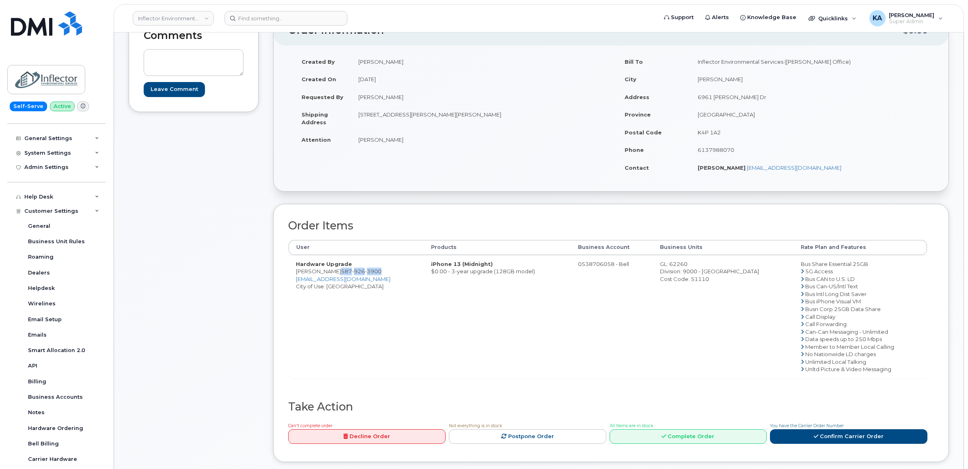
drag, startPoint x: 374, startPoint y: 272, endPoint x: 333, endPoint y: 272, distance: 41.0
click at [333, 272] on td "Hardware Upgrade [PERSON_NAME] [PHONE_NUMBER] [EMAIL_ADDRESS][DOMAIN_NAME] City…" at bounding box center [356, 316] width 135 height 123
copy span "[PHONE_NUMBER]"
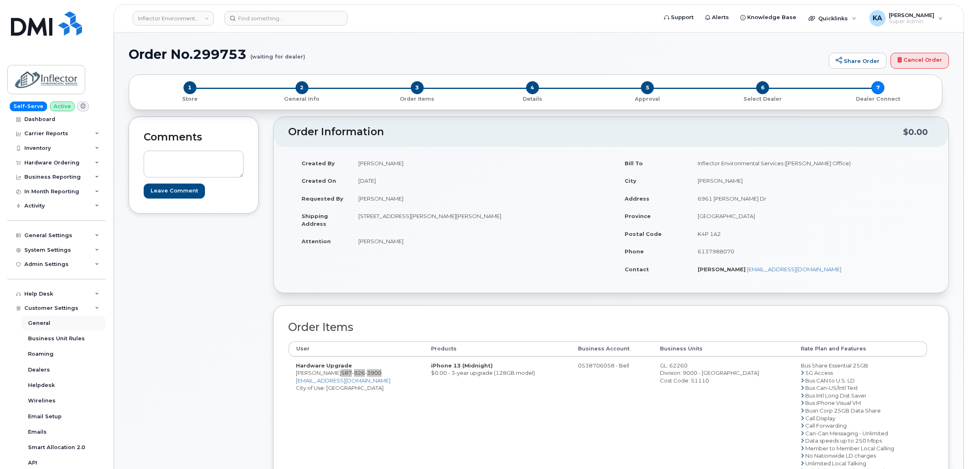
scroll to position [0, 0]
click at [43, 165] on div "Hardware Ordering" at bounding box center [51, 167] width 55 height 6
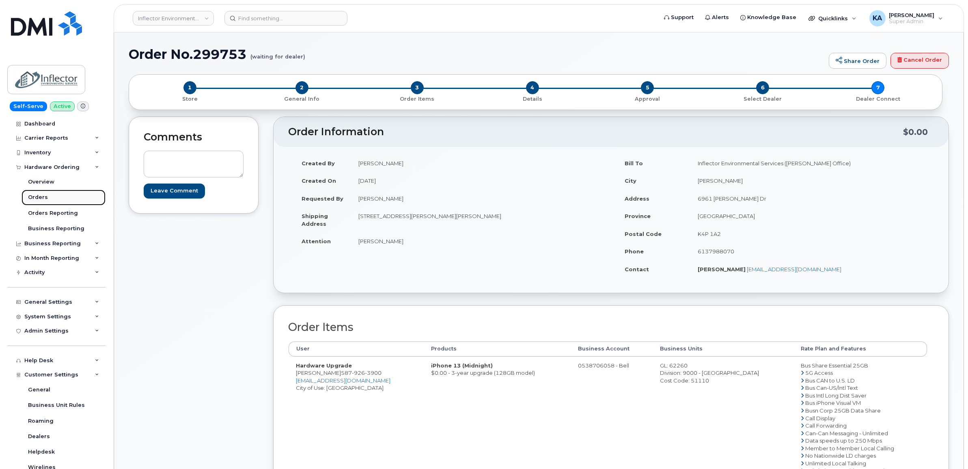
click at [37, 198] on div "Orders" at bounding box center [38, 197] width 20 height 7
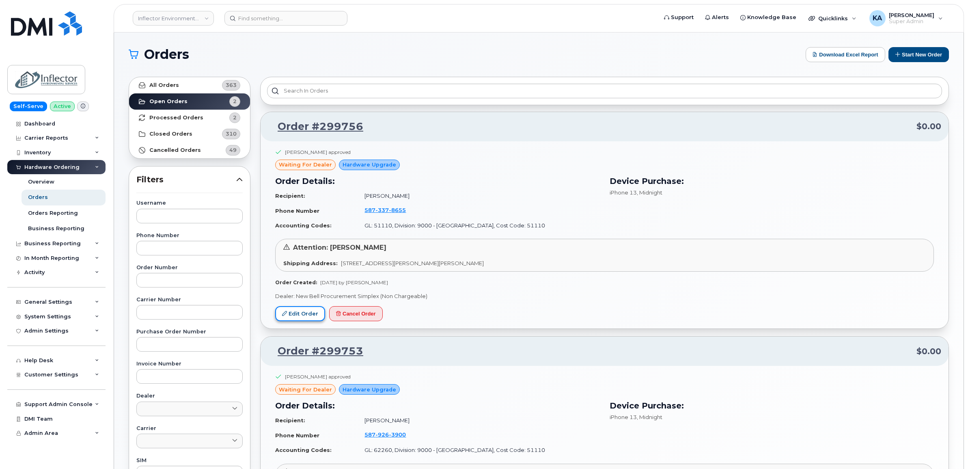
click at [303, 311] on link "Edit Order" at bounding box center [300, 313] width 50 height 15
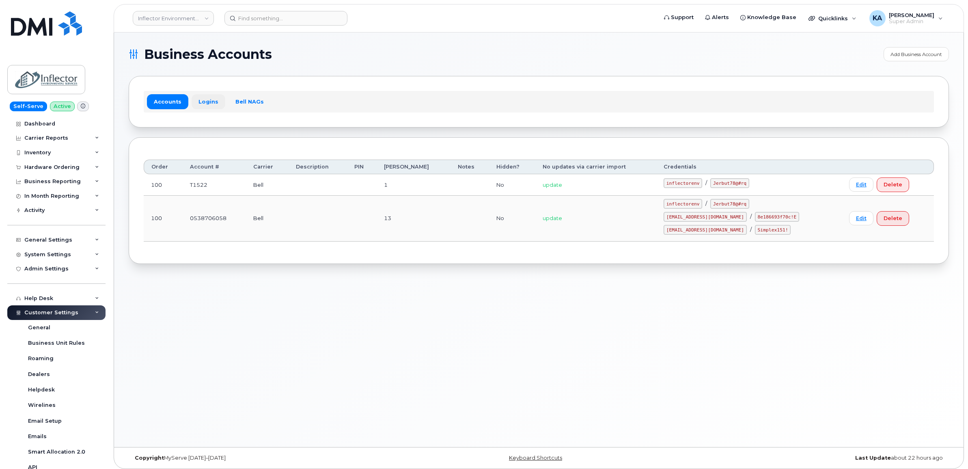
click at [201, 98] on link "Logins" at bounding box center [209, 101] width 34 height 15
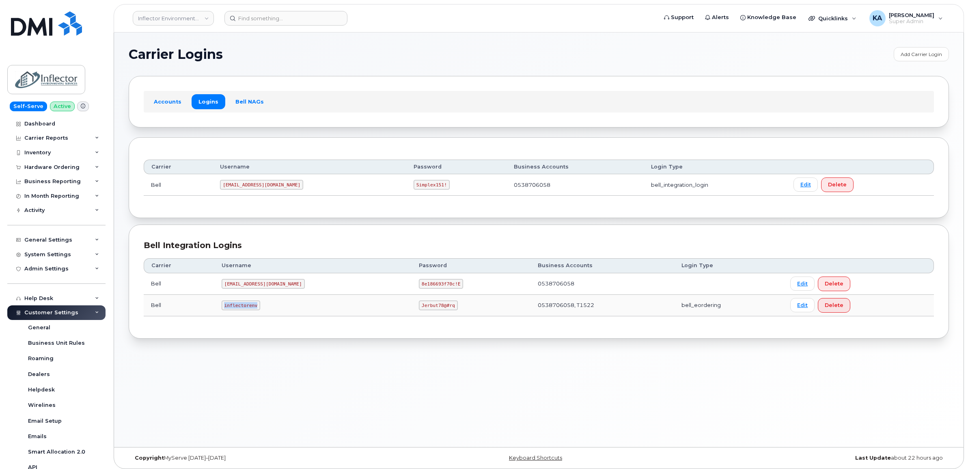
drag, startPoint x: 224, startPoint y: 307, endPoint x: 260, endPoint y: 312, distance: 36.6
click at [260, 312] on td "inflectorenv" at bounding box center [312, 306] width 197 height 22
copy code "inflectorenv"
drag, startPoint x: 394, startPoint y: 307, endPoint x: 431, endPoint y: 316, distance: 38.0
click at [431, 316] on td "Jerbut78@#rq" at bounding box center [470, 306] width 119 height 22
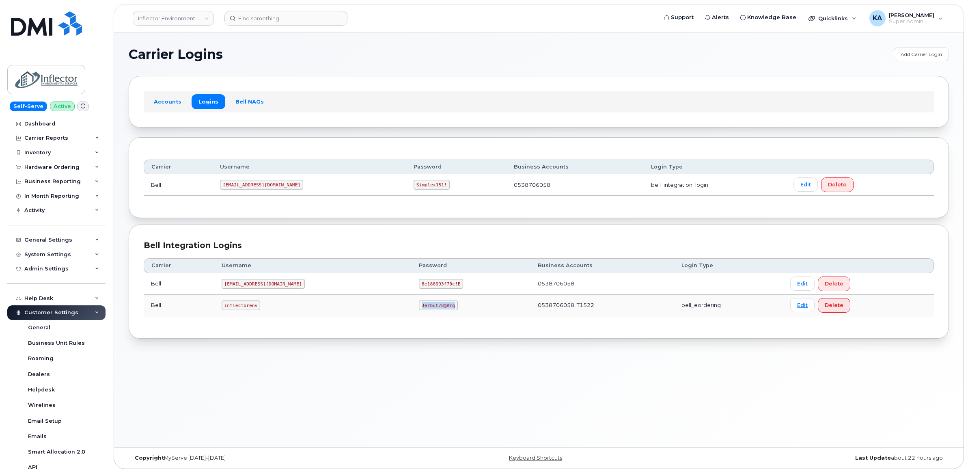
copy code "Jerbut78@#rq"
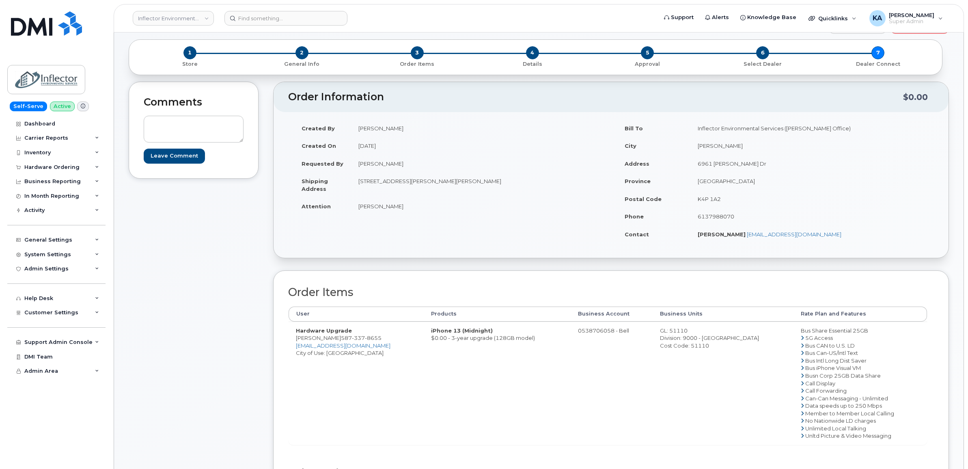
scroll to position [51, 0]
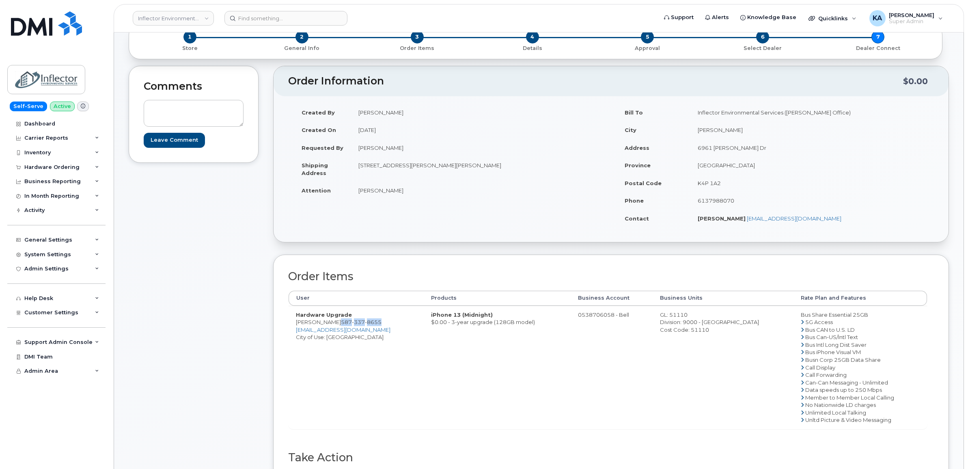
drag, startPoint x: 376, startPoint y: 322, endPoint x: 333, endPoint y: 324, distance: 43.1
click at [333, 324] on td "Hardware Upgrade [PERSON_NAME] [PHONE_NUMBER] [EMAIL_ADDRESS][DOMAIN_NAME] City…" at bounding box center [356, 367] width 135 height 123
copy span "[PHONE_NUMBER]"
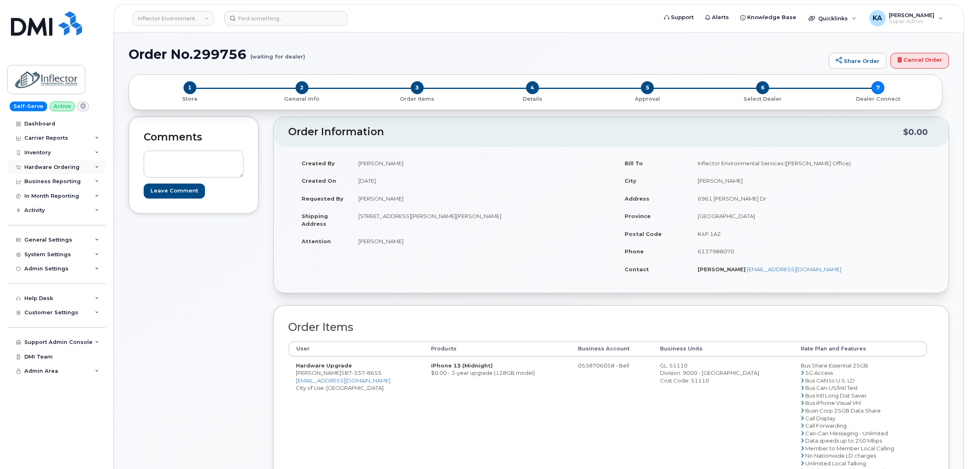
click at [58, 167] on div "Hardware Ordering" at bounding box center [51, 167] width 55 height 6
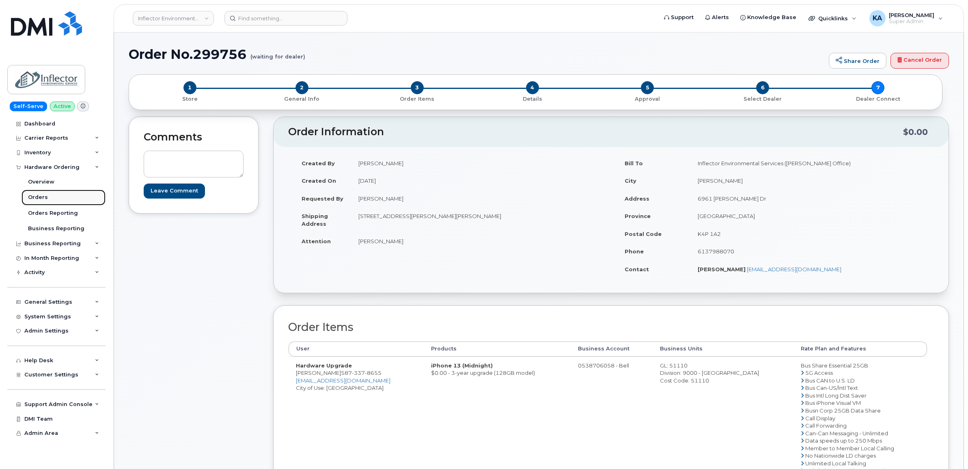
click at [41, 197] on div "Orders" at bounding box center [38, 197] width 20 height 7
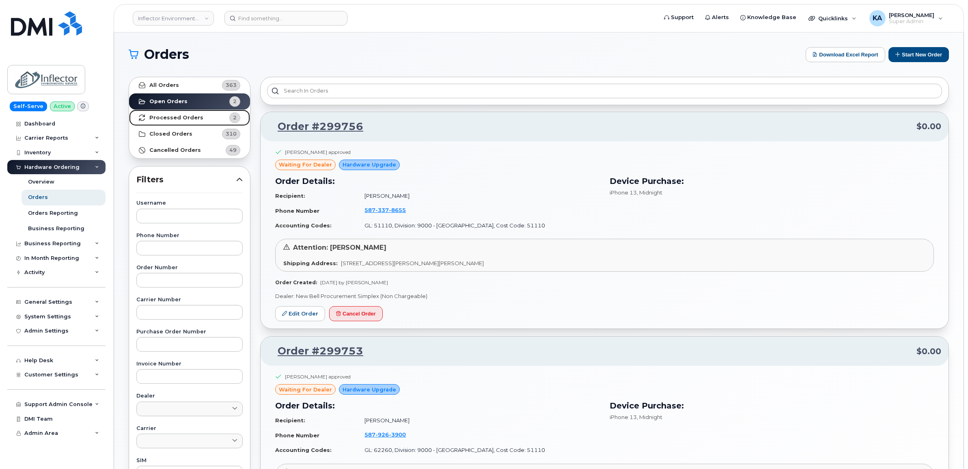
click at [161, 118] on strong "Processed Orders" at bounding box center [176, 117] width 54 height 6
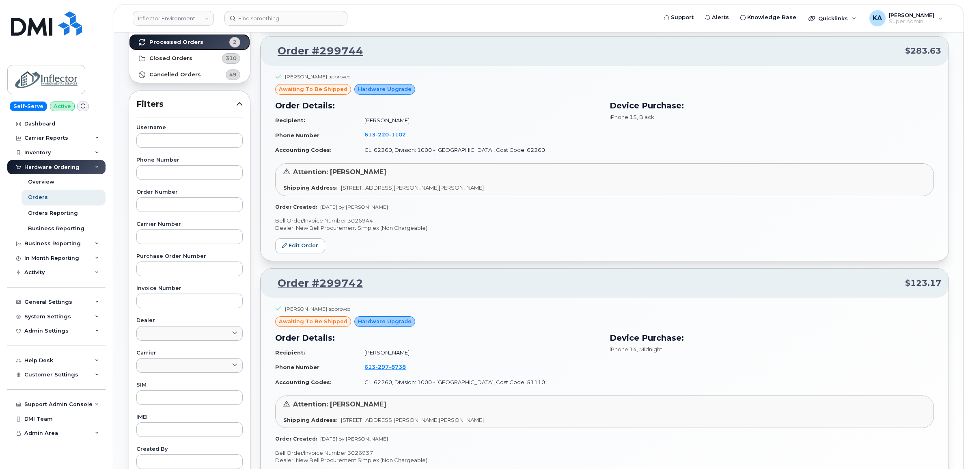
scroll to position [51, 0]
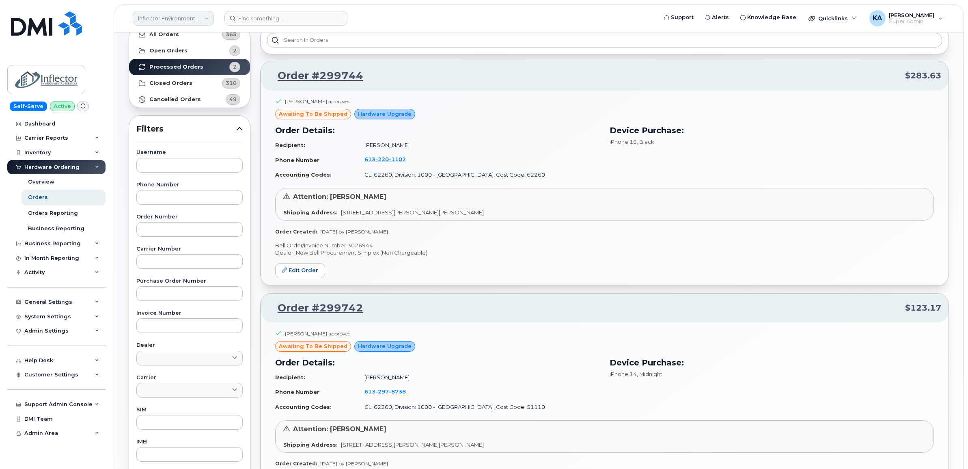
click at [173, 18] on link "Inflector Environmental Services" at bounding box center [173, 18] width 81 height 15
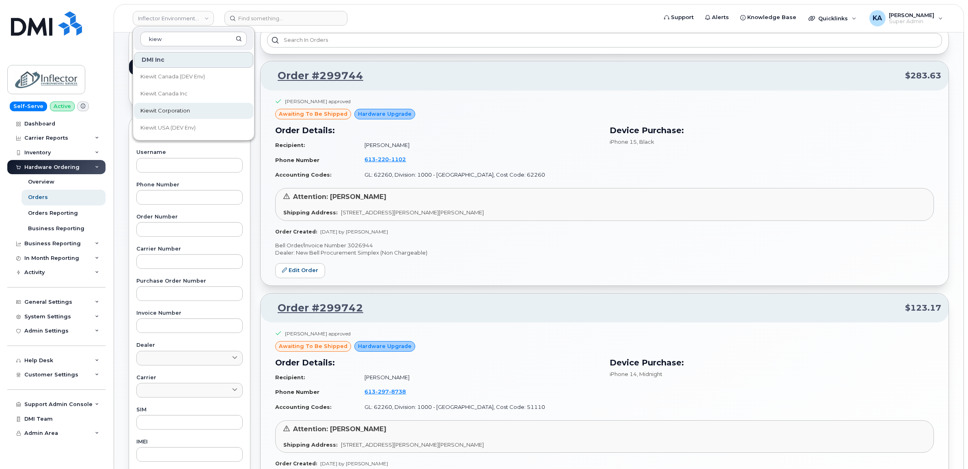
type input "kiew"
click at [175, 108] on span "Kiewit Corporation" at bounding box center [165, 111] width 50 height 8
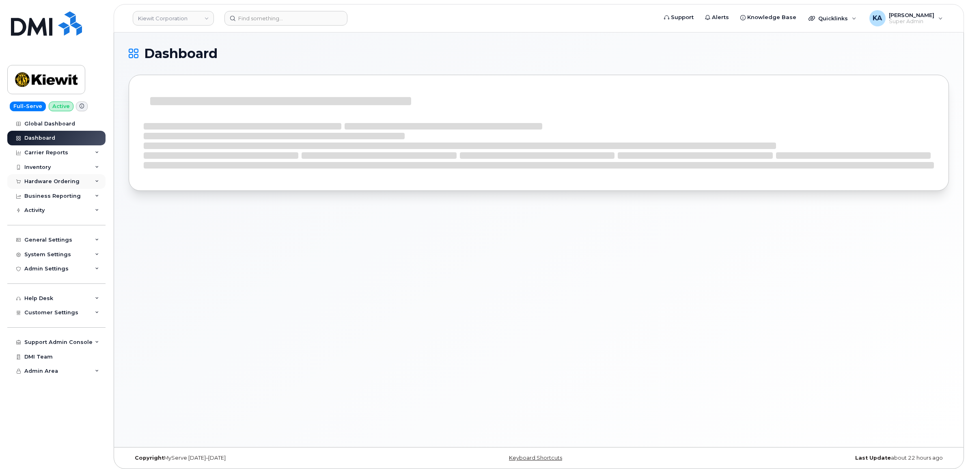
click at [48, 183] on div "Hardware Ordering" at bounding box center [51, 181] width 55 height 6
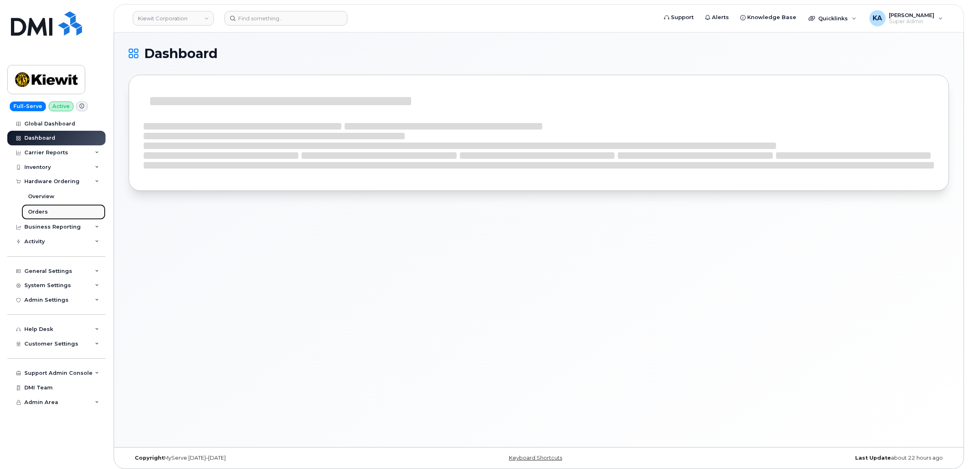
click at [37, 210] on div "Orders" at bounding box center [38, 211] width 20 height 7
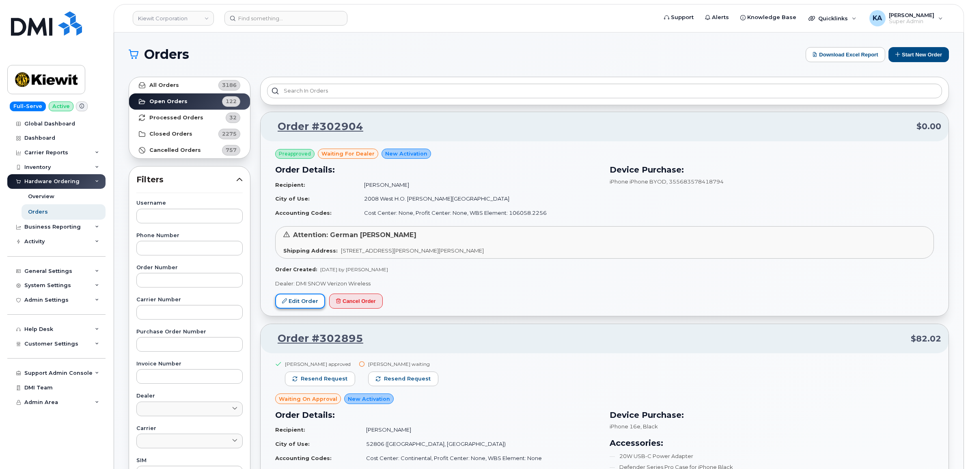
click at [293, 299] on link "Edit Order" at bounding box center [300, 300] width 50 height 15
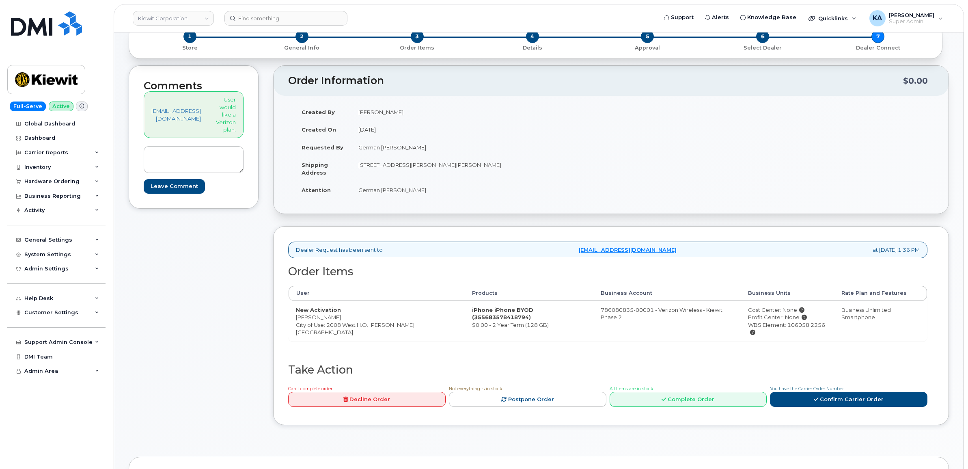
scroll to position [51, 0]
click at [283, 17] on input at bounding box center [285, 18] width 123 height 15
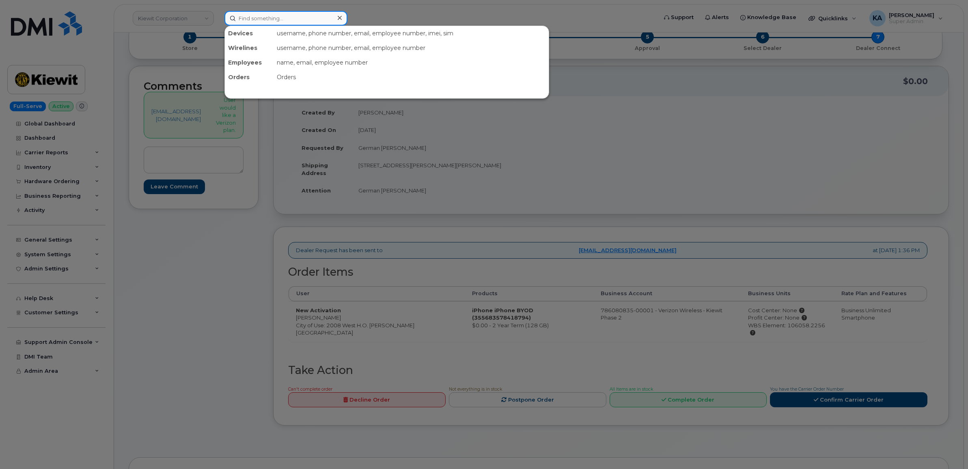
paste input "6132931753"
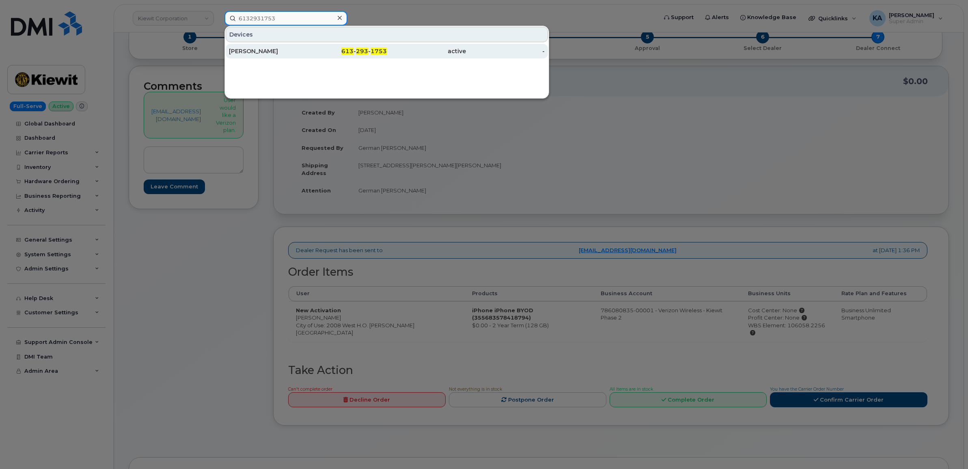
type input "6132931753"
click at [256, 52] on div "[PERSON_NAME]" at bounding box center [268, 51] width 79 height 8
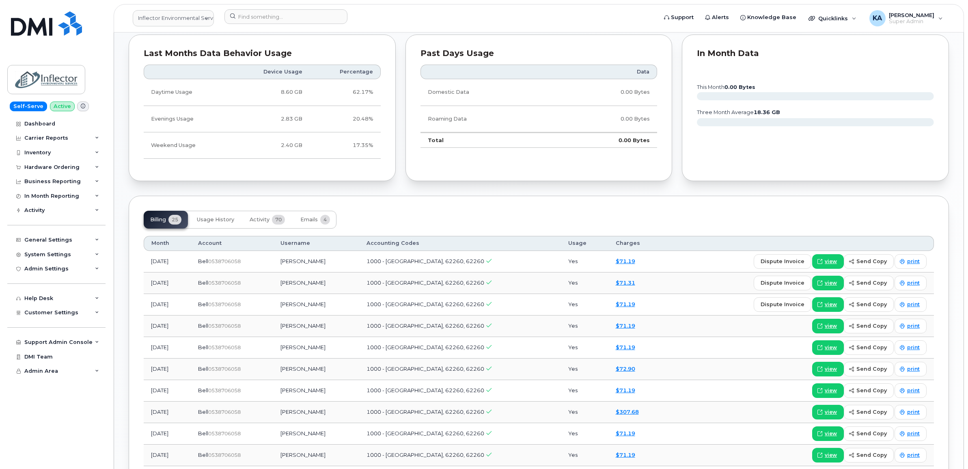
scroll to position [507, 0]
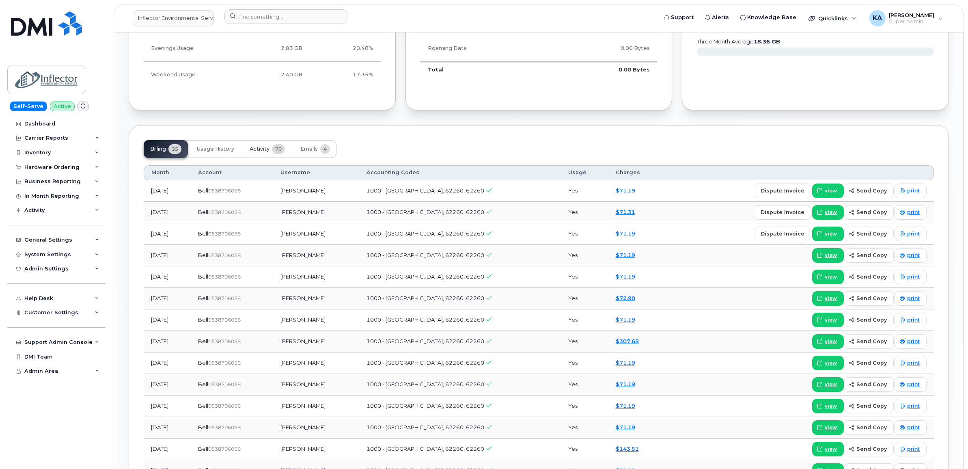
click at [261, 148] on span "Activity" at bounding box center [260, 149] width 20 height 6
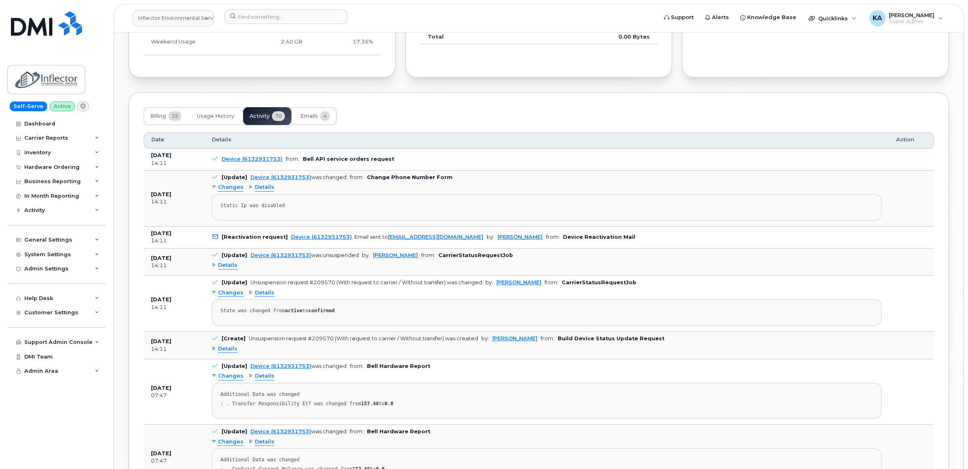
scroll to position [558, 0]
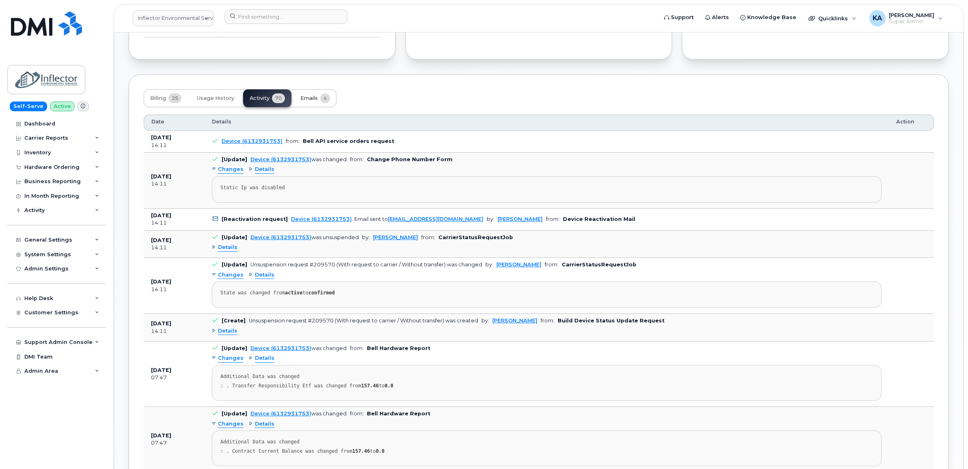
click at [307, 99] on span "Emails" at bounding box center [308, 98] width 17 height 6
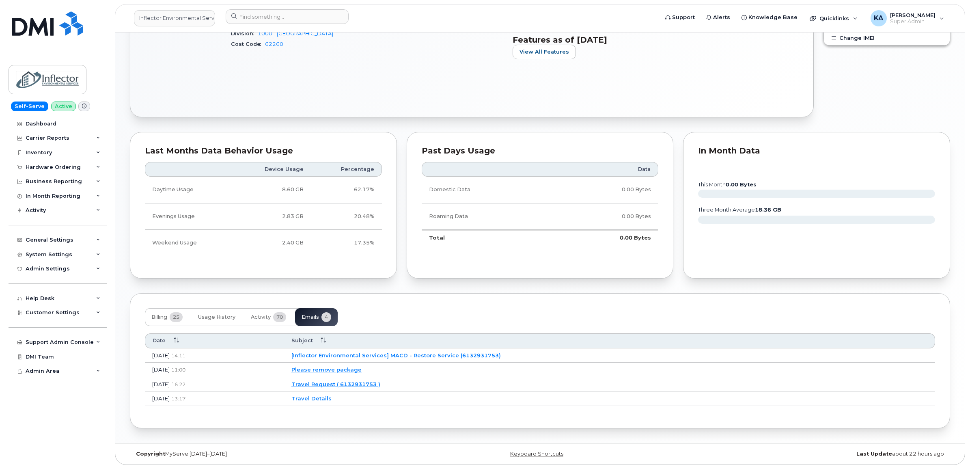
scroll to position [342, 0]
click at [386, 353] on link "[Inflector Environmental Services] MACD - Restore Service (6132931753)" at bounding box center [394, 355] width 209 height 6
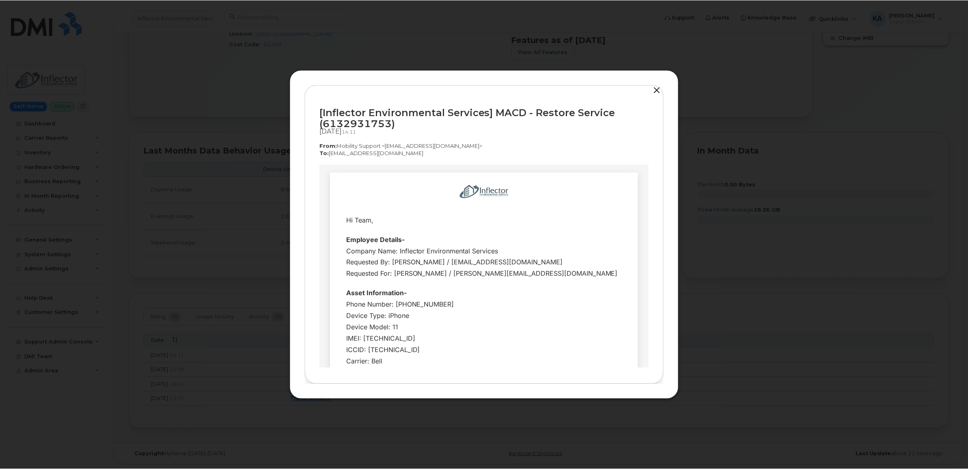
scroll to position [51, 0]
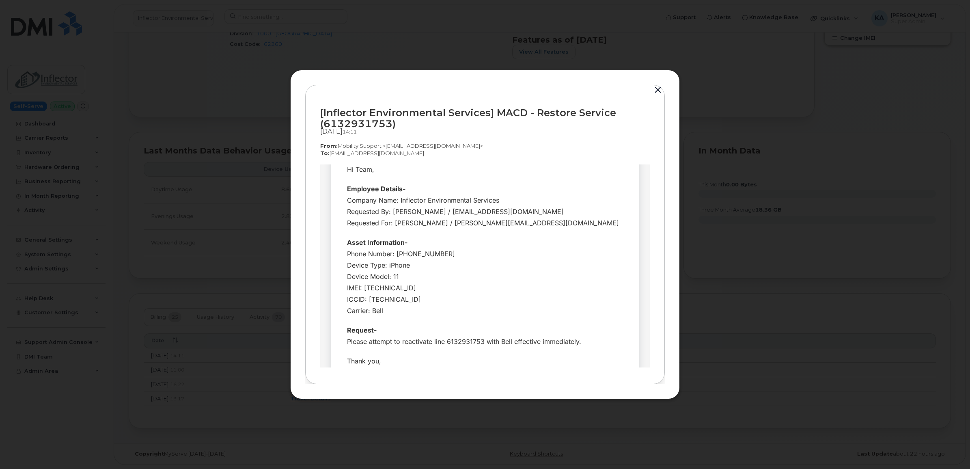
click at [657, 88] on button "button" at bounding box center [658, 89] width 12 height 11
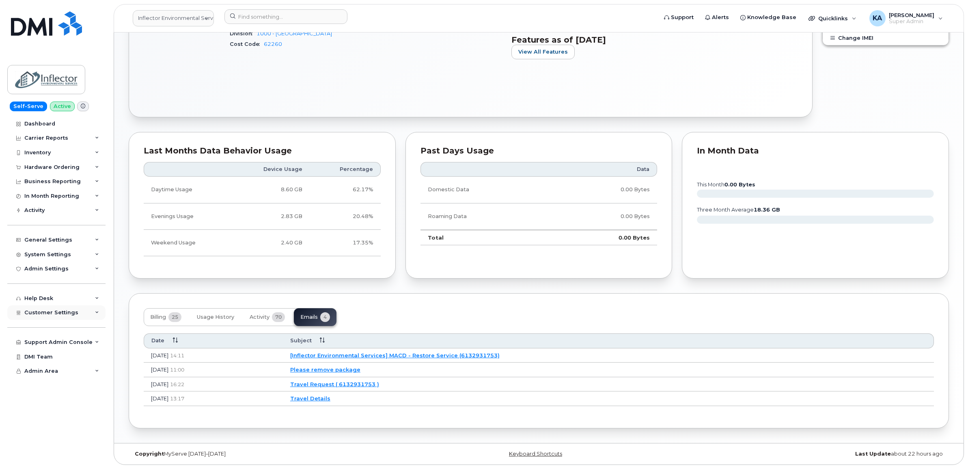
click at [51, 315] on span "Customer Settings" at bounding box center [51, 312] width 54 height 6
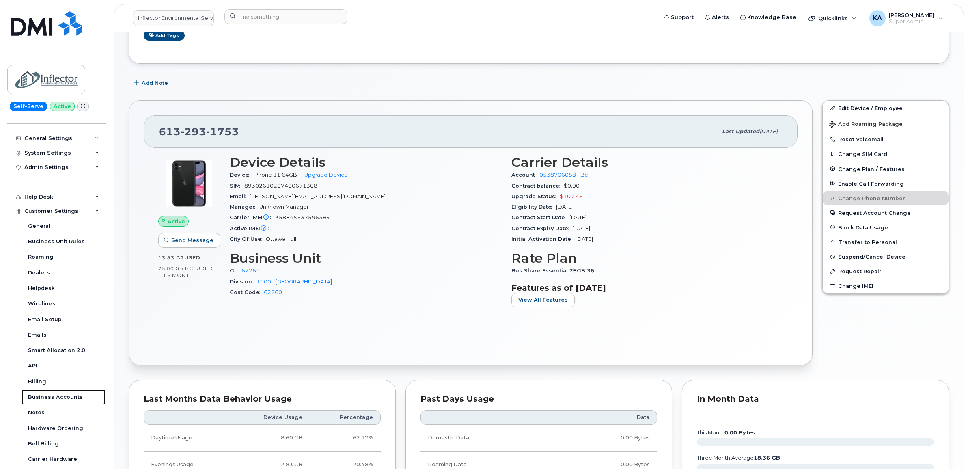
scroll to position [88, 0]
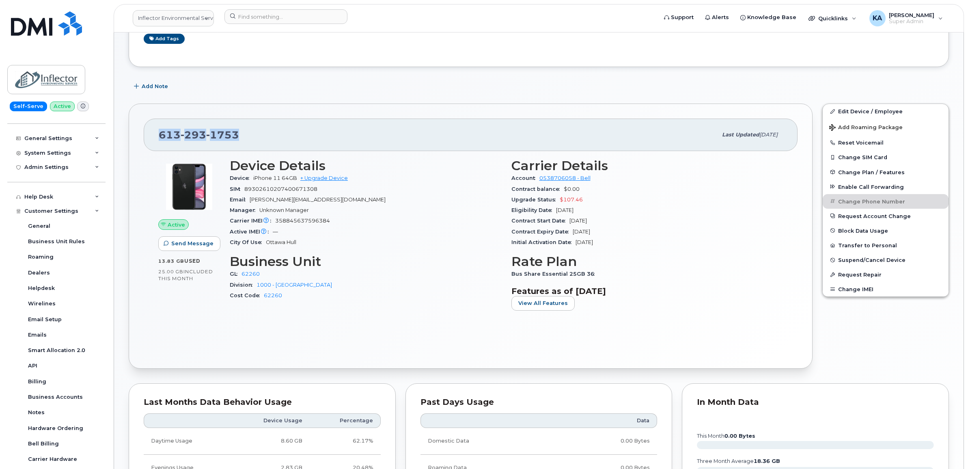
drag, startPoint x: 240, startPoint y: 132, endPoint x: 158, endPoint y: 133, distance: 81.6
click at [158, 133] on div "613 293 1753 Last updated Oct 08, 2025" at bounding box center [471, 134] width 654 height 32
copy span "613 293 1753"
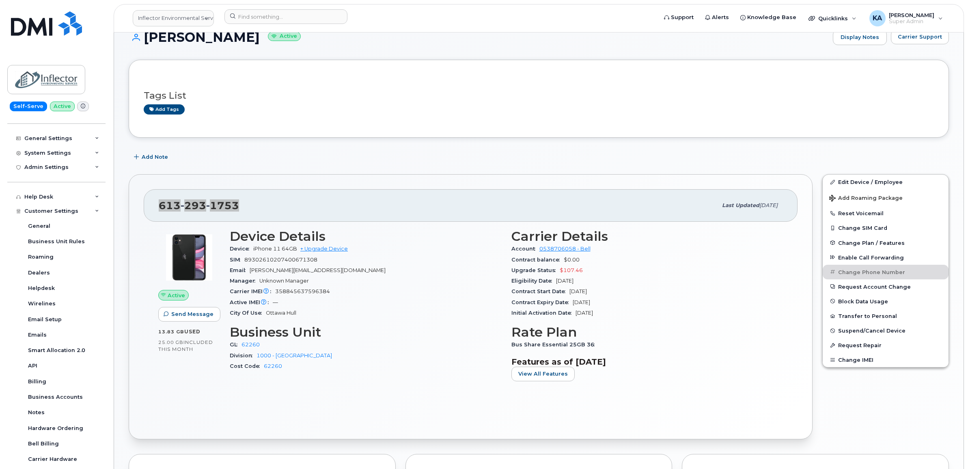
scroll to position [0, 0]
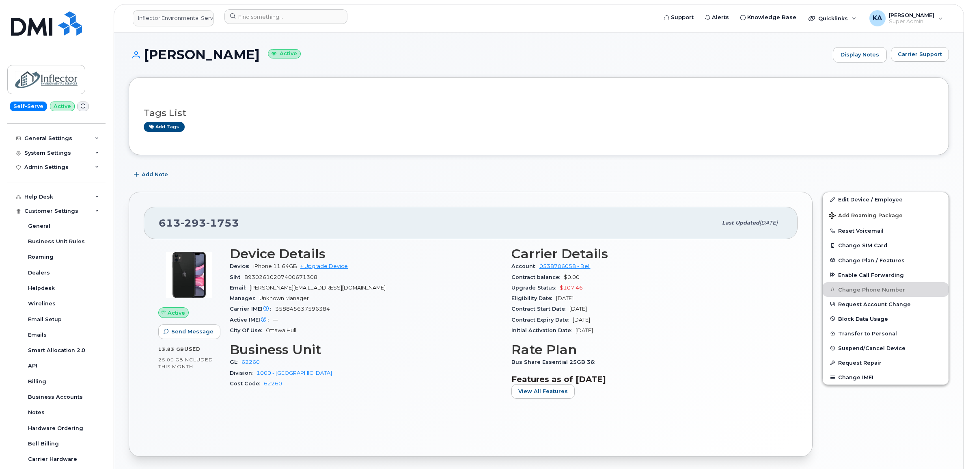
click at [129, 248] on div "613 293 1753 Last updated Oct 08, 2025 Active Send Message 13.83 GB  used 25.00…" at bounding box center [471, 324] width 684 height 265
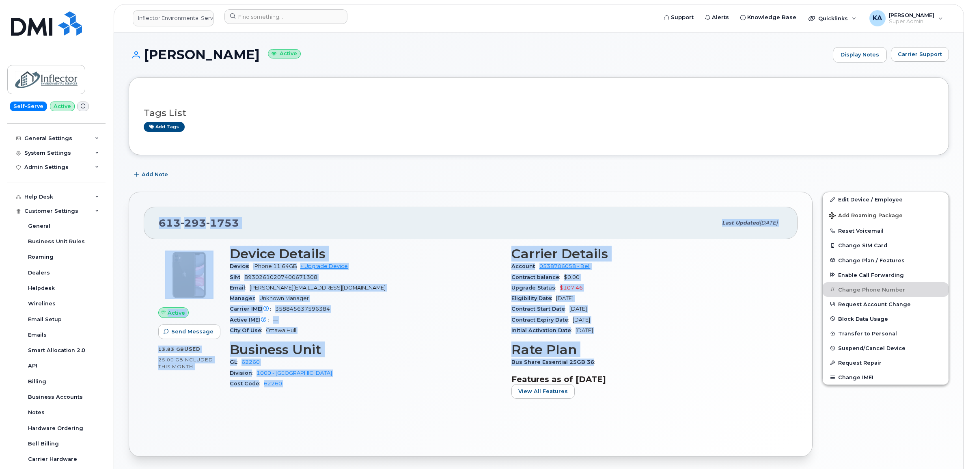
drag, startPoint x: 155, startPoint y: 222, endPoint x: 603, endPoint y: 360, distance: 468.4
click at [603, 360] on div "613 293 1753 Last updated Oct 08, 2025 Active Send Message 13.83 GB  used 25.00…" at bounding box center [471, 324] width 684 height 265
copy div "613 293 1753 Last updated Oct 08, 2025 Active Send Message 13.83 GB  used 25.00…"
click at [400, 325] on div "City Of Use Ottawa Hull" at bounding box center [366, 330] width 272 height 11
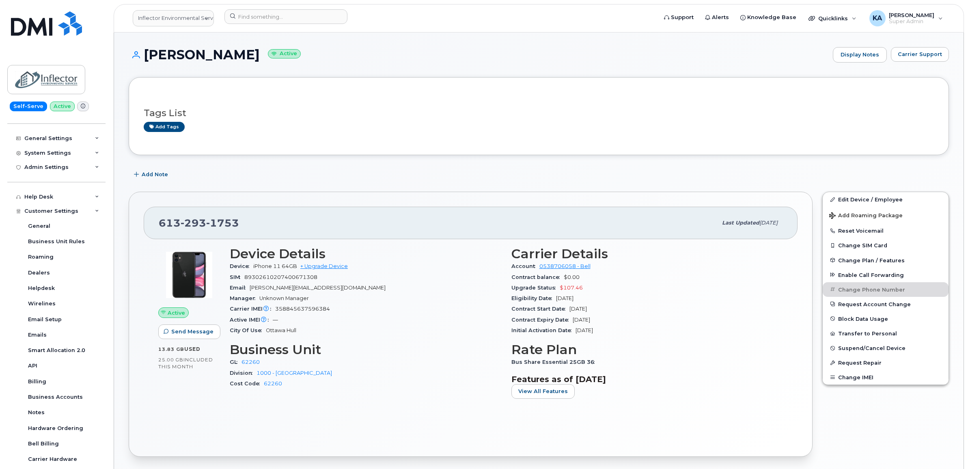
click at [294, 307] on span "358845637596384" at bounding box center [302, 309] width 55 height 6
copy span "358845637596384"
click at [240, 225] on div "613 293 1753" at bounding box center [438, 222] width 558 height 17
drag, startPoint x: 239, startPoint y: 222, endPoint x: 158, endPoint y: 226, distance: 80.4
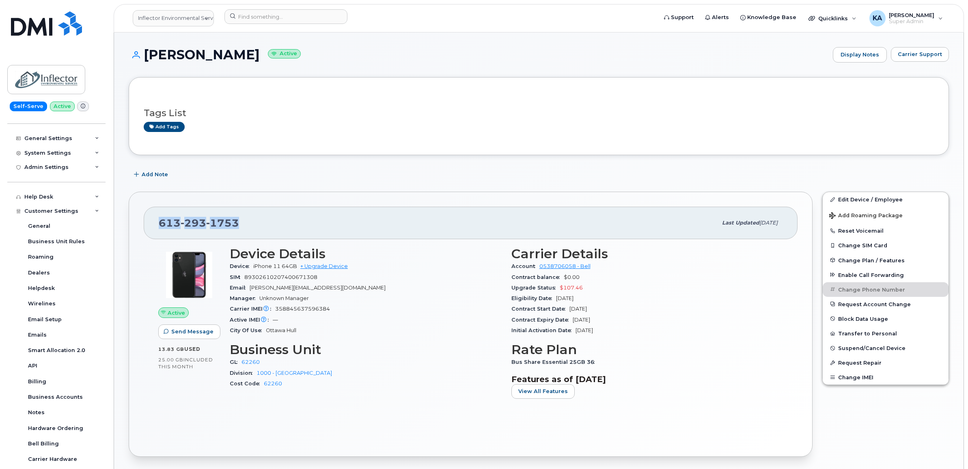
click at [158, 226] on div "613 293 1753 Last updated Oct 08, 2025" at bounding box center [471, 223] width 654 height 32
copy span "613 293 1753"
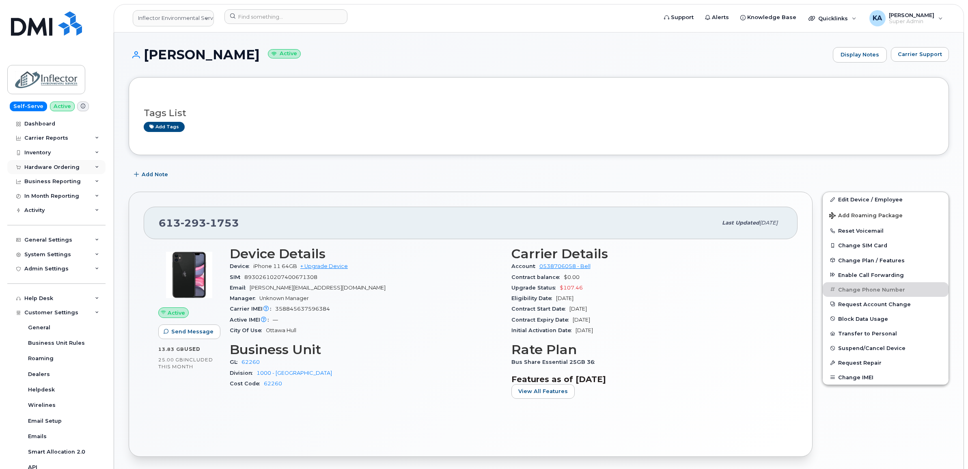
click at [48, 166] on div "Hardware Ordering" at bounding box center [51, 167] width 55 height 6
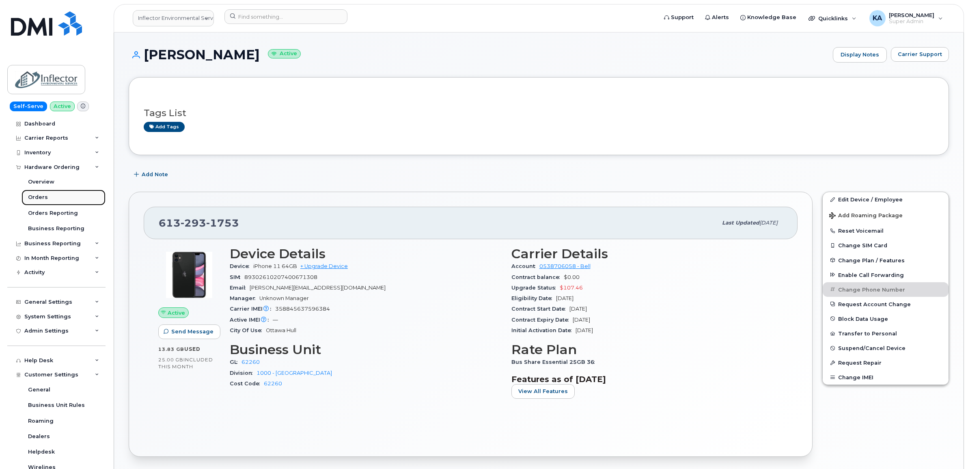
click at [35, 196] on div "Orders" at bounding box center [38, 197] width 20 height 7
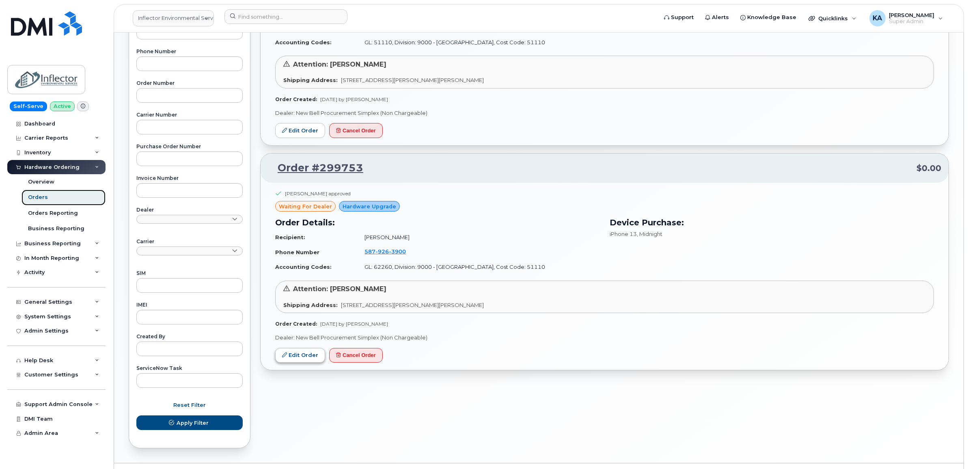
scroll to position [203, 0]
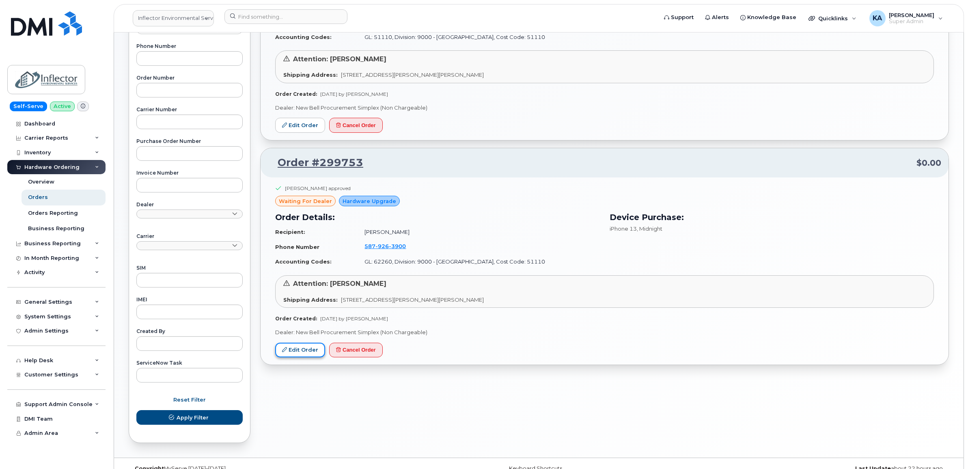
click at [299, 350] on link "Edit Order" at bounding box center [300, 349] width 50 height 15
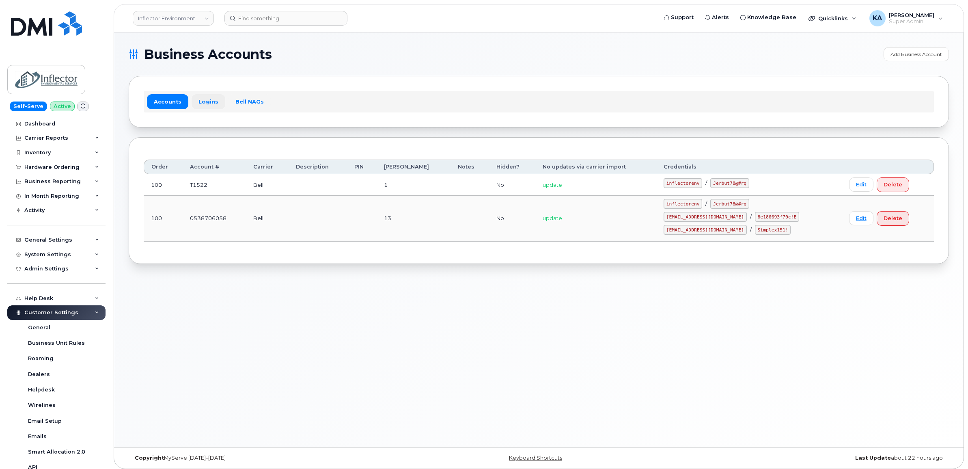
click at [204, 102] on link "Logins" at bounding box center [209, 101] width 34 height 15
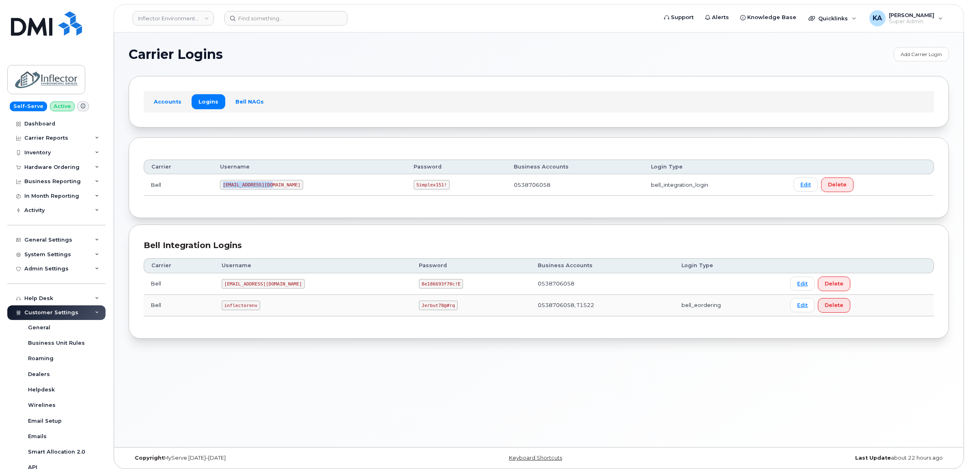
drag, startPoint x: 225, startPoint y: 186, endPoint x: 276, endPoint y: 191, distance: 51.0
click at [276, 191] on td "[EMAIL_ADDRESS][DOMAIN_NAME]" at bounding box center [310, 185] width 194 height 22
copy code "1Inflec@myserve.ca"
drag, startPoint x: 372, startPoint y: 185, endPoint x: 403, endPoint y: 190, distance: 31.3
click at [406, 190] on td "Simplex151!" at bounding box center [456, 185] width 100 height 22
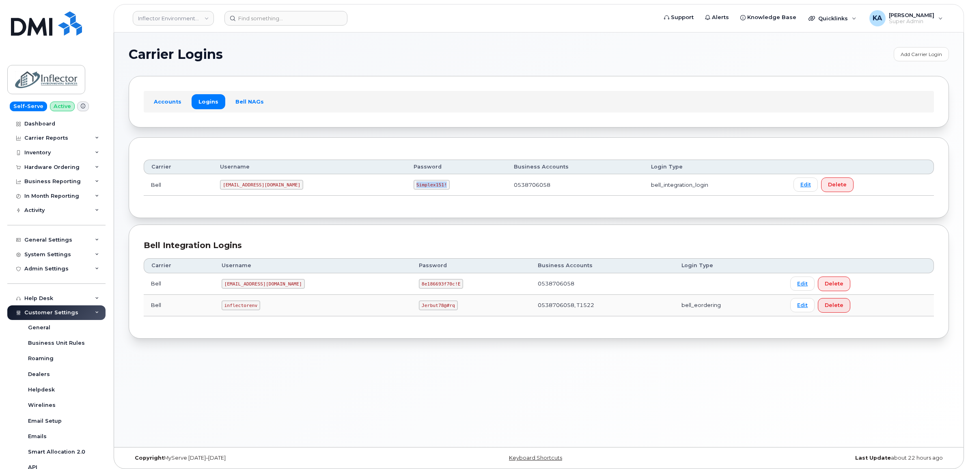
copy code "Simplex151!"
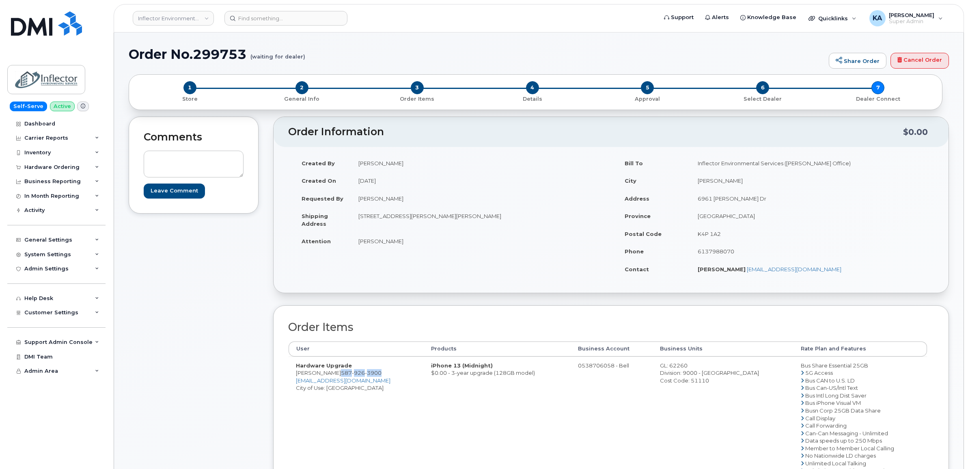
drag, startPoint x: 372, startPoint y: 375, endPoint x: 332, endPoint y: 377, distance: 39.9
click at [332, 377] on td "Hardware Upgrade Kevin Viggor 587 926 3900 mgutierrez@inflector.ca City of Use:…" at bounding box center [356, 417] width 135 height 123
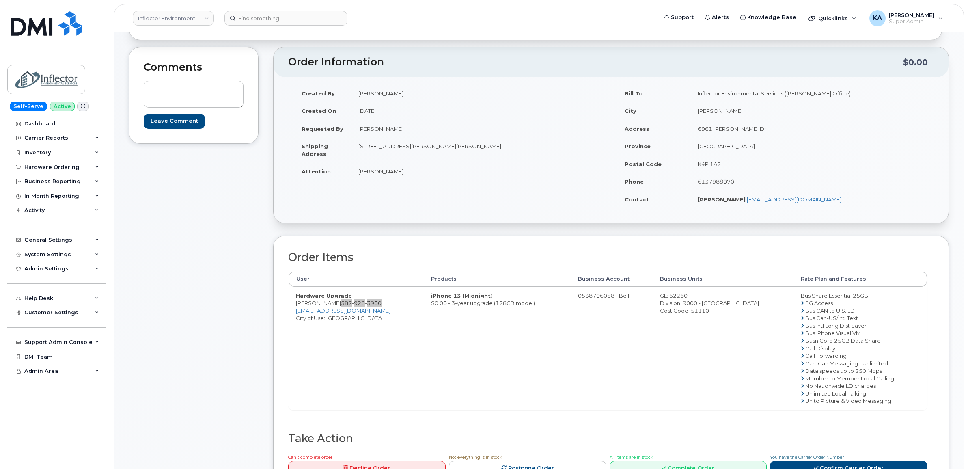
scroll to position [101, 0]
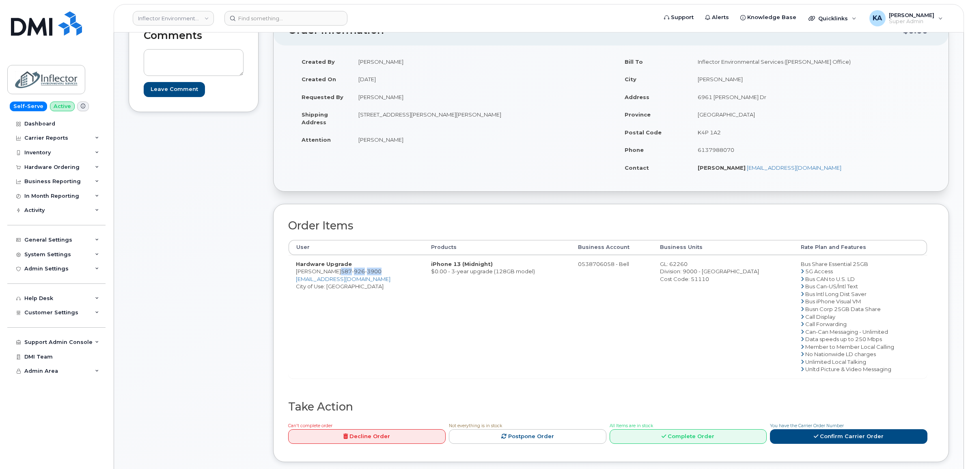
drag, startPoint x: 403, startPoint y: 138, endPoint x: 348, endPoint y: 143, distance: 55.0
click at [348, 143] on tr "Attention Luke LaFrance" at bounding box center [449, 140] width 311 height 18
copy tr "Luke LaFrance"
drag, startPoint x: 295, startPoint y: 273, endPoint x: 329, endPoint y: 273, distance: 33.7
click at [329, 273] on td "Hardware Upgrade Kevin Viggor 587 926 3900 mgutierrez@inflector.ca City of Use:…" at bounding box center [356, 316] width 135 height 123
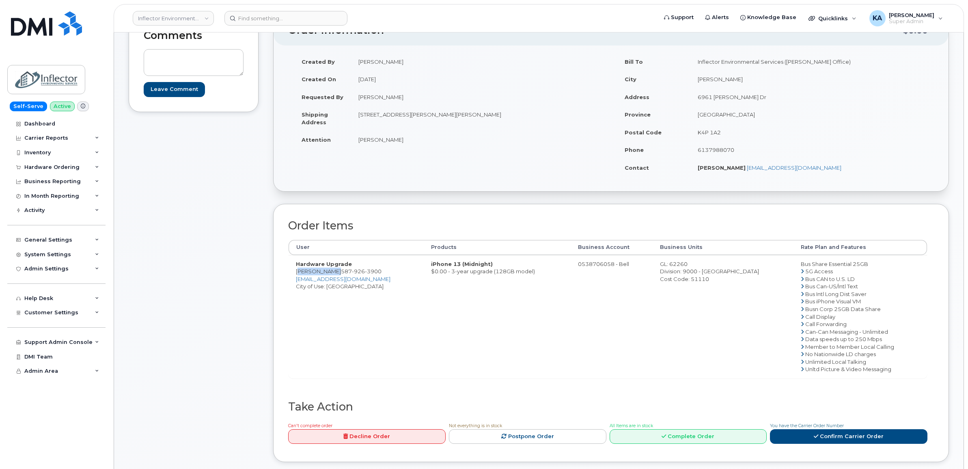
copy td "Kevin Viggor"
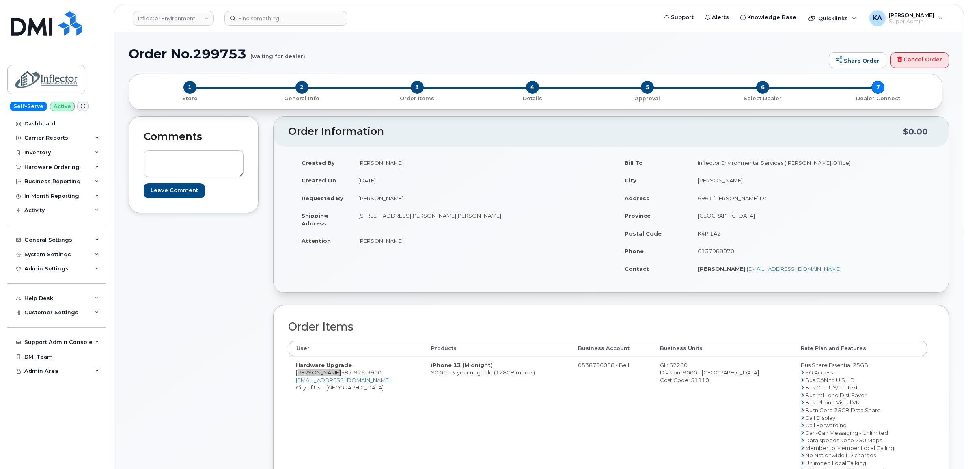
scroll to position [0, 0]
drag, startPoint x: 676, startPoint y: 366, endPoint x: 730, endPoint y: 384, distance: 57.0
click at [730, 384] on td "GL: 62260 Division: 9000 - Alberta Cost Code: 51110" at bounding box center [723, 417] width 141 height 123
copy td "GL: 62260 Division: 9000 - Alberta Cost Code: 51110"
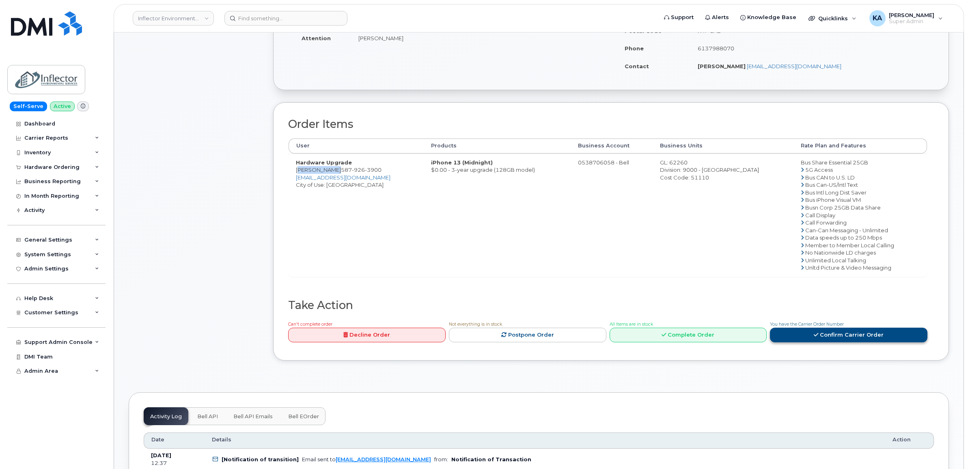
click at [810, 336] on link "Confirm Carrier Order" at bounding box center [848, 334] width 157 height 15
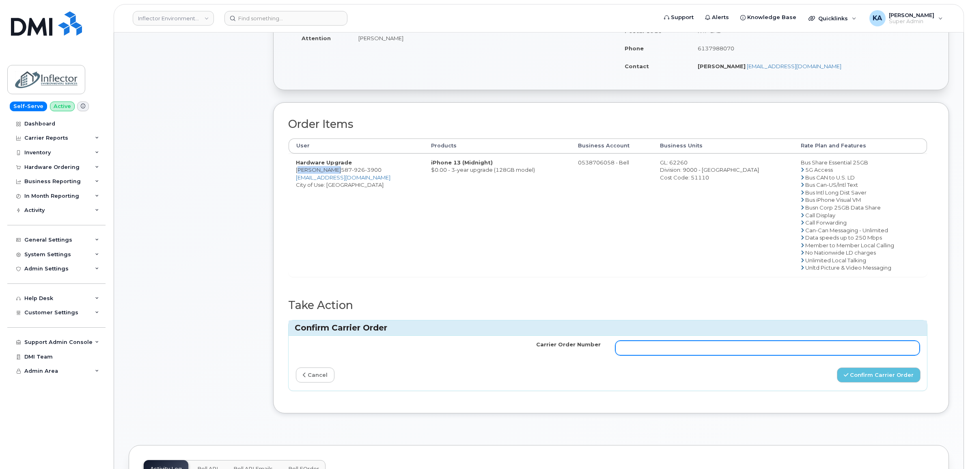
click at [737, 351] on input "Carrier Order Number" at bounding box center [767, 347] width 305 height 15
paste input "3027283"
type input "3027283"
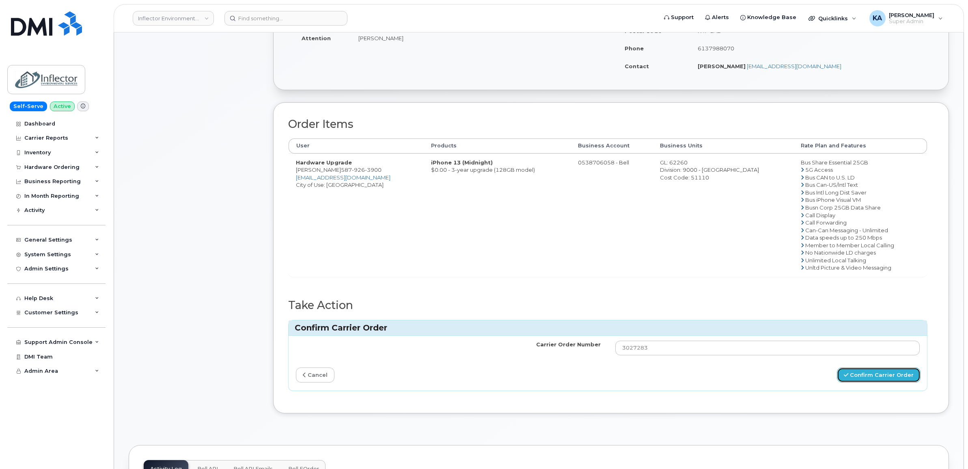
click at [860, 376] on button "Confirm Carrier Order" at bounding box center [879, 374] width 84 height 15
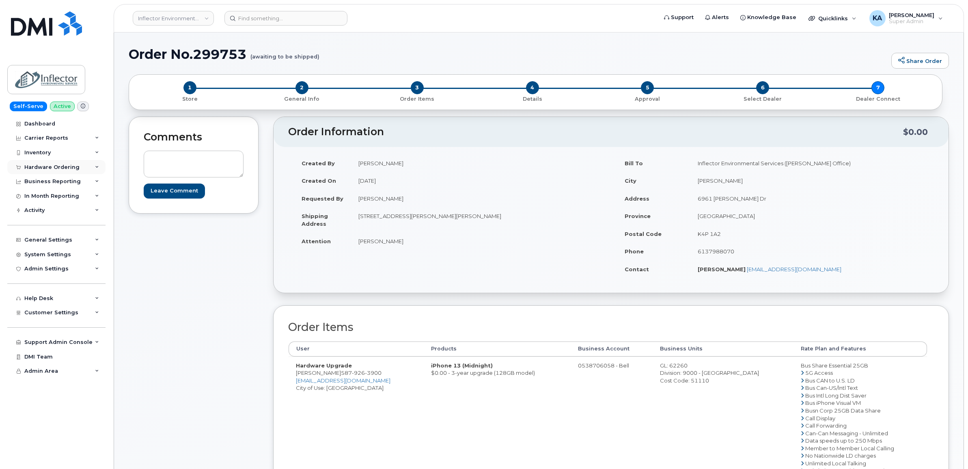
click at [60, 166] on div "Hardware Ordering" at bounding box center [51, 167] width 55 height 6
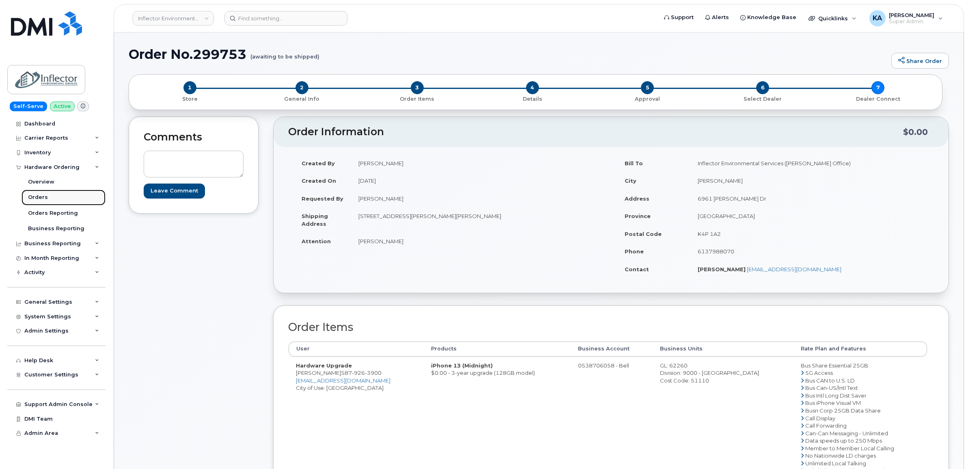
click at [38, 198] on div "Orders" at bounding box center [38, 197] width 20 height 7
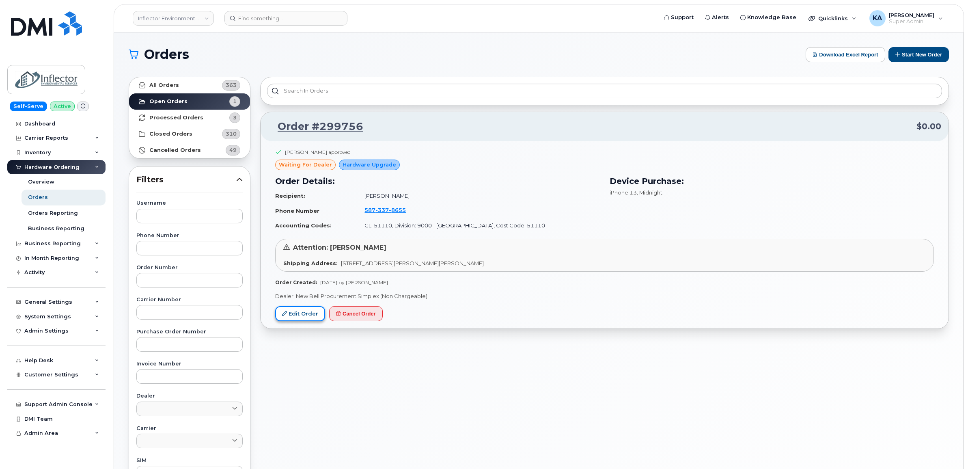
click at [294, 313] on link "Edit Order" at bounding box center [300, 313] width 50 height 15
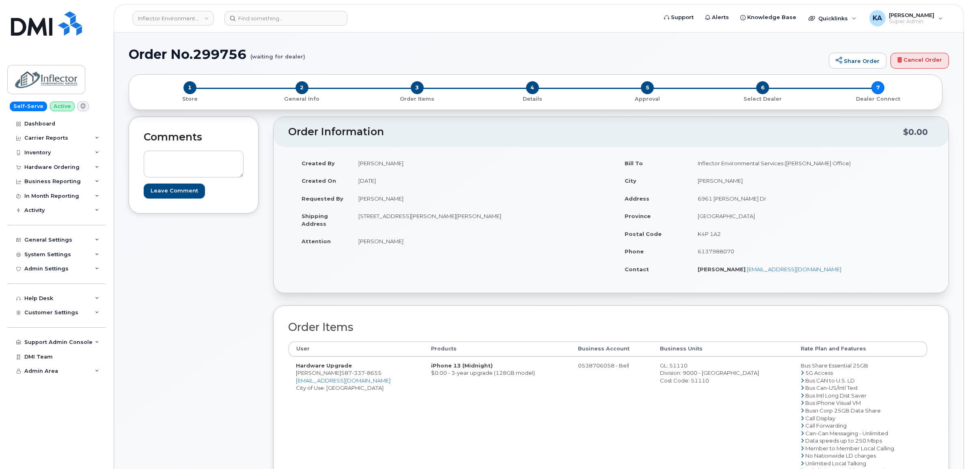
scroll to position [51, 0]
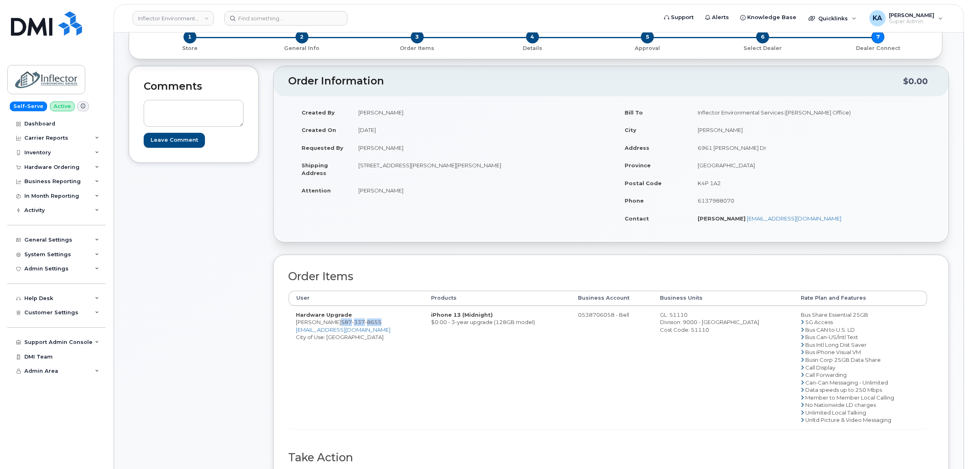
drag, startPoint x: 377, startPoint y: 321, endPoint x: 334, endPoint y: 321, distance: 43.4
click at [334, 321] on td "Hardware Upgrade [PERSON_NAME] [PHONE_NUMBER] [EMAIL_ADDRESS][DOMAIN_NAME] City…" at bounding box center [356, 367] width 135 height 123
copy span "[PHONE_NUMBER]"
drag, startPoint x: 351, startPoint y: 192, endPoint x: 401, endPoint y: 196, distance: 49.6
click at [401, 196] on td "[PERSON_NAME]" at bounding box center [478, 190] width 254 height 18
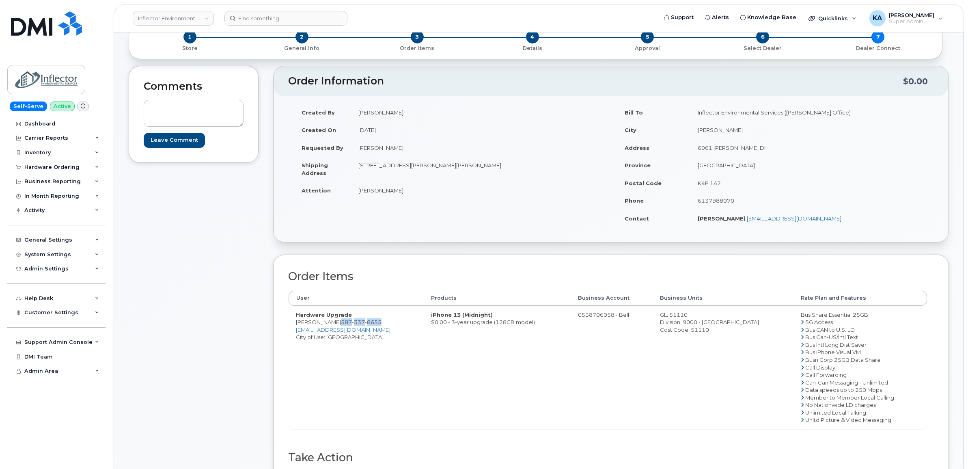
copy td "[PERSON_NAME]"
drag, startPoint x: 291, startPoint y: 322, endPoint x: 330, endPoint y: 326, distance: 38.8
click at [330, 326] on td "Hardware Upgrade [PERSON_NAME] [PHONE_NUMBER] [EMAIL_ADDRESS][DOMAIN_NAME] City…" at bounding box center [356, 367] width 135 height 123
copy td "[PERSON_NAME]"
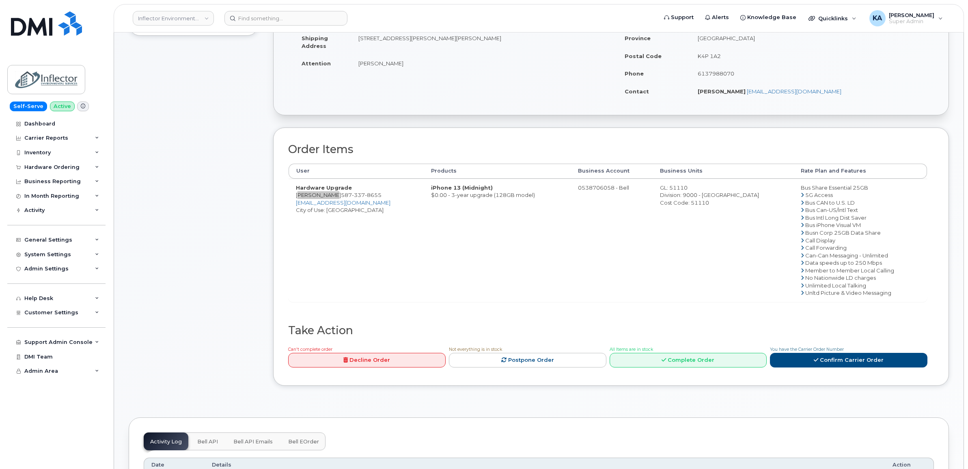
scroll to position [203, 0]
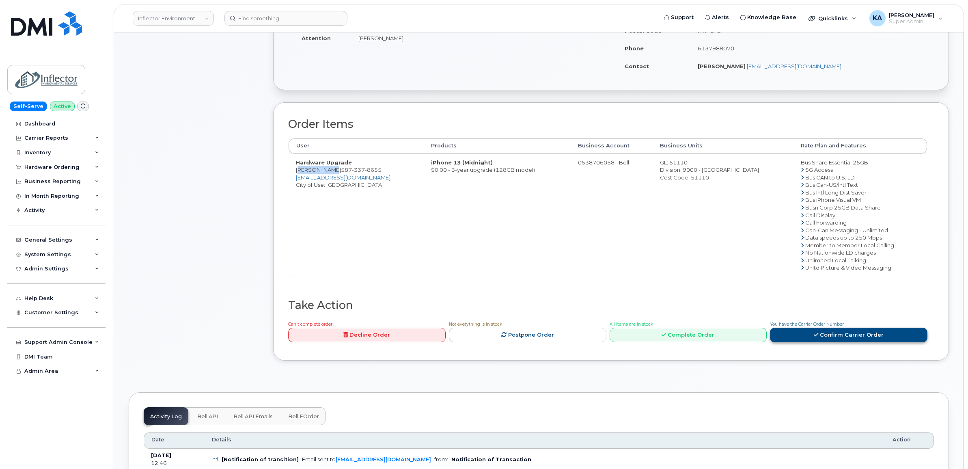
click at [795, 336] on link "Confirm Carrier Order" at bounding box center [848, 334] width 157 height 15
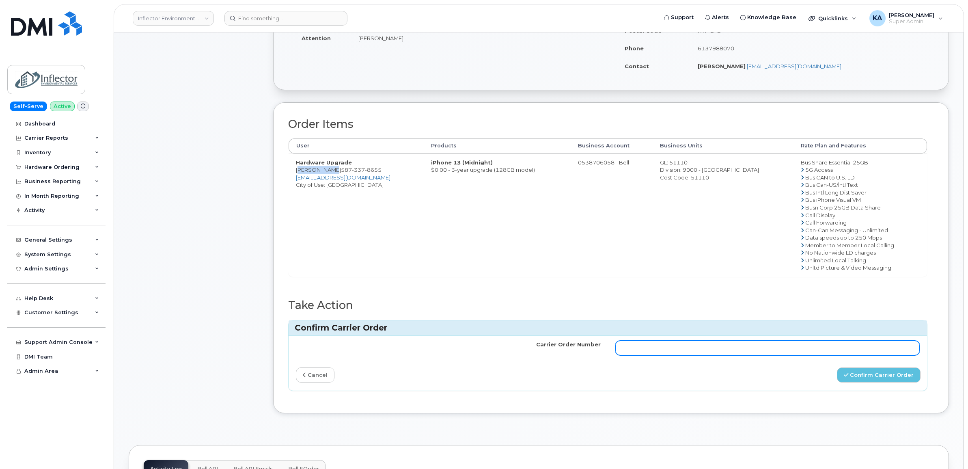
click at [709, 350] on input "Carrier Order Number" at bounding box center [767, 347] width 305 height 15
paste input "3027288"
type input "3027288"
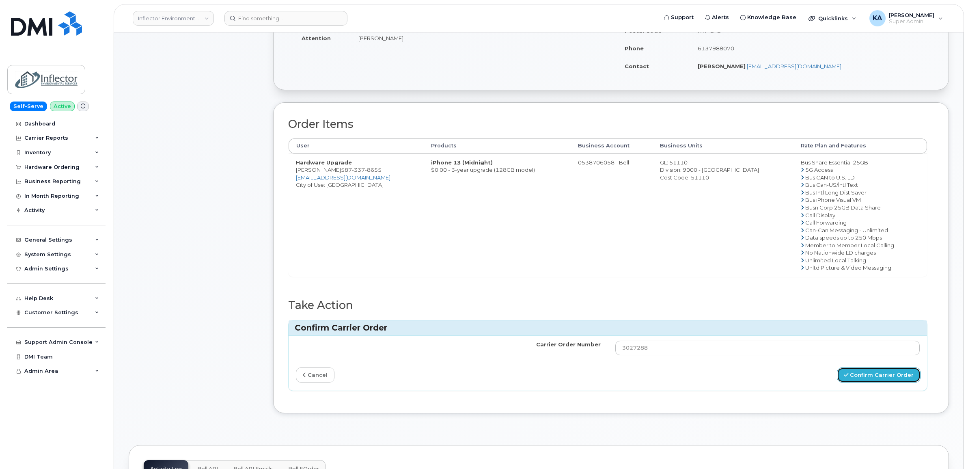
click at [860, 376] on button "Confirm Carrier Order" at bounding box center [879, 374] width 84 height 15
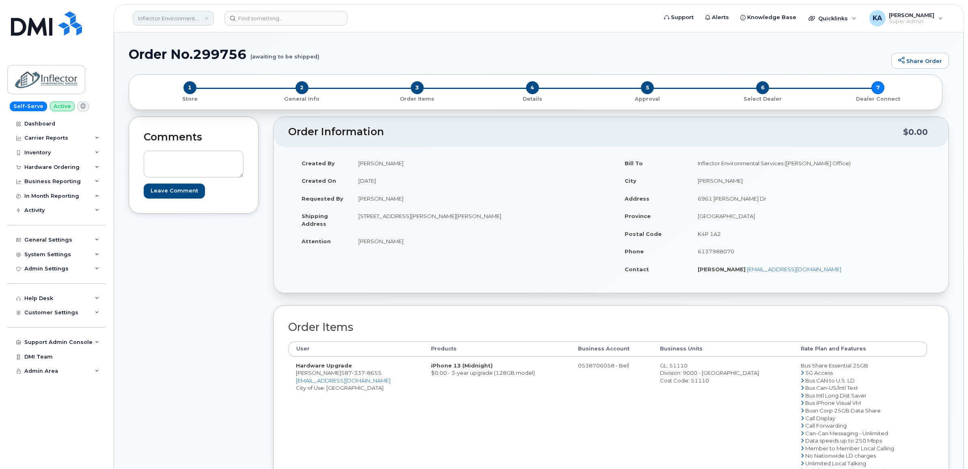
click at [175, 19] on link "Inflector Environmental Services" at bounding box center [173, 18] width 81 height 15
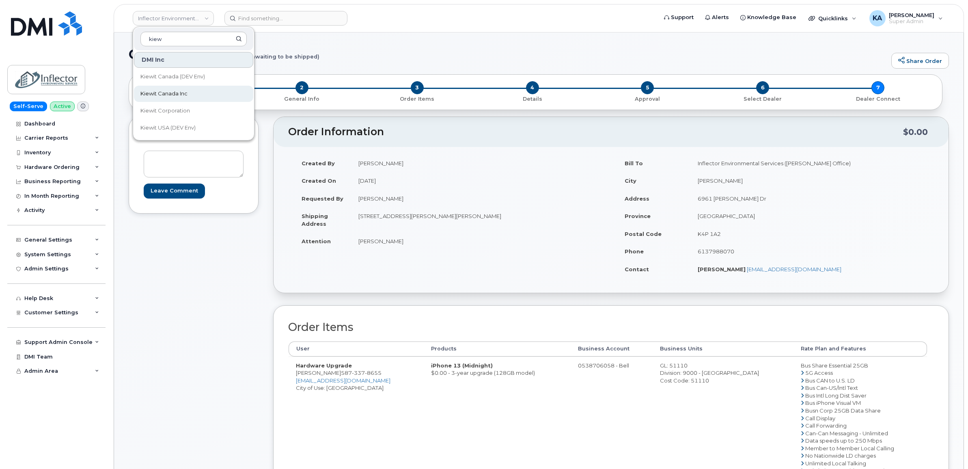
type input "kiew"
click at [169, 94] on span "Kiewit Canada Inc" at bounding box center [163, 94] width 47 height 8
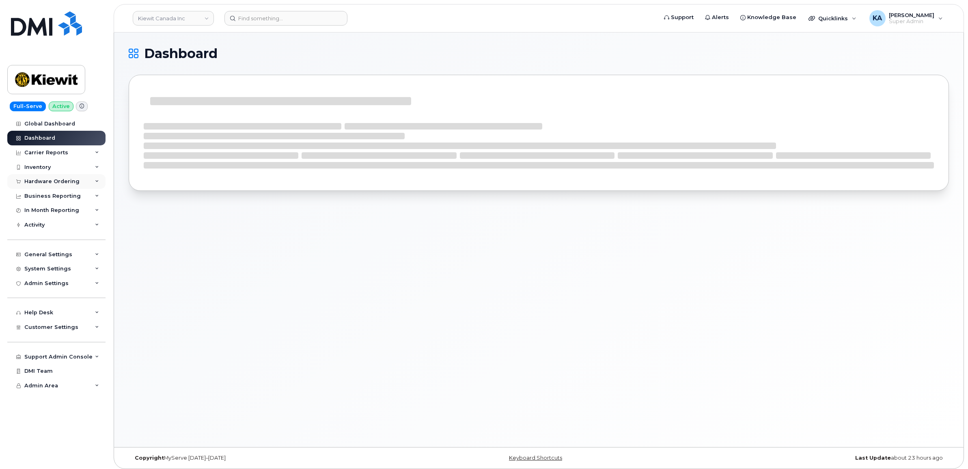
click at [37, 180] on div "Hardware Ordering" at bounding box center [51, 181] width 55 height 6
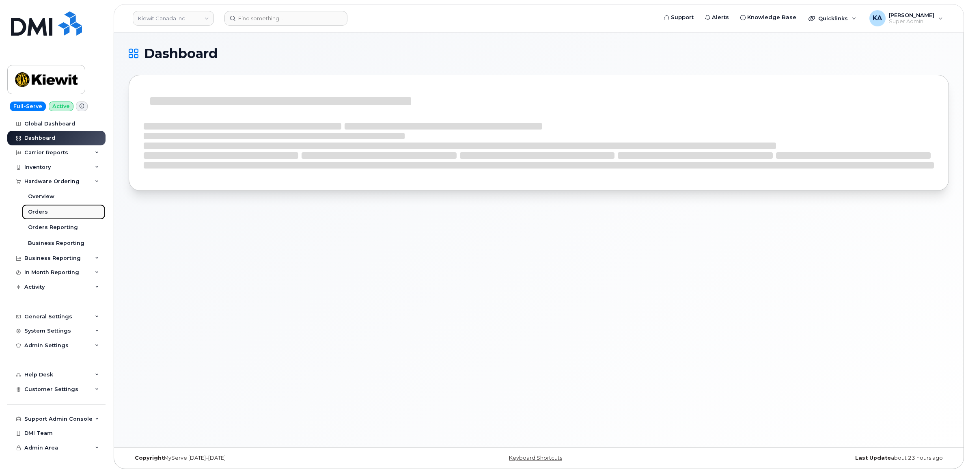
click at [34, 211] on div "Orders" at bounding box center [38, 211] width 20 height 7
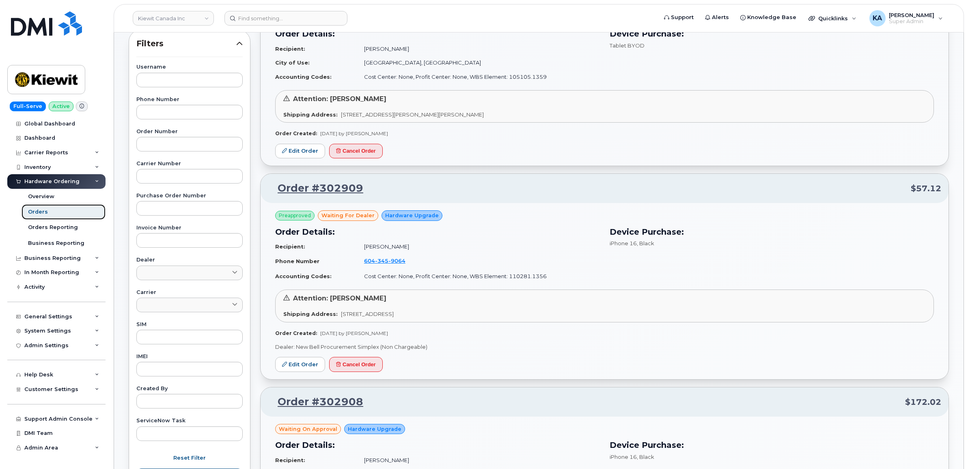
scroll to position [152, 0]
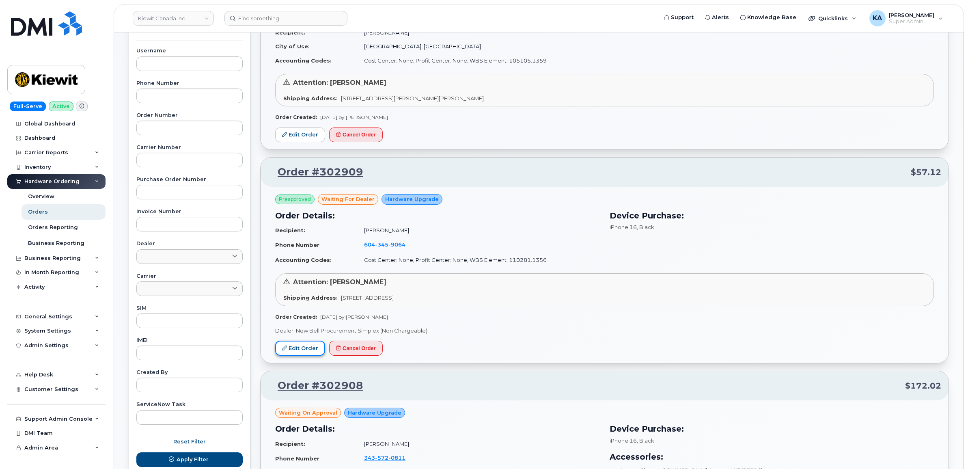
click at [295, 347] on link "Edit Order" at bounding box center [300, 347] width 50 height 15
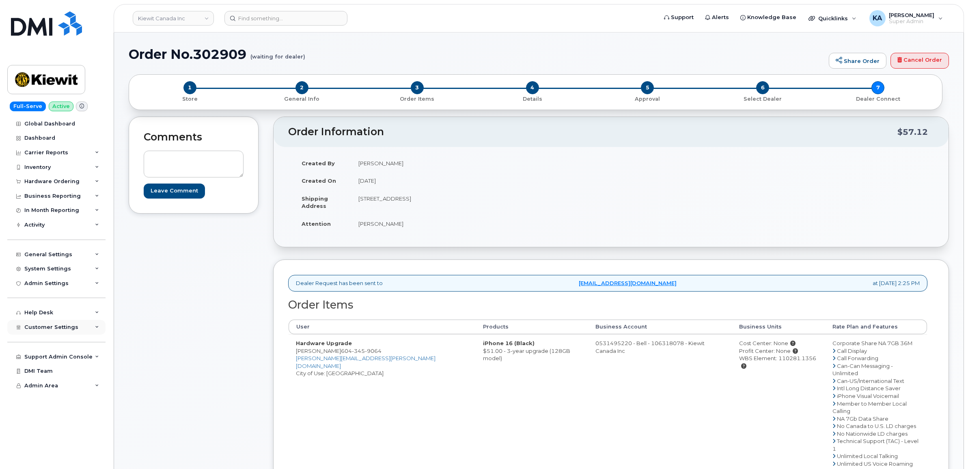
click at [44, 330] on span "Customer Settings" at bounding box center [51, 327] width 54 height 6
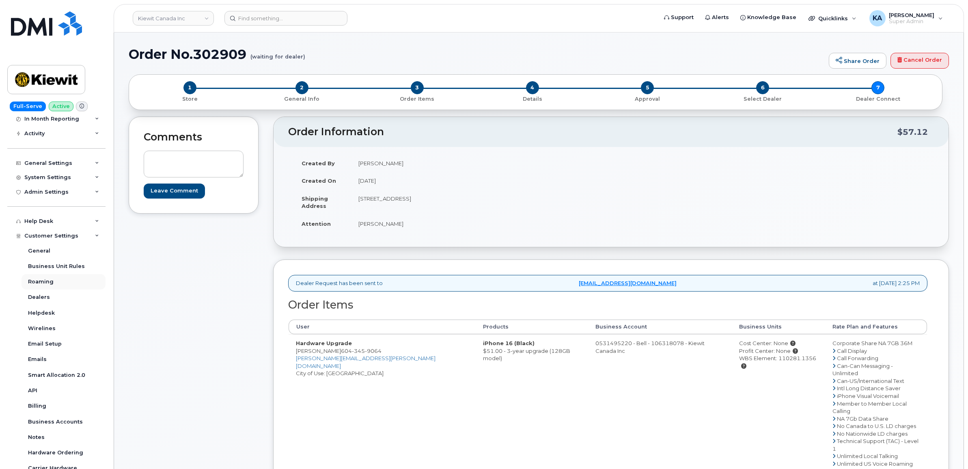
scroll to position [152, 0]
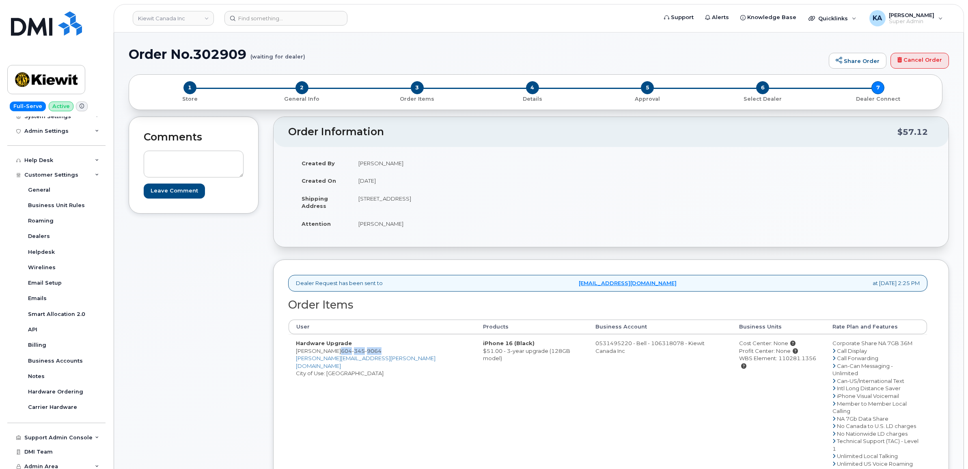
drag, startPoint x: 386, startPoint y: 350, endPoint x: 342, endPoint y: 353, distance: 43.9
click at [342, 353] on td "Hardware Upgrade Florence Soquila 604 345 9064 FLORENCE.SOQUILA@KIEWIT.COM City…" at bounding box center [382, 414] width 187 height 161
copy span "604 345 9064"
drag, startPoint x: 355, startPoint y: 198, endPoint x: 400, endPoint y: 206, distance: 45.8
click at [400, 206] on td "11272 250B St MAPLE RIDGE BC V2W 0K6 CANADA" at bounding box center [478, 202] width 254 height 25
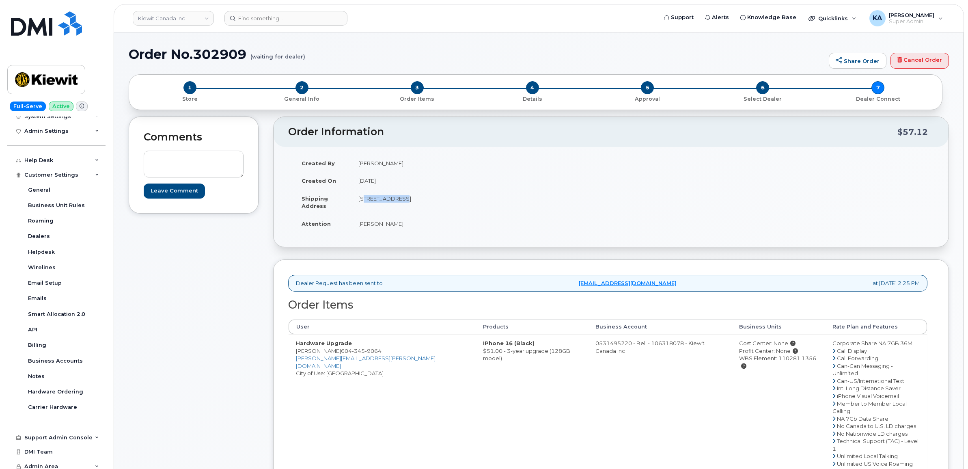
copy td "11272 250B St"
drag, startPoint x: 450, startPoint y: 198, endPoint x: 476, endPoint y: 203, distance: 26.8
click at [476, 203] on td "11272 250B St MAPLE RIDGE BC V2W 0K6 CANADA" at bounding box center [478, 202] width 254 height 25
copy td "V2W 0K6"
drag, startPoint x: 358, startPoint y: 225, endPoint x: 415, endPoint y: 232, distance: 57.2
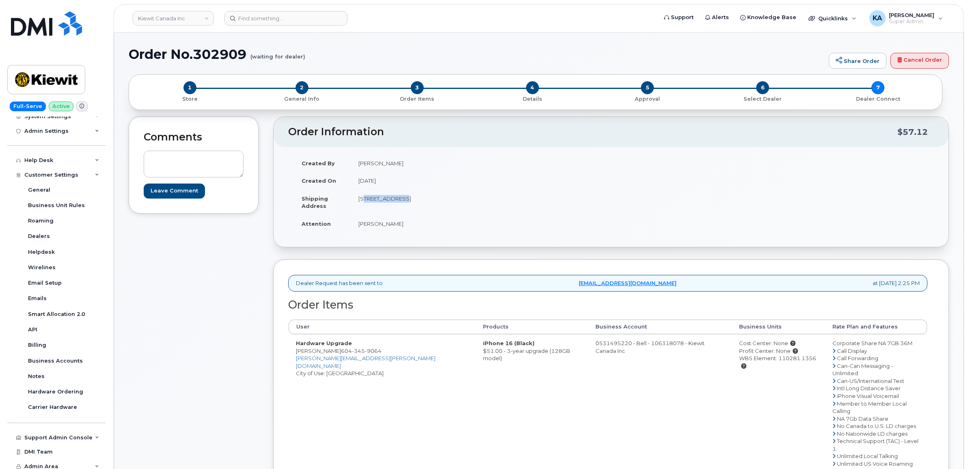
click at [415, 232] on td "Florence Champagne" at bounding box center [478, 224] width 254 height 18
copy td "Florence Champagne"
drag, startPoint x: 709, startPoint y: 358, endPoint x: 790, endPoint y: 364, distance: 81.4
click at [790, 364] on td "Cost Center: None Profit Center: None WBS Element: 110281.1356" at bounding box center [778, 414] width 93 height 161
copy div "WBS Element: 110281.1356"
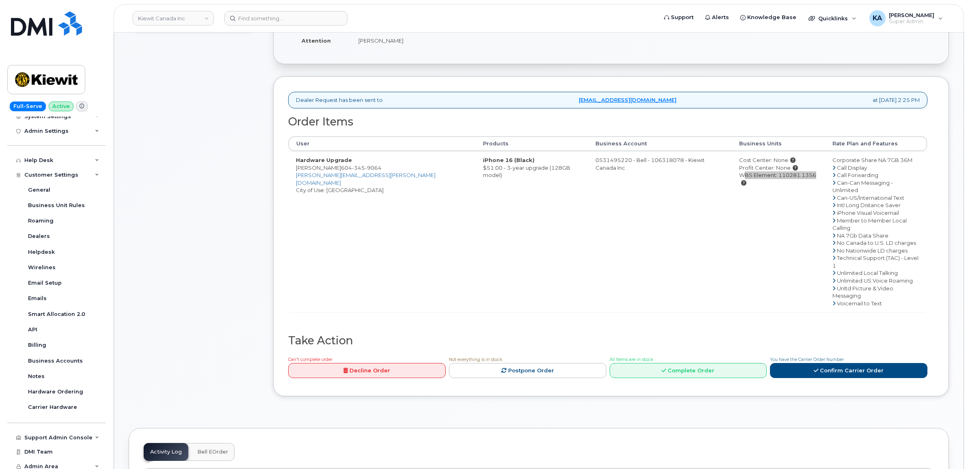
scroll to position [203, 0]
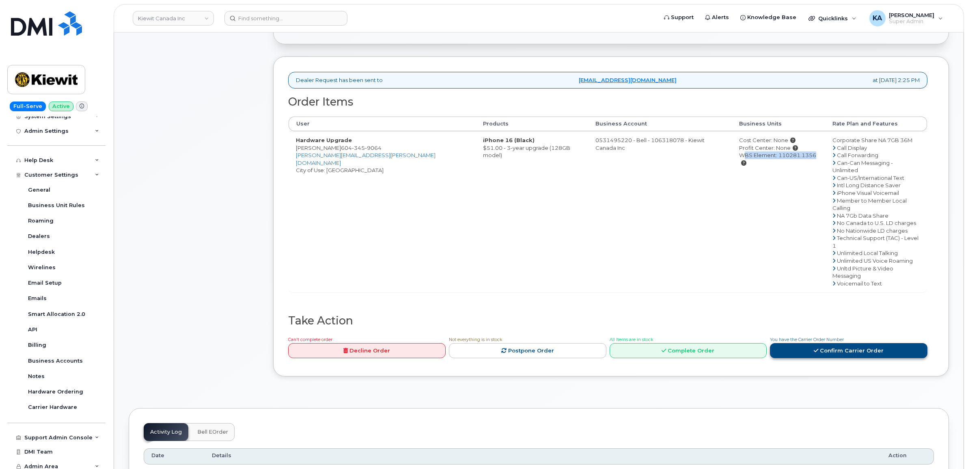
click at [802, 343] on link "Confirm Carrier Order" at bounding box center [848, 350] width 157 height 15
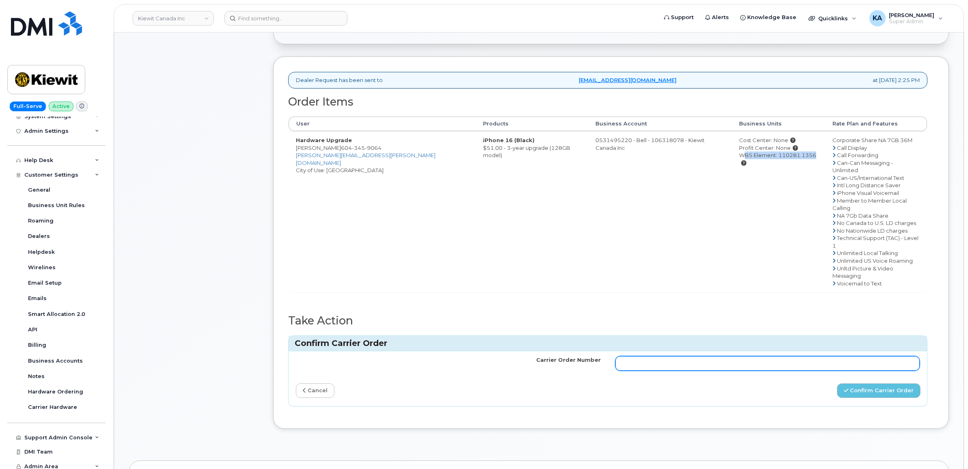
click at [690, 356] on input "Carrier Order Number" at bounding box center [767, 363] width 305 height 15
paste input "3027298"
type input "3027298"
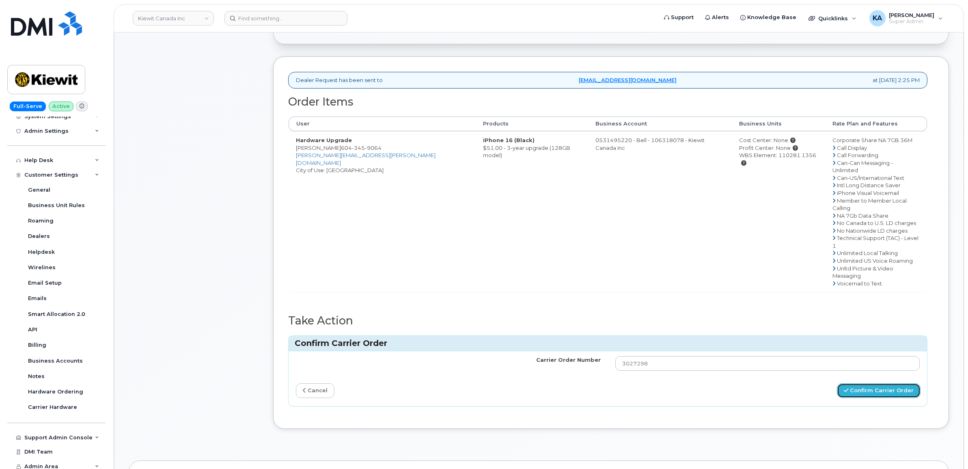
click at [859, 383] on button "Confirm Carrier Order" at bounding box center [879, 390] width 84 height 15
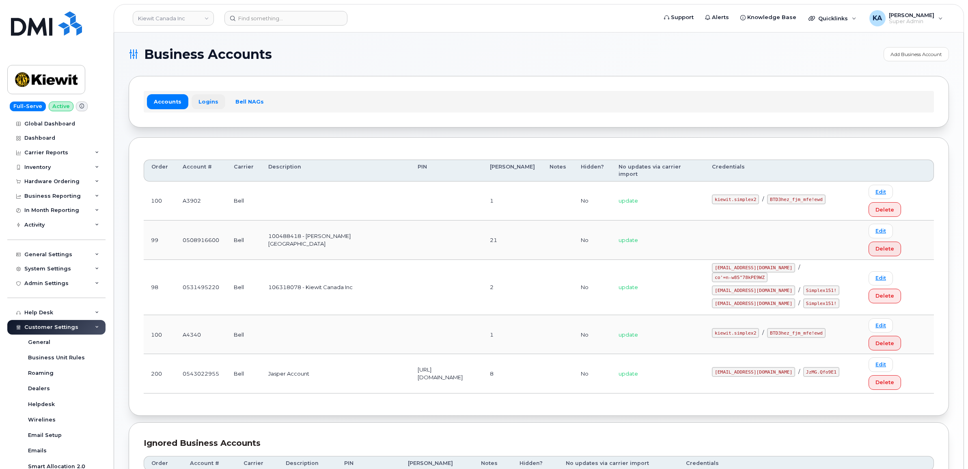
click at [211, 100] on link "Logins" at bounding box center [209, 101] width 34 height 15
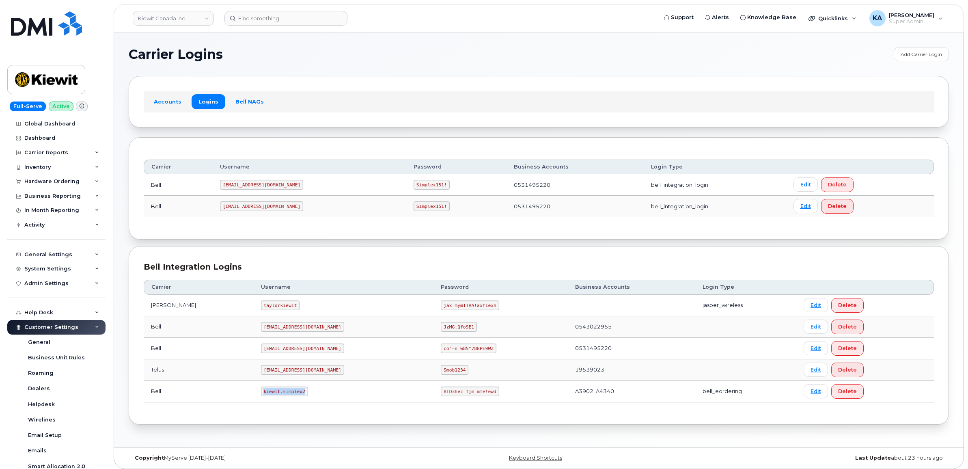
drag, startPoint x: 243, startPoint y: 394, endPoint x: 285, endPoint y: 399, distance: 42.9
click at [285, 399] on td "kiewit.simplex2" at bounding box center [344, 392] width 180 height 22
copy code "kiewit.simplex2"
drag, startPoint x: 404, startPoint y: 393, endPoint x: 456, endPoint y: 398, distance: 52.2
click at [456, 398] on td "BTD3hez_fjm_mfe!ewd" at bounding box center [500, 392] width 134 height 22
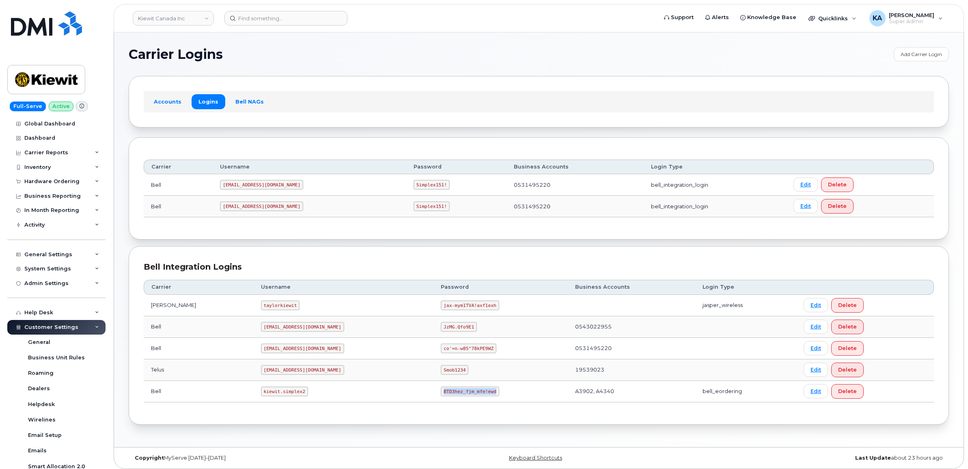
copy code "BTD3hez_fjm_mfe!ewd"
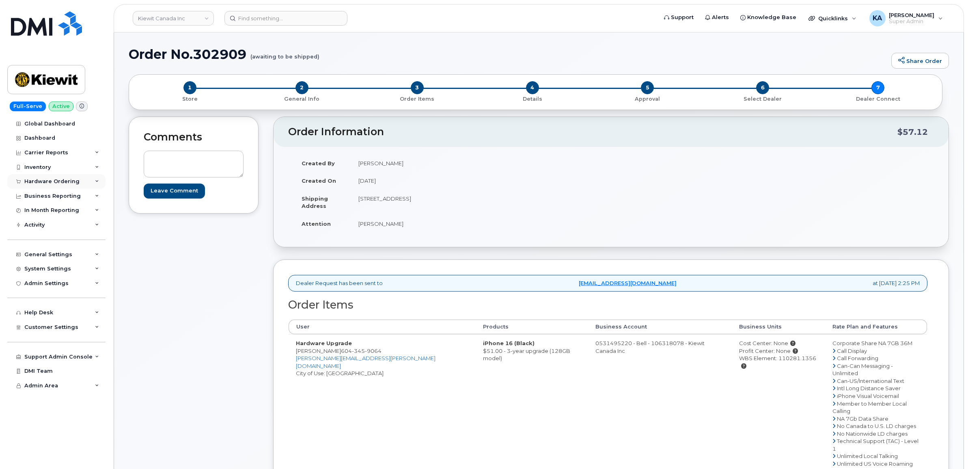
click at [32, 180] on div "Hardware Ordering" at bounding box center [51, 181] width 55 height 6
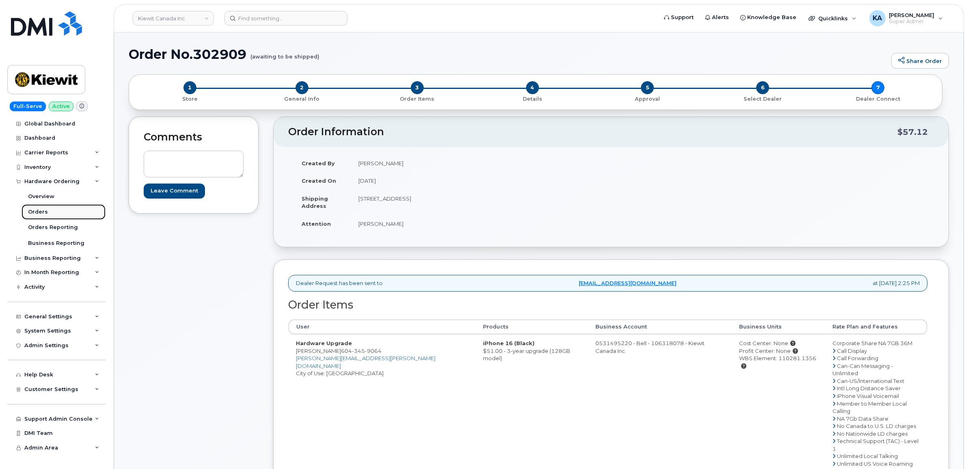
click at [37, 212] on div "Orders" at bounding box center [38, 211] width 20 height 7
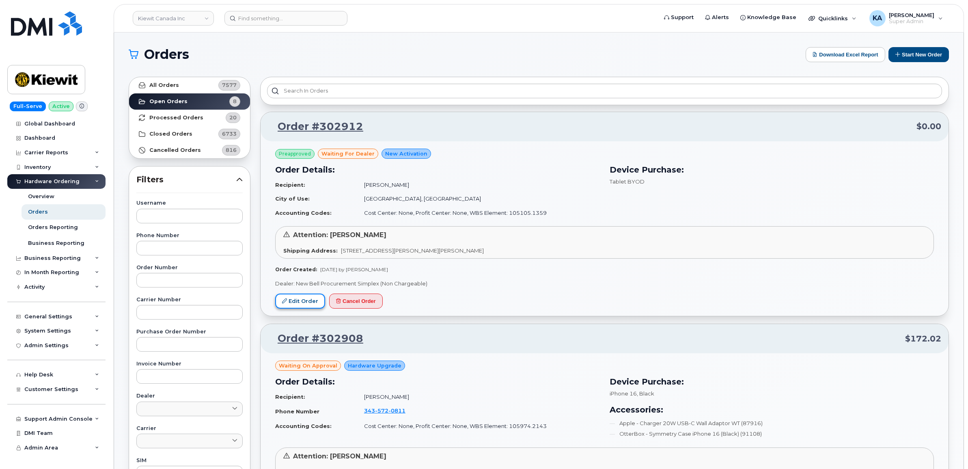
click at [299, 301] on link "Edit Order" at bounding box center [300, 300] width 50 height 15
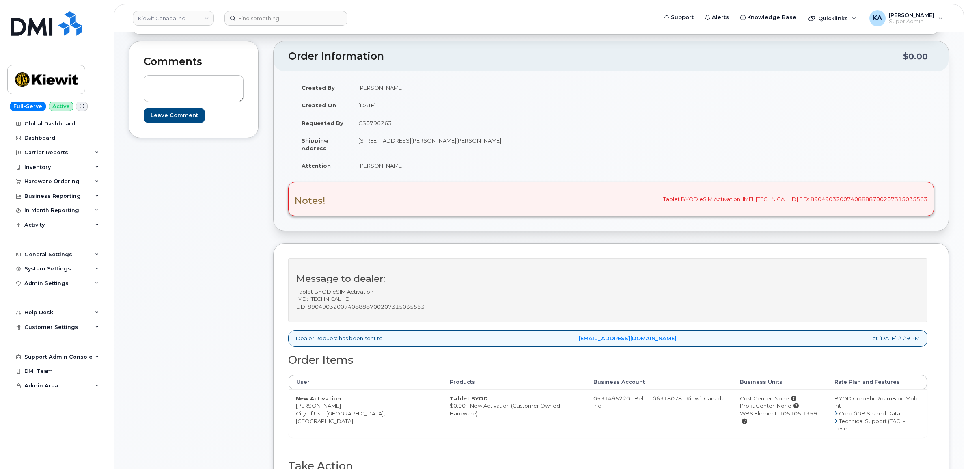
scroll to position [101, 0]
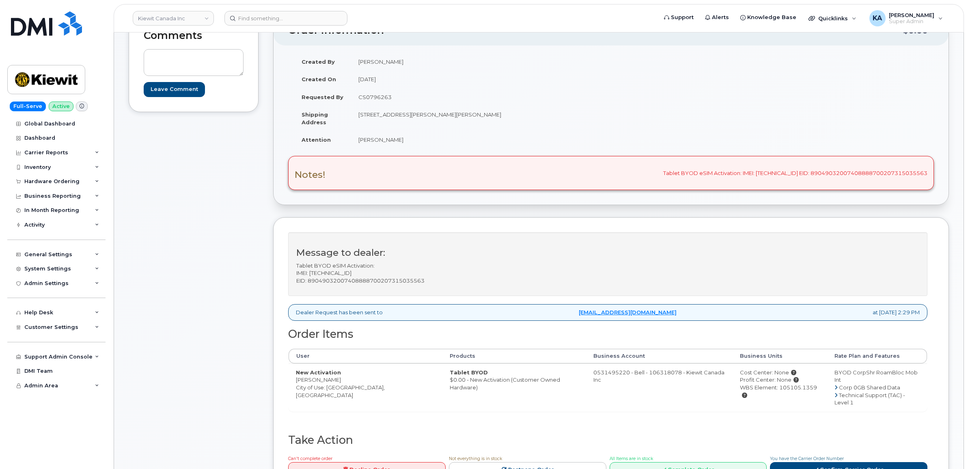
drag, startPoint x: 295, startPoint y: 381, endPoint x: 339, endPoint y: 382, distance: 44.2
click at [338, 382] on td "New Activation [PERSON_NAME] City of Use: [GEOGRAPHIC_DATA], [GEOGRAPHIC_DATA]" at bounding box center [366, 387] width 154 height 48
copy td "[PERSON_NAME]"
drag, startPoint x: 739, startPoint y: 175, endPoint x: 794, endPoint y: 176, distance: 54.8
click at [794, 176] on div "Notes! Tablet BYOD eSIM Activation: IMEI: [TECHNICAL_ID] EID: 89049032007408888…" at bounding box center [611, 173] width 646 height 34
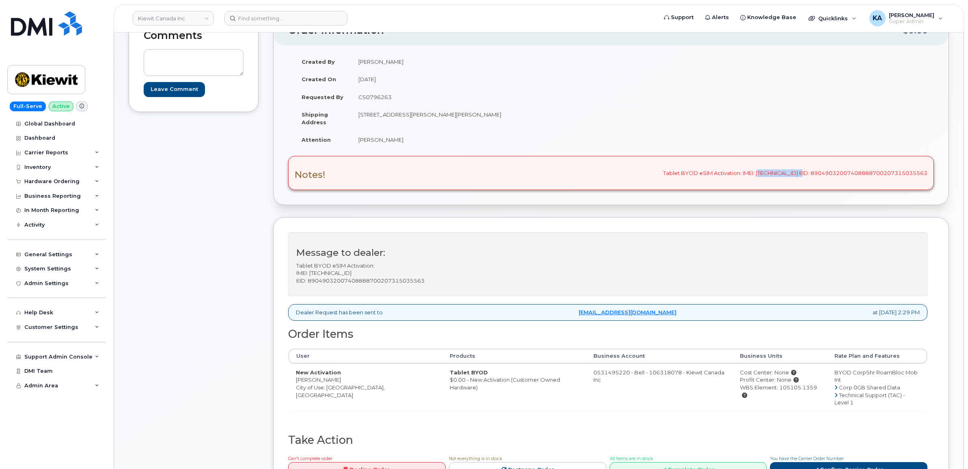
copy div "359200574165166"
drag, startPoint x: 808, startPoint y: 173, endPoint x: 925, endPoint y: 175, distance: 117.3
click at [925, 175] on div "Notes! Tablet BYOD eSIM Activation: IMEI: [TECHNICAL_ID] EID: 89049032007408888…" at bounding box center [611, 173] width 646 height 34
copy div "89049032007408888700207315035563"
drag, startPoint x: 358, startPoint y: 116, endPoint x: 407, endPoint y: 121, distance: 48.9
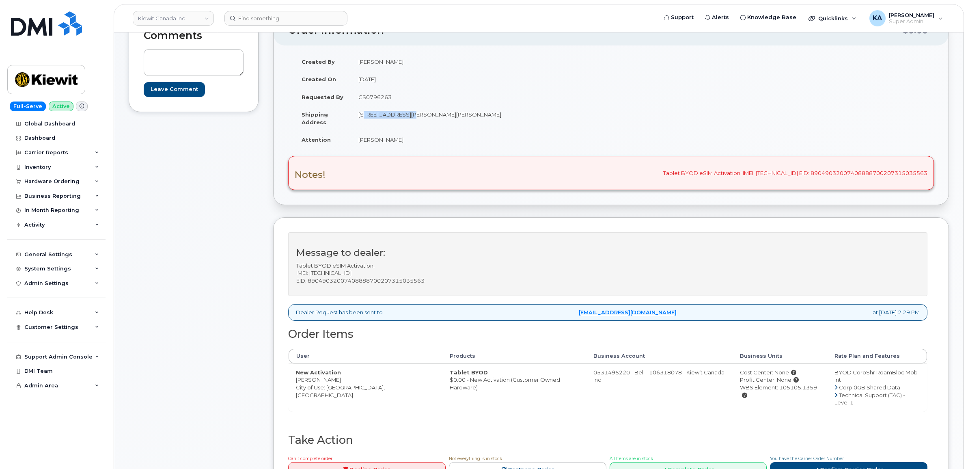
click at [407, 121] on td "[STREET_ADDRESS][PERSON_NAME][PERSON_NAME]" at bounding box center [478, 118] width 254 height 25
copy td "[STREET_ADDRESS][PERSON_NAME]"
drag, startPoint x: 443, startPoint y: 114, endPoint x: 466, endPoint y: 118, distance: 23.4
click at [466, 118] on td "[STREET_ADDRESS][PERSON_NAME][PERSON_NAME]" at bounding box center [478, 118] width 254 height 25
copy td "K1H 1E1"
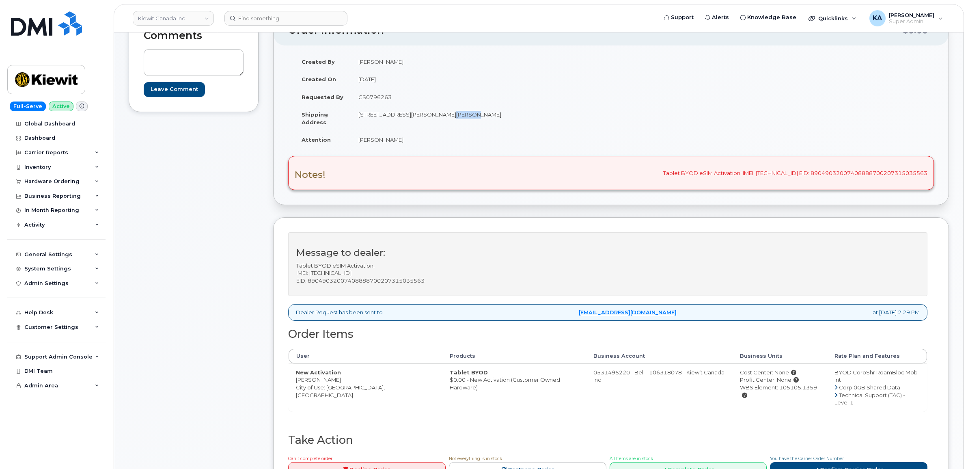
drag, startPoint x: 358, startPoint y: 139, endPoint x: 398, endPoint y: 144, distance: 40.1
click at [398, 144] on td "[PERSON_NAME]" at bounding box center [478, 140] width 254 height 18
copy td "[PERSON_NAME]"
drag, startPoint x: 715, startPoint y: 389, endPoint x: 792, endPoint y: 392, distance: 77.6
click at [792, 392] on td "Cost Center: None Profit Center: None WBS Element: 105105.1359" at bounding box center [779, 387] width 95 height 48
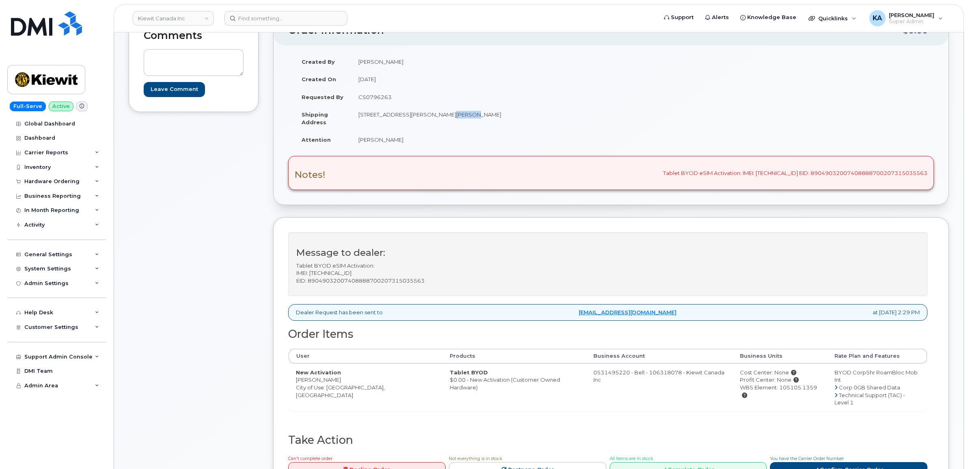
copy div "WBS Element: 105105.1359"
click at [825, 462] on link "Confirm Carrier Order" at bounding box center [848, 469] width 157 height 15
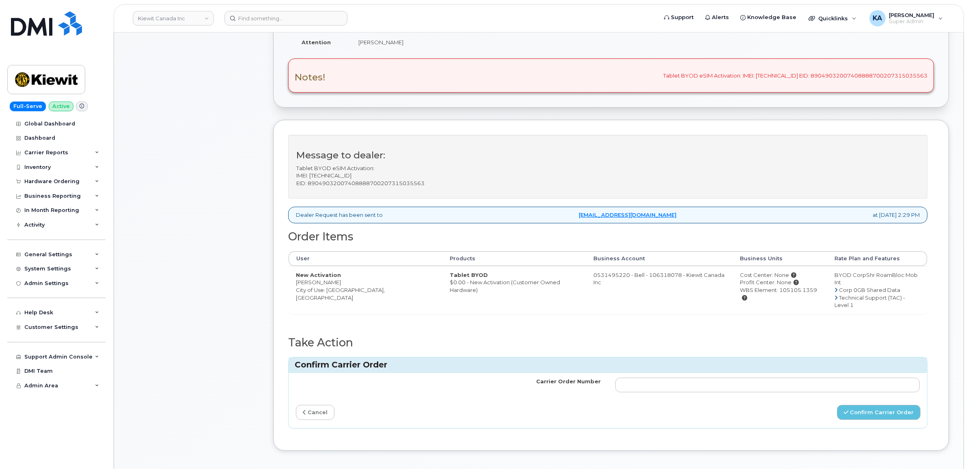
scroll to position [203, 0]
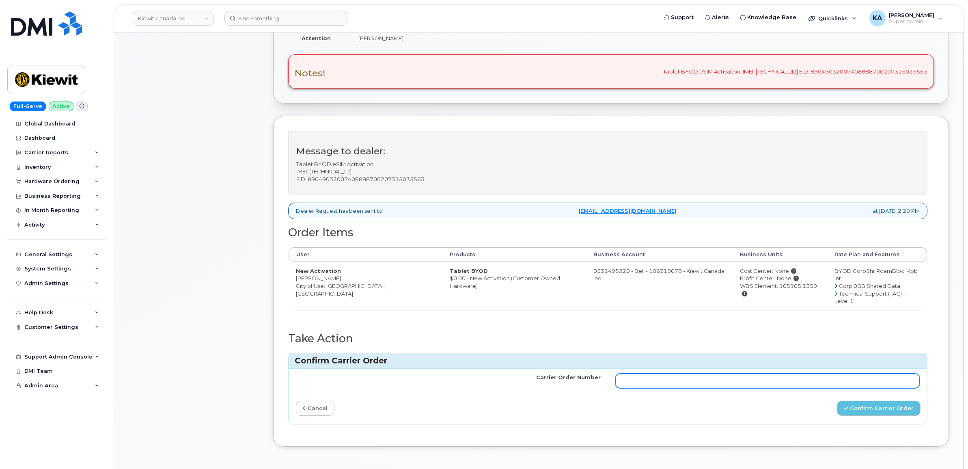
click at [792, 373] on input "Carrier Order Number" at bounding box center [767, 380] width 305 height 15
paste input "3027306"
type input "3027306"
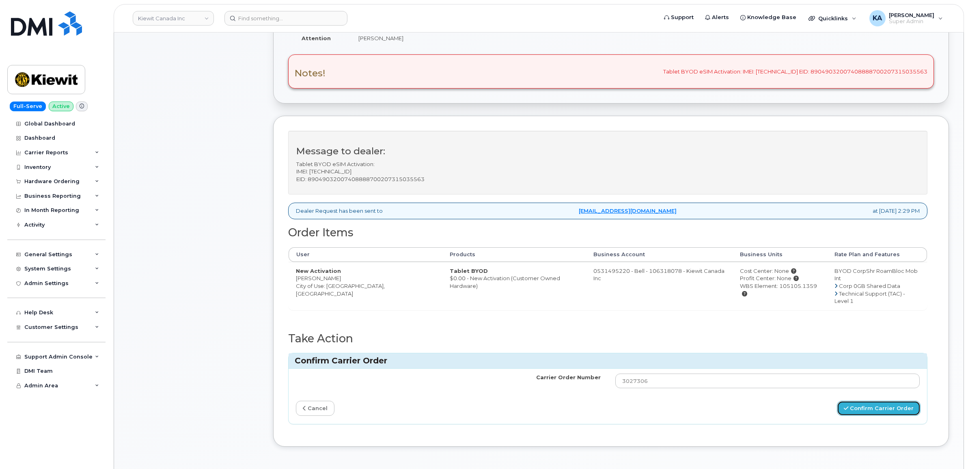
click at [868, 401] on button "Confirm Carrier Order" at bounding box center [879, 408] width 84 height 15
